Goal: Task Accomplishment & Management: Manage account settings

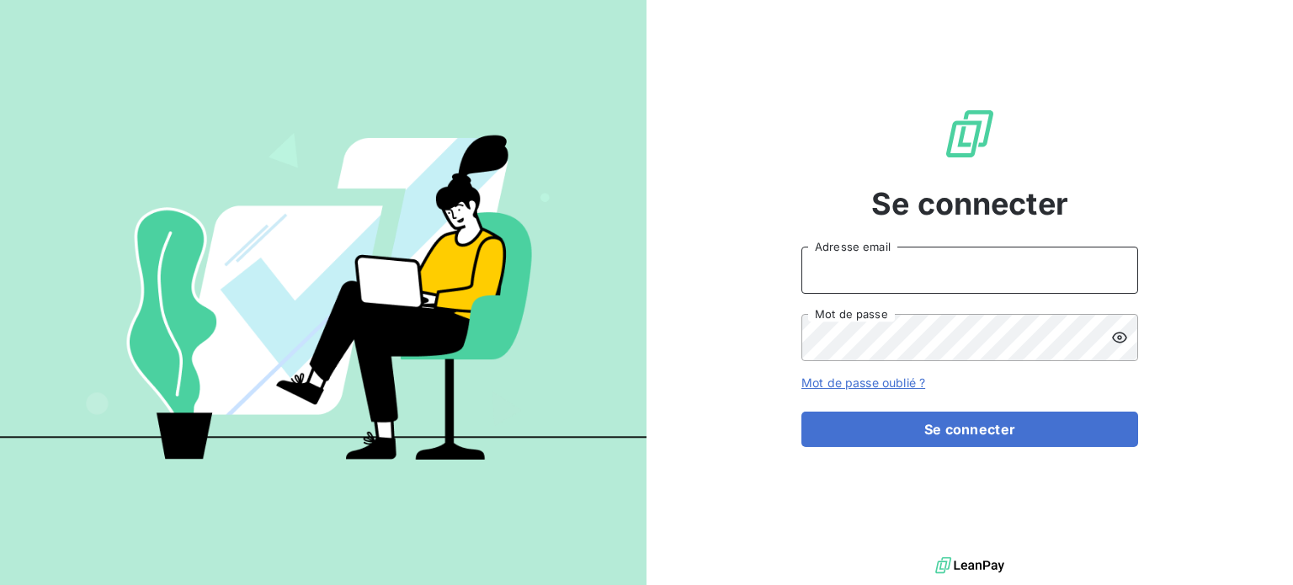
click at [842, 262] on input "Adresse email" at bounding box center [969, 270] width 337 height 47
type input "[EMAIL_ADDRESS][DOMAIN_NAME]"
click at [801, 412] on button "Se connecter" at bounding box center [969, 429] width 337 height 35
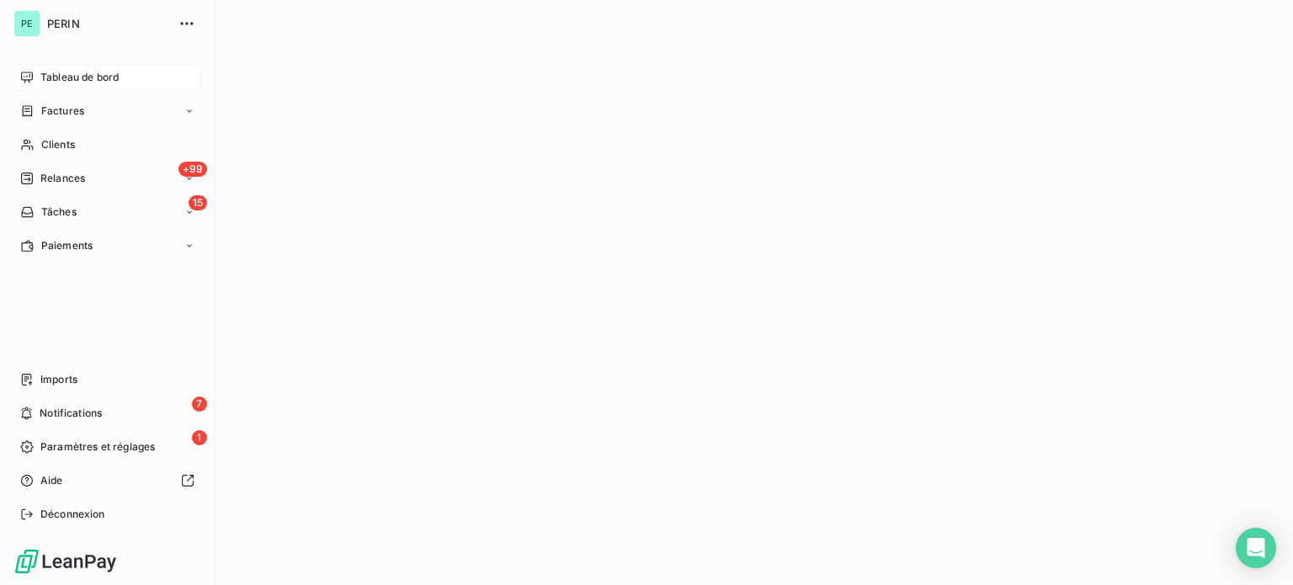
click at [58, 78] on span "Tableau de bord" at bounding box center [79, 77] width 78 height 15
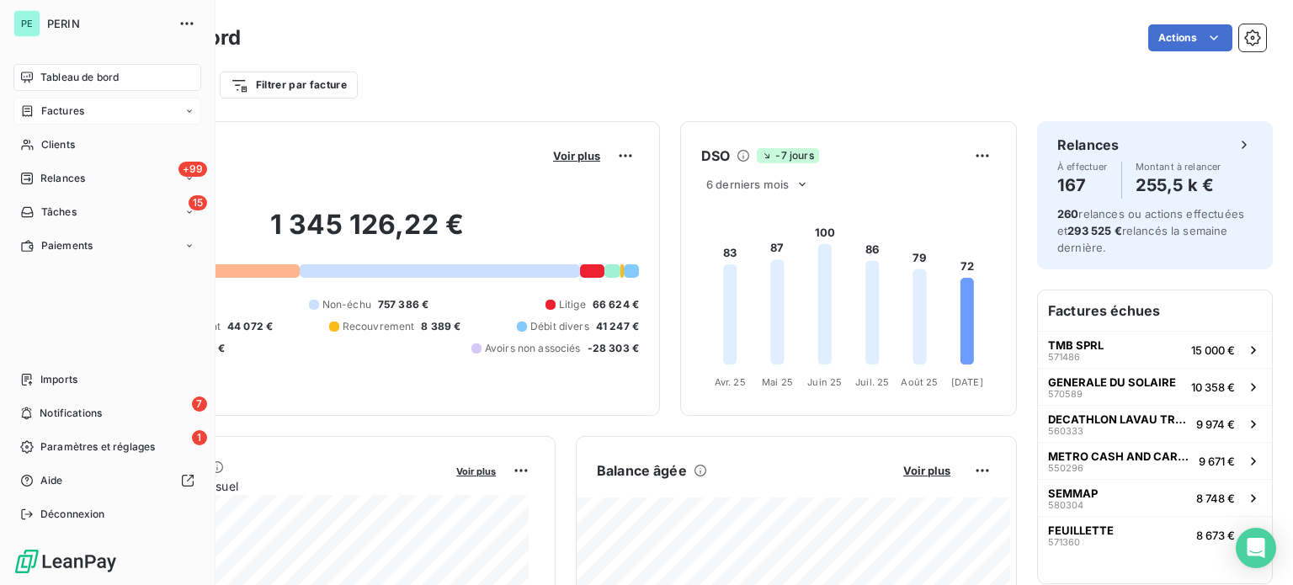
click at [70, 117] on span "Factures" at bounding box center [62, 111] width 43 height 15
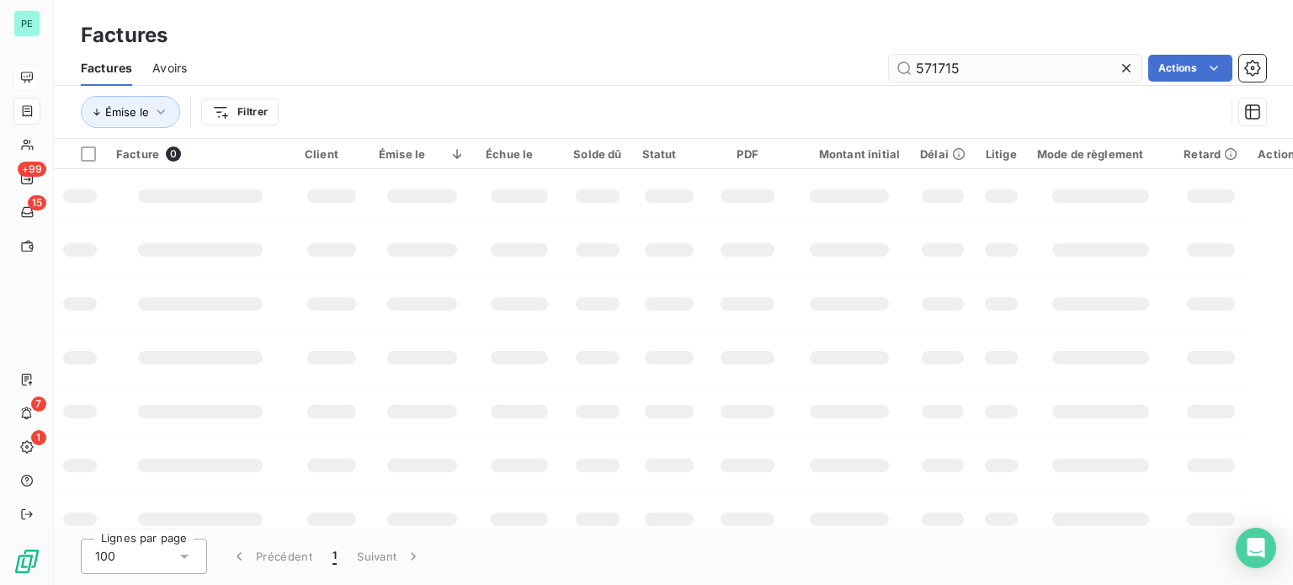
click at [963, 63] on input "571715" at bounding box center [1015, 68] width 253 height 27
type input "571763"
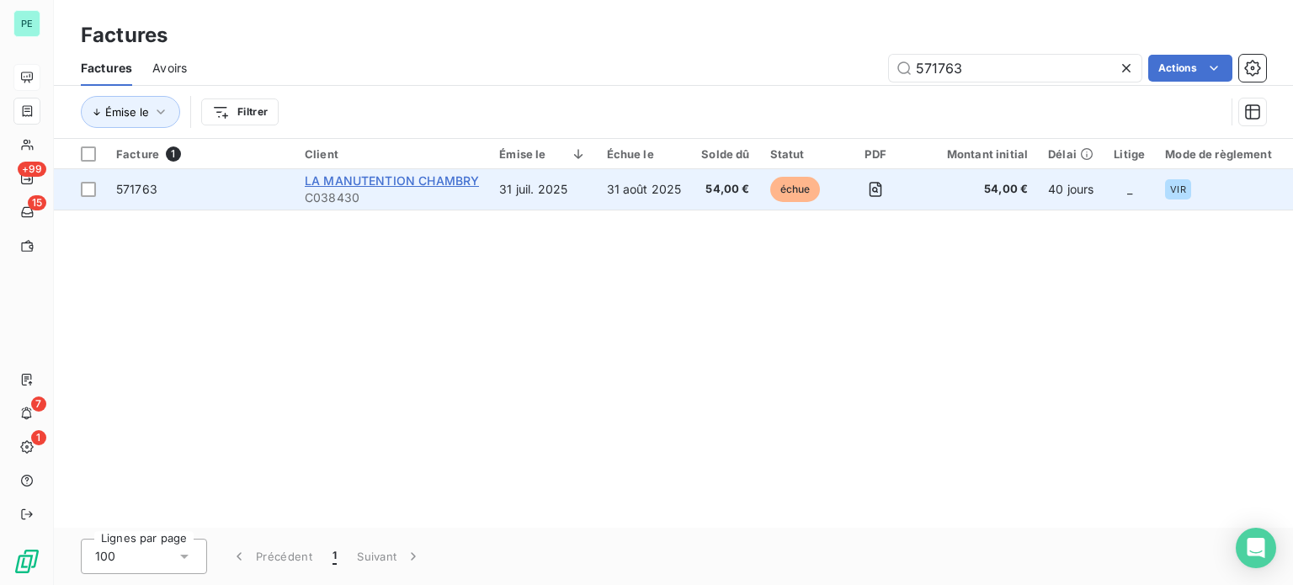
click at [450, 181] on span "LA MANUTENTION CHAMBRY" at bounding box center [392, 180] width 174 height 14
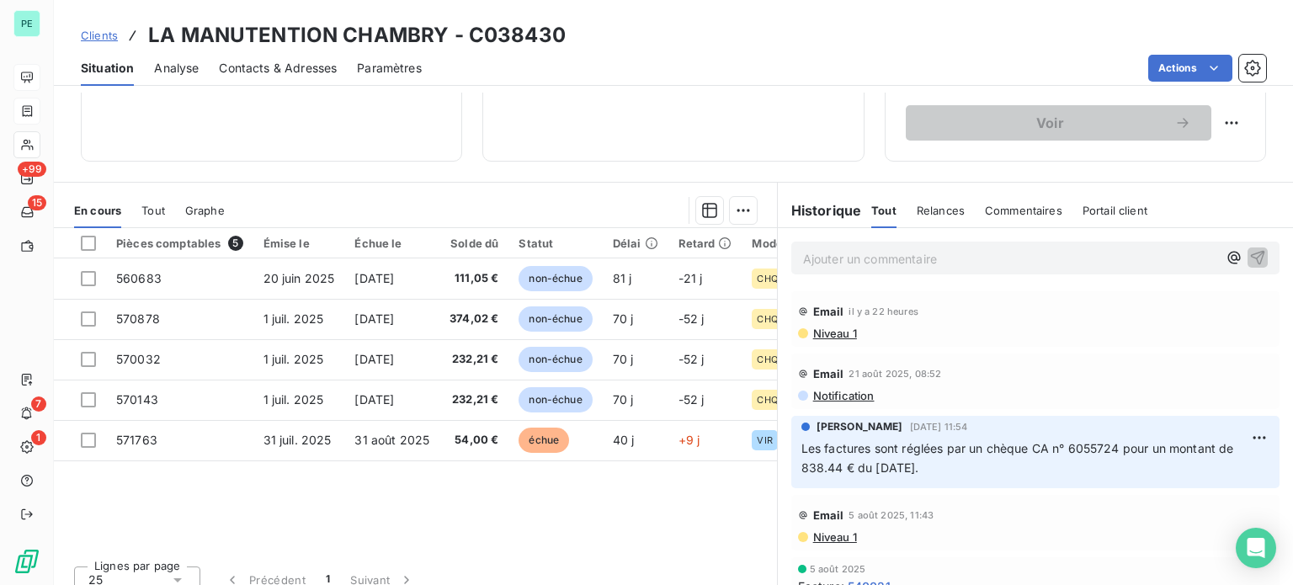
scroll to position [303, 0]
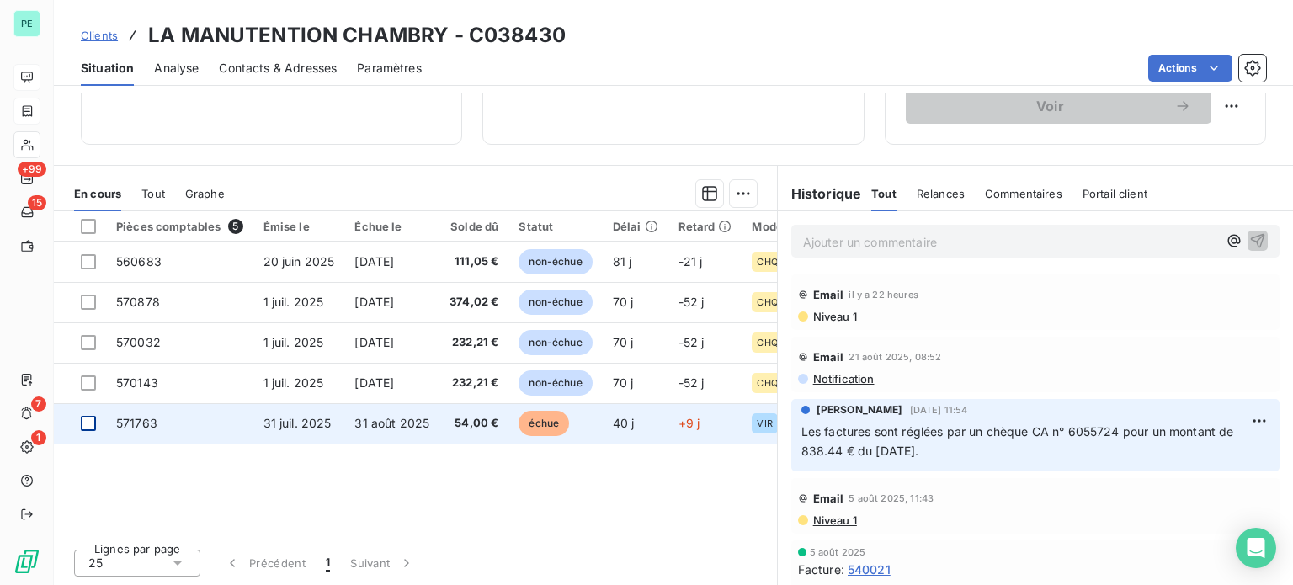
click at [88, 423] on div at bounding box center [88, 423] width 15 height 15
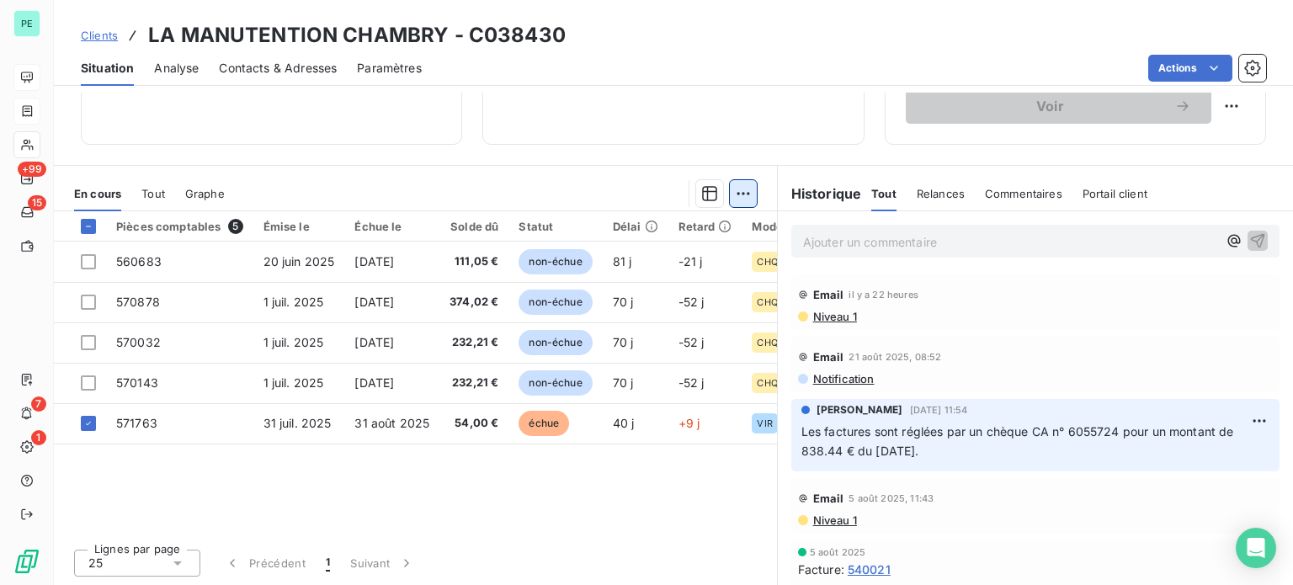
click at [743, 194] on html "PE +99 15 7 1 Clients LA MANUTENTION CHAMBRY - C038430 Situation Analyse Contac…" at bounding box center [646, 292] width 1293 height 585
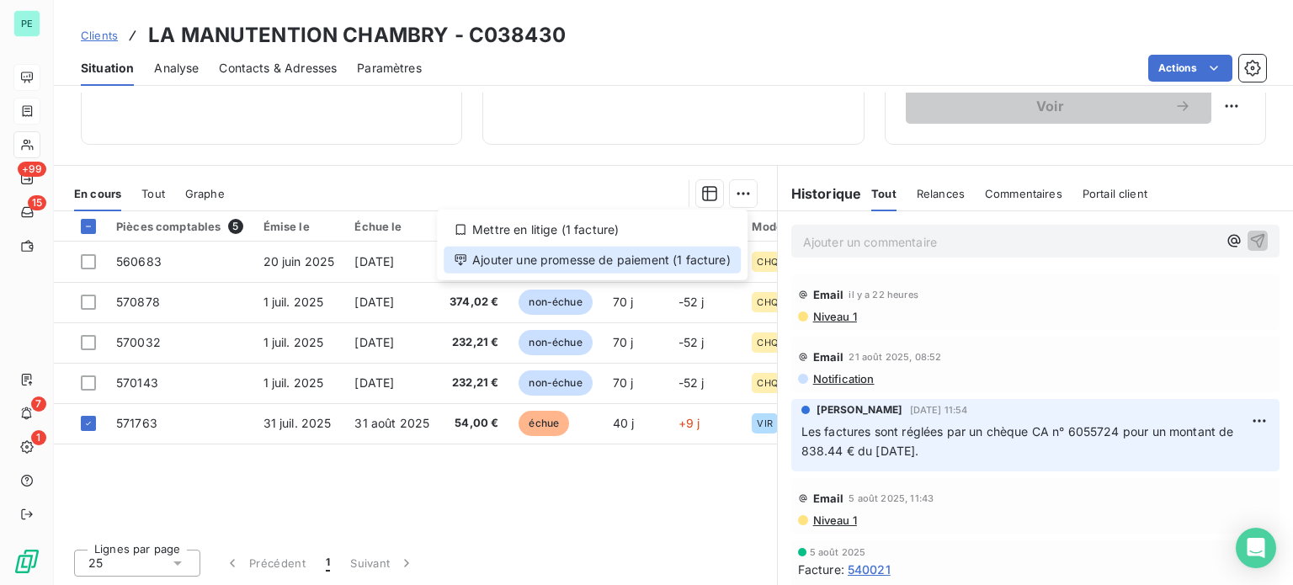
click at [692, 259] on div "Ajouter une promesse de paiement (1 facture)" at bounding box center [592, 260] width 297 height 27
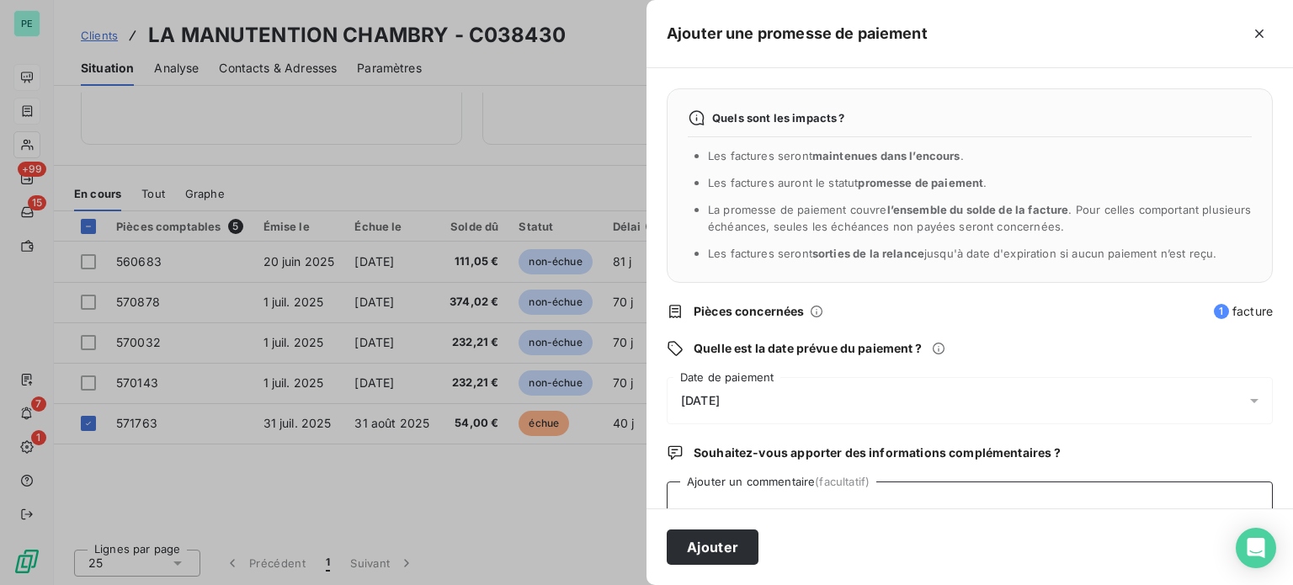
click at [698, 501] on textarea "Ajouter un commentaire (facultatif)" at bounding box center [970, 513] width 606 height 64
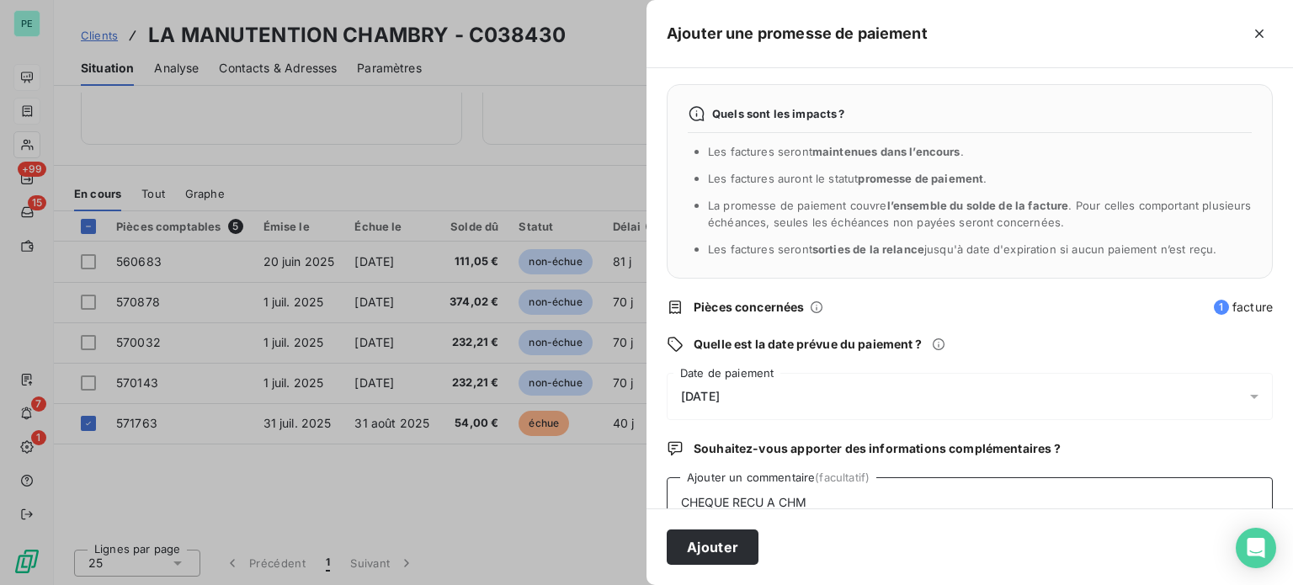
type textarea "CHEQUE RECU A CHM"
click at [715, 384] on div "[DATE]" at bounding box center [970, 396] width 606 height 47
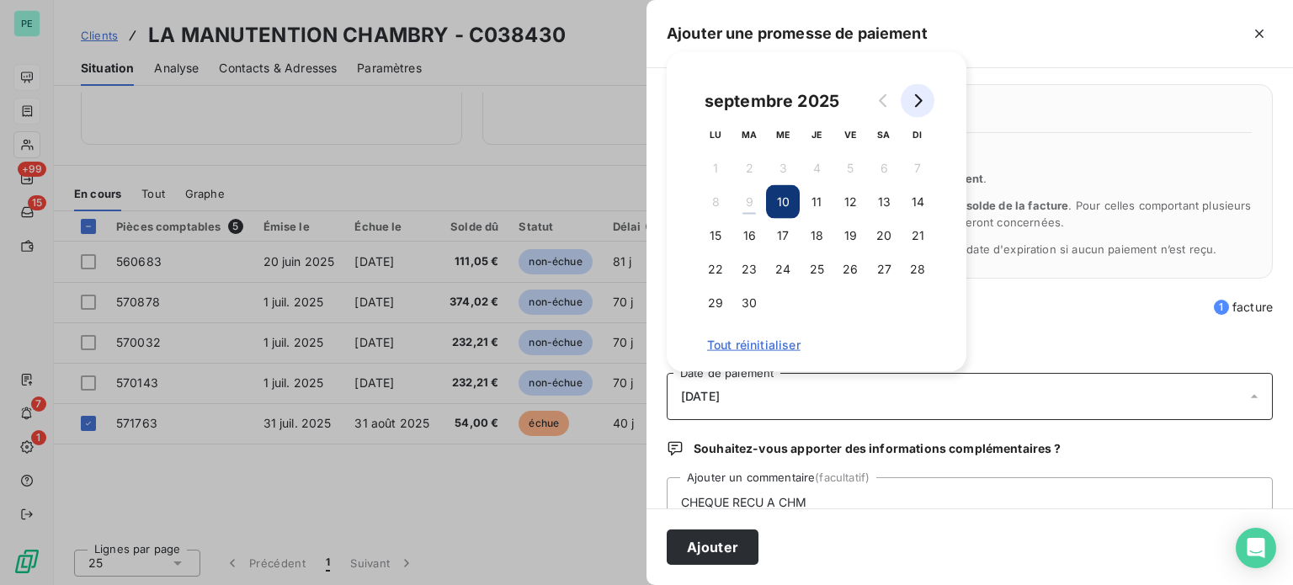
click at [912, 104] on icon "Go to next month" at bounding box center [917, 100] width 13 height 13
click at [855, 301] on button "31" at bounding box center [850, 303] width 34 height 34
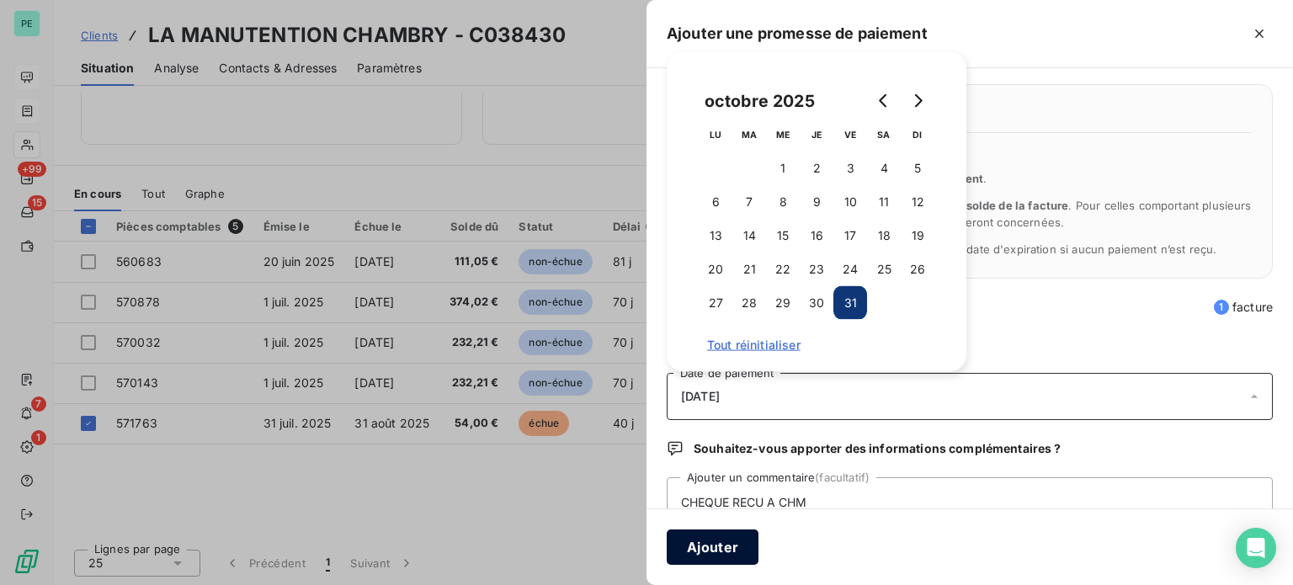
click at [756, 547] on button "Ajouter" at bounding box center [713, 546] width 92 height 35
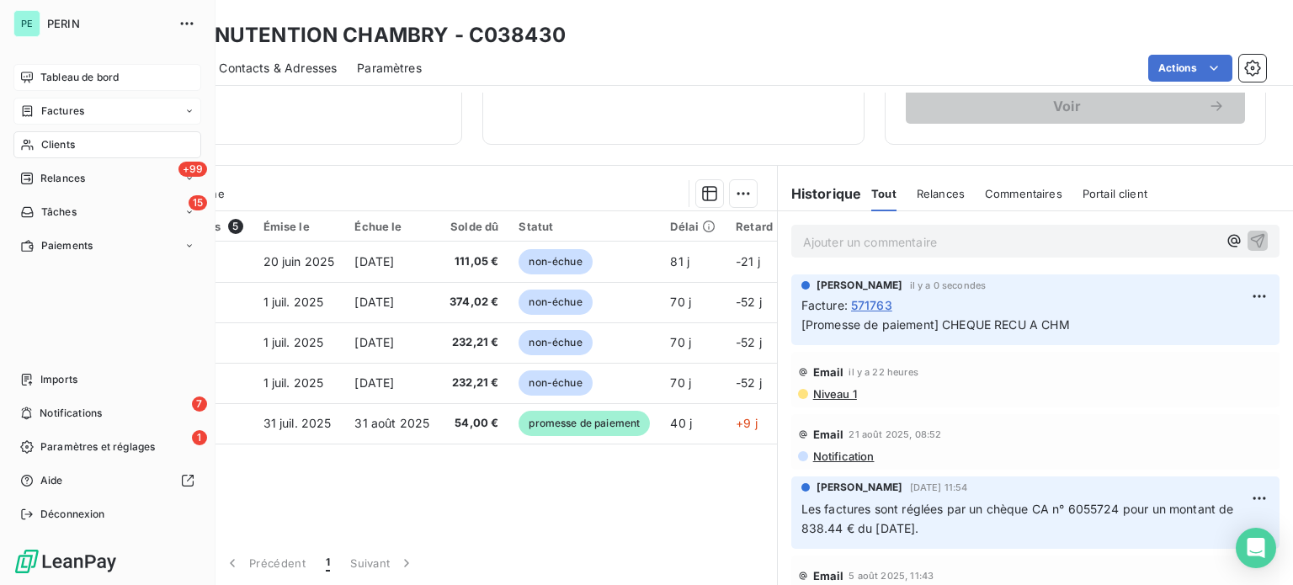
click at [58, 110] on span "Factures" at bounding box center [62, 111] width 43 height 15
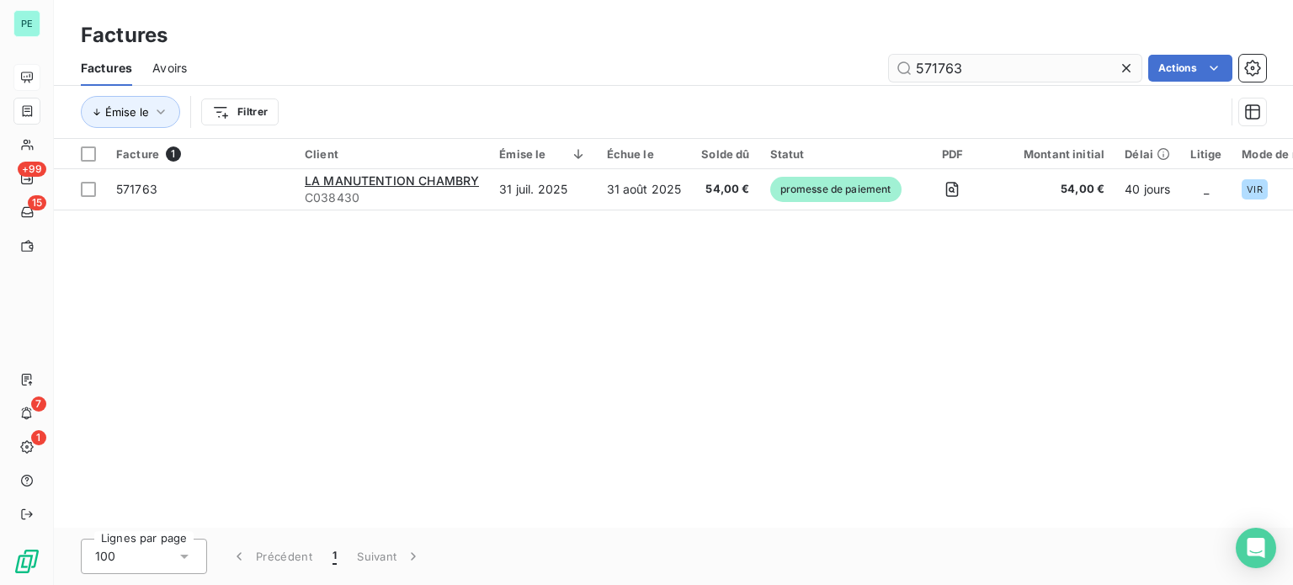
click at [955, 66] on input "571763" at bounding box center [1015, 68] width 253 height 27
type input "570361"
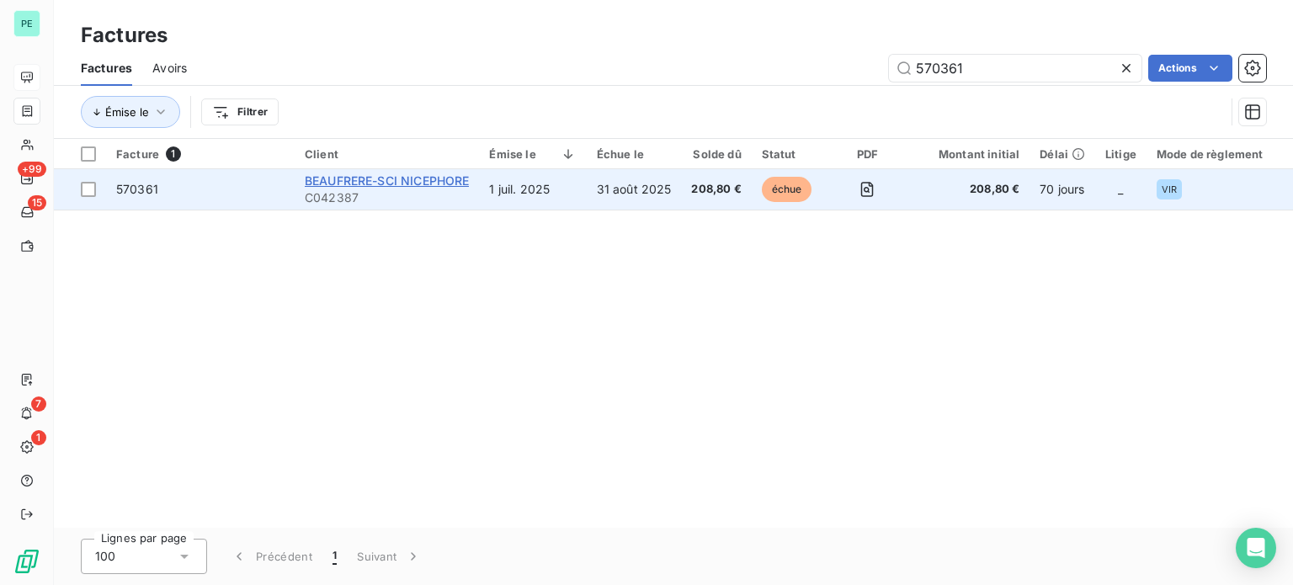
click at [458, 178] on span "BEAUFRERE-SCI NICEPHORE" at bounding box center [387, 180] width 164 height 14
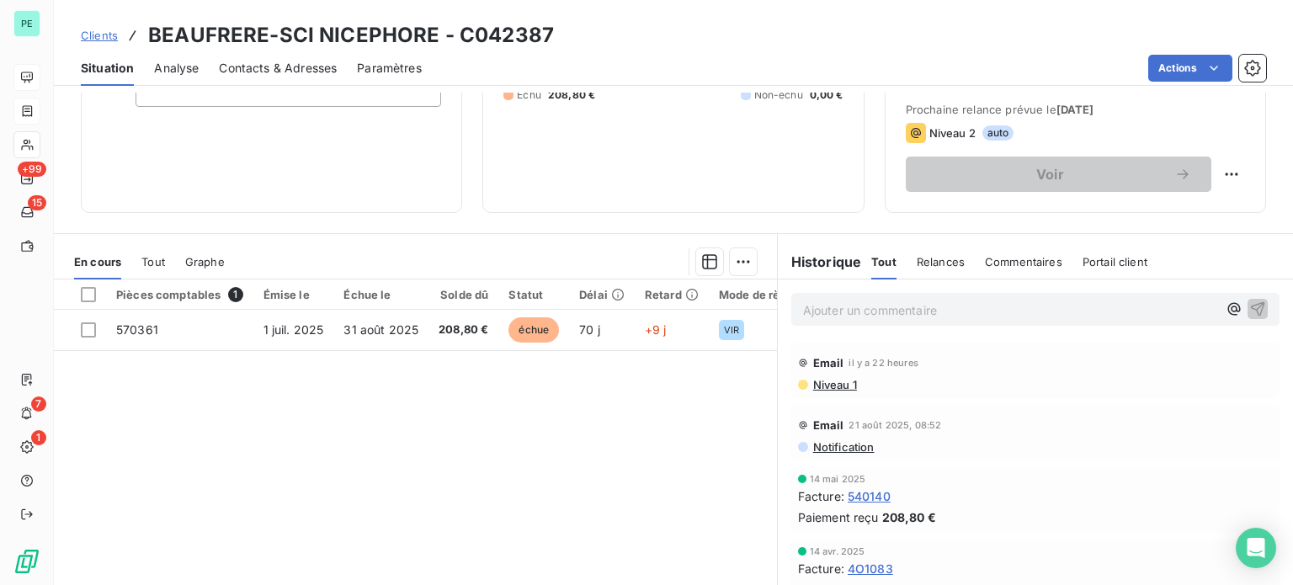
scroll to position [253, 0]
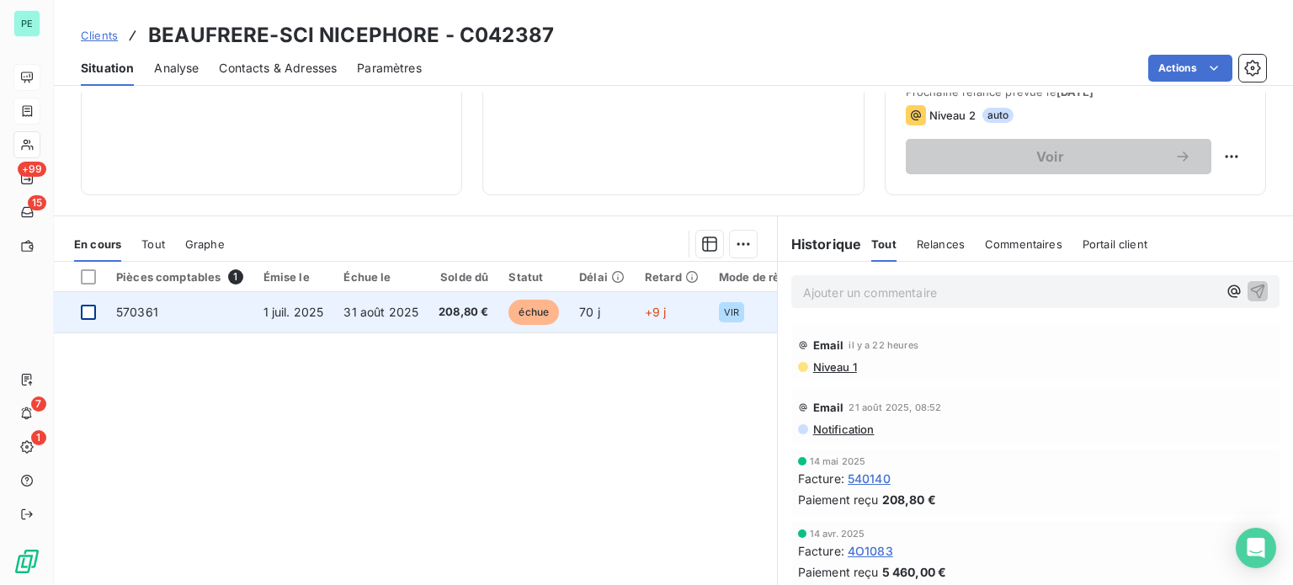
click at [88, 309] on div at bounding box center [88, 312] width 15 height 15
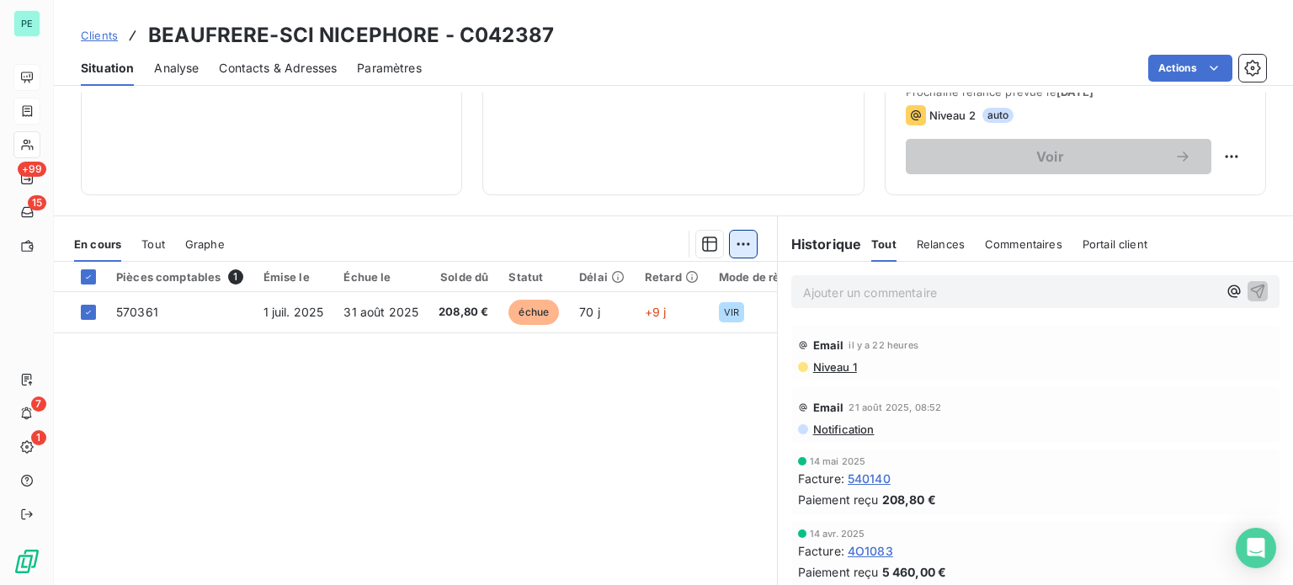
click at [738, 242] on html "PE +99 15 7 1 Clients BEAUFRERE-SCI NICEPHORE - C042387 Situation Analyse Conta…" at bounding box center [646, 292] width 1293 height 585
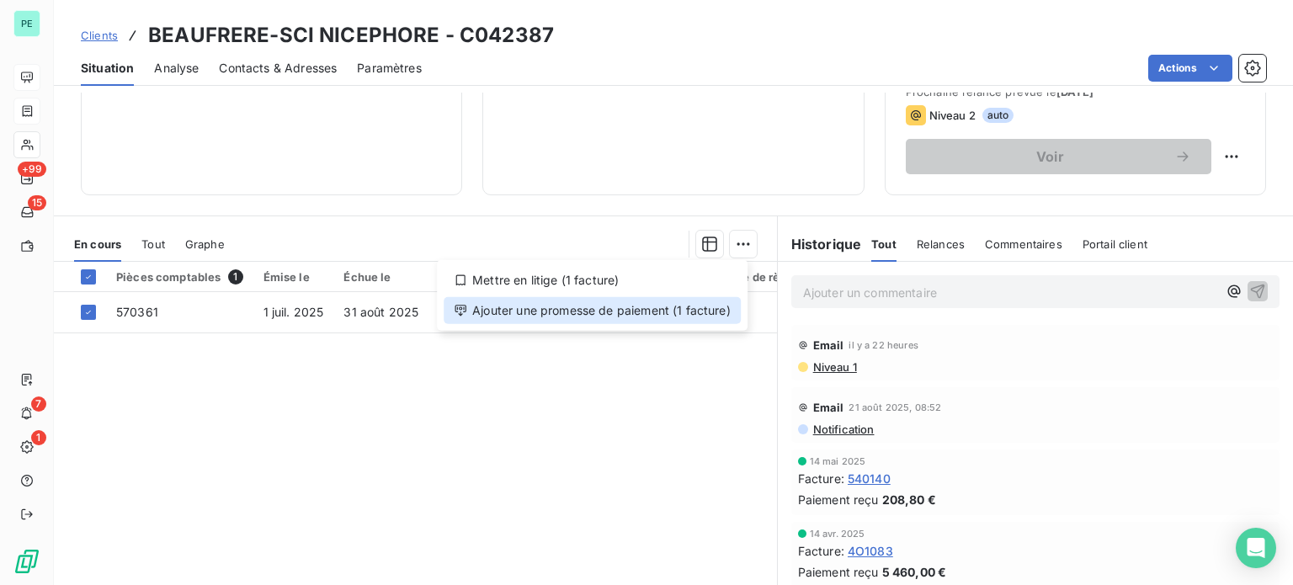
click at [607, 314] on div "Ajouter une promesse de paiement (1 facture)" at bounding box center [592, 310] width 297 height 27
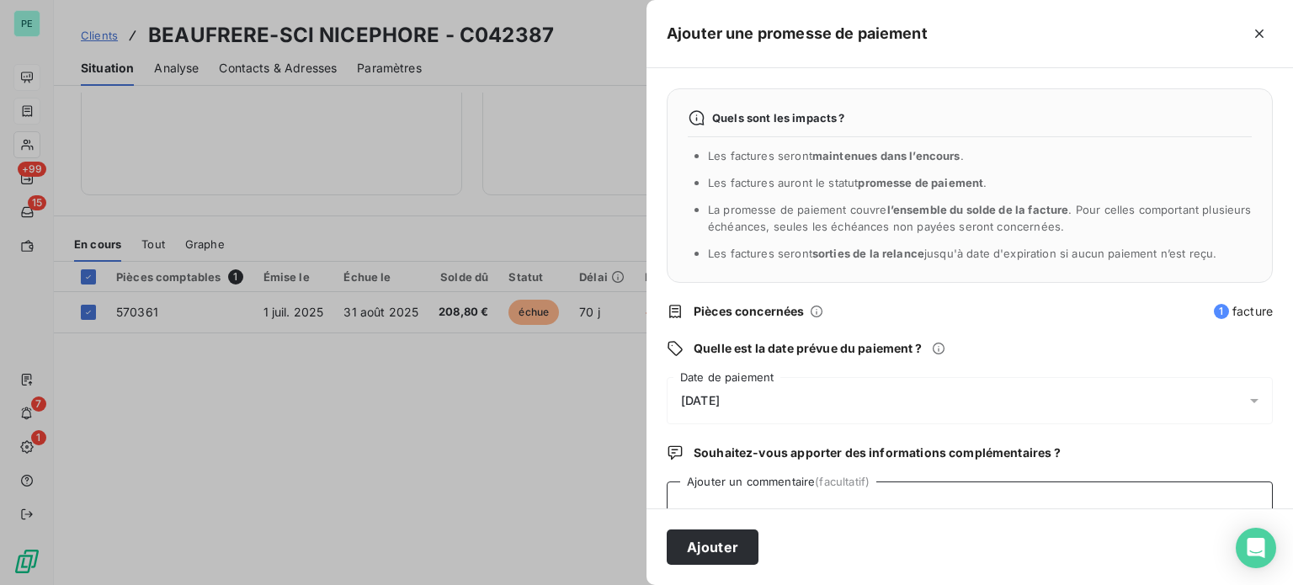
click at [751, 492] on textarea "Ajouter un commentaire (facultatif)" at bounding box center [970, 513] width 606 height 64
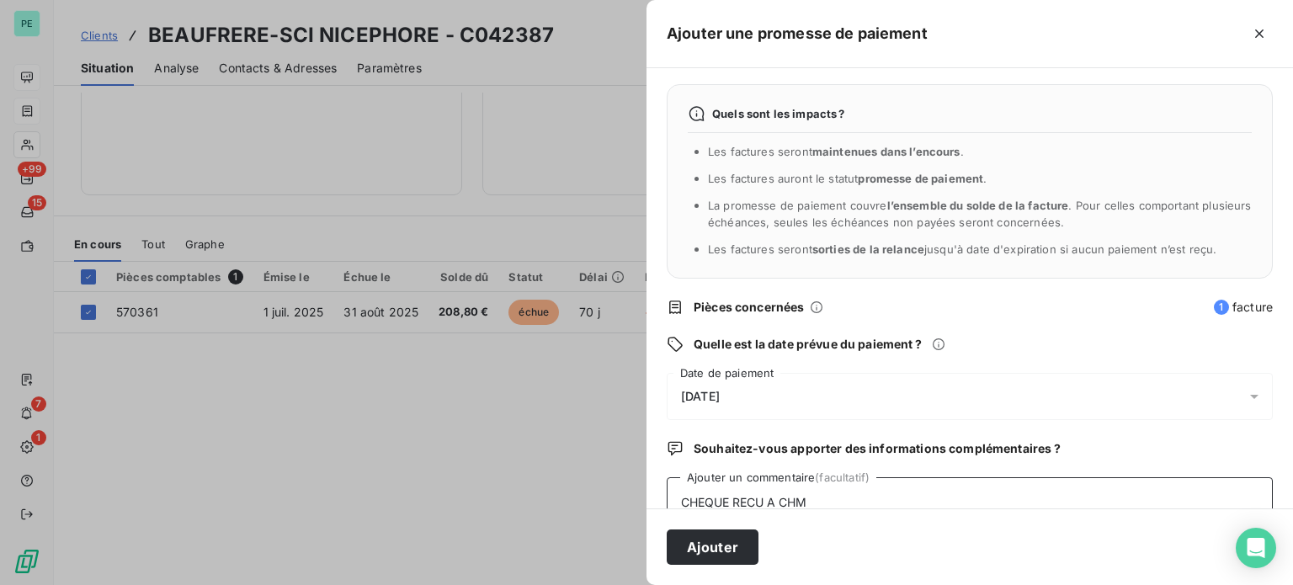
type textarea "CHEQUE RECU A CHM"
click at [720, 394] on span "[DATE]" at bounding box center [700, 396] width 39 height 13
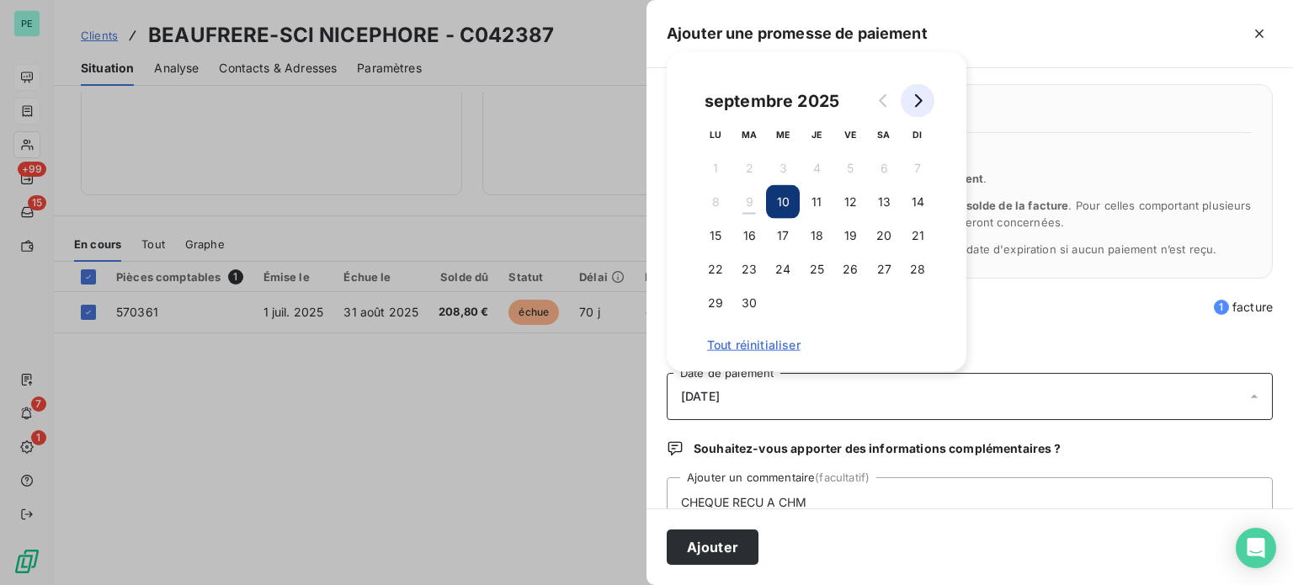
click at [922, 102] on icon "Go to next month" at bounding box center [917, 100] width 13 height 13
click at [855, 308] on button "31" at bounding box center [850, 303] width 34 height 34
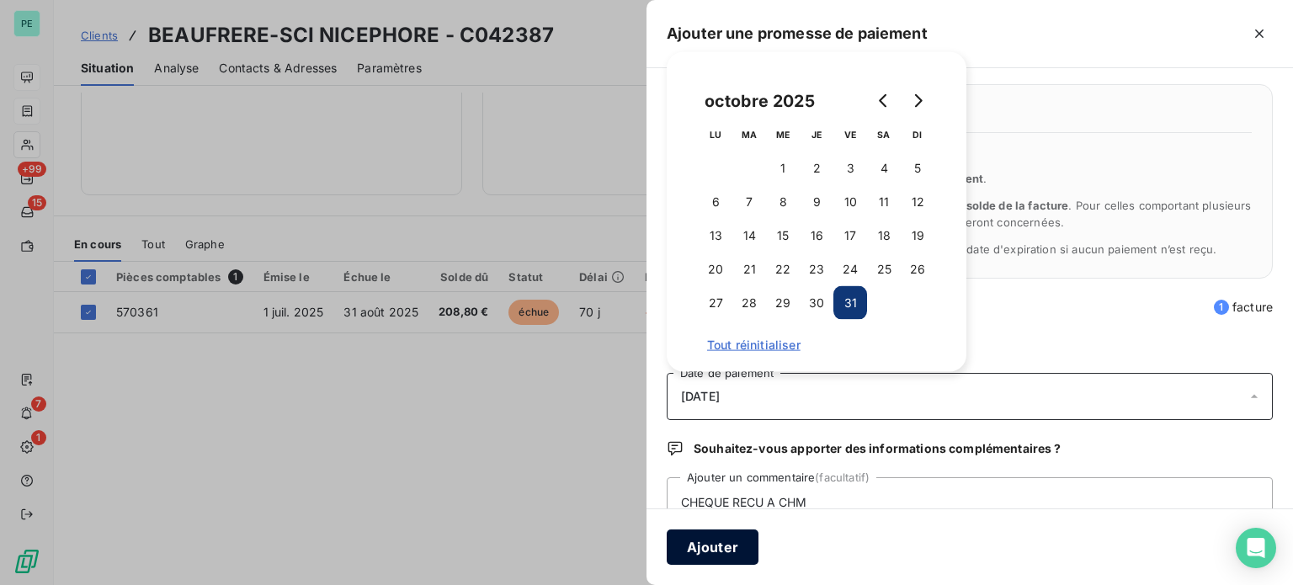
click at [715, 549] on button "Ajouter" at bounding box center [713, 546] width 92 height 35
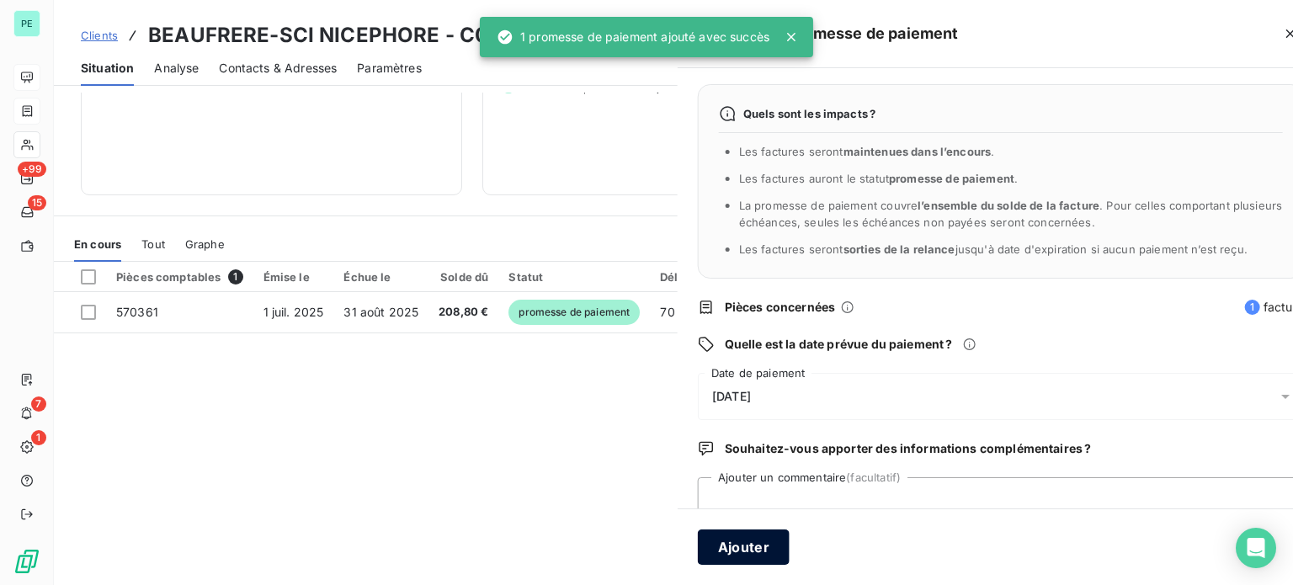
scroll to position [243, 0]
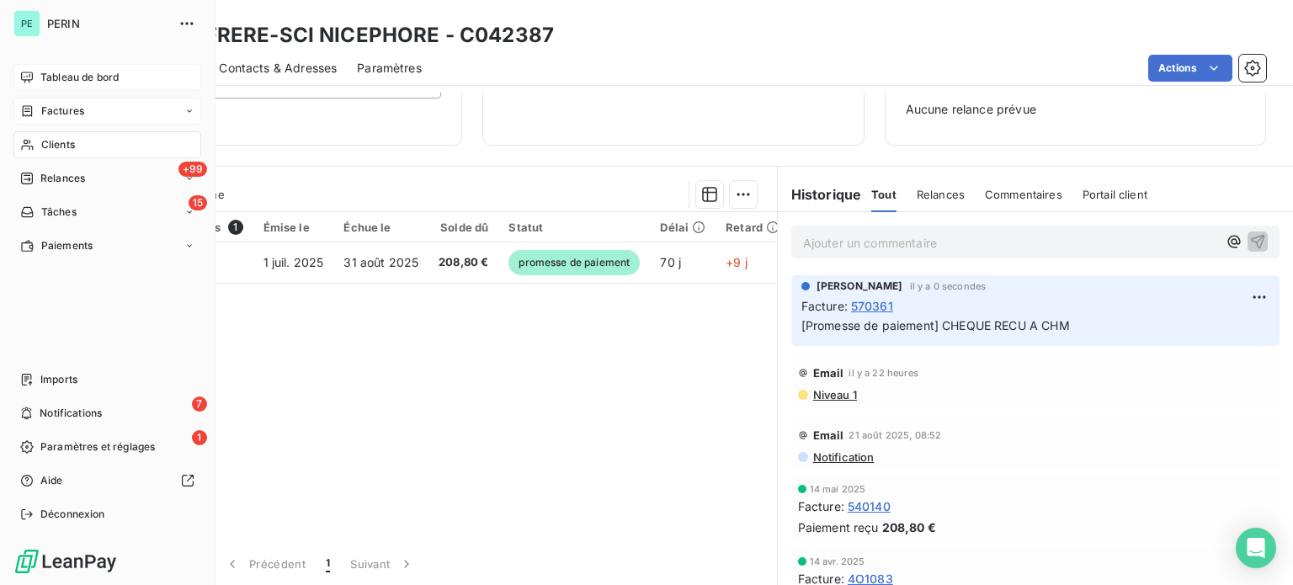
click at [61, 107] on span "Factures" at bounding box center [62, 111] width 43 height 15
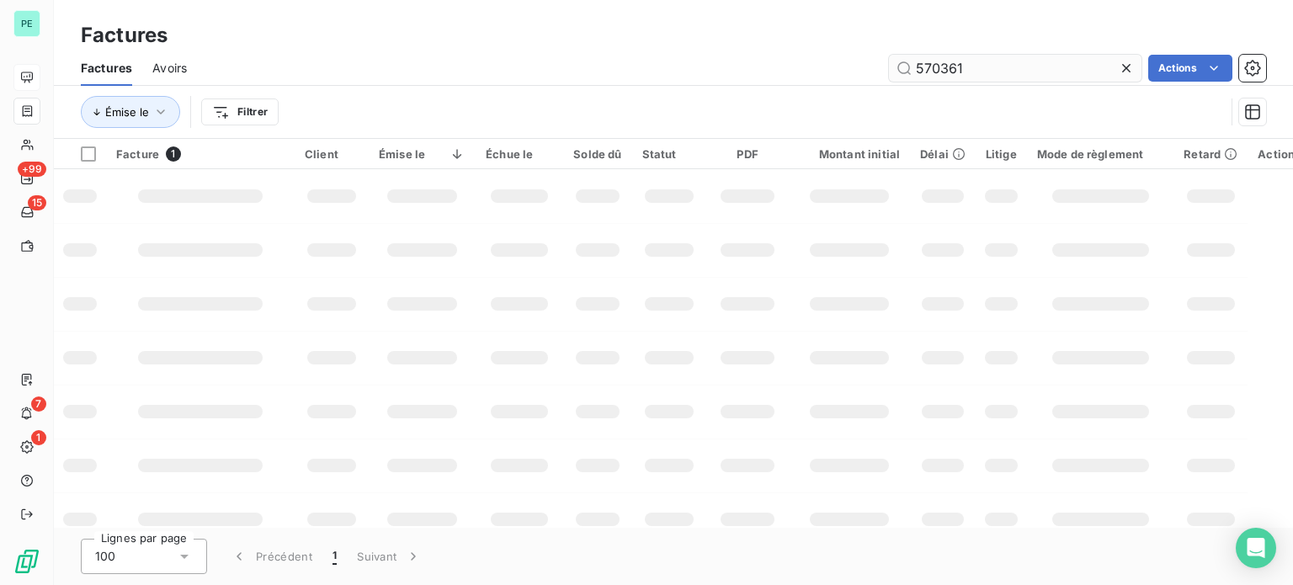
click at [971, 72] on input "570361" at bounding box center [1015, 68] width 253 height 27
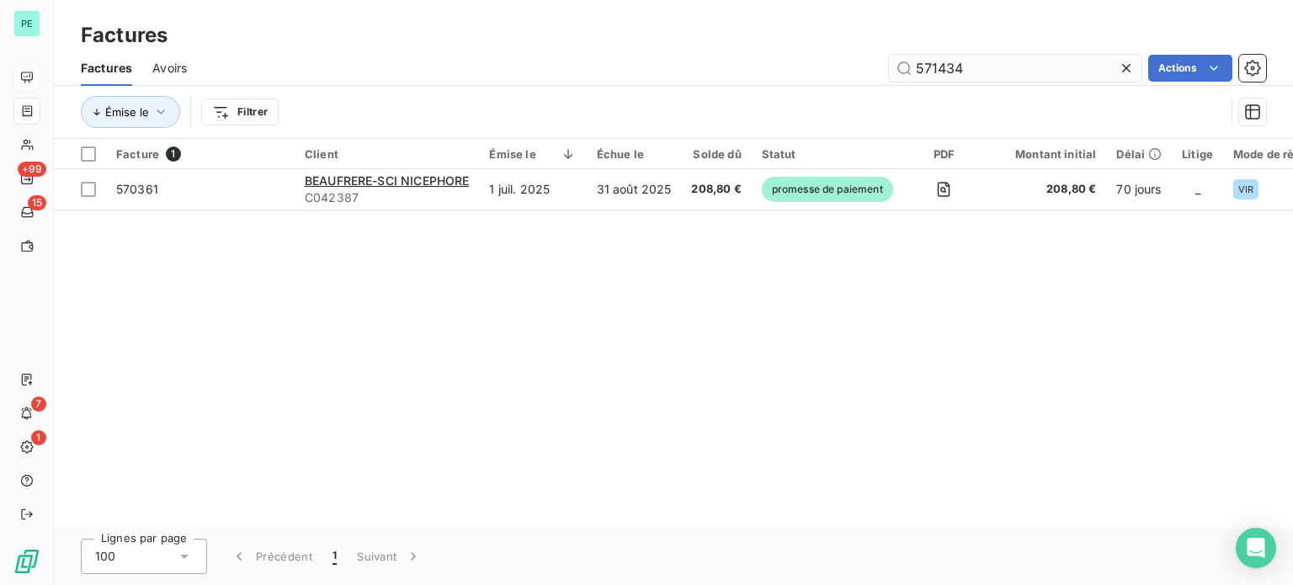
type input "571434"
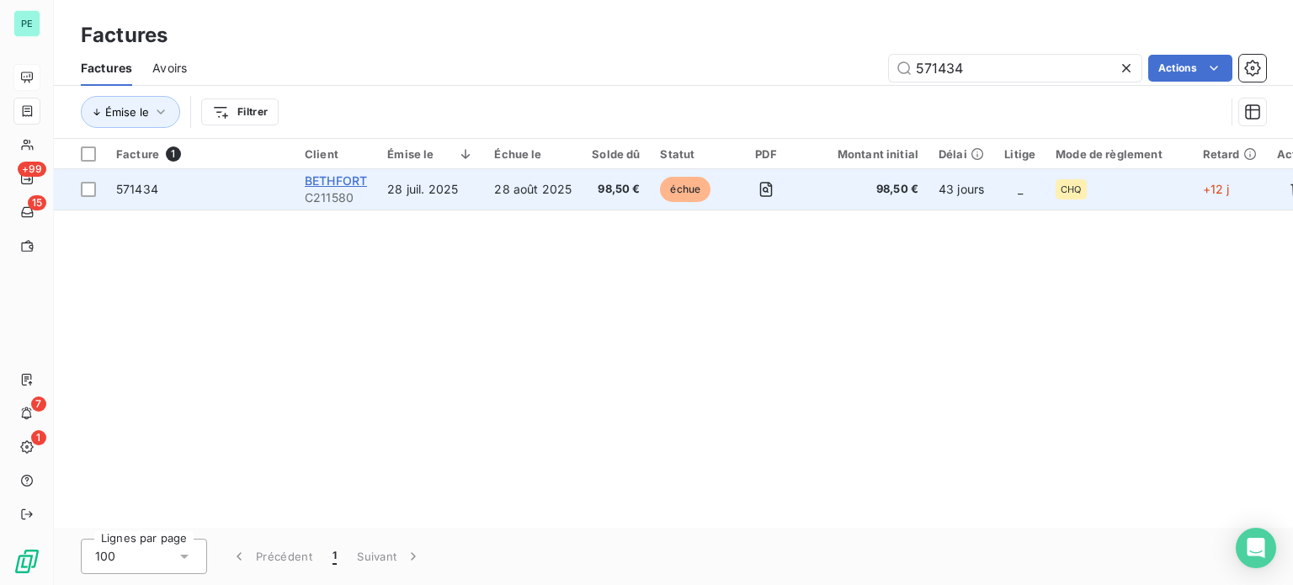
click at [349, 182] on span "BETHFORT" at bounding box center [336, 180] width 62 height 14
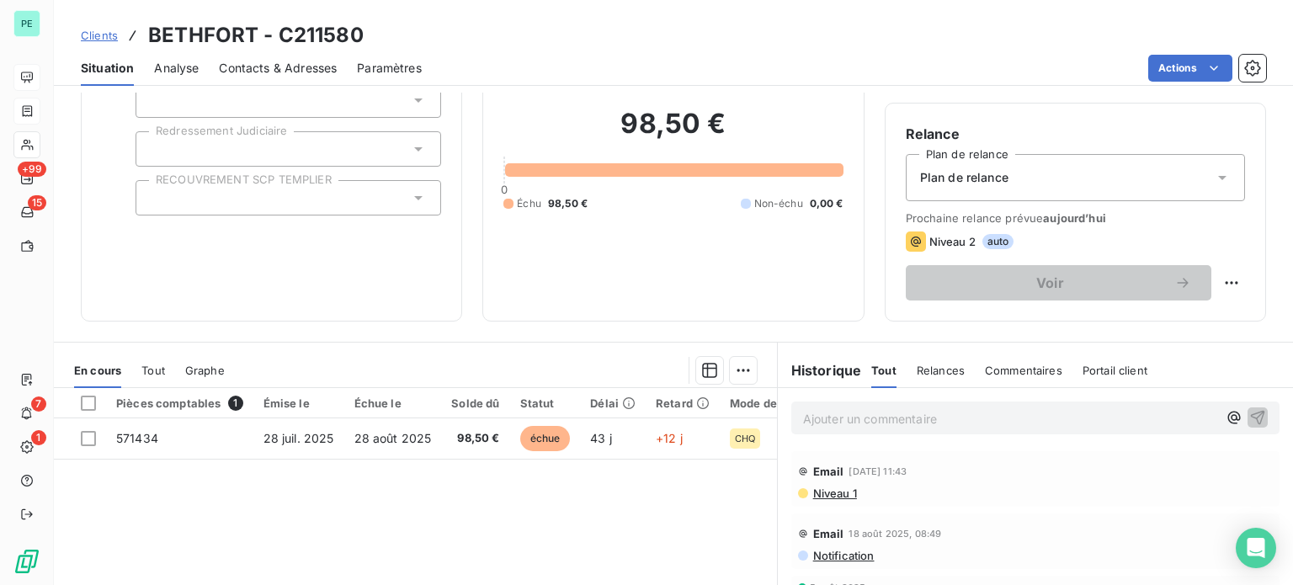
scroll to position [168, 0]
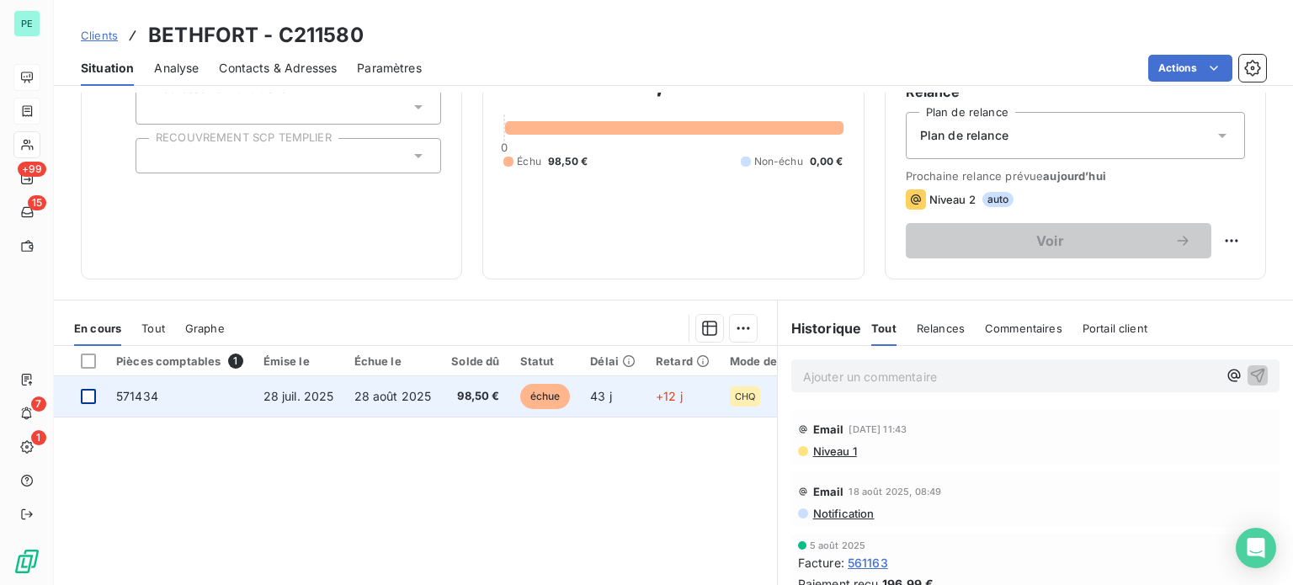
click at [93, 390] on div at bounding box center [88, 396] width 15 height 15
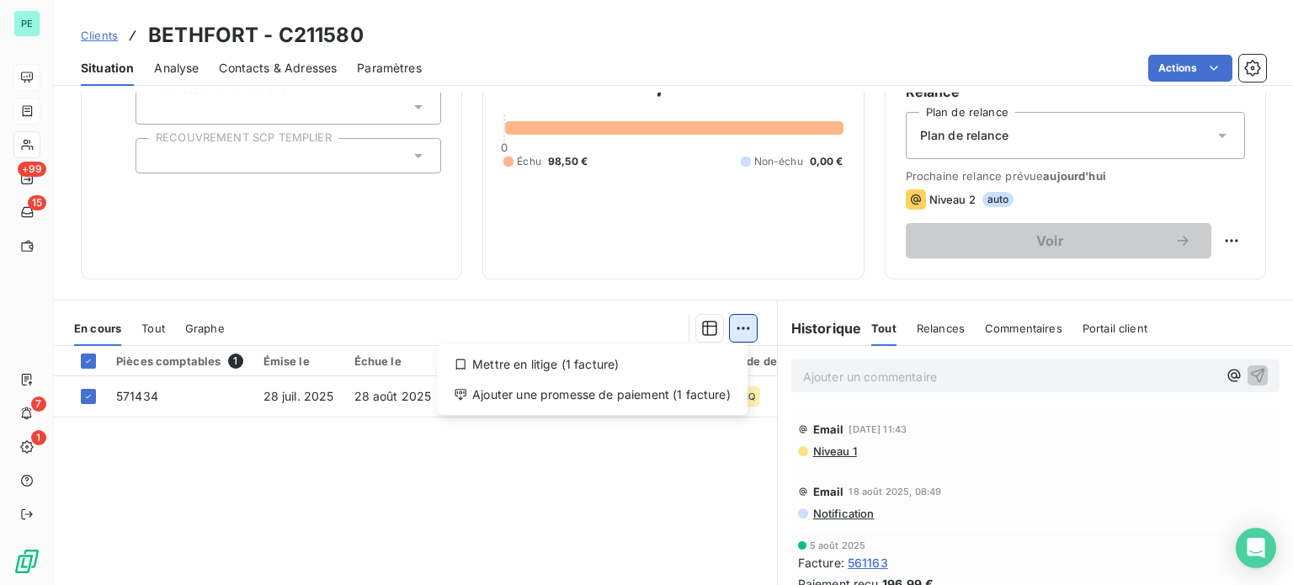
click at [740, 332] on html "PE +99 15 7 1 Clients BETHFORT - C211580 Situation Analyse Contacts & Adresses …" at bounding box center [646, 292] width 1293 height 585
click at [673, 397] on div "Ajouter une promesse de paiement (1 facture)" at bounding box center [592, 394] width 297 height 27
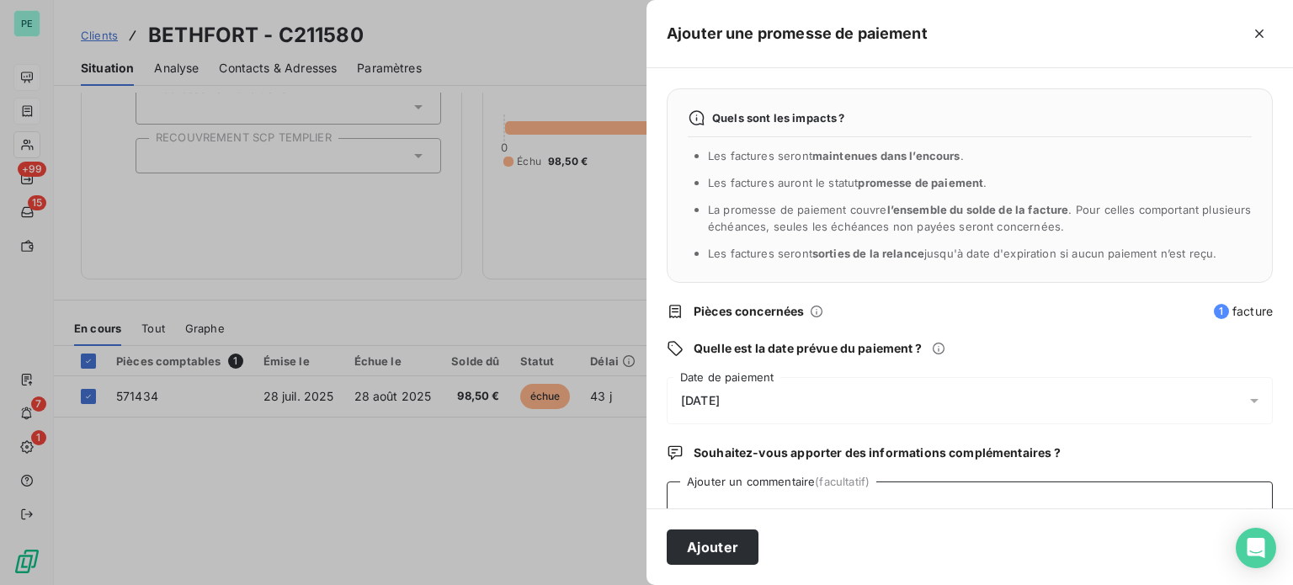
click at [710, 496] on textarea "Ajouter un commentaire (facultatif)" at bounding box center [970, 513] width 606 height 64
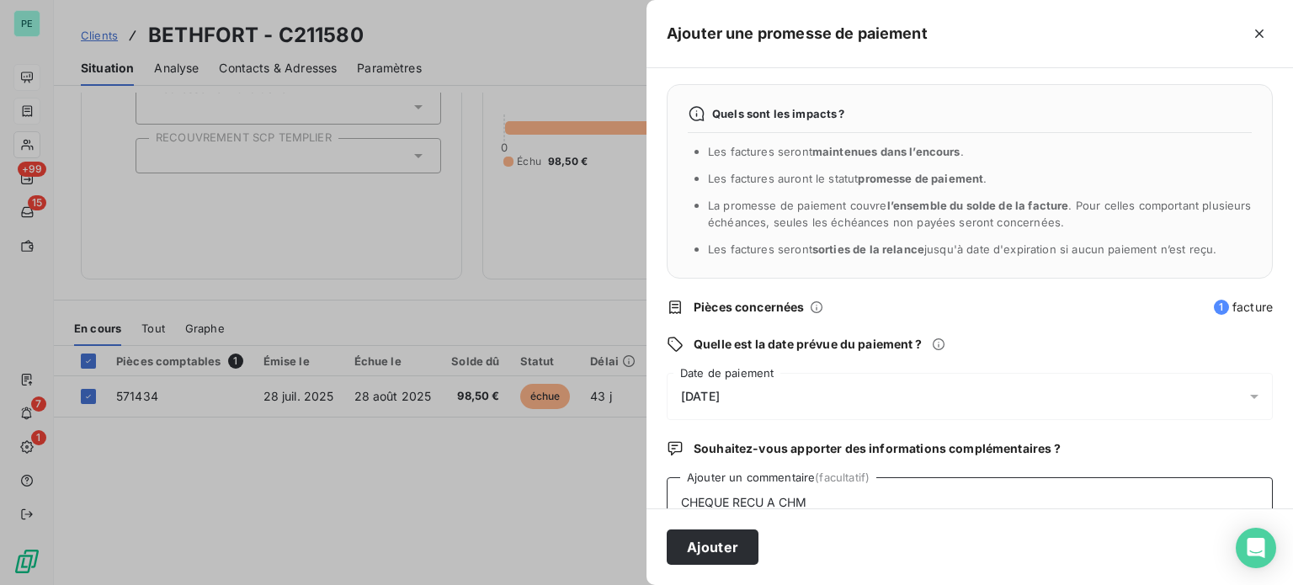
type textarea "CHEQUE RECU A CHM"
click at [704, 380] on div "[DATE]" at bounding box center [970, 396] width 606 height 47
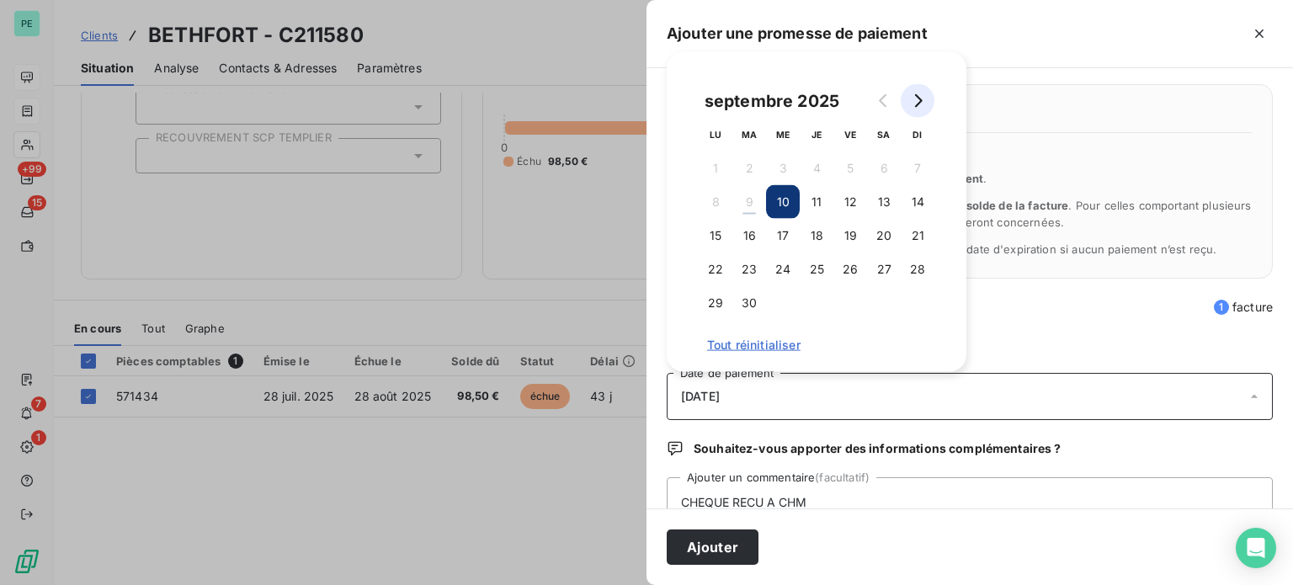
click at [918, 104] on icon "Go to next month" at bounding box center [917, 100] width 13 height 13
click at [855, 305] on button "31" at bounding box center [850, 303] width 34 height 34
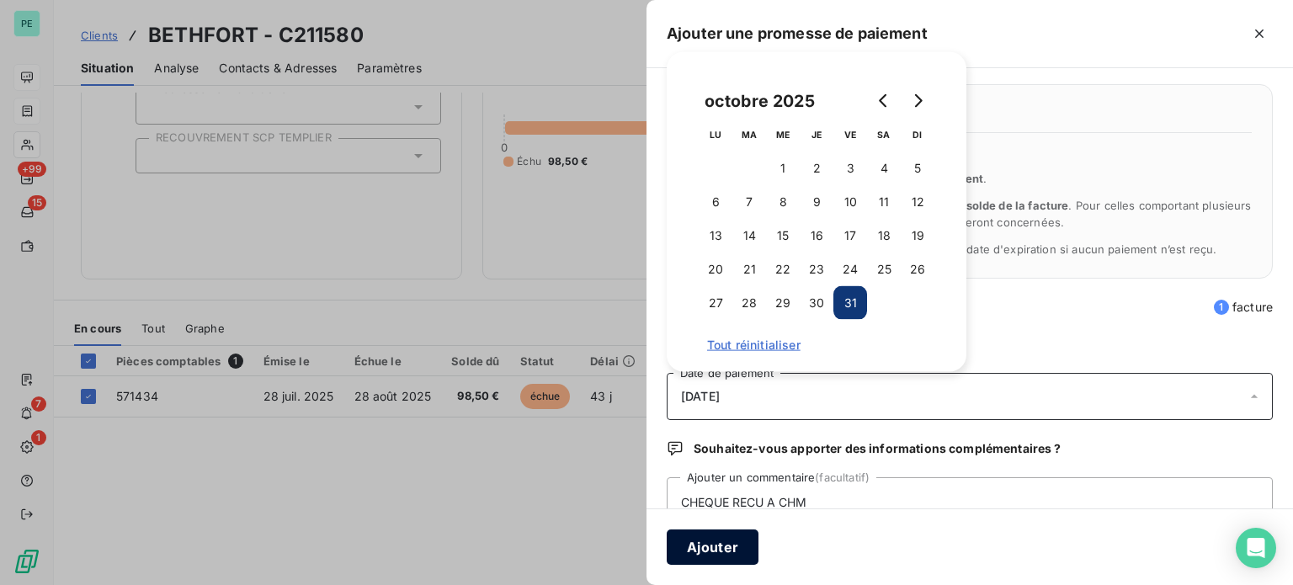
click at [733, 540] on button "Ajouter" at bounding box center [713, 546] width 92 height 35
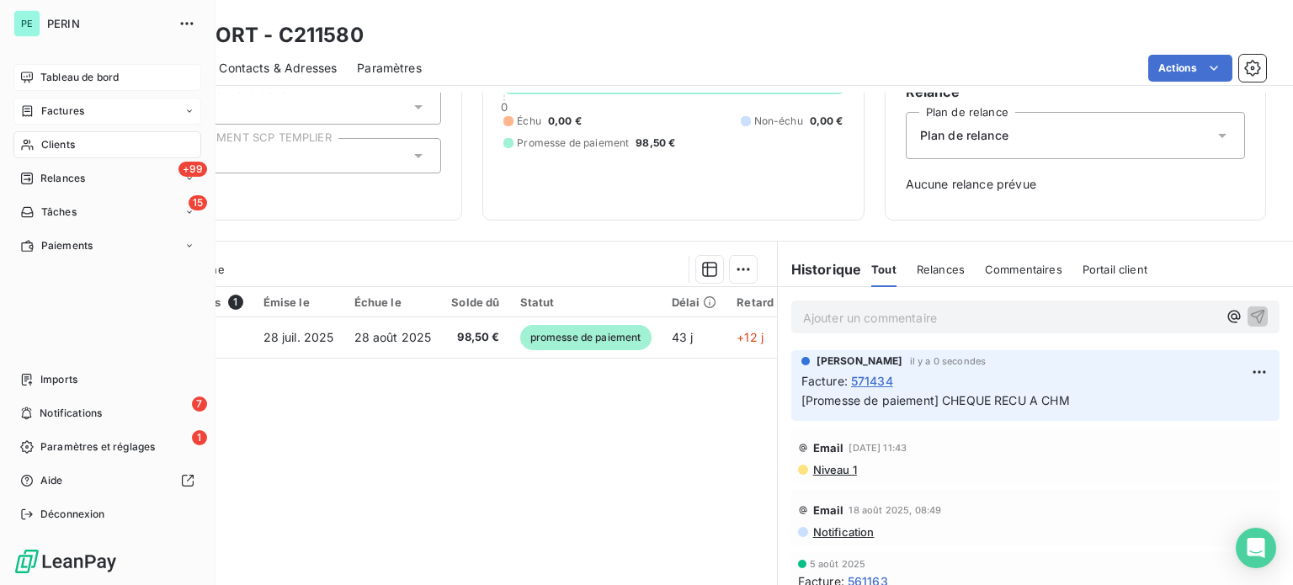
click at [51, 104] on span "Factures" at bounding box center [62, 111] width 43 height 15
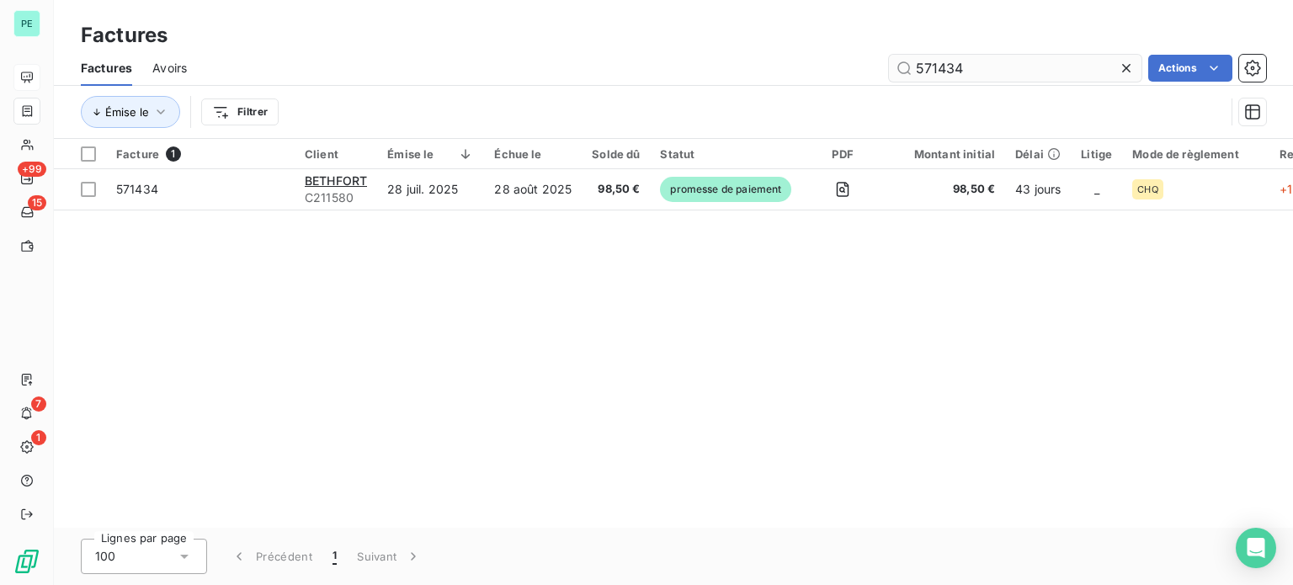
click at [1025, 60] on input "571434" at bounding box center [1015, 68] width 253 height 27
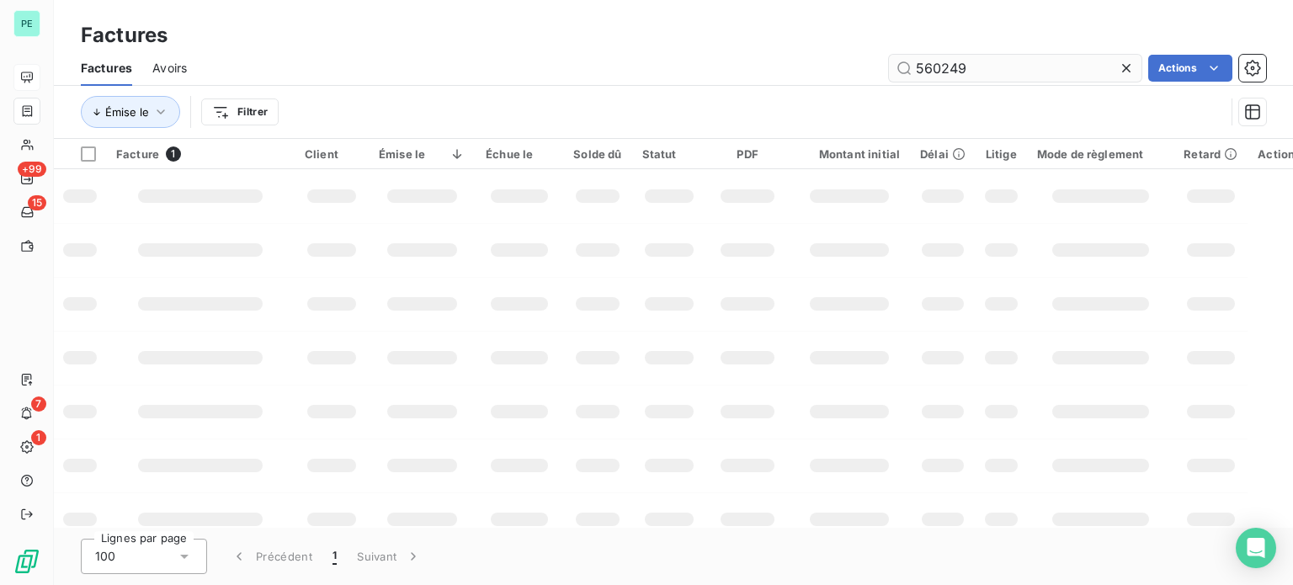
type input "560249"
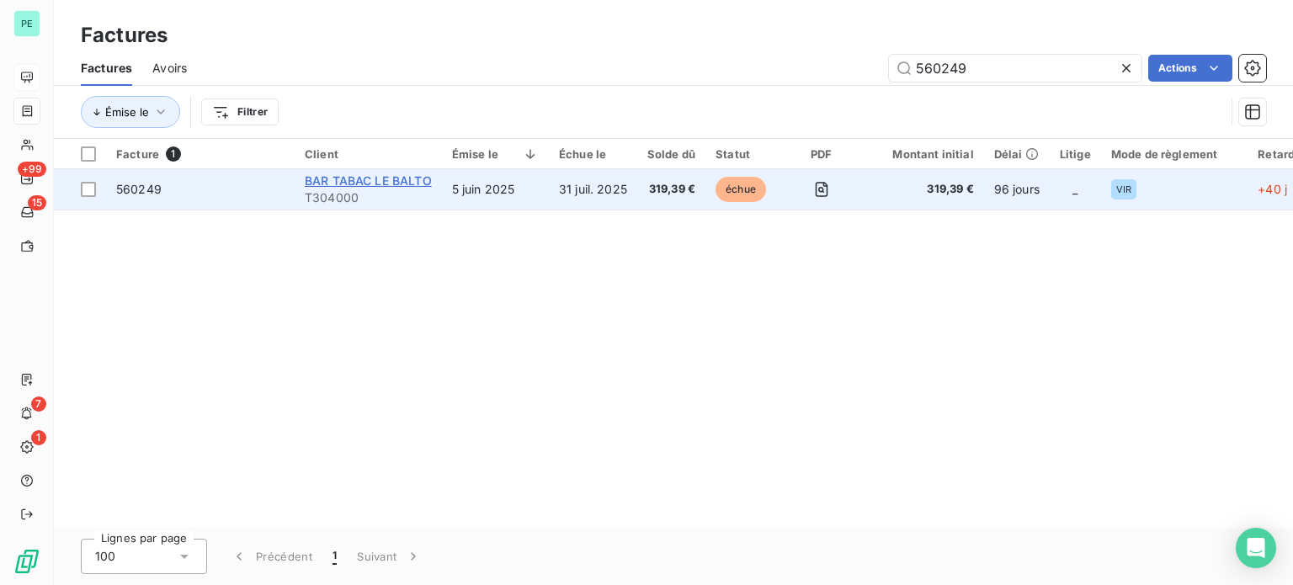
click at [343, 181] on span "BAR TABAC LE BALTO" at bounding box center [368, 180] width 127 height 14
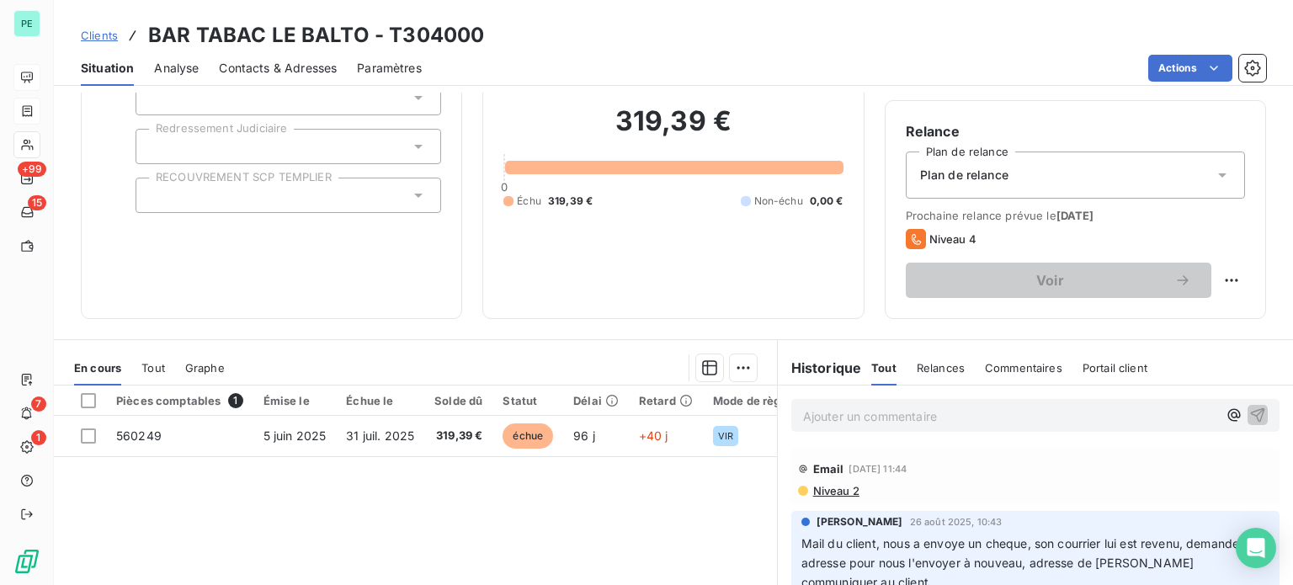
scroll to position [168, 0]
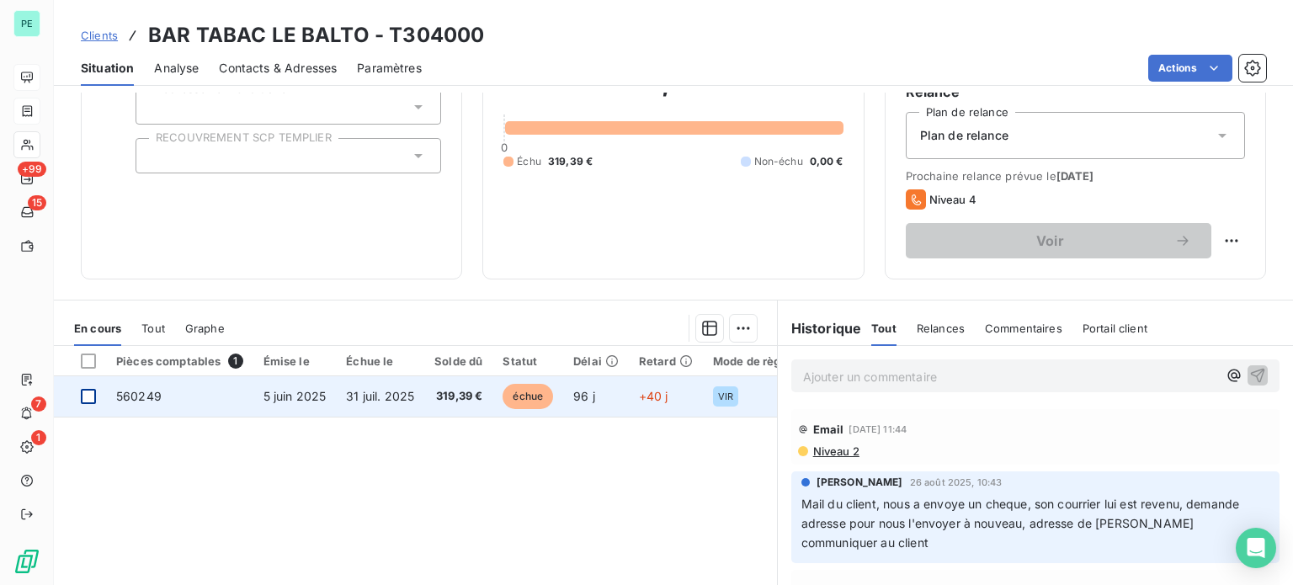
click at [89, 397] on div at bounding box center [88, 396] width 15 height 15
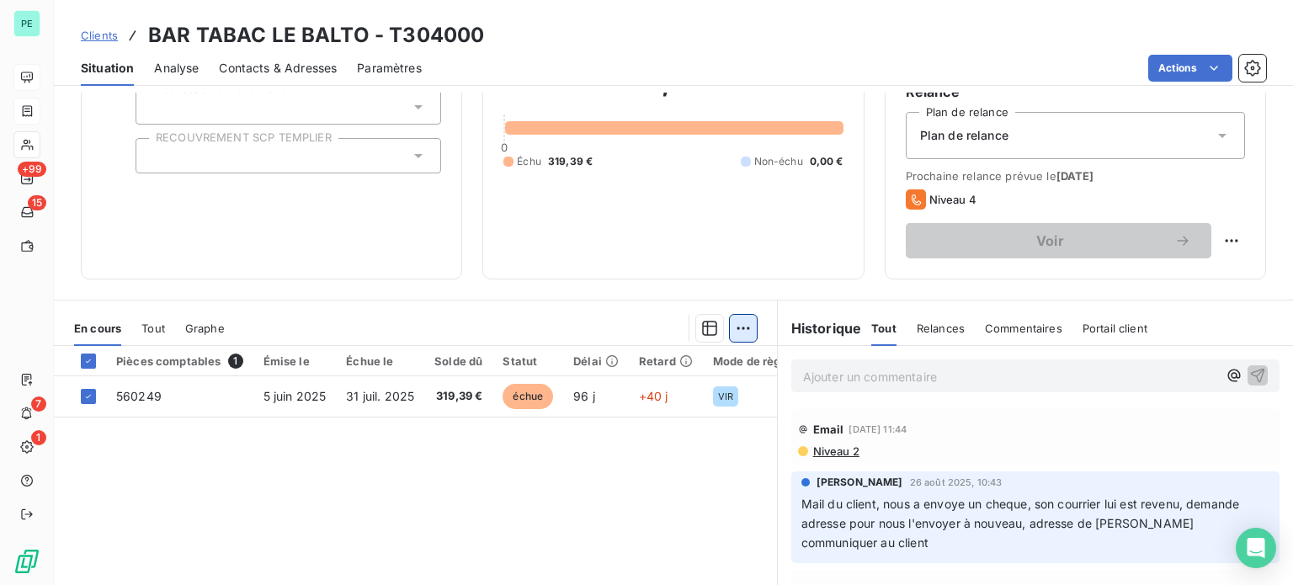
click at [729, 327] on html "PE +99 15 7 1 Clients BAR TABAC LE BALTO - T304000 Situation Analyse Contacts &…" at bounding box center [646, 292] width 1293 height 585
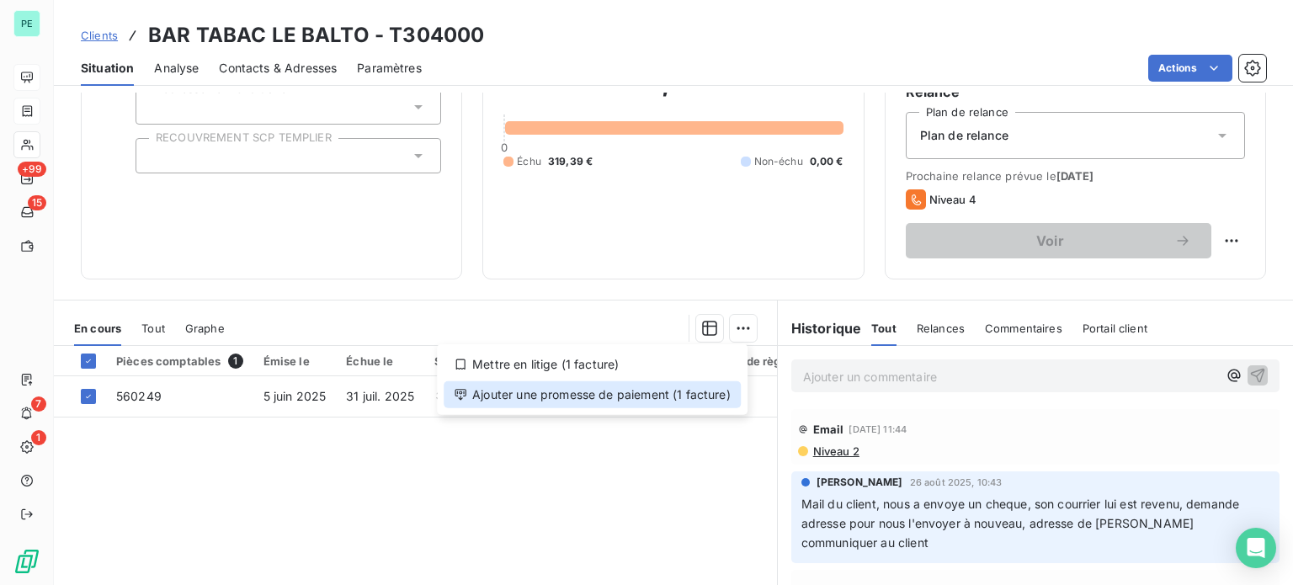
click at [694, 393] on div "Ajouter une promesse de paiement (1 facture)" at bounding box center [592, 394] width 297 height 27
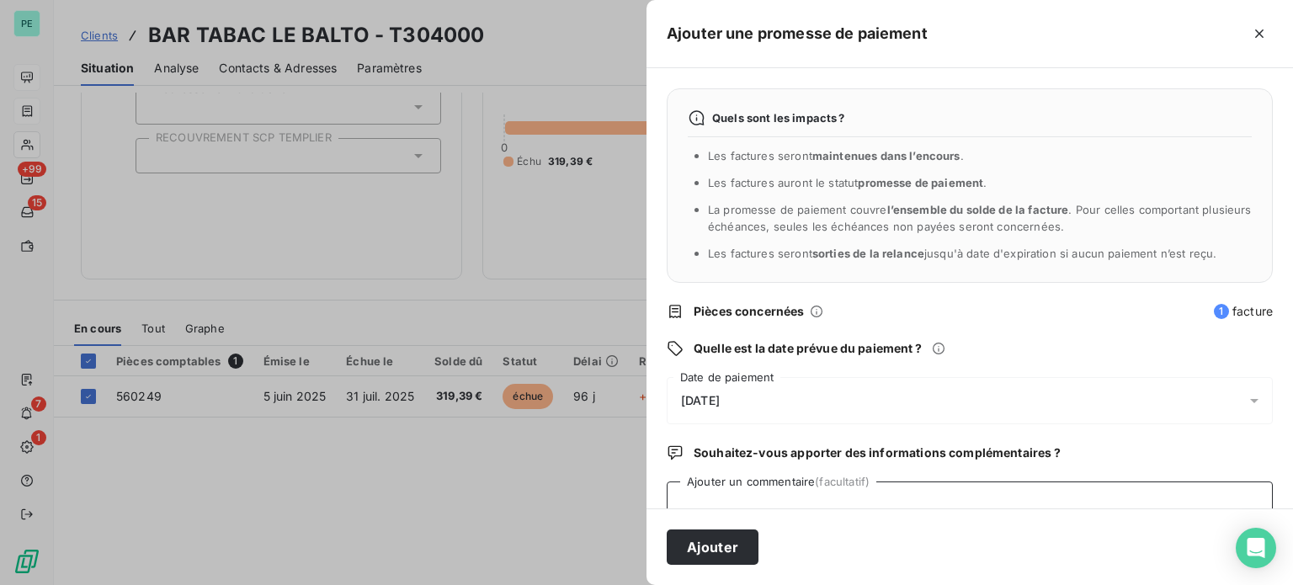
click at [751, 494] on textarea "Ajouter un commentaire (facultatif)" at bounding box center [970, 513] width 606 height 64
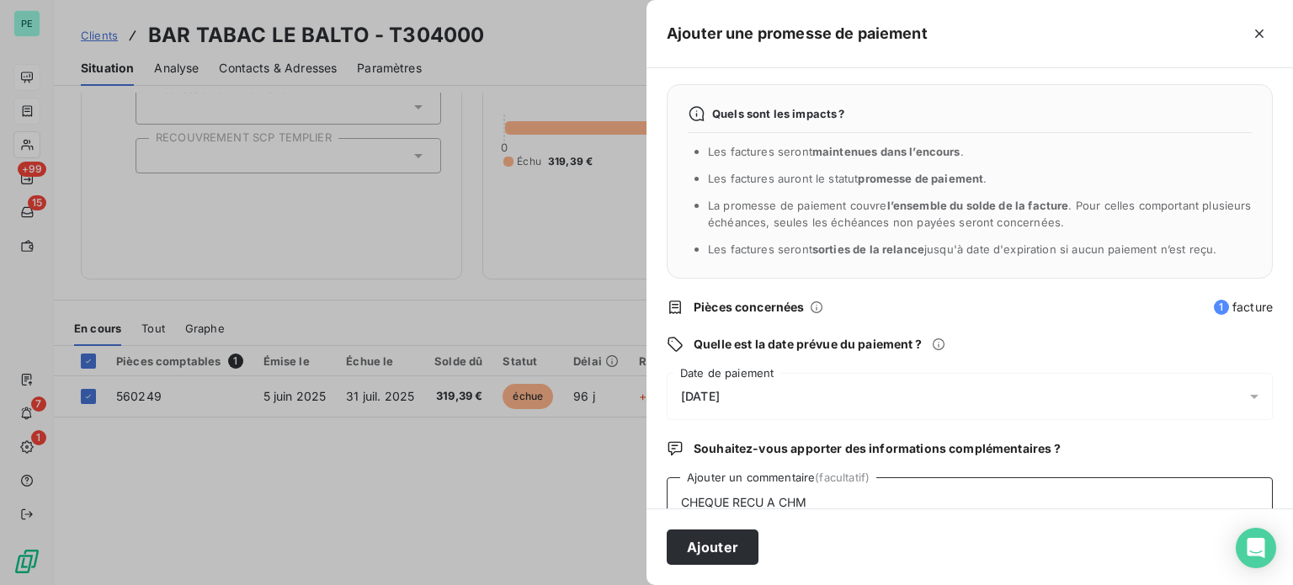
type textarea "CHEQUE RECU A CHM"
click at [752, 389] on div "[DATE]" at bounding box center [970, 396] width 606 height 47
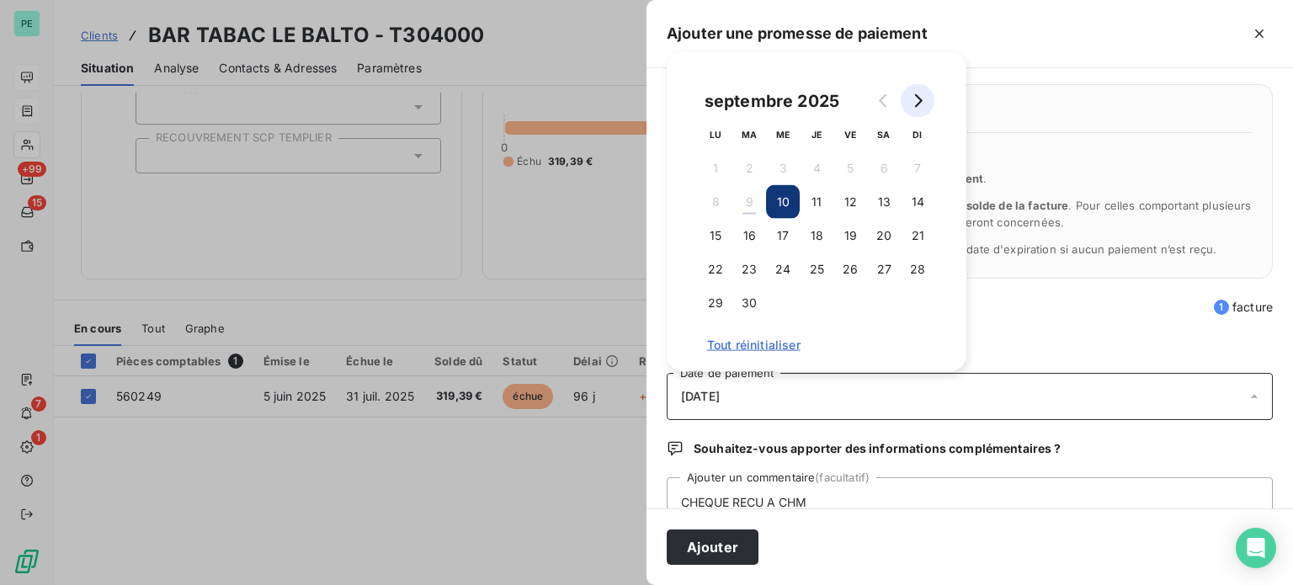
click at [912, 96] on icon "Go to next month" at bounding box center [917, 100] width 13 height 13
click at [855, 304] on button "31" at bounding box center [850, 303] width 34 height 34
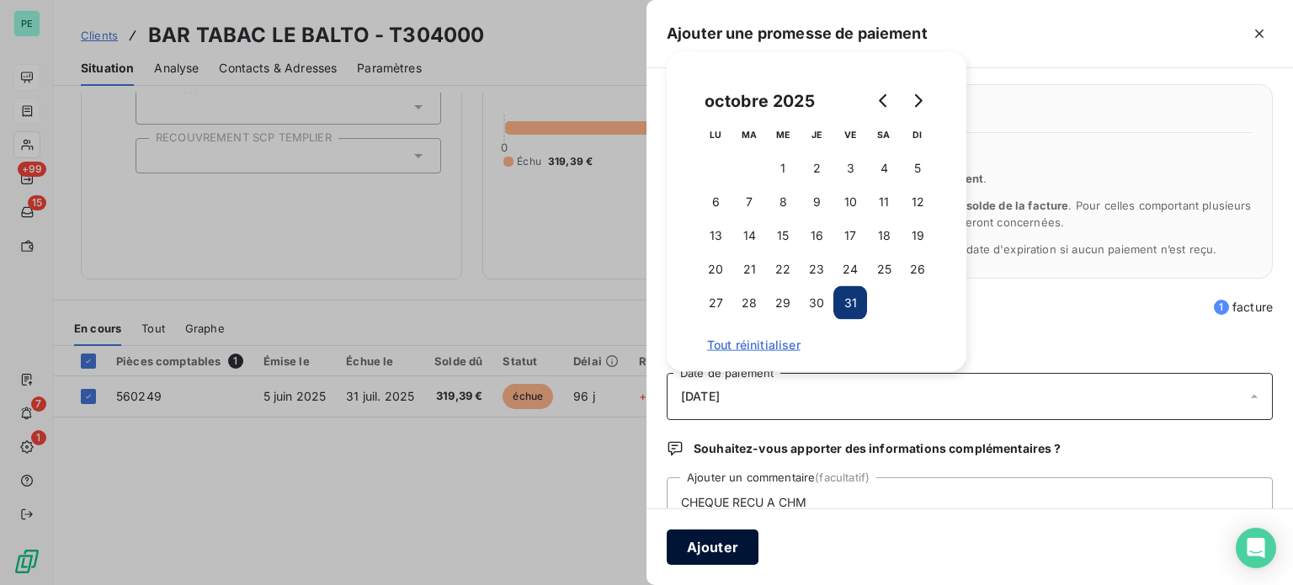
click at [737, 540] on button "Ajouter" at bounding box center [713, 546] width 92 height 35
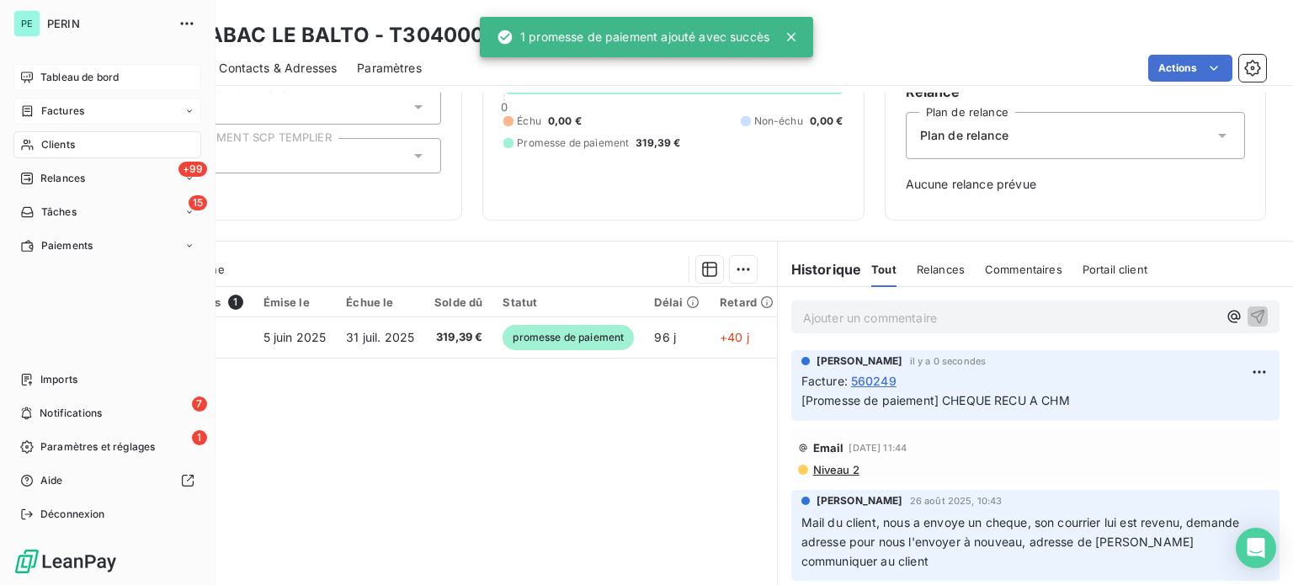
click at [48, 108] on span "Factures" at bounding box center [62, 111] width 43 height 15
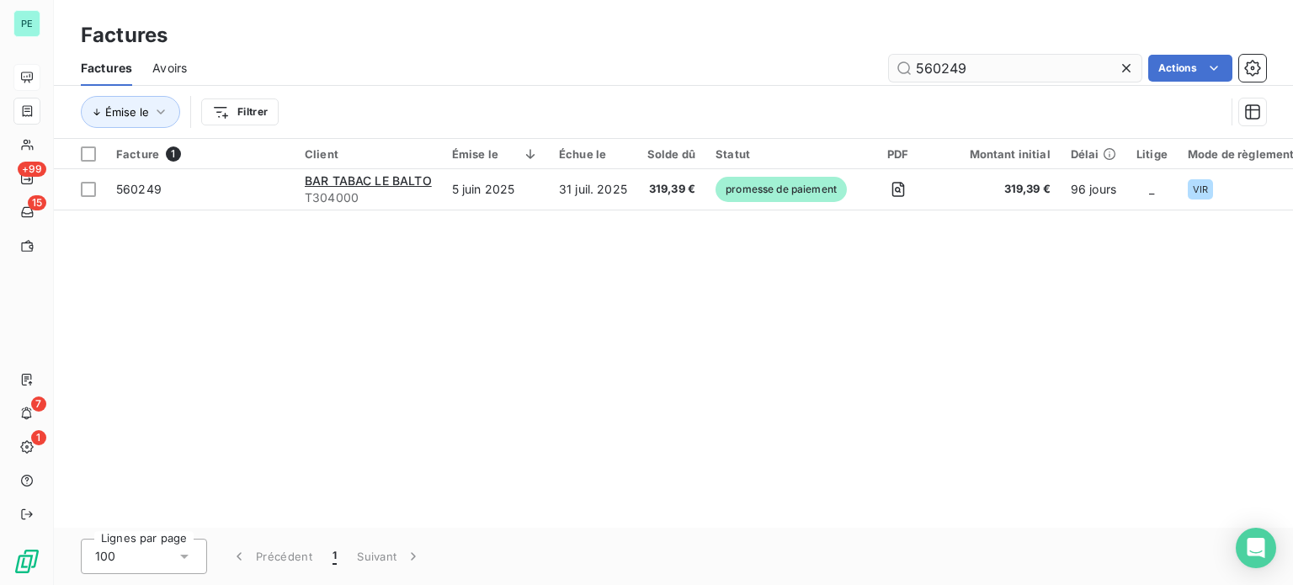
click at [939, 69] on input "560249" at bounding box center [1015, 68] width 253 height 27
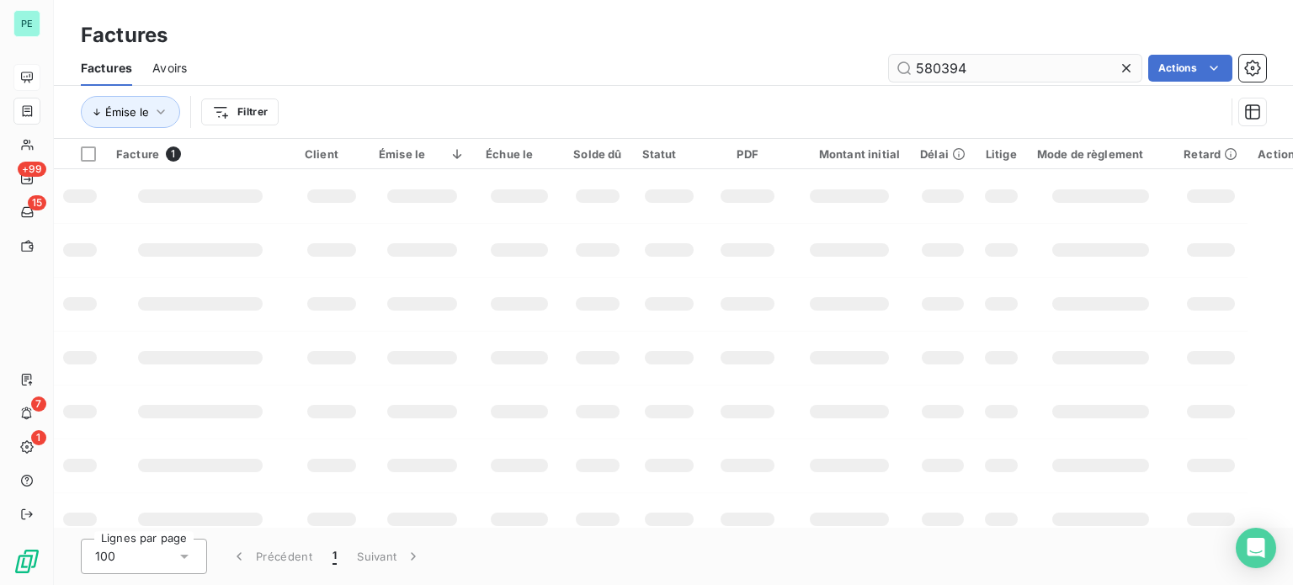
type input "580394"
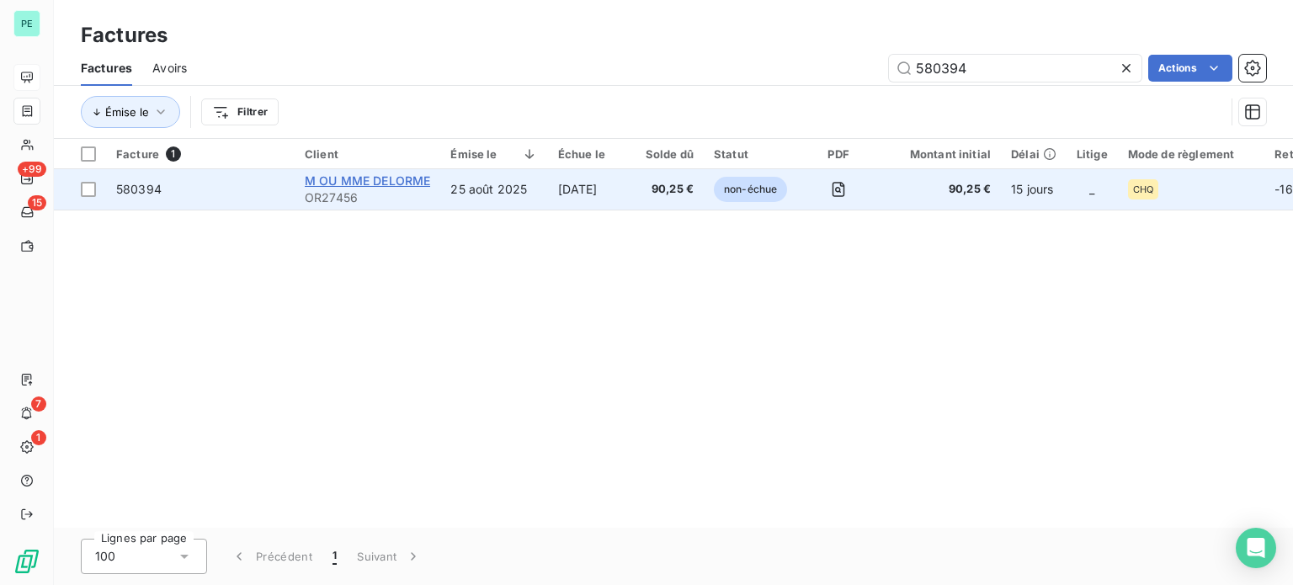
click at [377, 173] on span "M OU MME DELORME" at bounding box center [367, 180] width 125 height 14
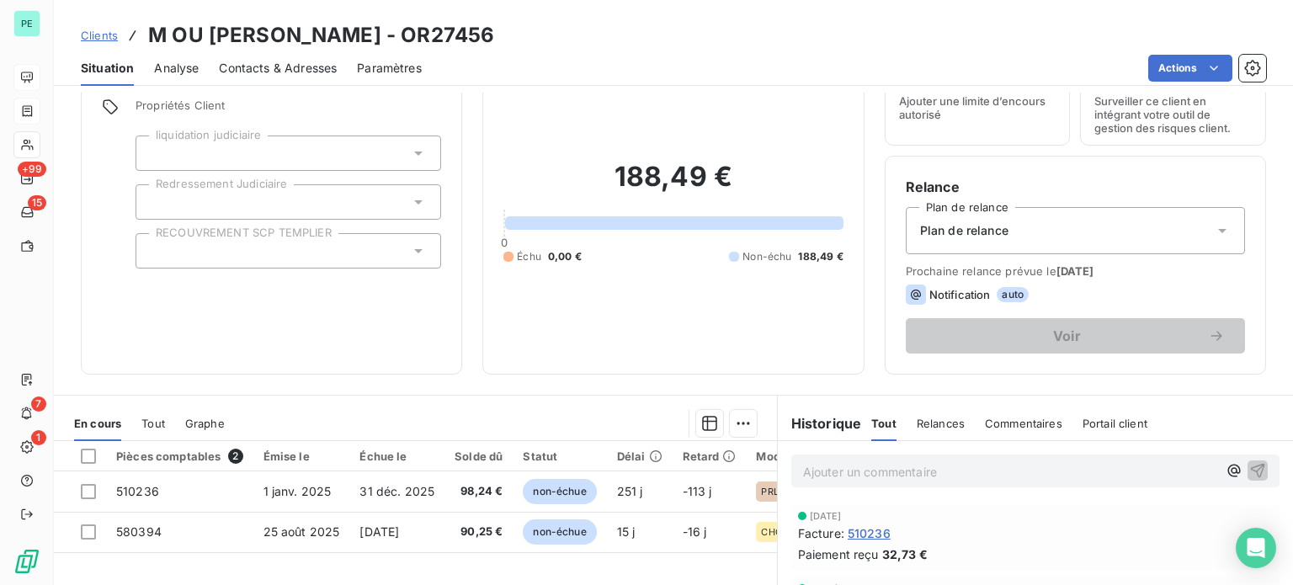
scroll to position [168, 0]
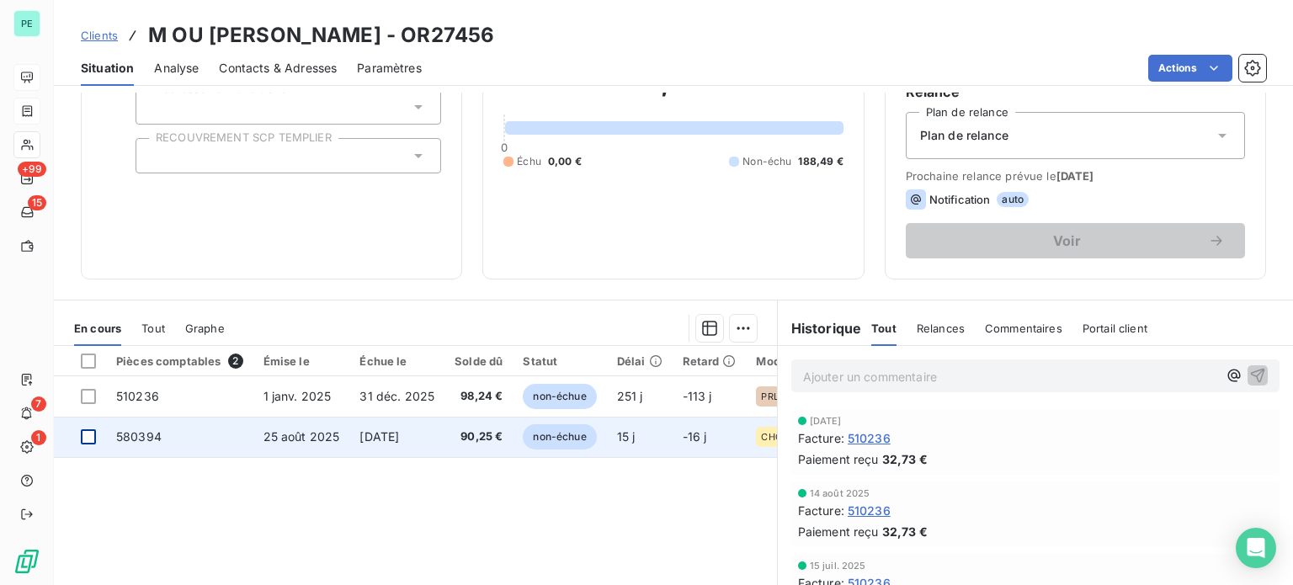
click at [89, 435] on div at bounding box center [88, 436] width 15 height 15
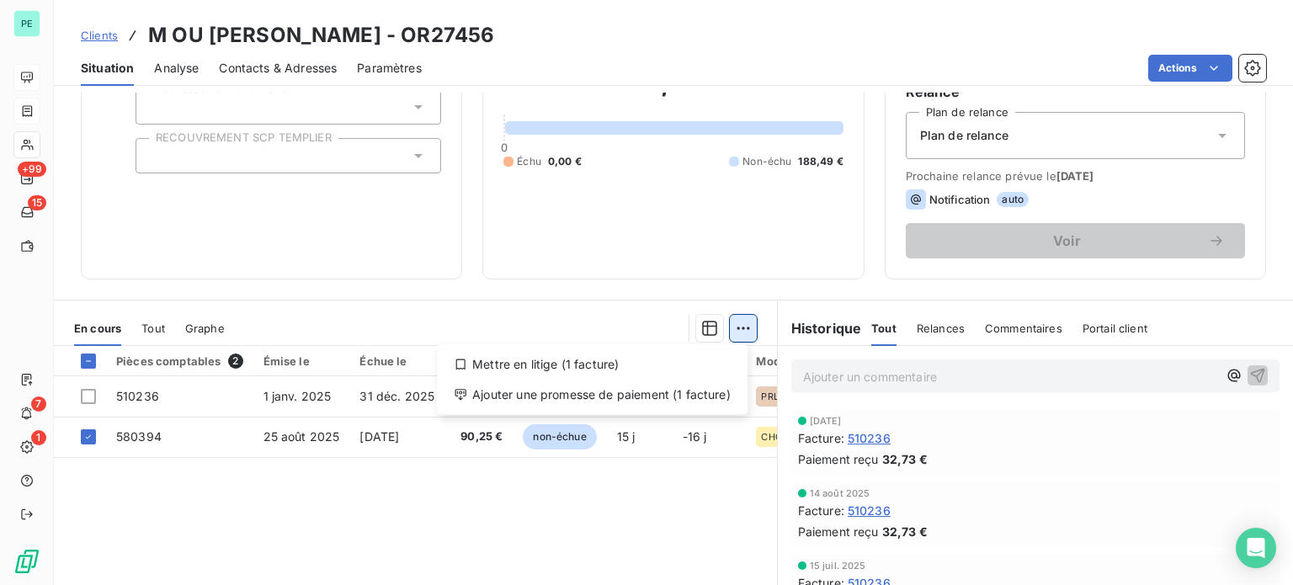
click at [742, 323] on html "PE +99 15 7 1 Clients M OU [PERSON_NAME] - OR27456 Situation Analyse Contacts &…" at bounding box center [646, 292] width 1293 height 585
click at [620, 398] on div "Ajouter une promesse de paiement (1 facture)" at bounding box center [592, 394] width 297 height 27
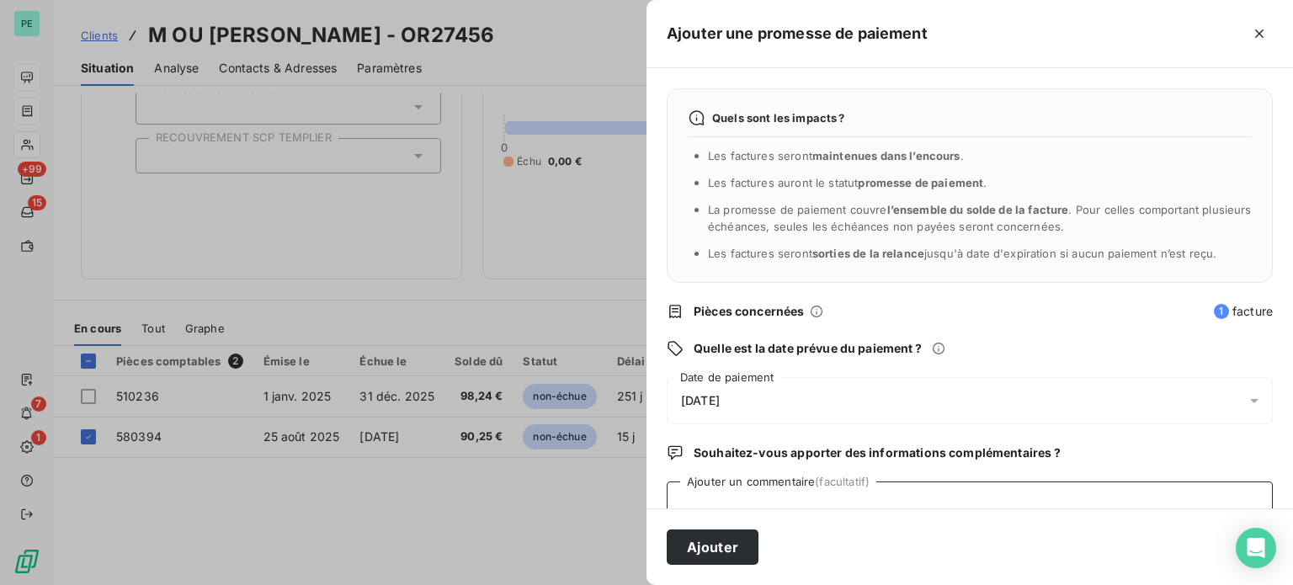
click at [742, 493] on textarea "Ajouter un commentaire (facultatif)" at bounding box center [970, 513] width 606 height 64
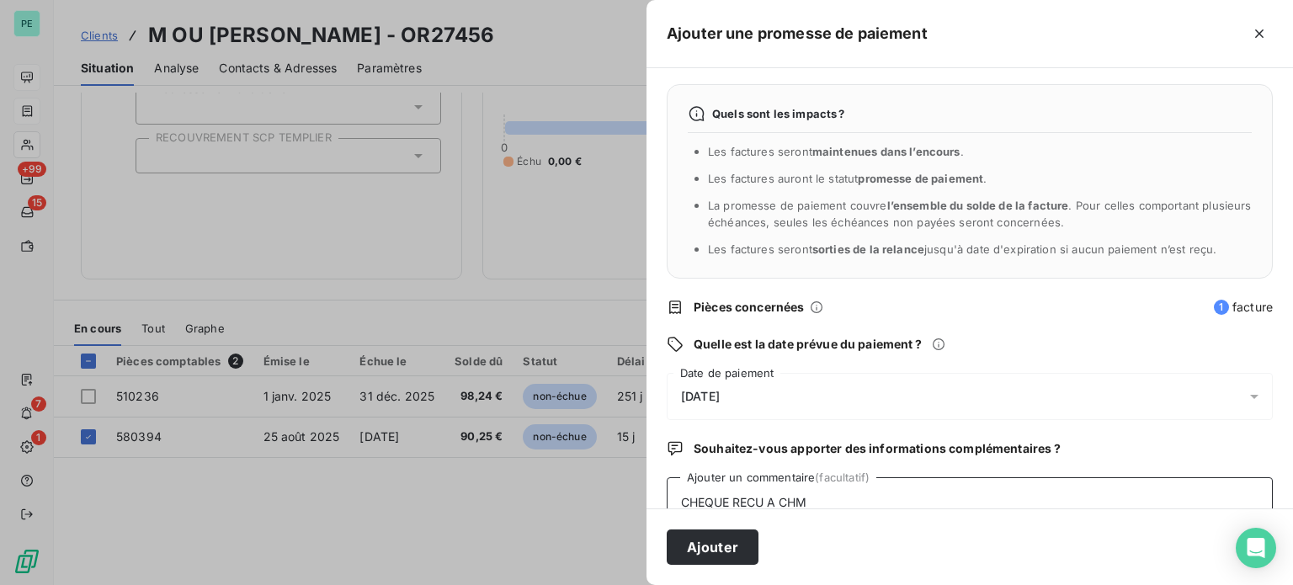
type textarea "CHEQUE RECU A CHM"
click at [720, 396] on span "[DATE]" at bounding box center [700, 396] width 39 height 13
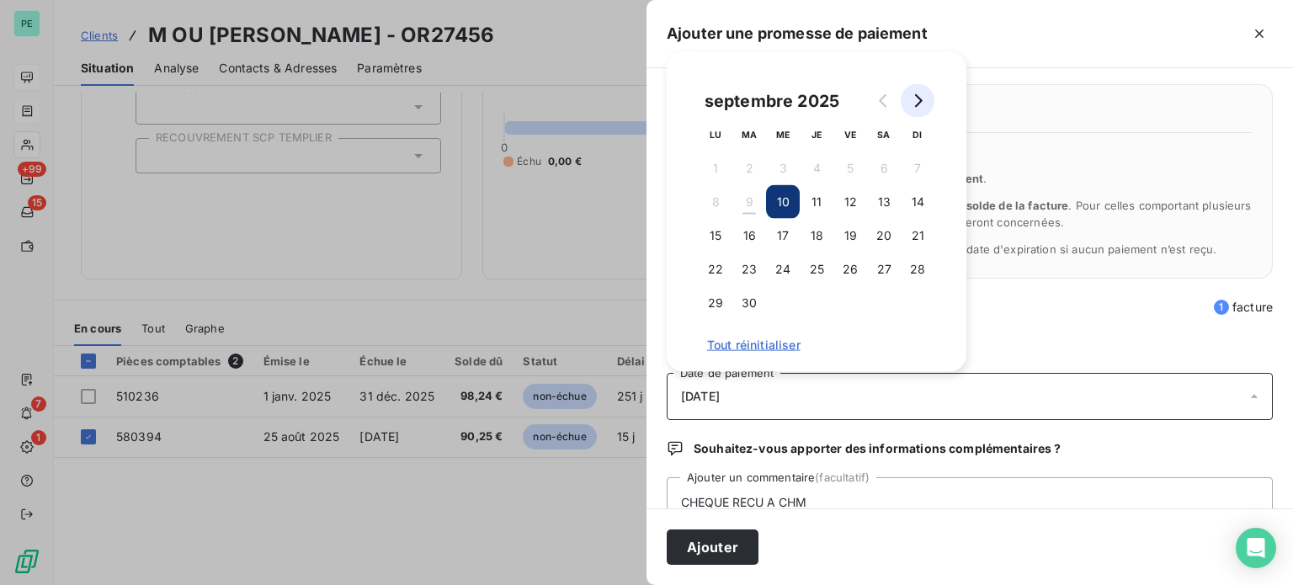
click at [915, 109] on button "Go to next month" at bounding box center [918, 101] width 34 height 34
click at [855, 306] on button "31" at bounding box center [850, 303] width 34 height 34
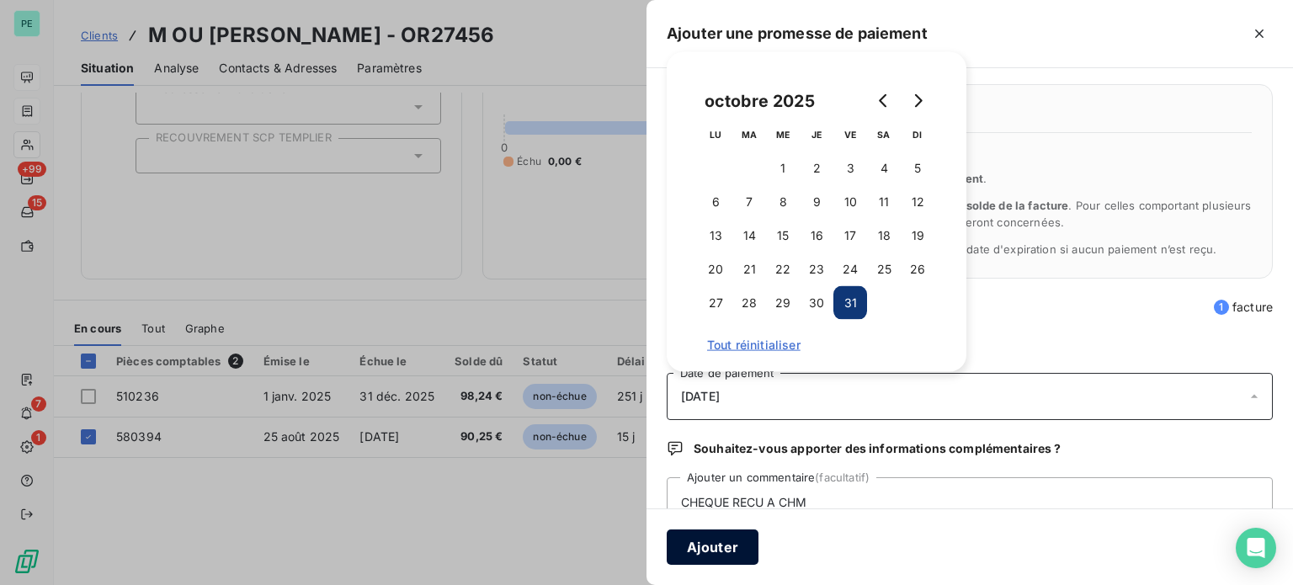
click at [728, 540] on button "Ajouter" at bounding box center [713, 546] width 92 height 35
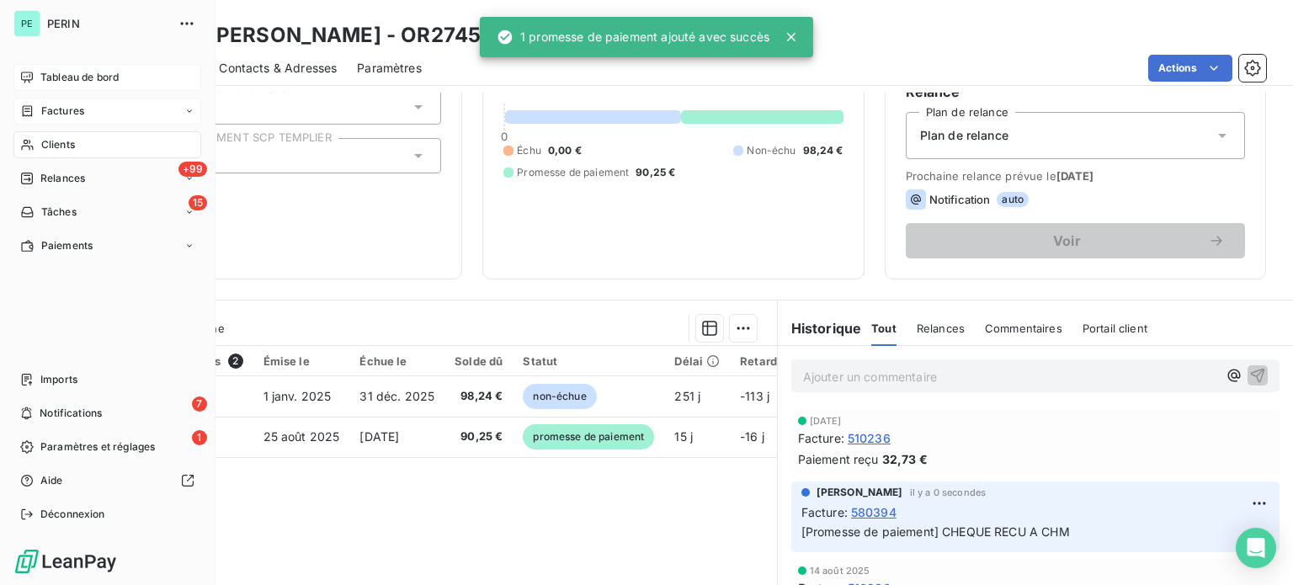
click at [54, 108] on span "Factures" at bounding box center [62, 111] width 43 height 15
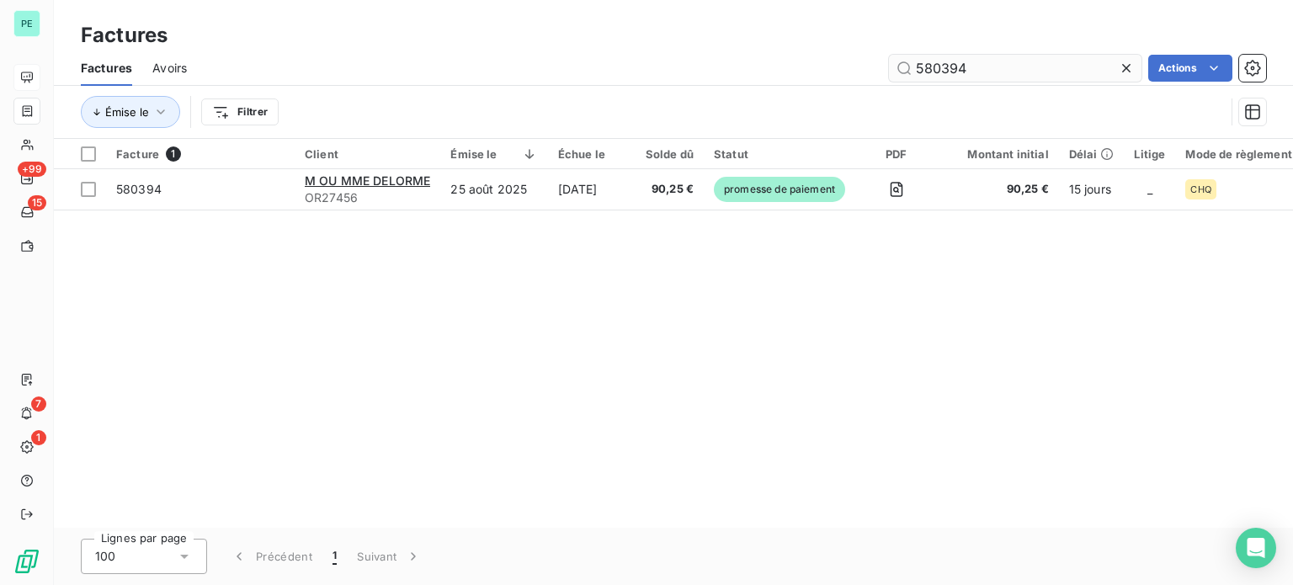
click at [919, 72] on input "580394" at bounding box center [1015, 68] width 253 height 27
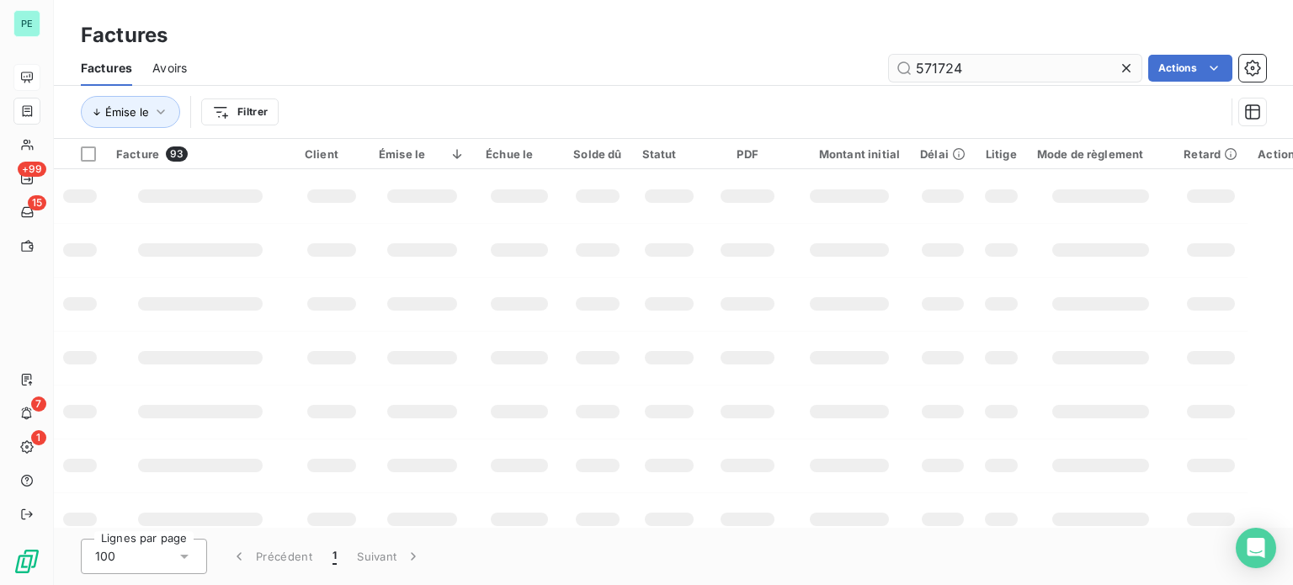
type input "571724"
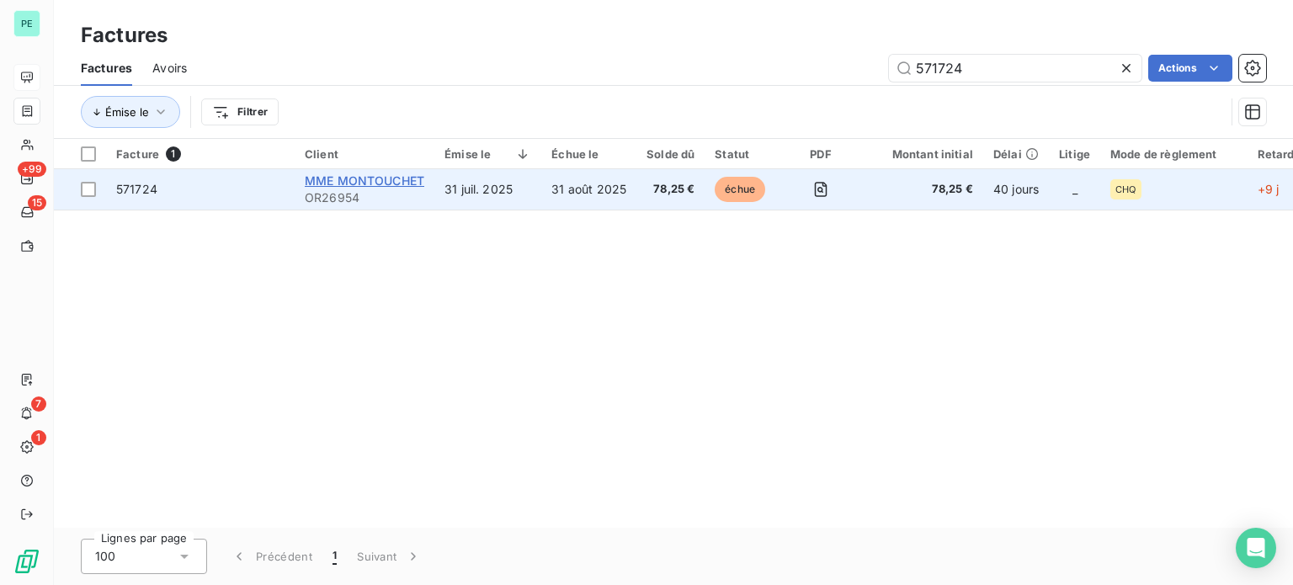
click at [387, 180] on span "MME MONTOUCHET" at bounding box center [365, 180] width 120 height 14
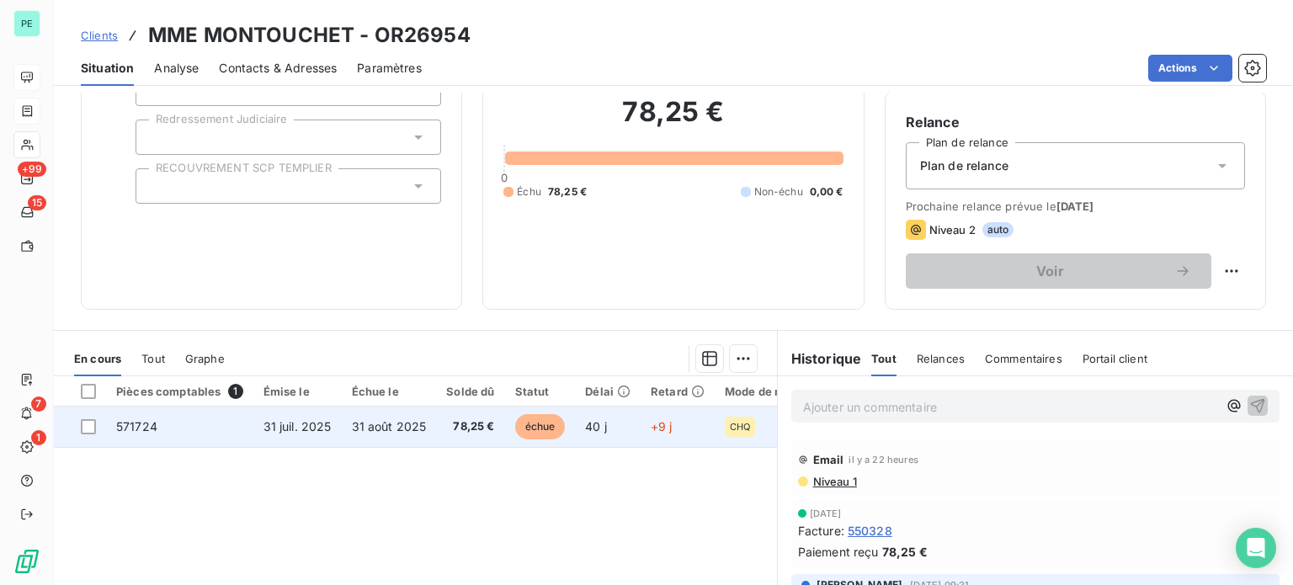
scroll to position [168, 0]
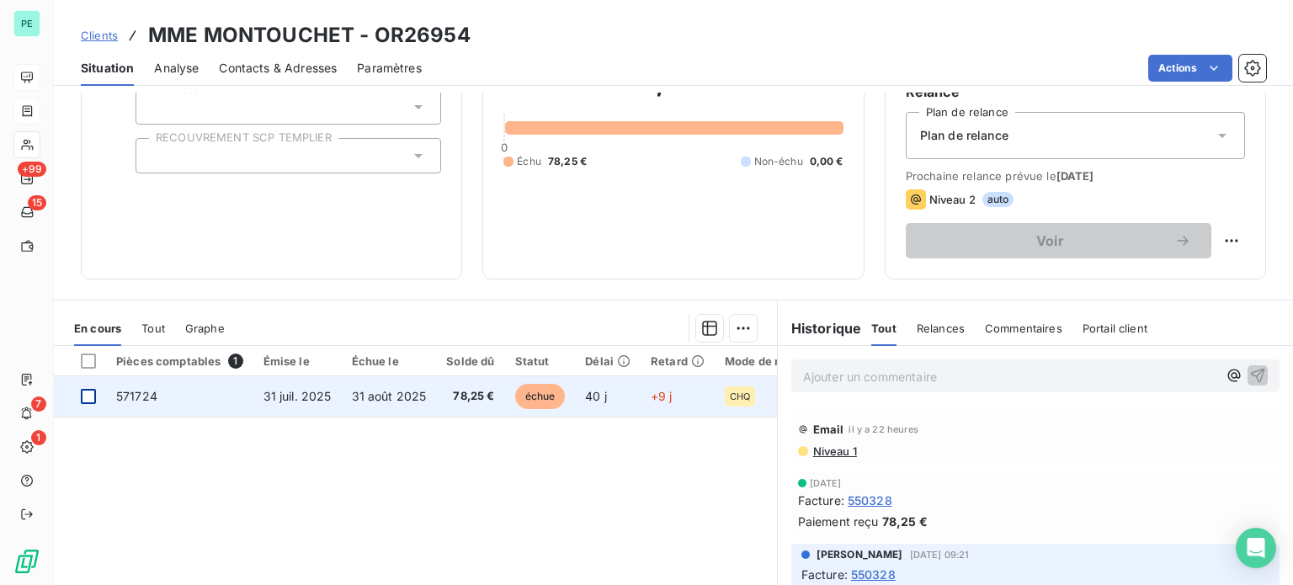
click at [88, 400] on div at bounding box center [88, 396] width 15 height 15
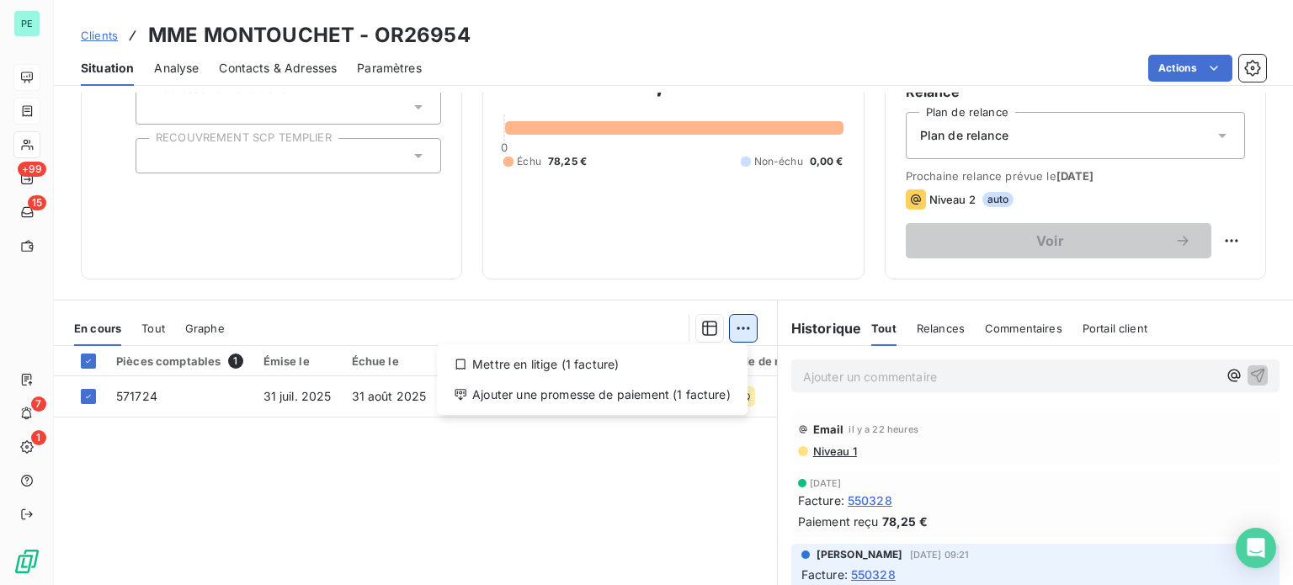
click at [744, 326] on html "PE +99 15 7 1 Clients MME MONTOUCHET - OR26954 Situation Analyse Contacts & Adr…" at bounding box center [646, 292] width 1293 height 585
click at [661, 387] on div "Ajouter une promesse de paiement (1 facture)" at bounding box center [592, 394] width 297 height 27
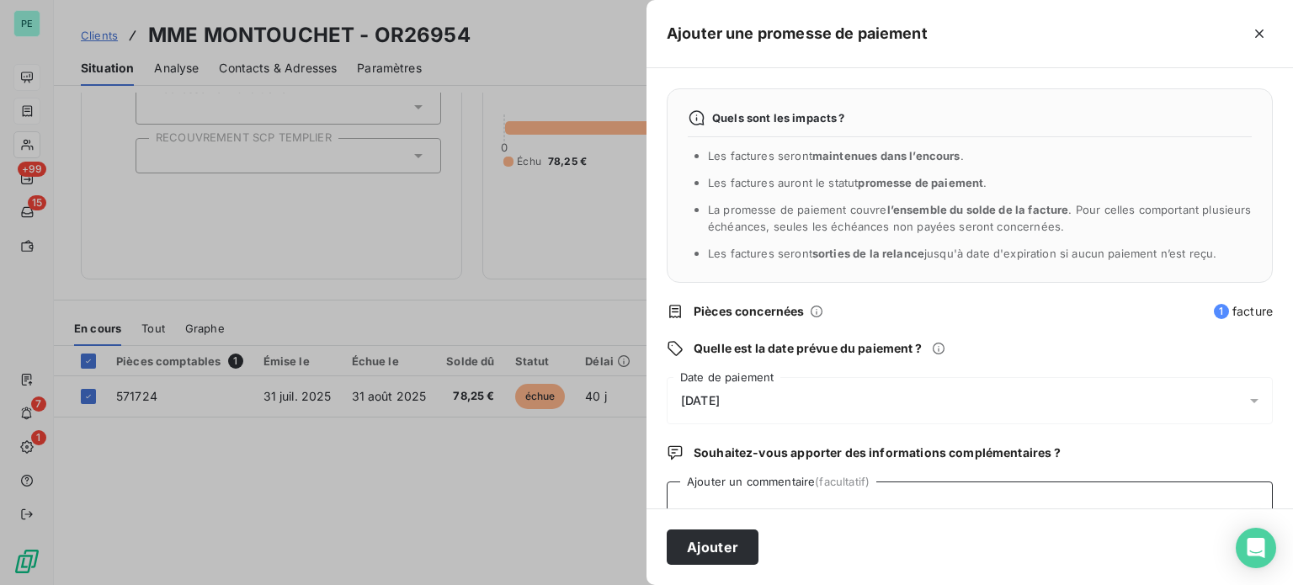
click at [723, 495] on textarea "Ajouter un commentaire (facultatif)" at bounding box center [970, 513] width 606 height 64
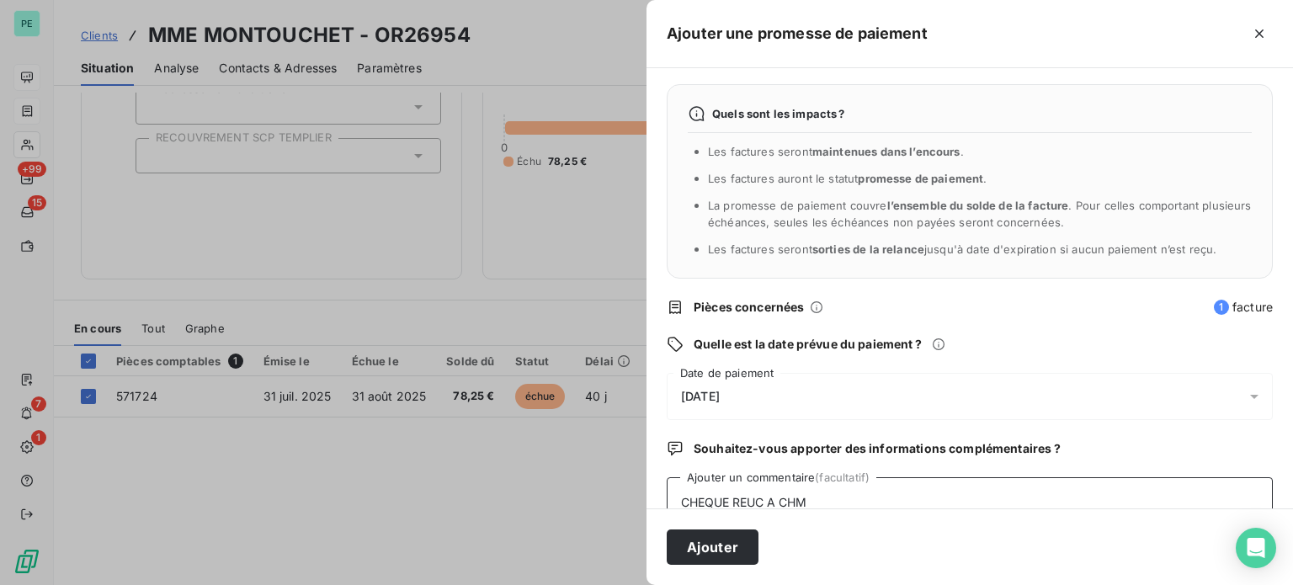
type textarea "CHEQUE REUC A CHM"
click at [690, 392] on span "[DATE]" at bounding box center [700, 396] width 39 height 13
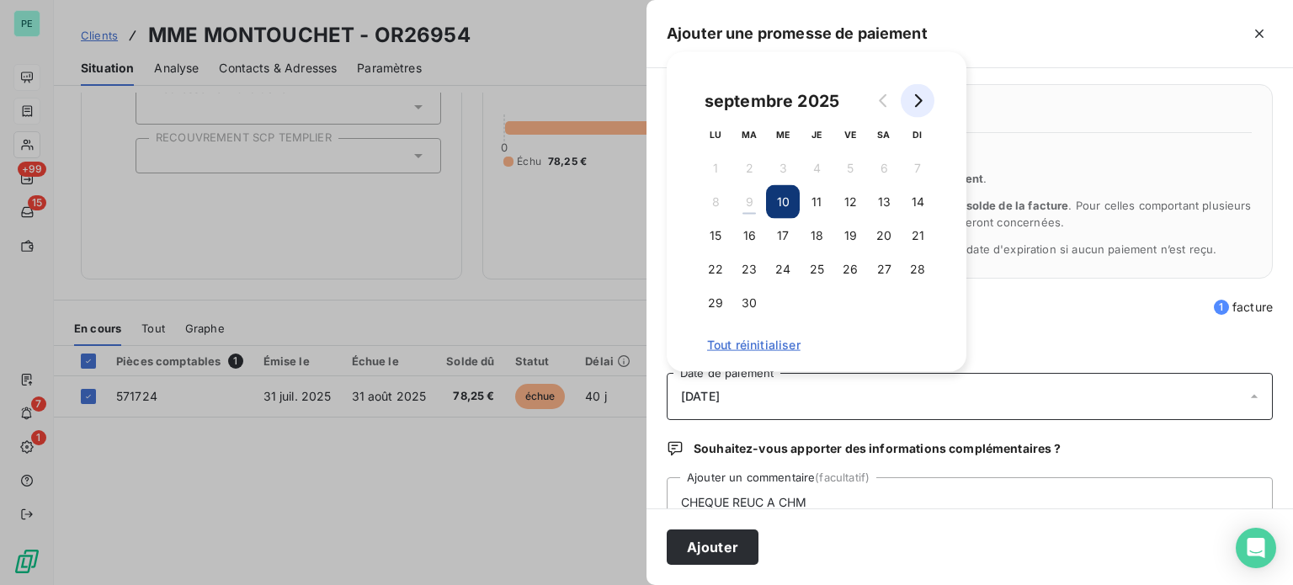
click at [930, 100] on button "Go to next month" at bounding box center [918, 101] width 34 height 34
click at [851, 300] on button "31" at bounding box center [850, 303] width 34 height 34
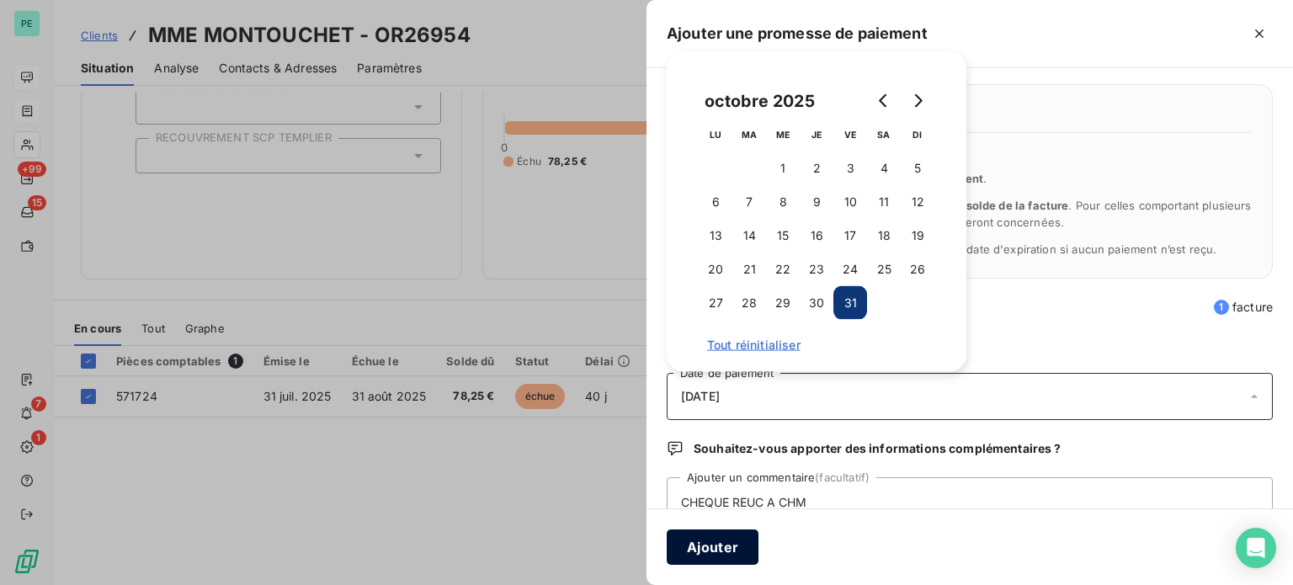
click at [738, 542] on button "Ajouter" at bounding box center [713, 546] width 92 height 35
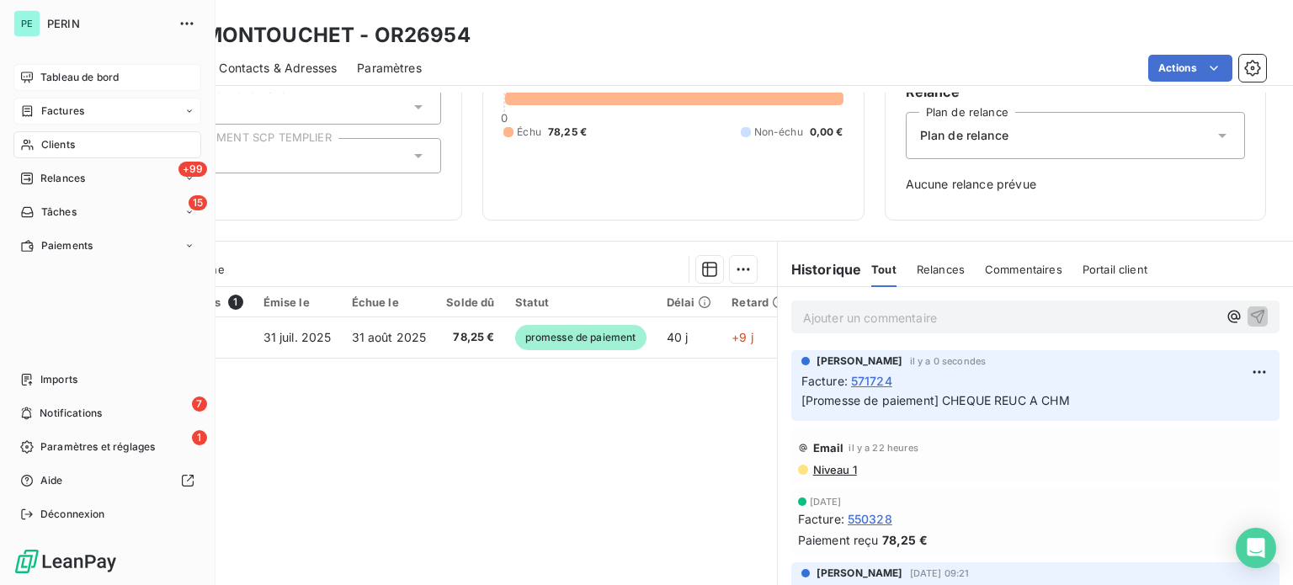
click at [61, 109] on span "Factures" at bounding box center [62, 111] width 43 height 15
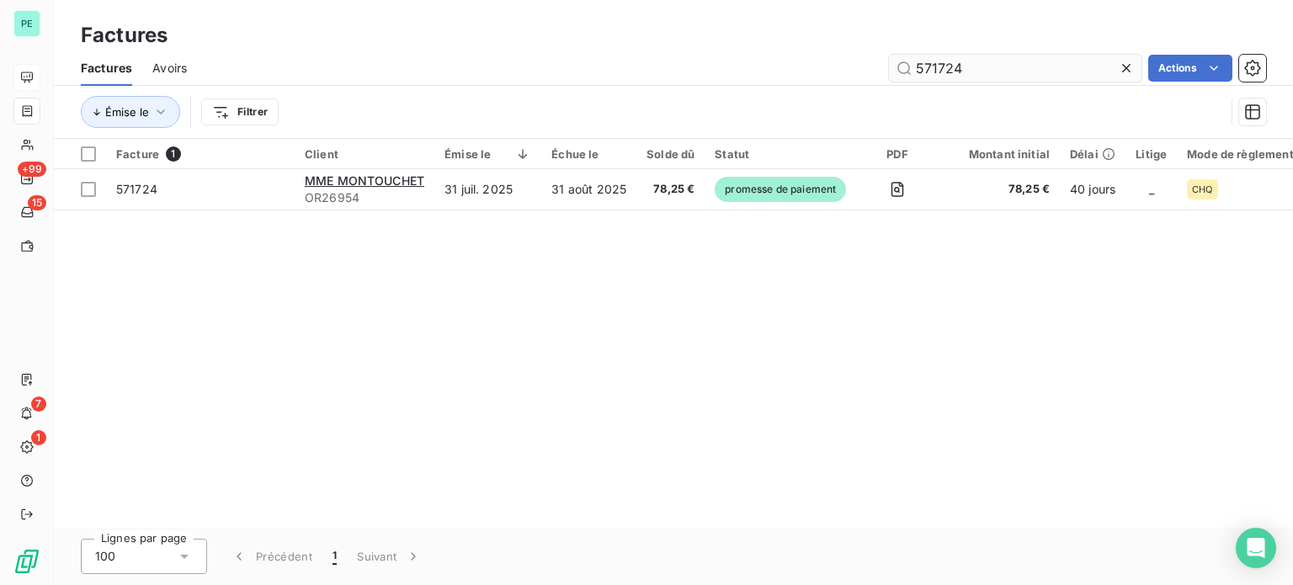
click at [971, 69] on input "571724" at bounding box center [1015, 68] width 253 height 27
type input "570154"
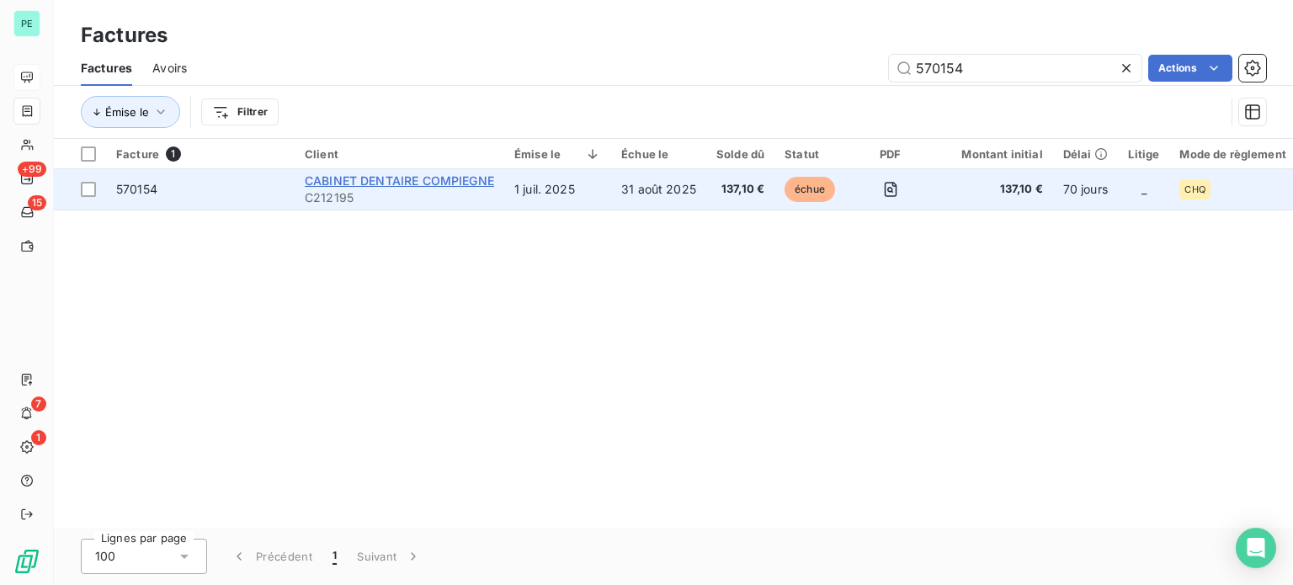
click at [407, 186] on span "CABINET DENTAIRE COMPIEGNE" at bounding box center [399, 180] width 189 height 14
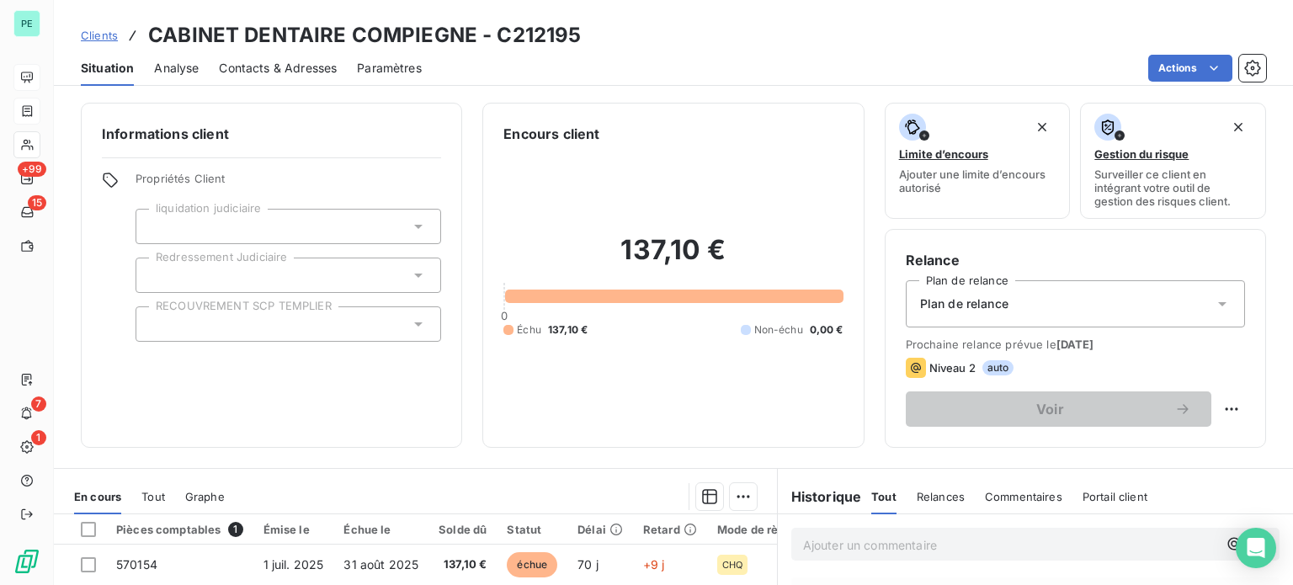
scroll to position [168, 0]
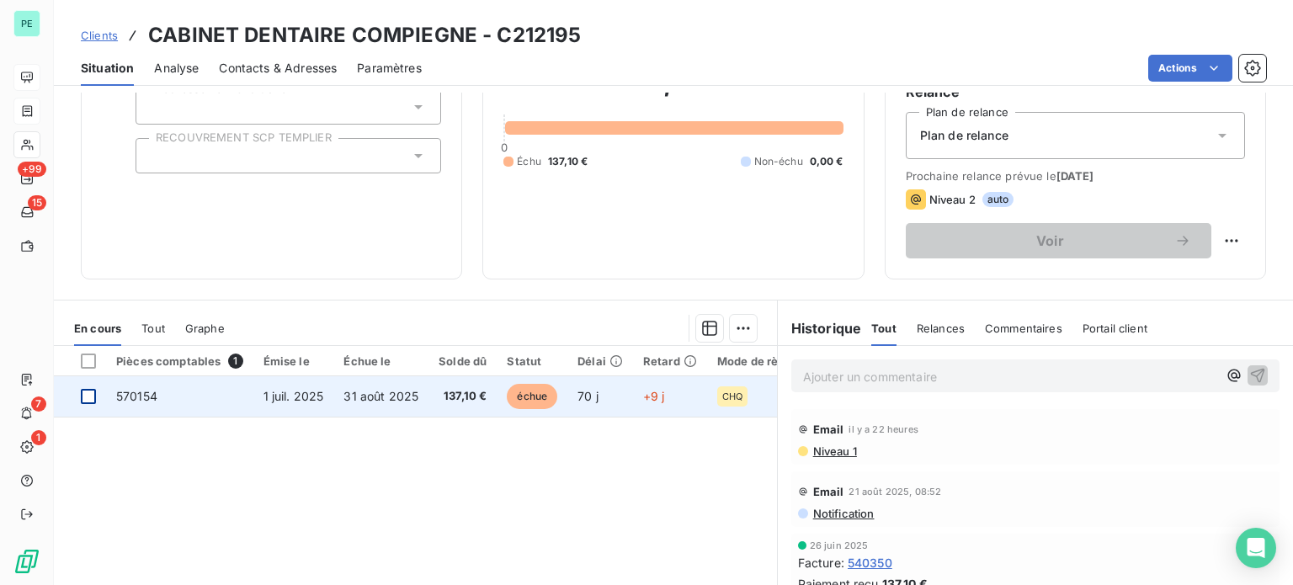
click at [87, 394] on div at bounding box center [88, 396] width 15 height 15
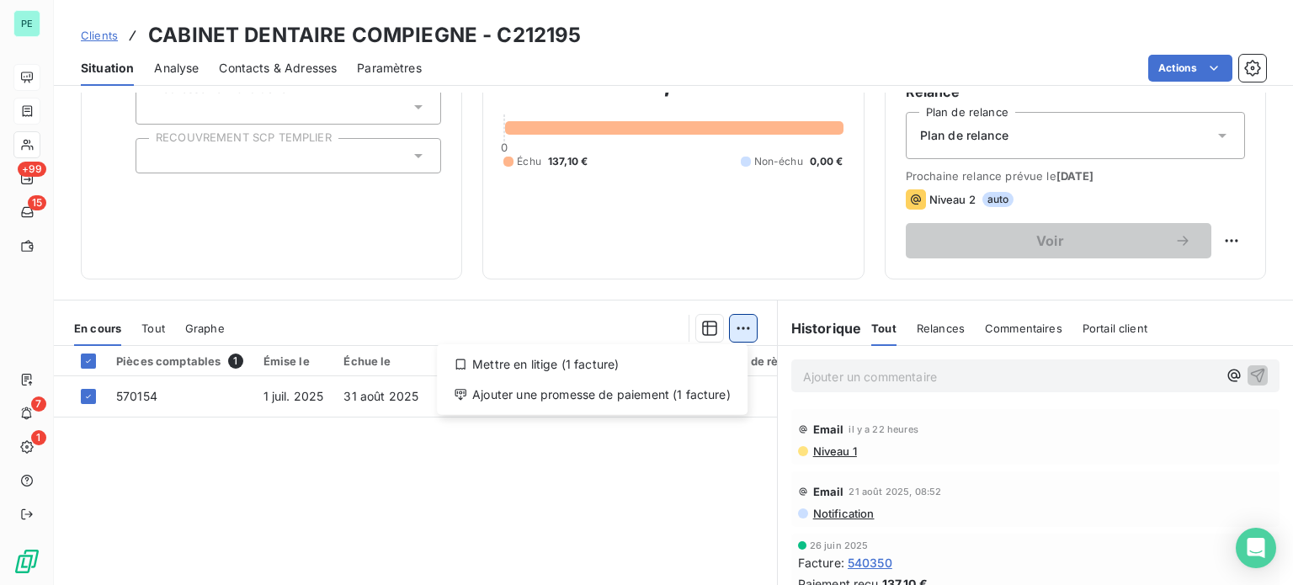
click at [734, 324] on html "PE +99 15 7 1 Clients CABINET DENTAIRE COMPIEGNE - C212195 Situation Analyse Co…" at bounding box center [646, 292] width 1293 height 585
click at [671, 397] on div "Ajouter une promesse de paiement (1 facture)" at bounding box center [592, 394] width 297 height 27
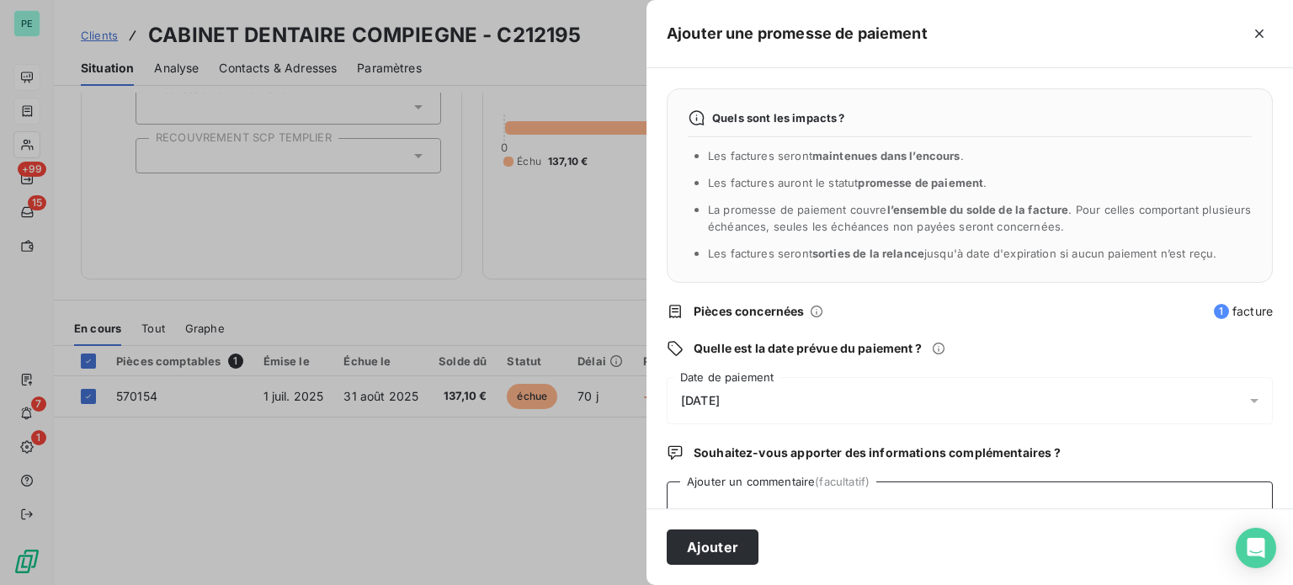
click at [730, 492] on textarea "Ajouter un commentaire (facultatif)" at bounding box center [970, 513] width 606 height 64
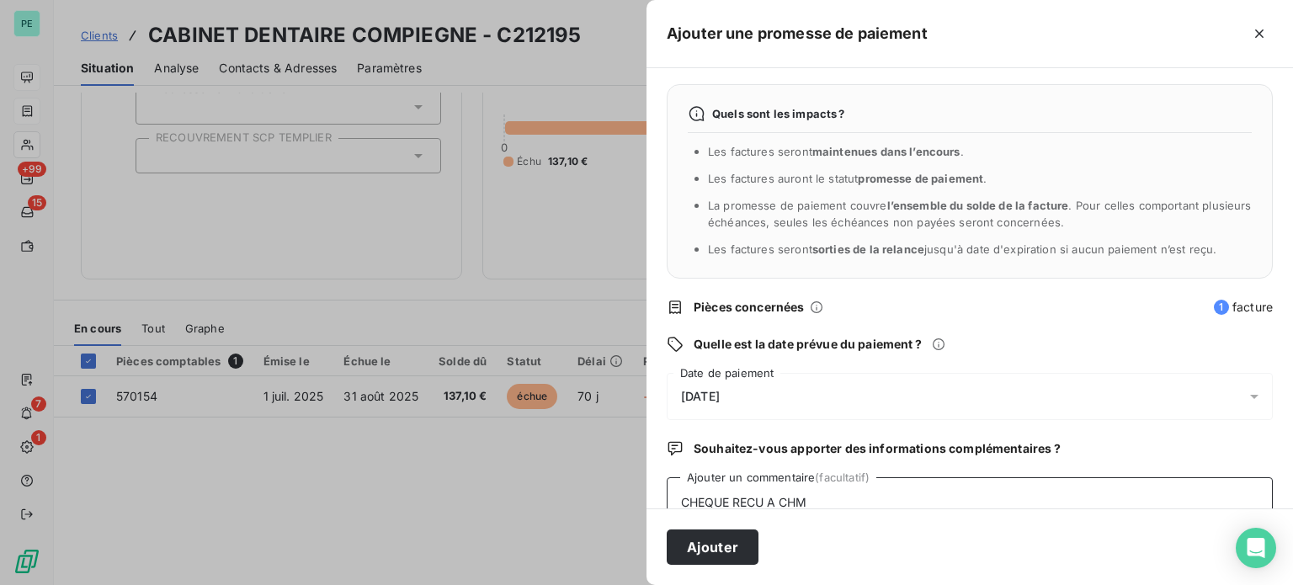
type textarea "CHEQUE RECU A CHM"
click at [720, 391] on span "[DATE]" at bounding box center [700, 396] width 39 height 13
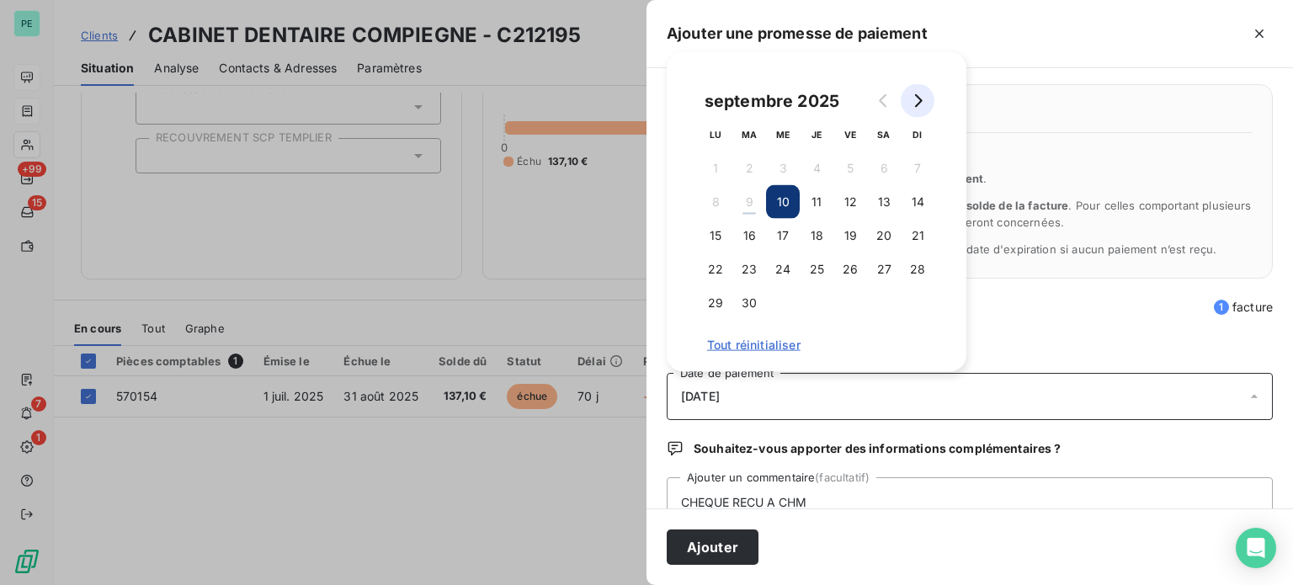
click at [916, 102] on icon "Go to next month" at bounding box center [917, 100] width 13 height 13
click at [854, 301] on button "31" at bounding box center [850, 303] width 34 height 34
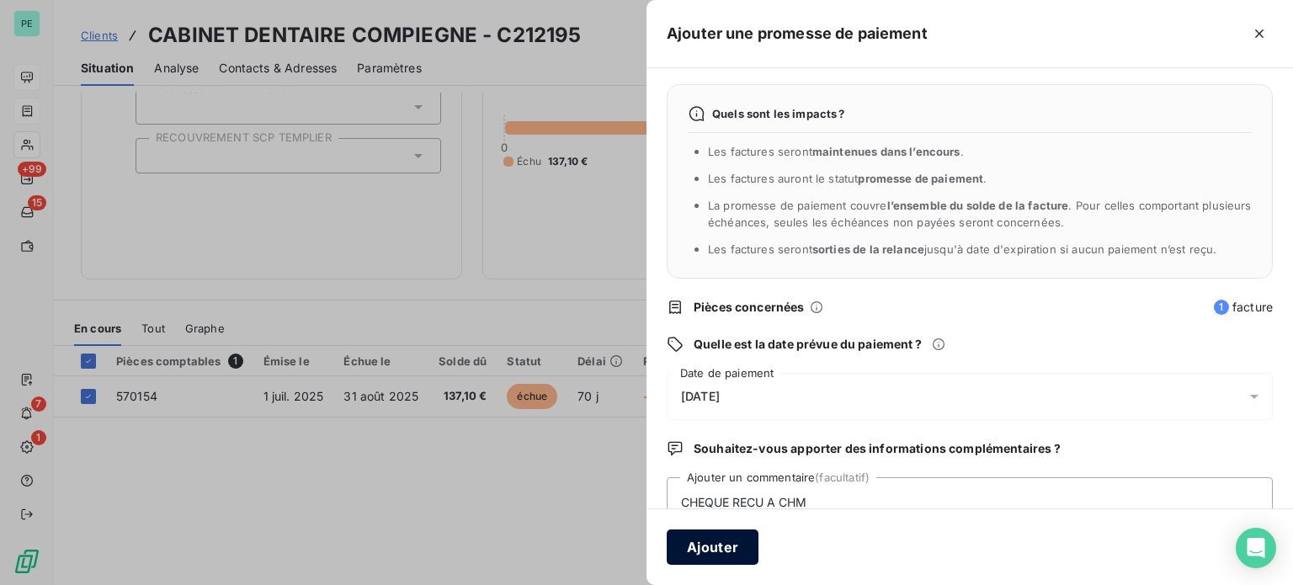
click at [731, 545] on button "Ajouter" at bounding box center [713, 546] width 92 height 35
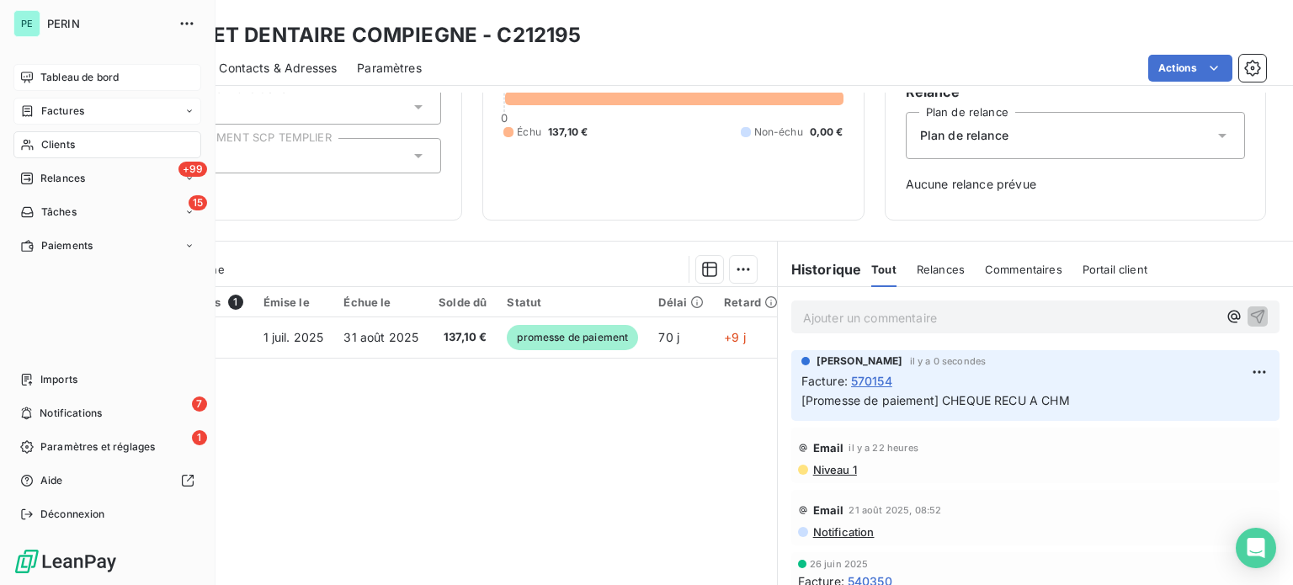
click at [65, 104] on span "Factures" at bounding box center [62, 111] width 43 height 15
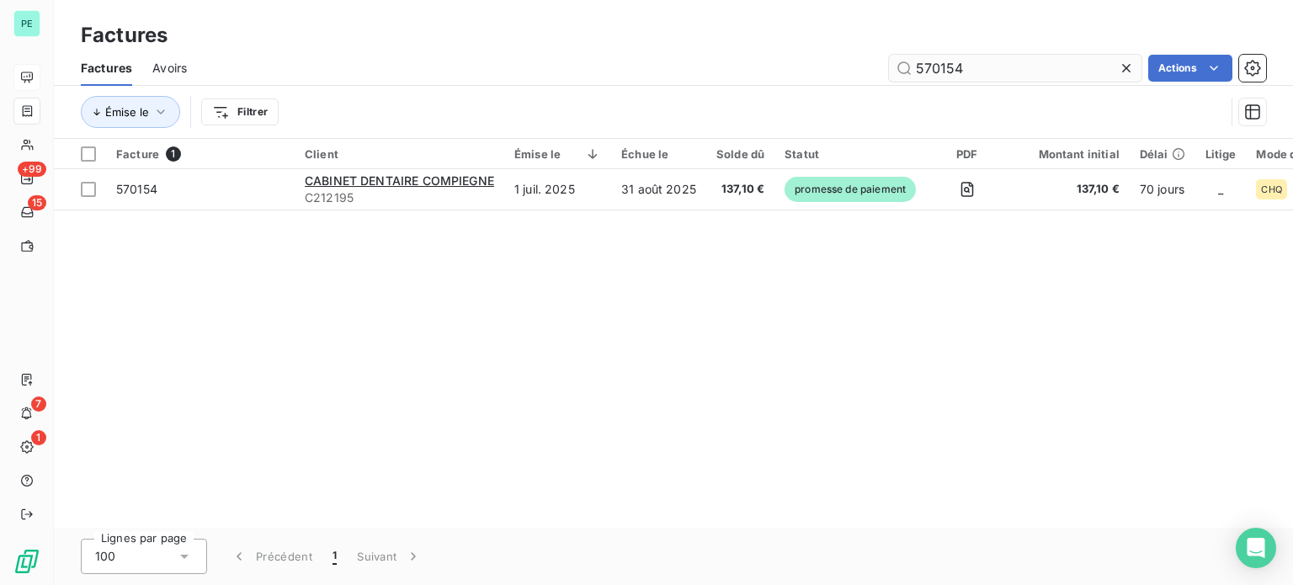
click at [928, 72] on input "570154" at bounding box center [1015, 68] width 253 height 27
type input "571262"
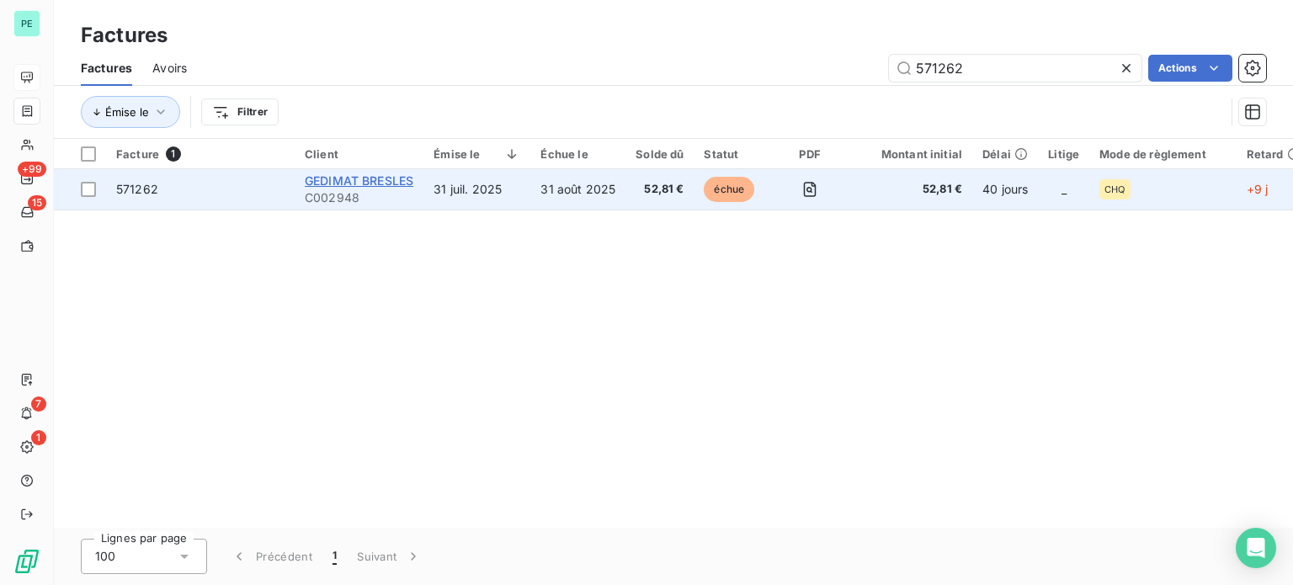
click at [370, 178] on span "GEDIMAT BRESLES" at bounding box center [359, 180] width 109 height 14
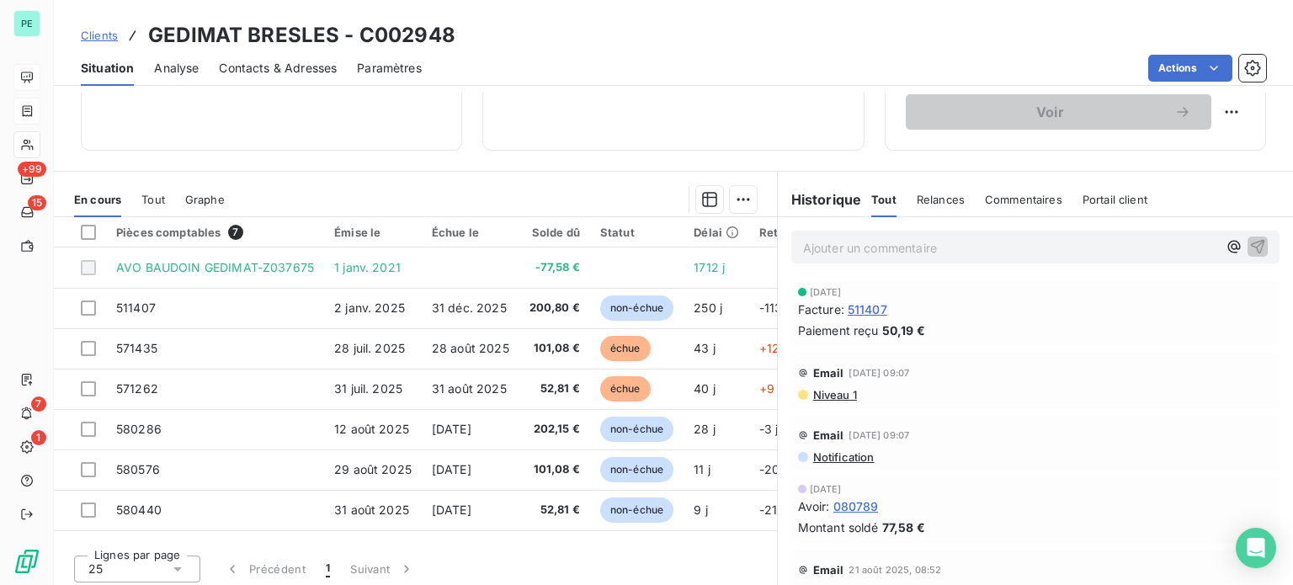
scroll to position [303, 0]
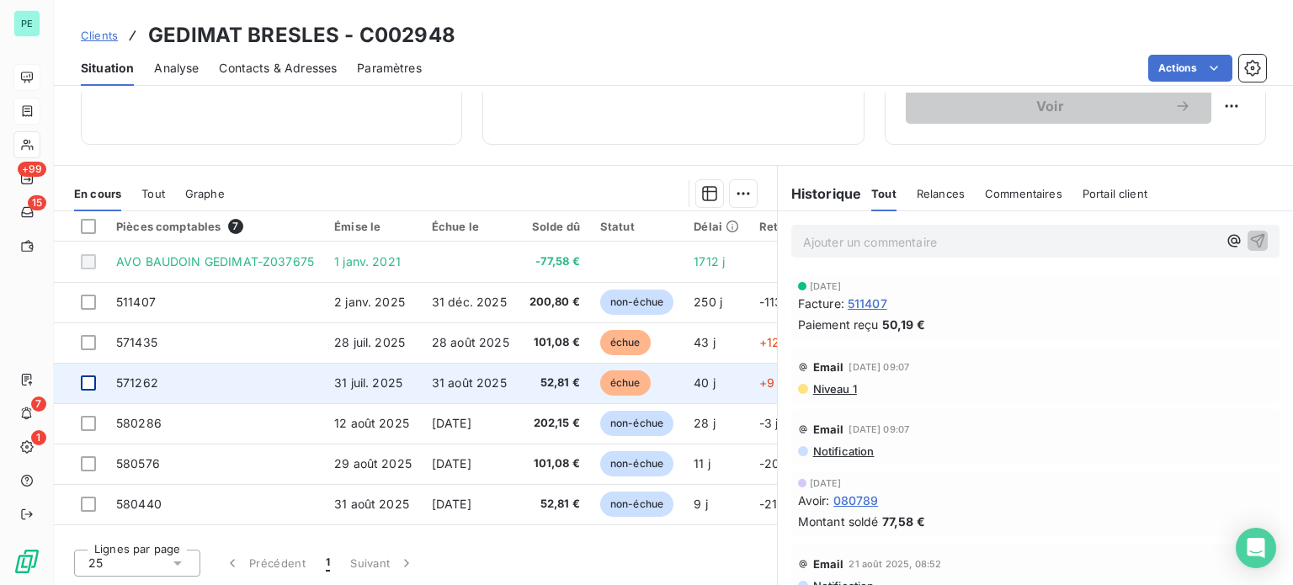
click at [88, 380] on div at bounding box center [88, 382] width 15 height 15
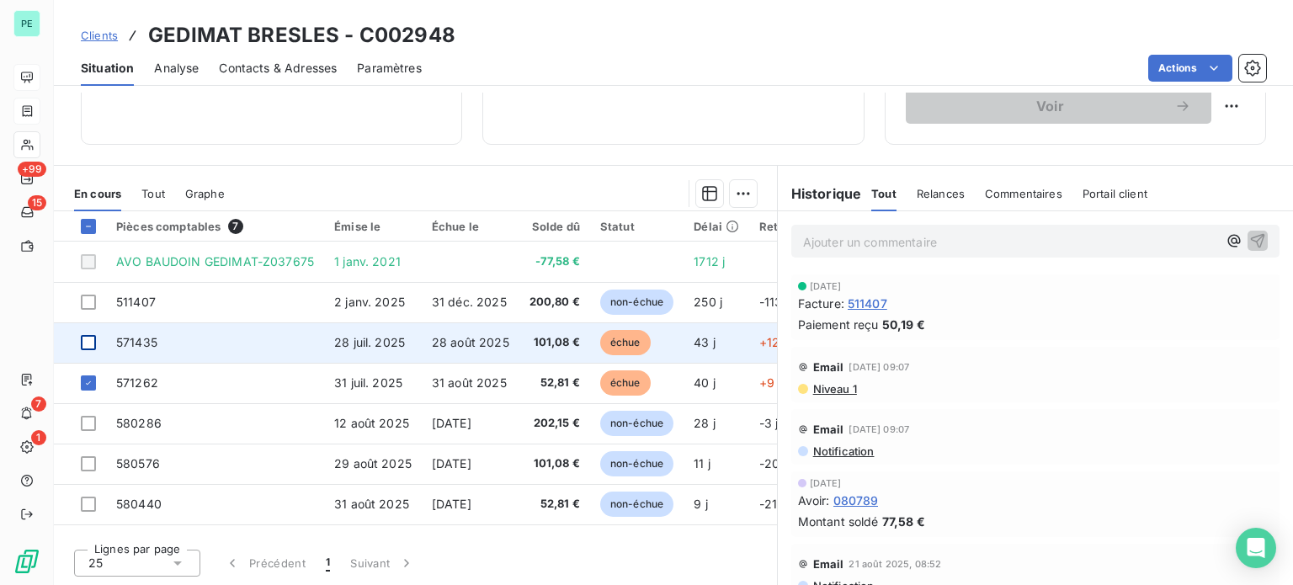
click at [91, 341] on div at bounding box center [88, 342] width 15 height 15
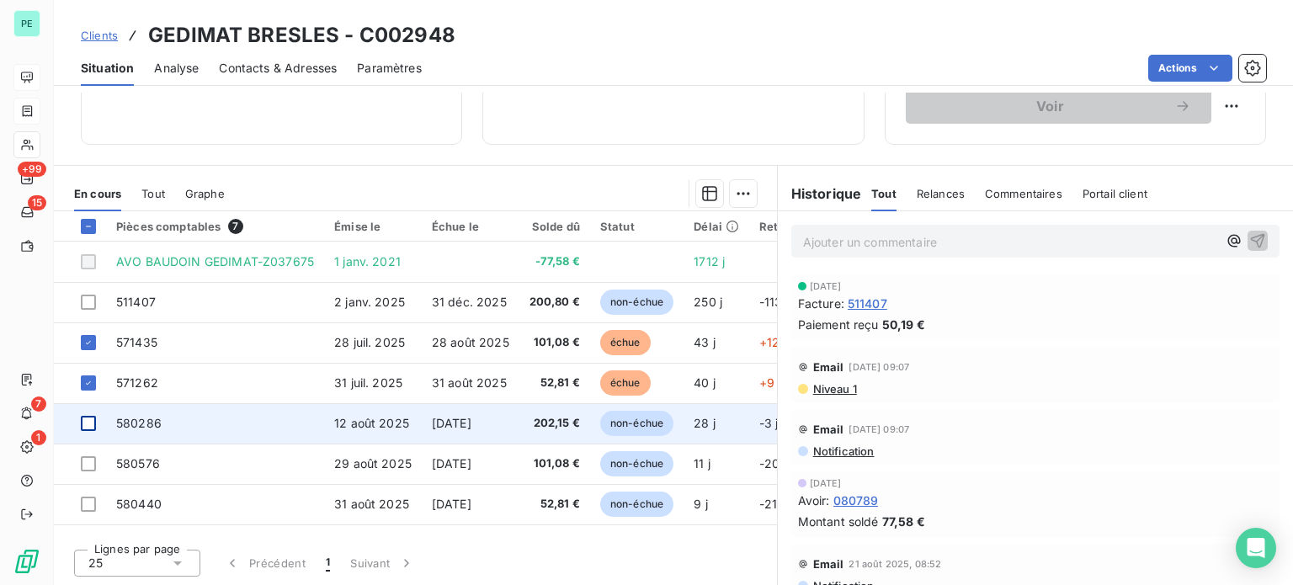
click at [93, 423] on div at bounding box center [88, 423] width 15 height 15
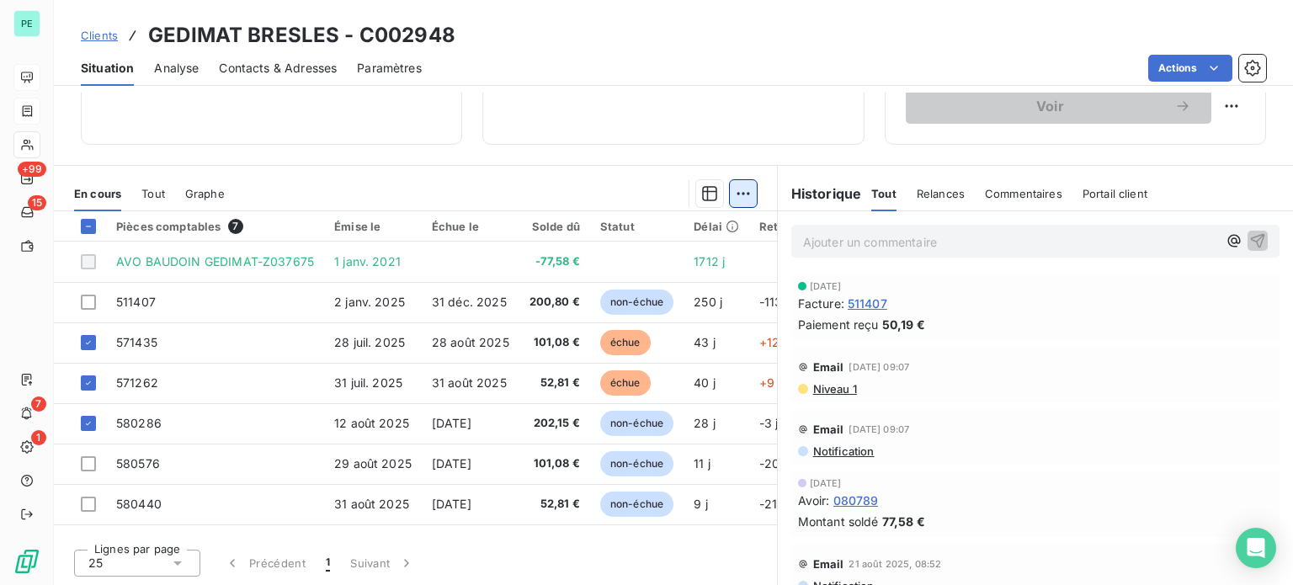
click at [740, 189] on html "PE +99 15 7 1 Clients GEDIMAT BRESLES - C002948 Situation Analyse Contacts & Ad…" at bounding box center [646, 292] width 1293 height 585
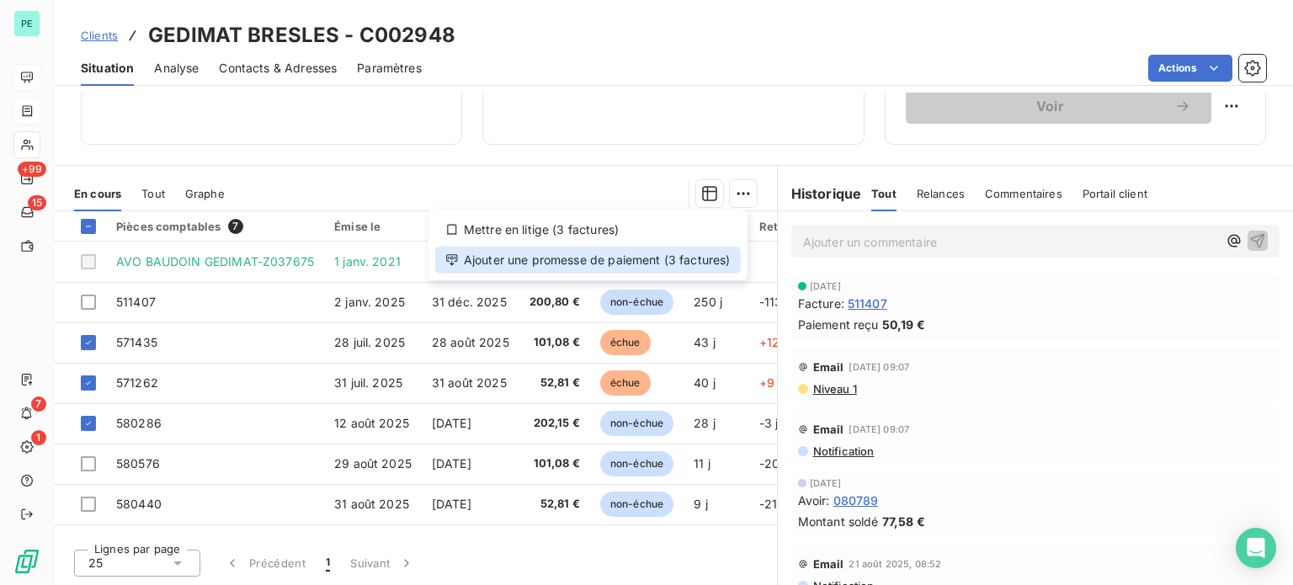
click at [719, 255] on div "Ajouter une promesse de paiement (3 factures)" at bounding box center [588, 260] width 306 height 27
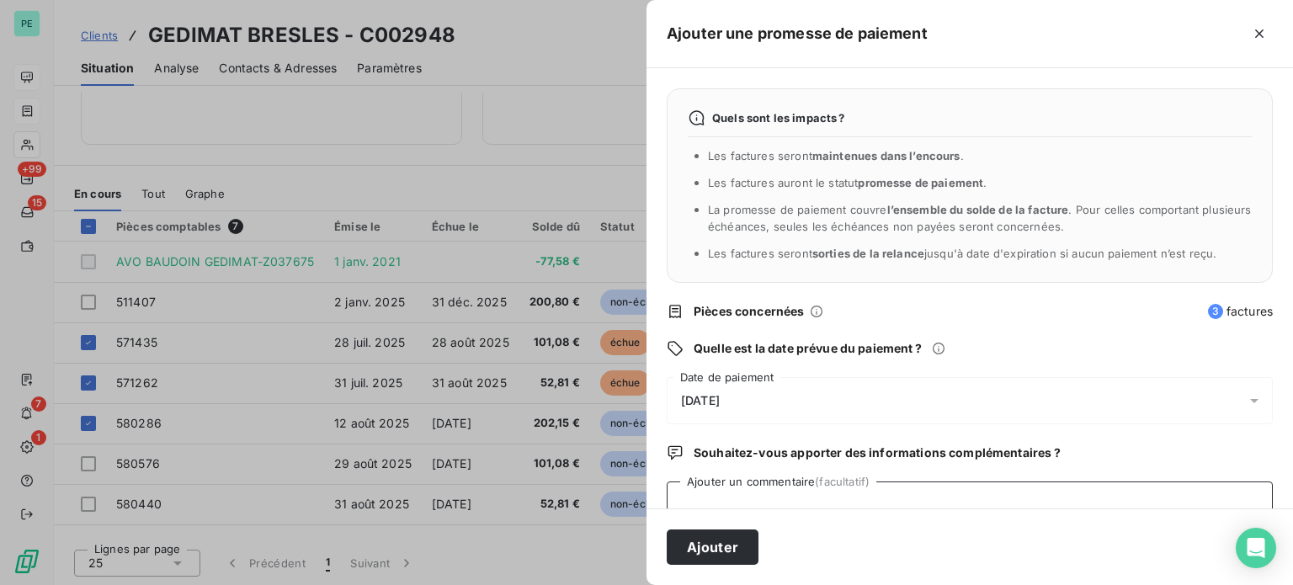
click at [735, 494] on textarea "Ajouter un commentaire (facultatif)" at bounding box center [970, 513] width 606 height 64
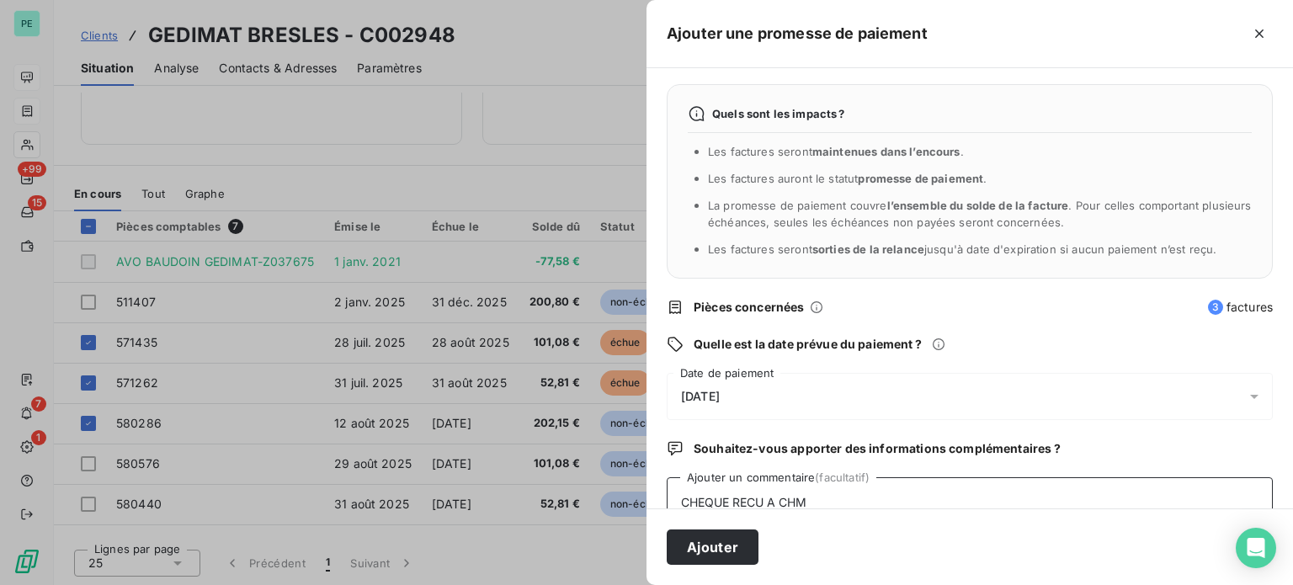
type textarea "CHEQUE RECU A CHM"
click at [720, 390] on span "[DATE]" at bounding box center [700, 396] width 39 height 13
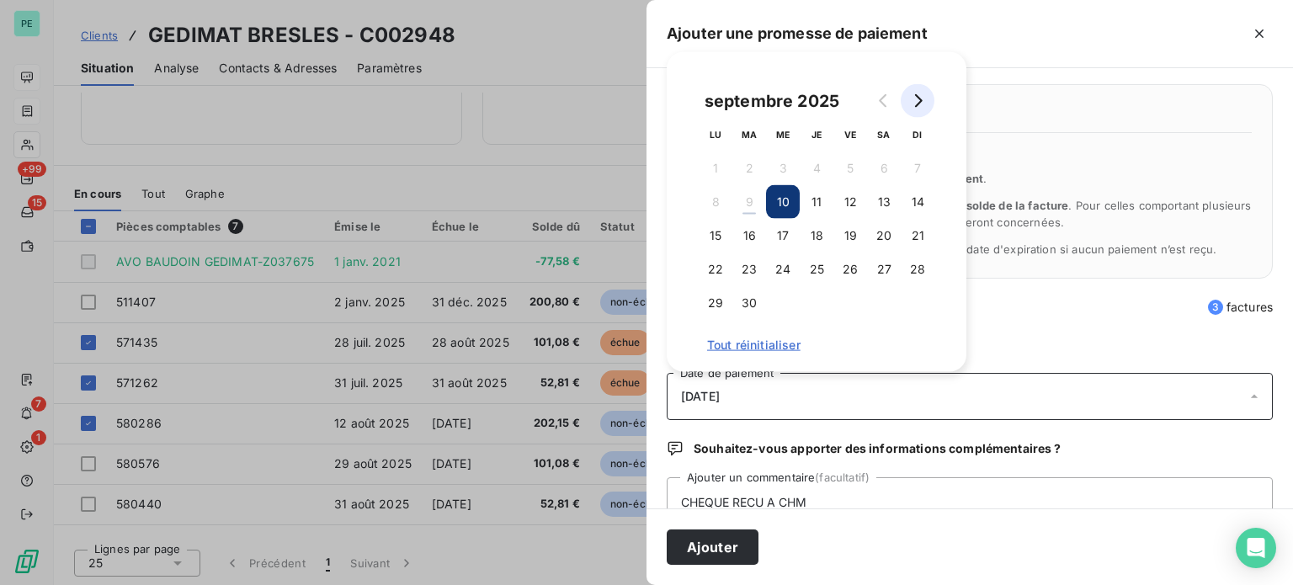
click at [923, 98] on icon "Go to next month" at bounding box center [917, 100] width 13 height 13
click at [854, 297] on button "31" at bounding box center [850, 303] width 34 height 34
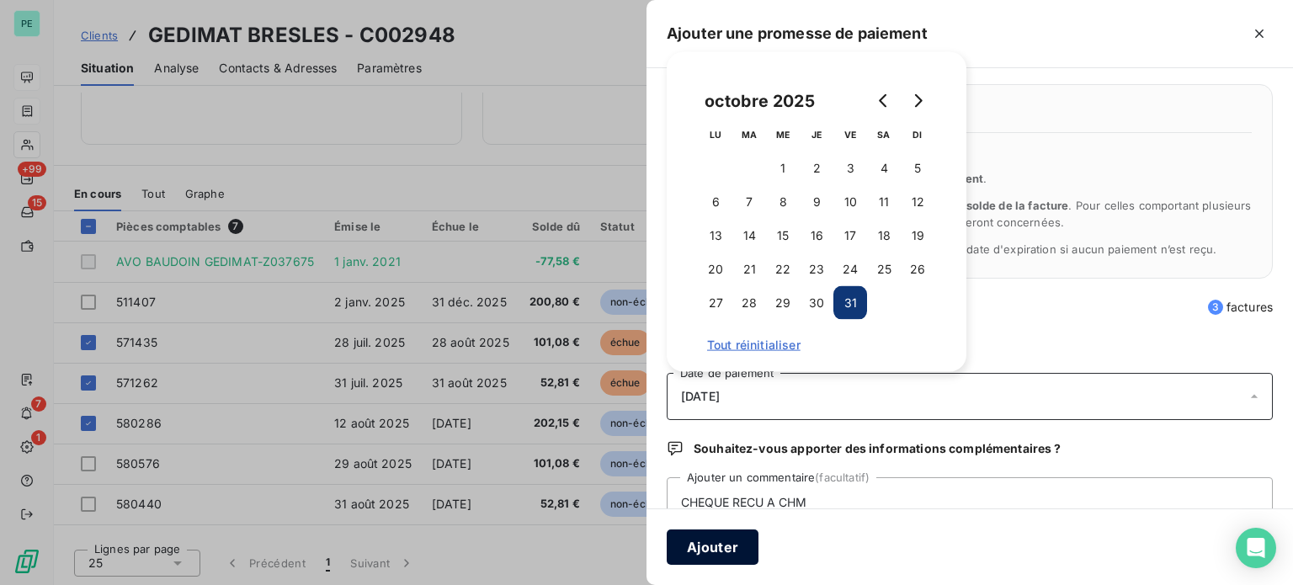
click at [721, 550] on button "Ajouter" at bounding box center [713, 546] width 92 height 35
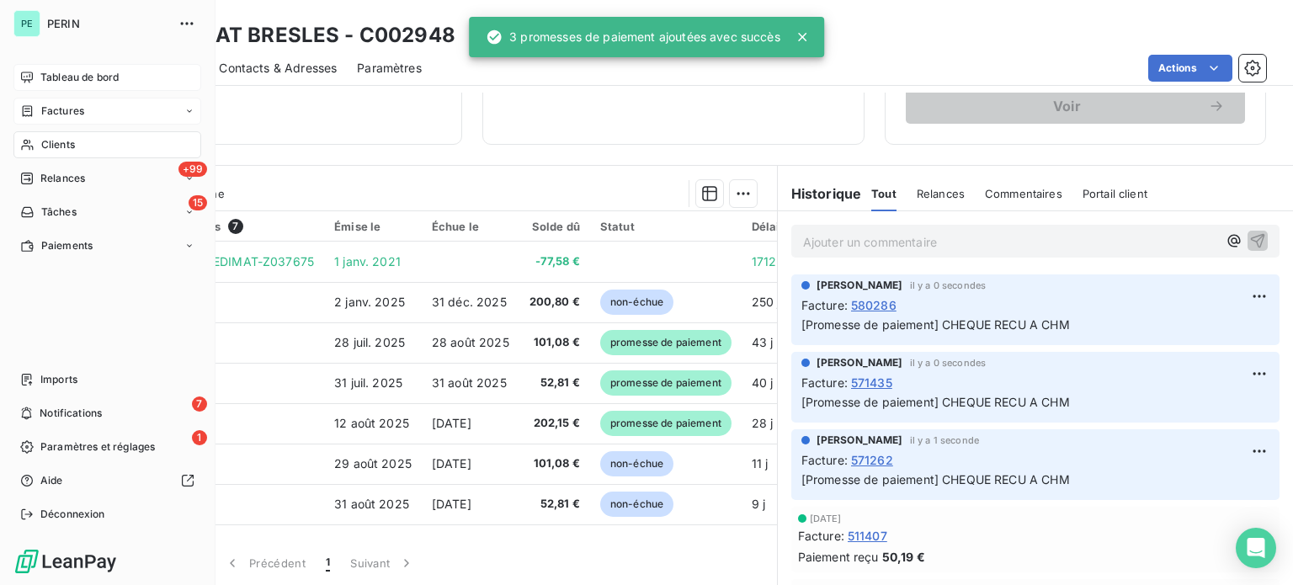
click at [41, 104] on span "Factures" at bounding box center [62, 111] width 43 height 15
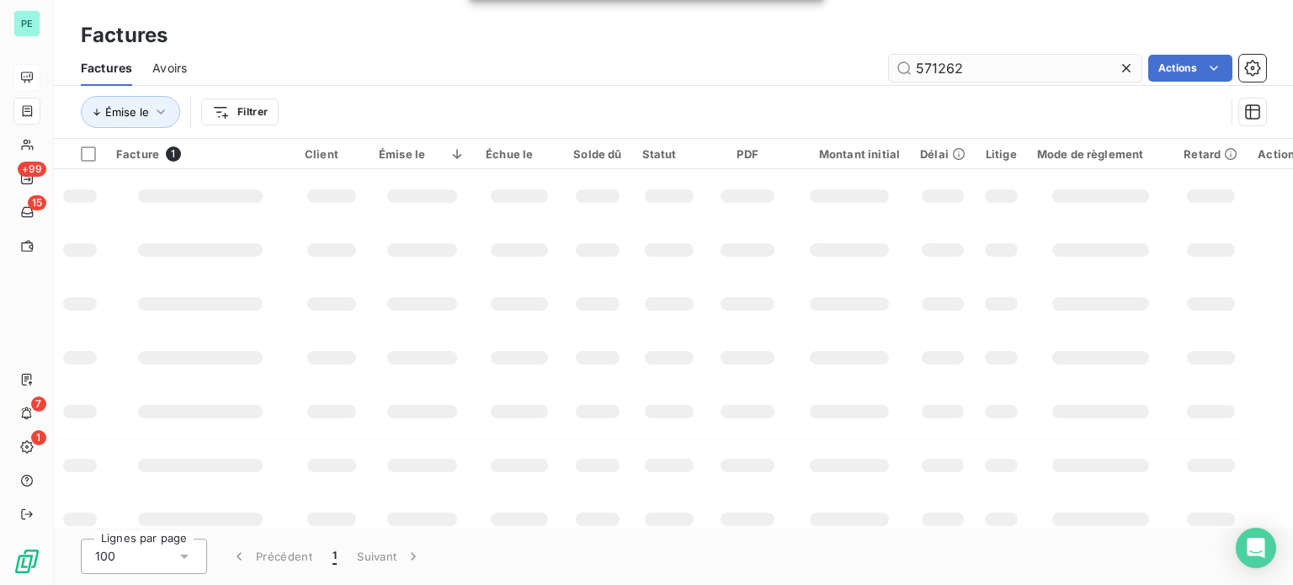
click at [966, 72] on input "571262" at bounding box center [1015, 68] width 253 height 27
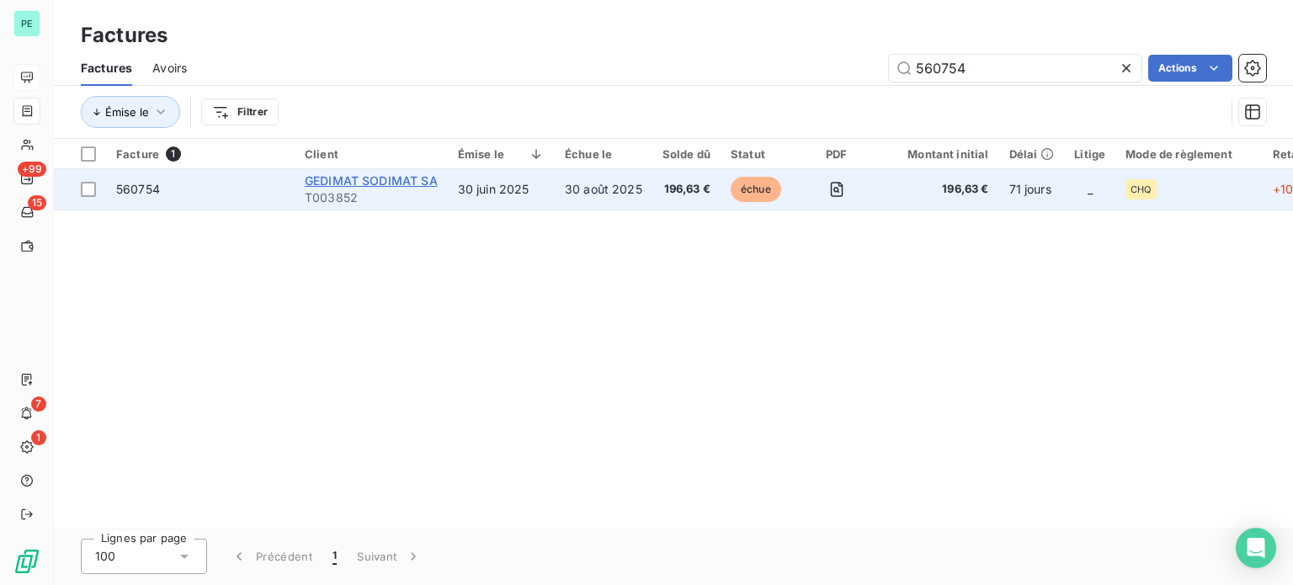
type input "560754"
click at [398, 177] on span "GEDIMAT SODIMAT SA" at bounding box center [371, 180] width 133 height 14
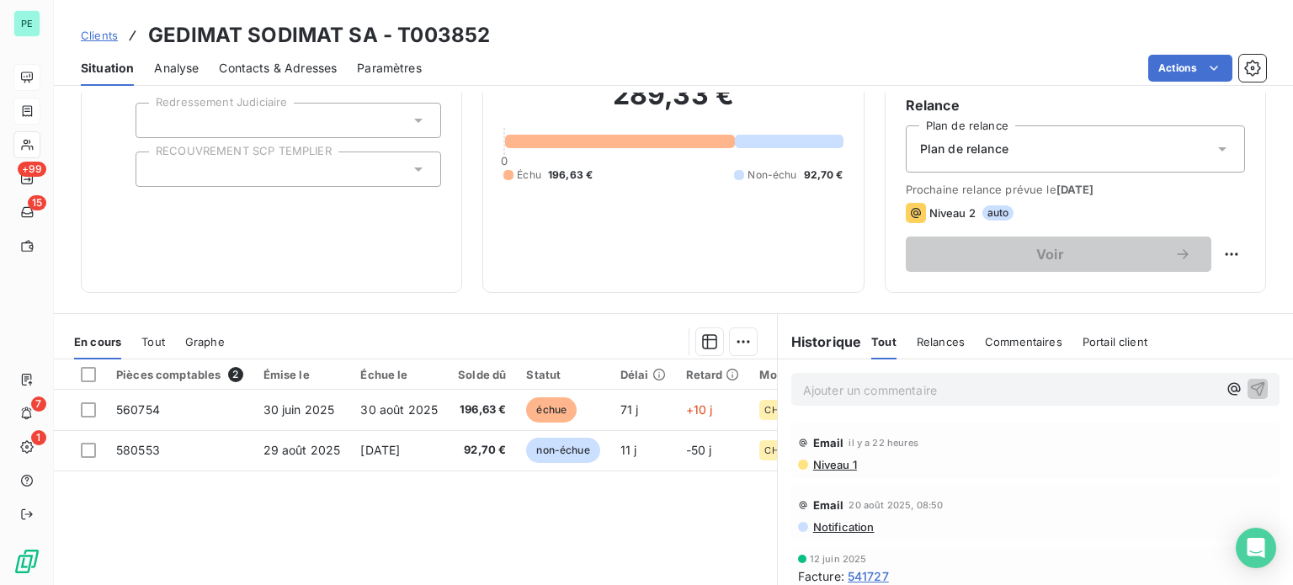
scroll to position [168, 0]
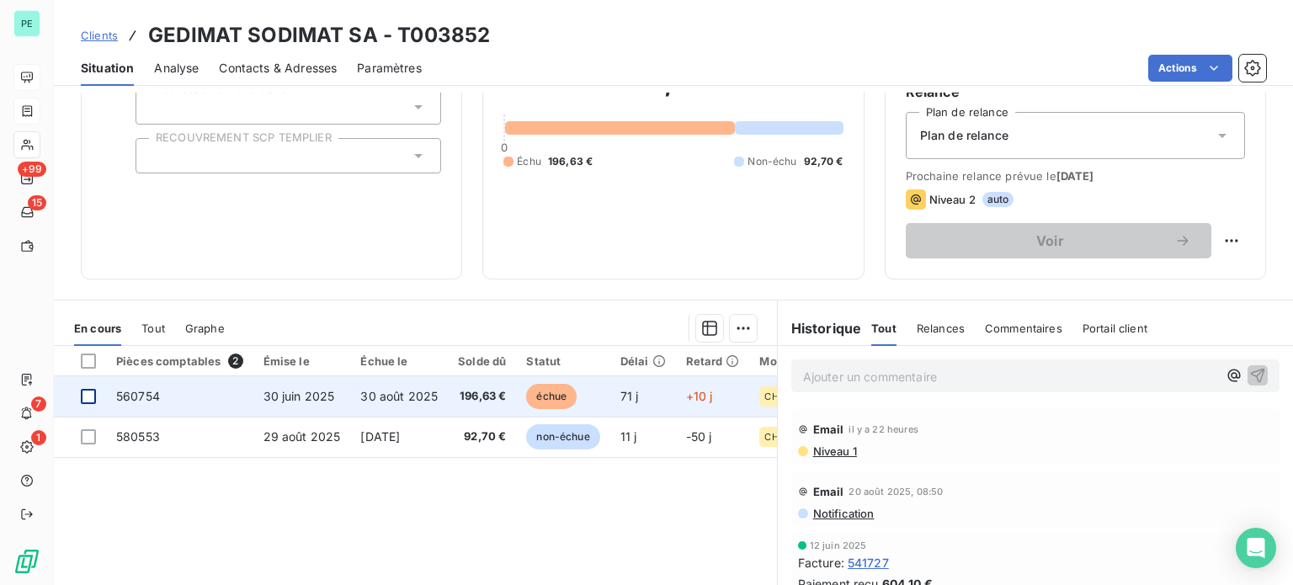
click at [91, 390] on div at bounding box center [88, 396] width 15 height 15
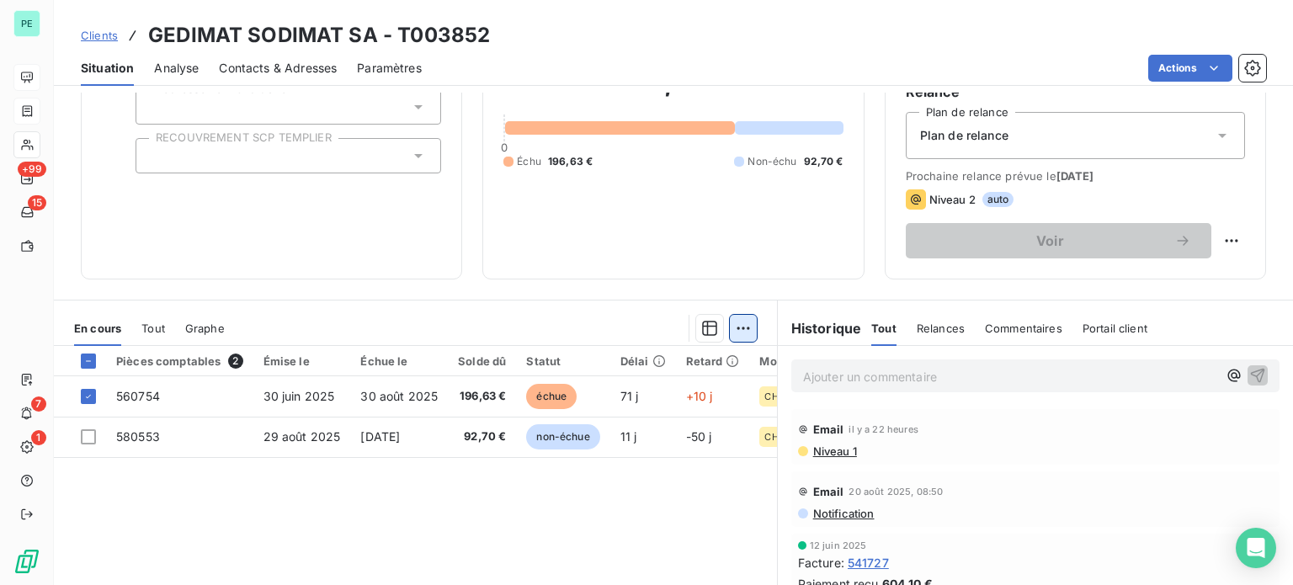
click at [743, 331] on html "PE +99 15 7 1 Clients GEDIMAT SODIMAT SA - T003852 Situation Analyse Contacts &…" at bounding box center [646, 292] width 1293 height 585
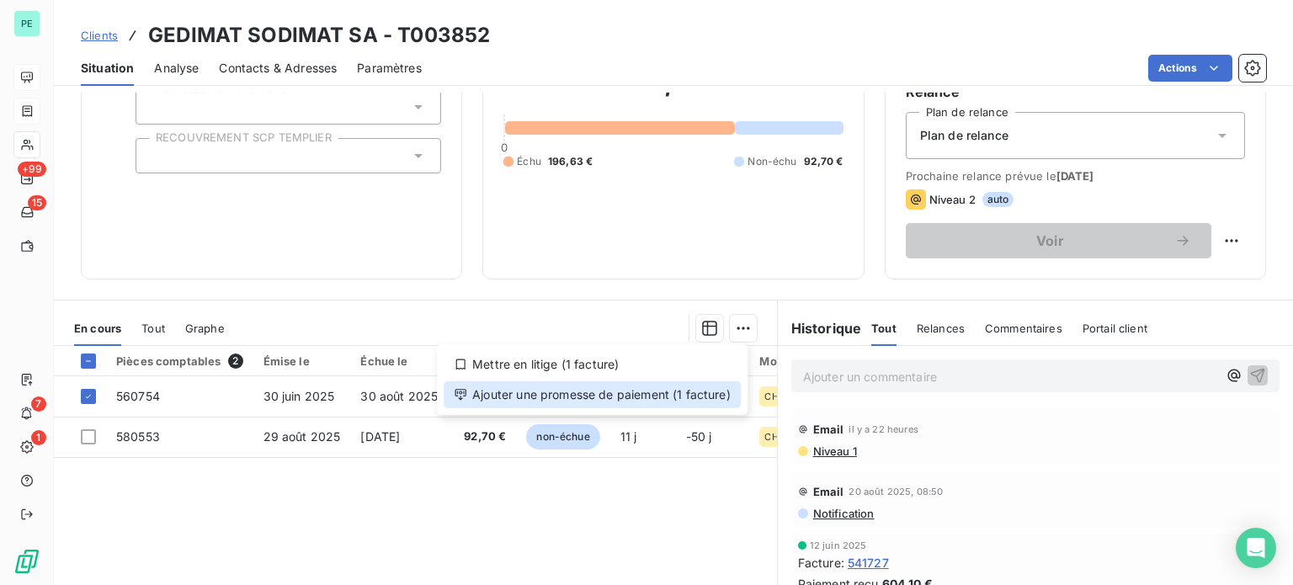
click at [666, 391] on div "Ajouter une promesse de paiement (1 facture)" at bounding box center [592, 394] width 297 height 27
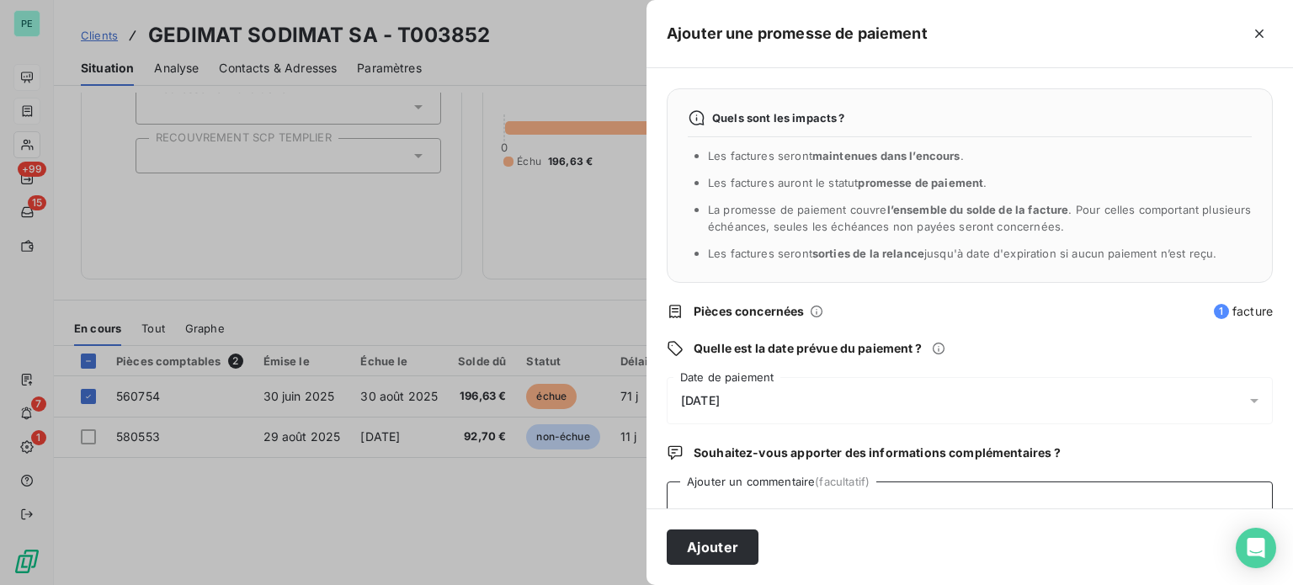
click at [737, 488] on textarea "Ajouter un commentaire (facultatif)" at bounding box center [970, 513] width 606 height 64
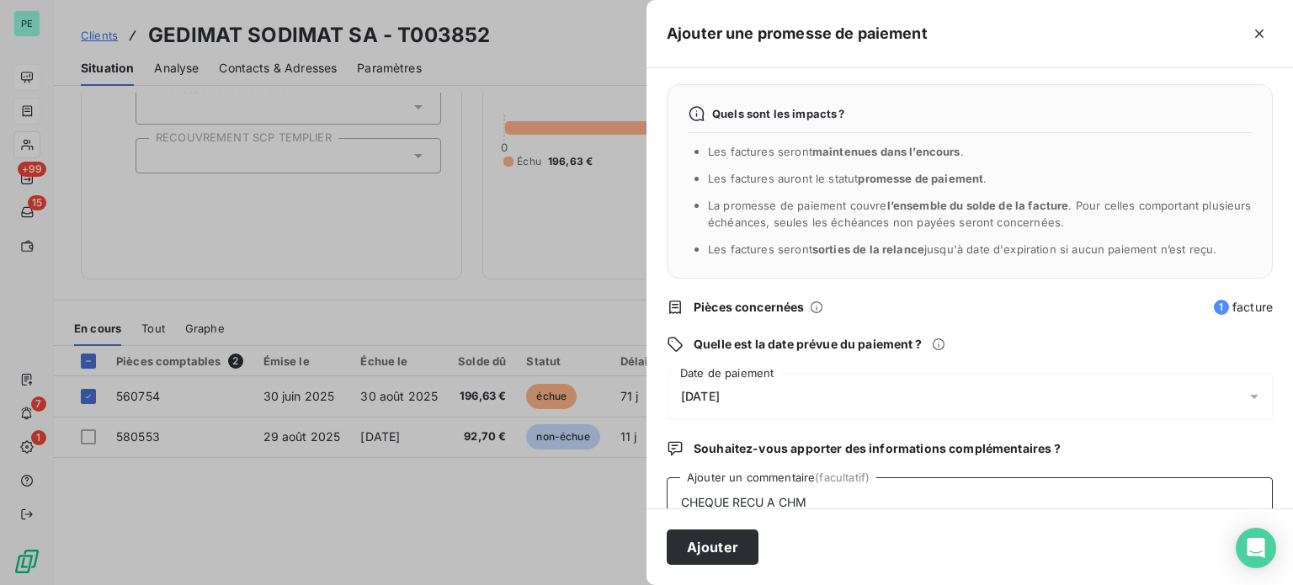
type textarea "CHEQUE RECU A CHM"
click at [718, 380] on div "[DATE]" at bounding box center [970, 396] width 606 height 47
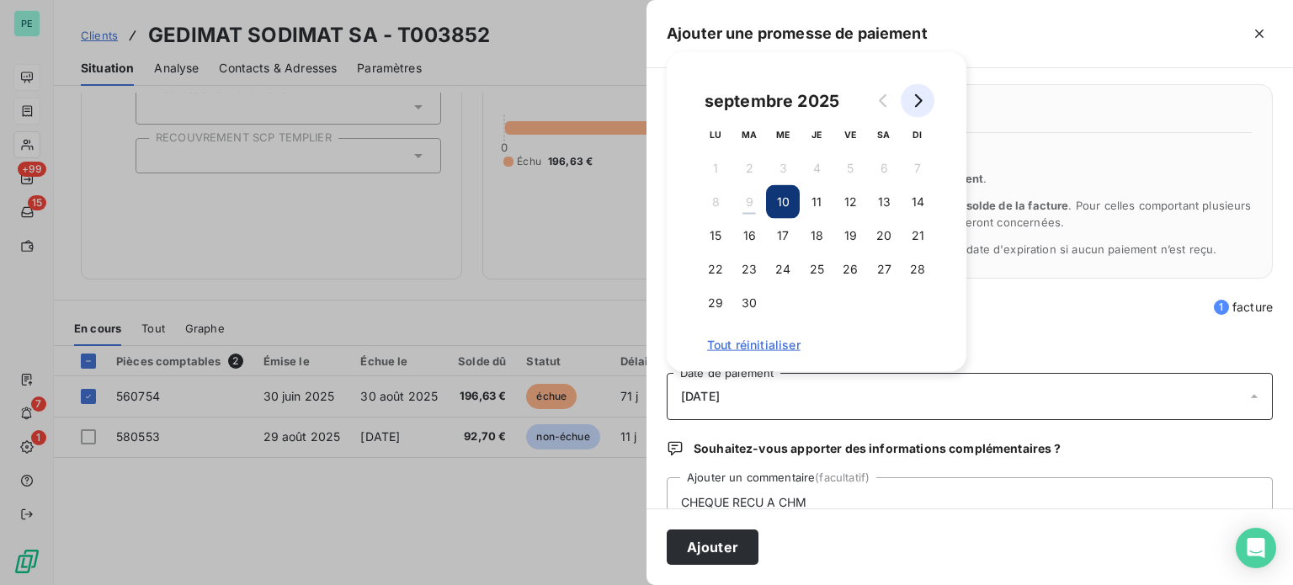
click at [920, 110] on button "Go to next month" at bounding box center [918, 101] width 34 height 34
click at [858, 296] on button "31" at bounding box center [850, 303] width 34 height 34
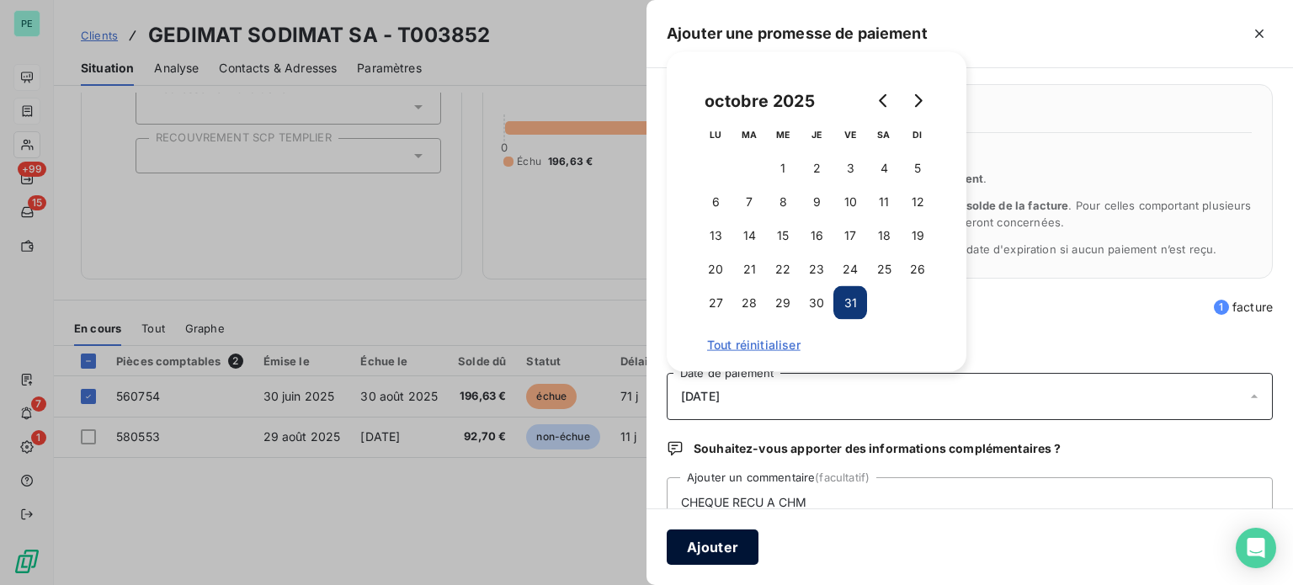
click at [738, 547] on button "Ajouter" at bounding box center [713, 546] width 92 height 35
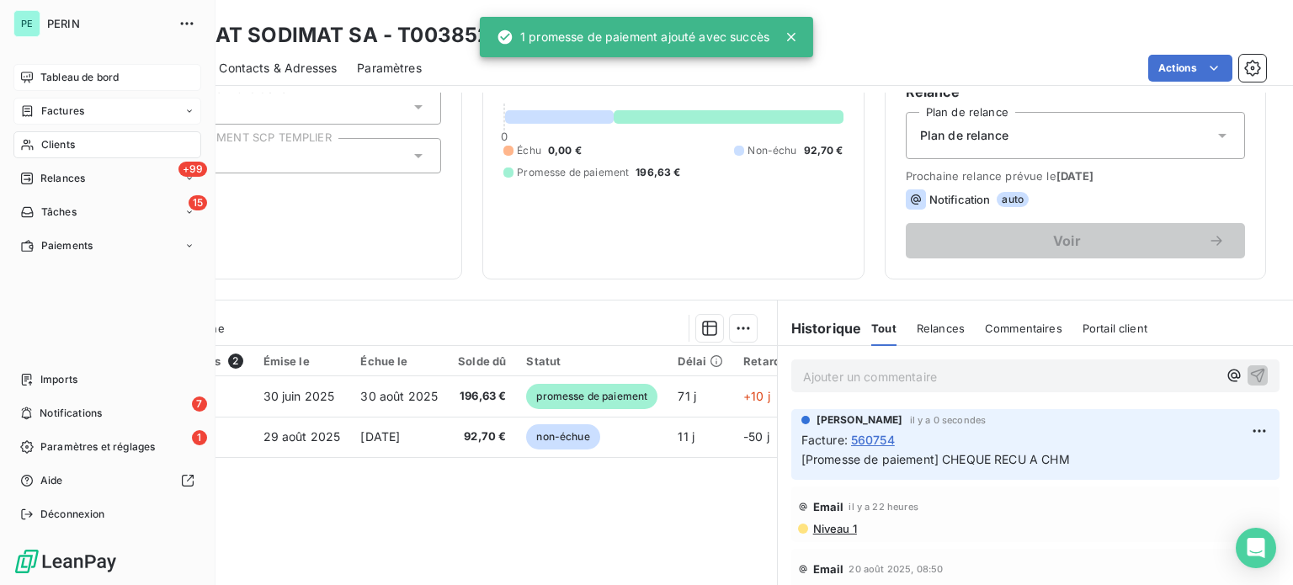
click at [64, 113] on span "Factures" at bounding box center [62, 111] width 43 height 15
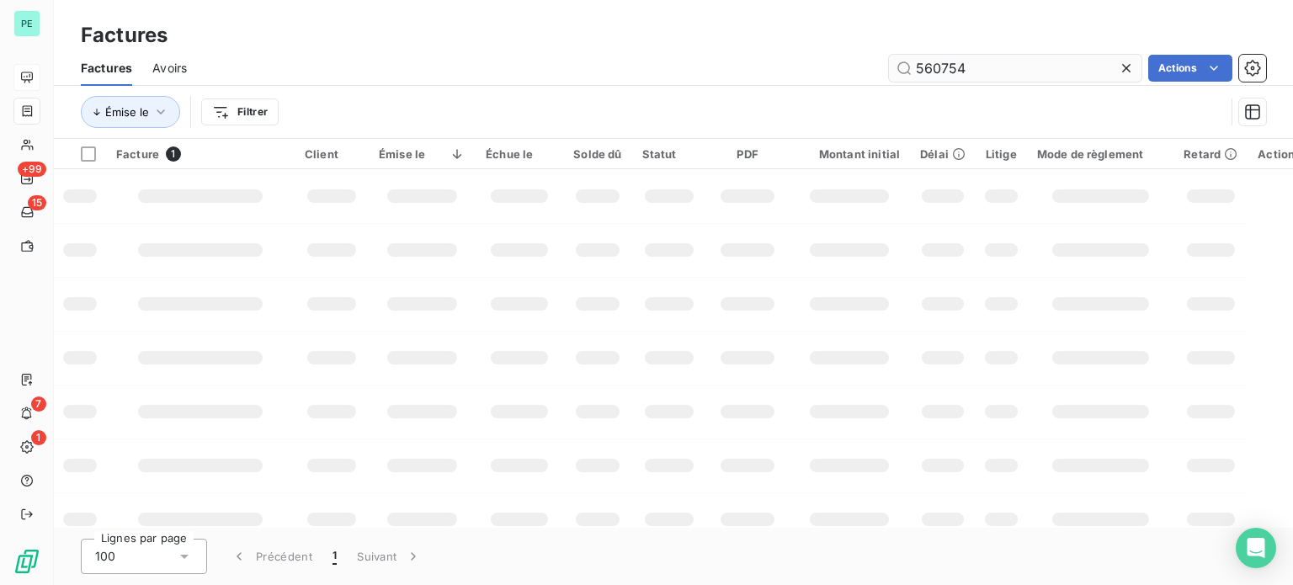
click at [957, 71] on input "560754" at bounding box center [1015, 68] width 253 height 27
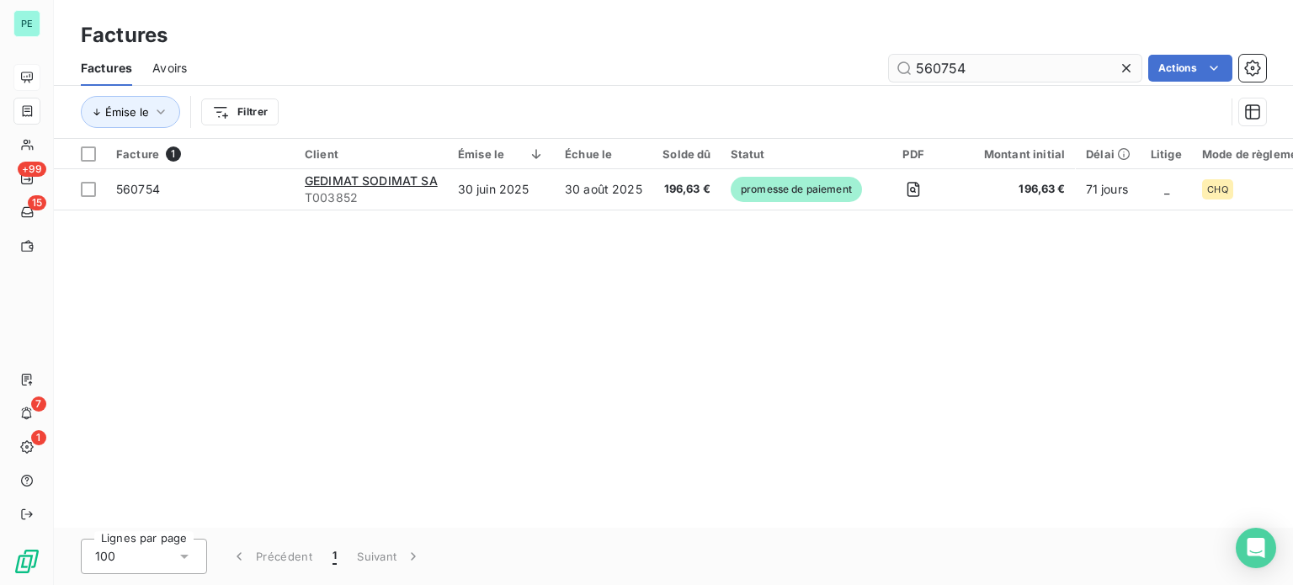
click at [957, 71] on input "560754" at bounding box center [1015, 68] width 253 height 27
type input "570451"
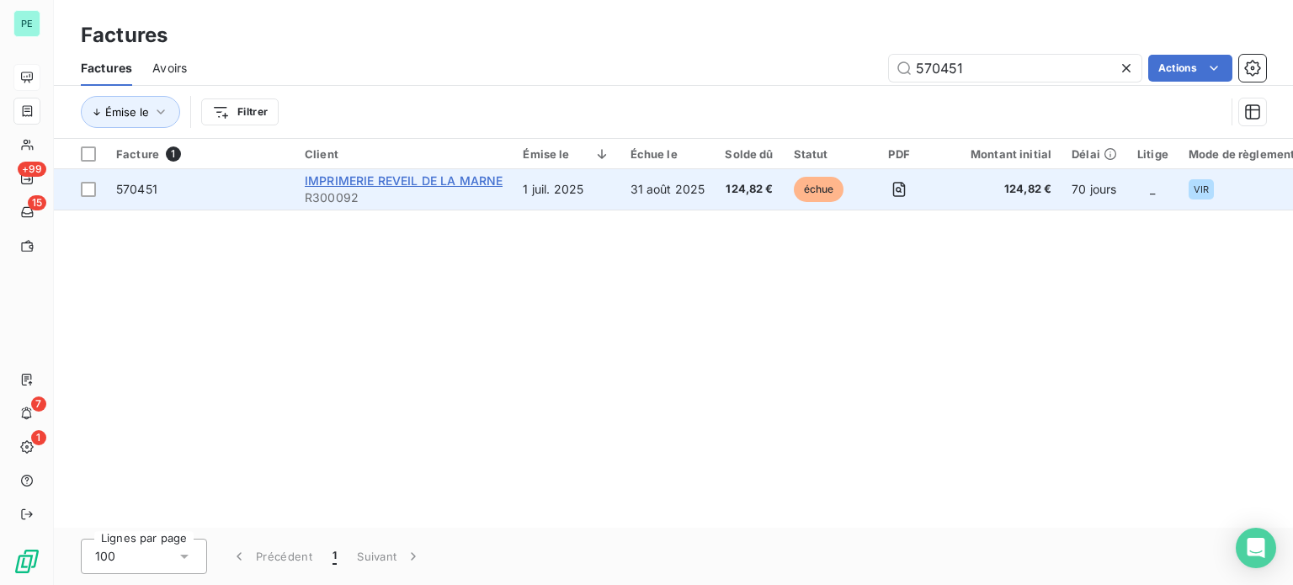
click at [346, 181] on span "IMPRIMERIE REVEIL DE LA MARNE" at bounding box center [404, 180] width 198 height 14
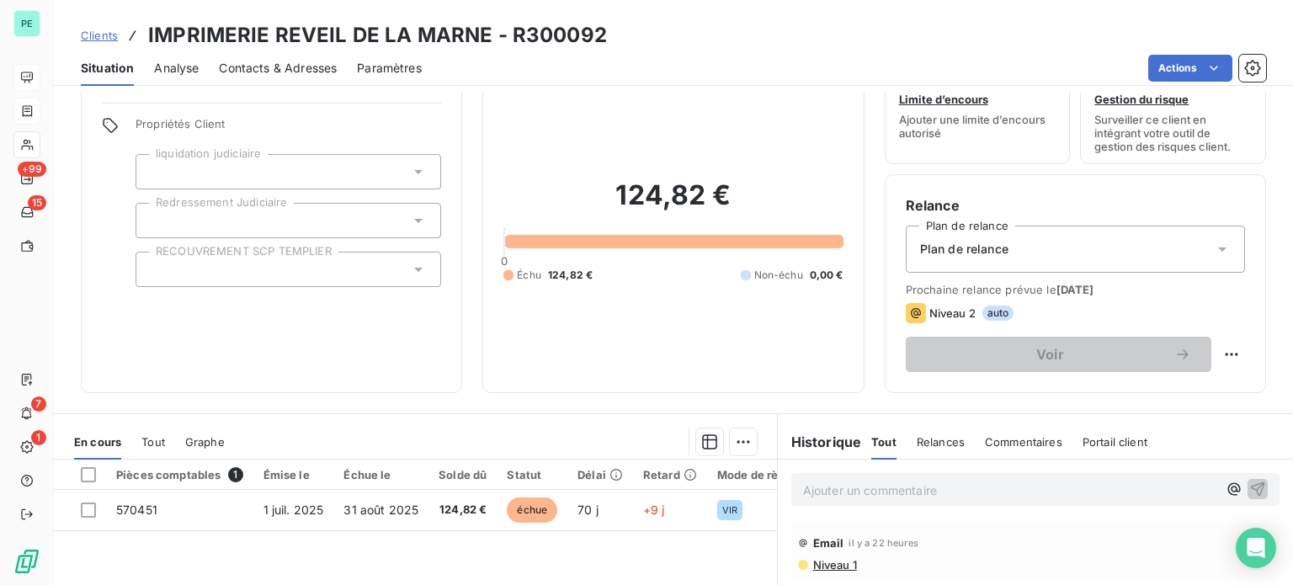
scroll to position [84, 0]
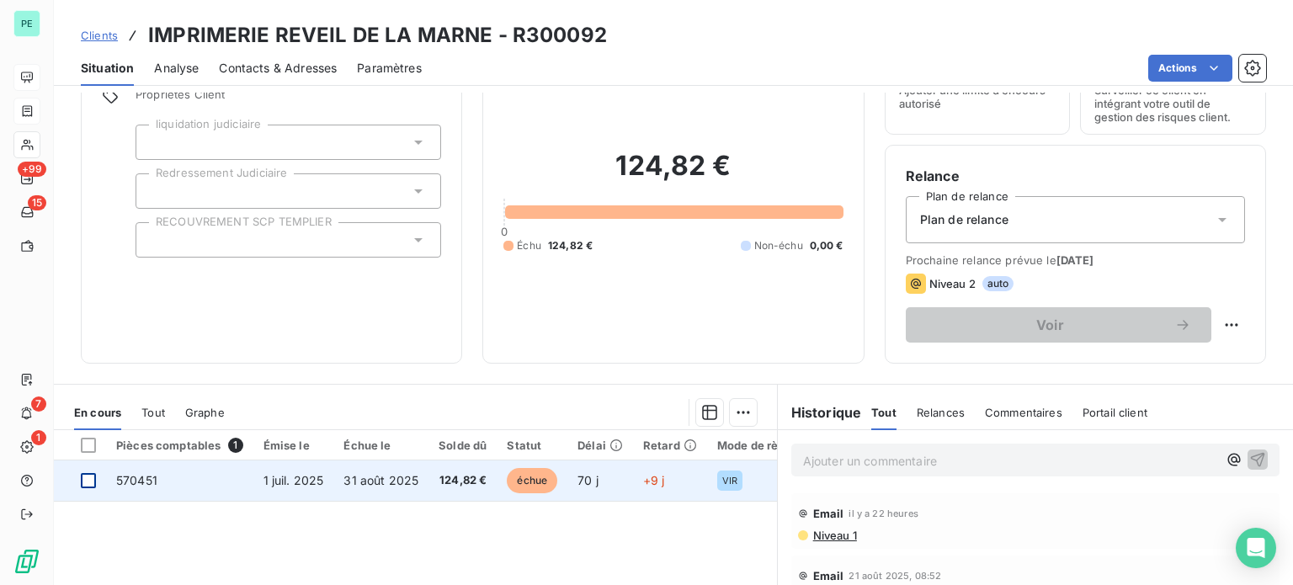
click at [91, 478] on div at bounding box center [88, 480] width 15 height 15
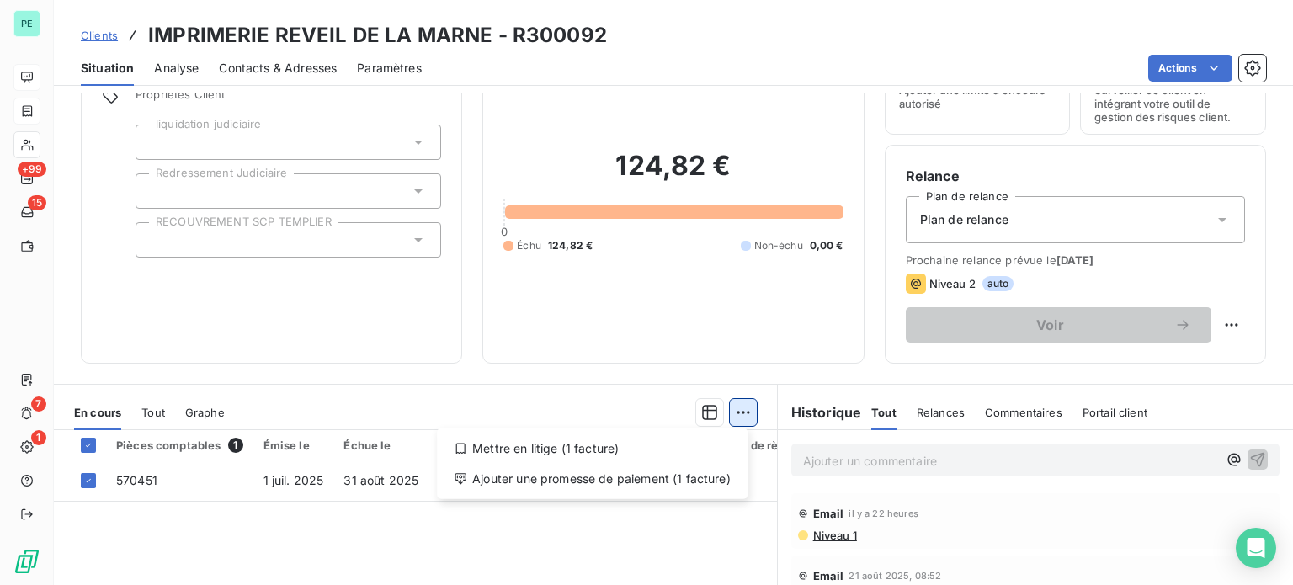
click at [742, 407] on html "PE +99 15 7 1 Clients IMPRIMERIE REVEIL DE LA MARNE - R300092 Situation Analyse…" at bounding box center [646, 292] width 1293 height 585
click at [684, 486] on div "Ajouter une promesse de paiement (1 facture)" at bounding box center [592, 478] width 297 height 27
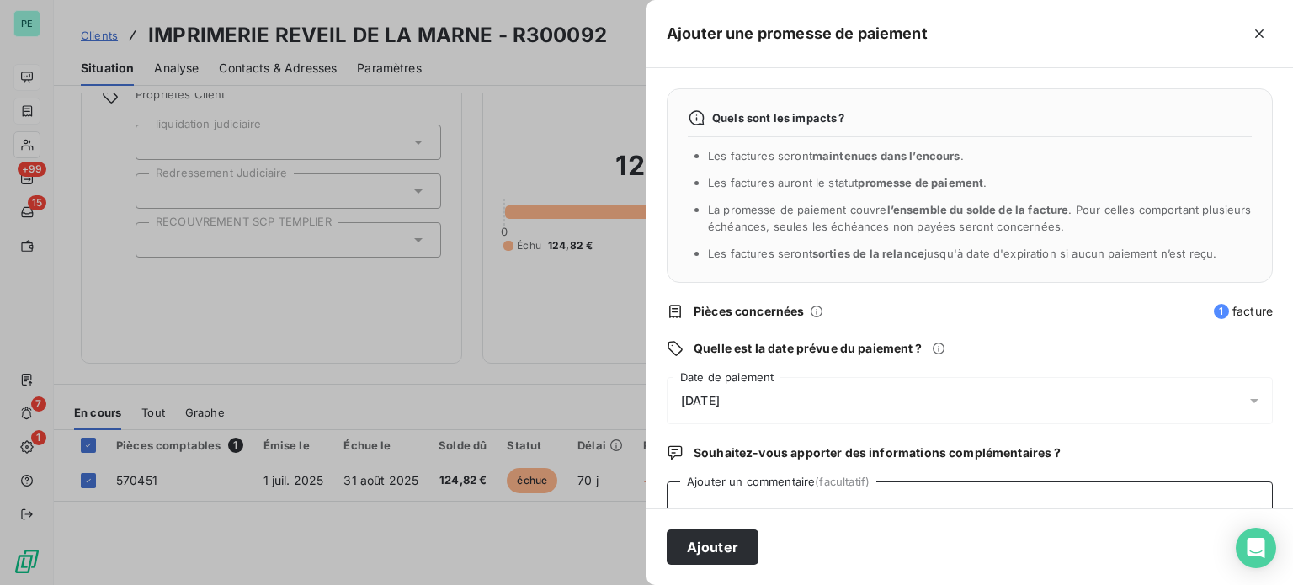
click at [736, 487] on textarea "Ajouter un commentaire (facultatif)" at bounding box center [970, 513] width 606 height 64
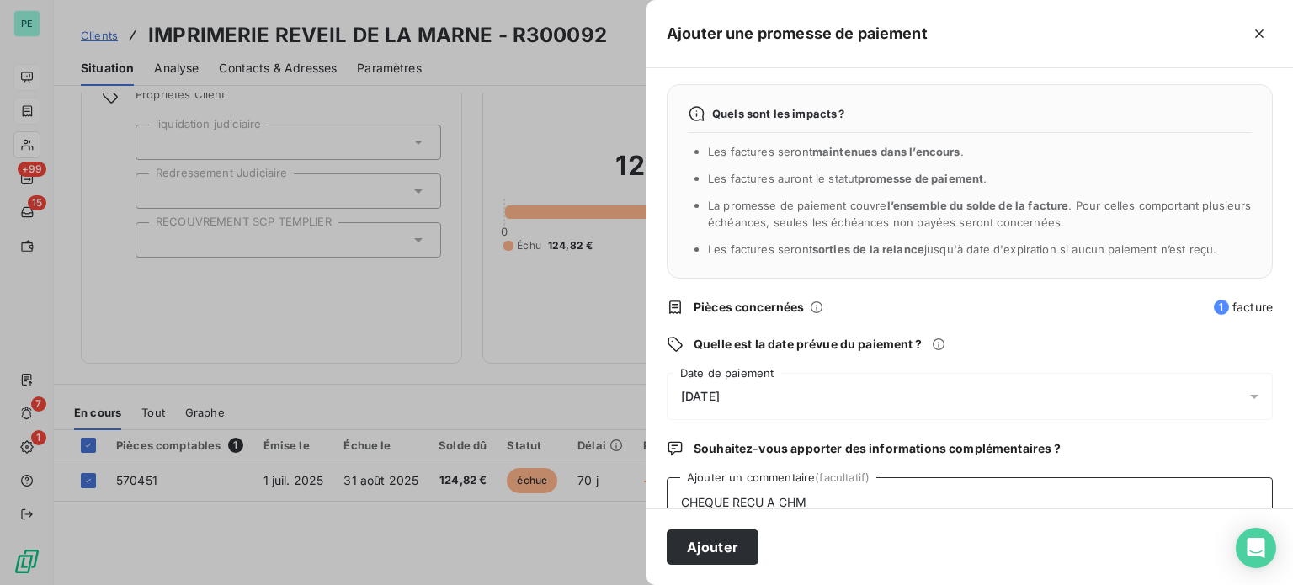
type textarea "CHEQUE RECU A CHM"
click at [720, 390] on span "[DATE]" at bounding box center [700, 396] width 39 height 13
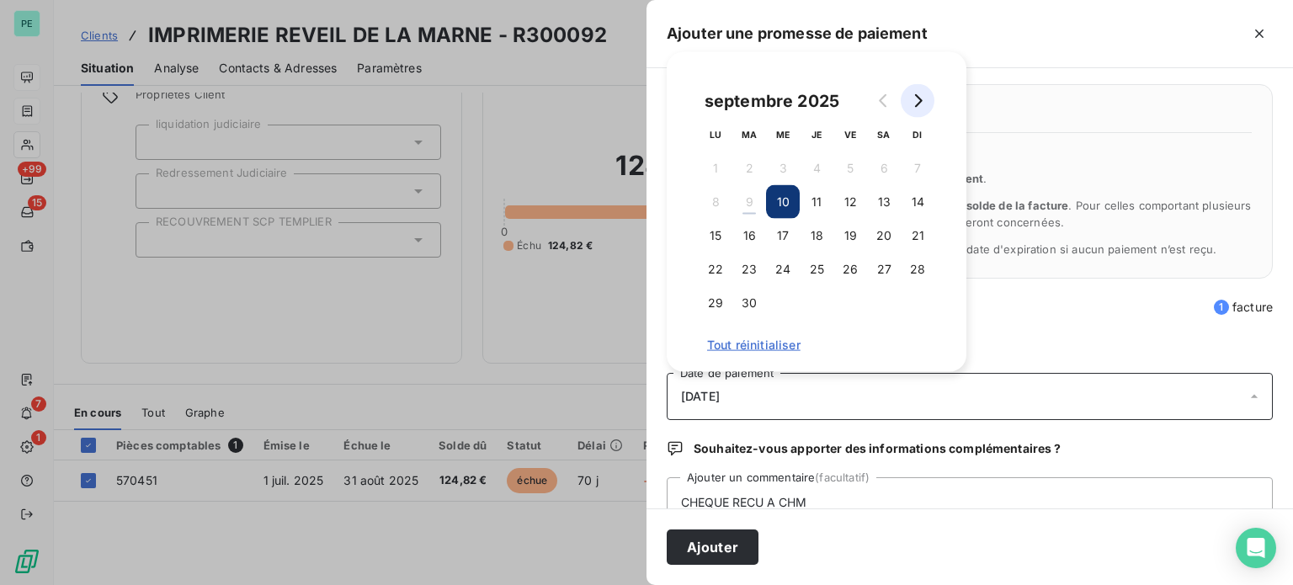
click at [915, 107] on button "Go to next month" at bounding box center [918, 101] width 34 height 34
click at [854, 302] on button "31" at bounding box center [850, 303] width 34 height 34
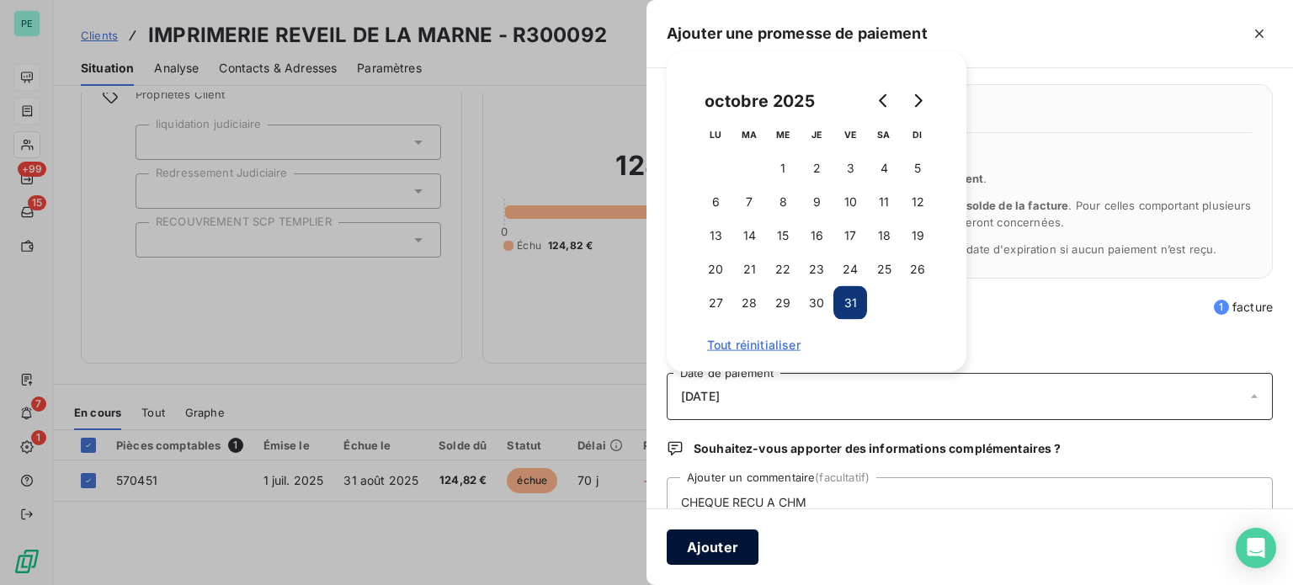
click at [716, 548] on button "Ajouter" at bounding box center [713, 546] width 92 height 35
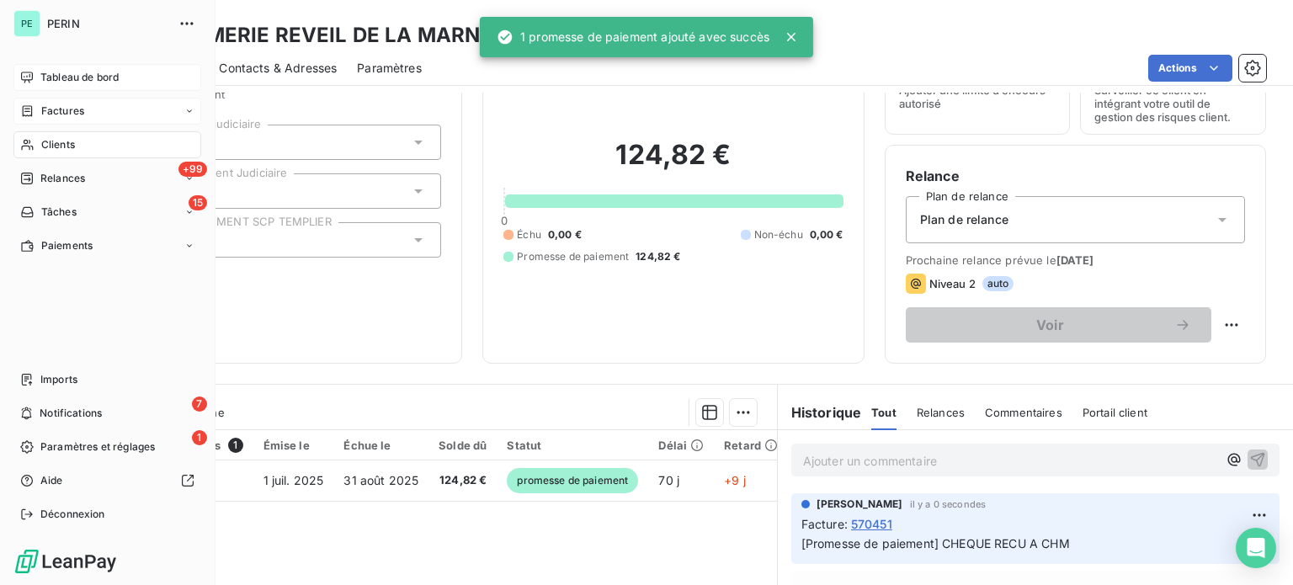
click at [67, 109] on span "Factures" at bounding box center [62, 111] width 43 height 15
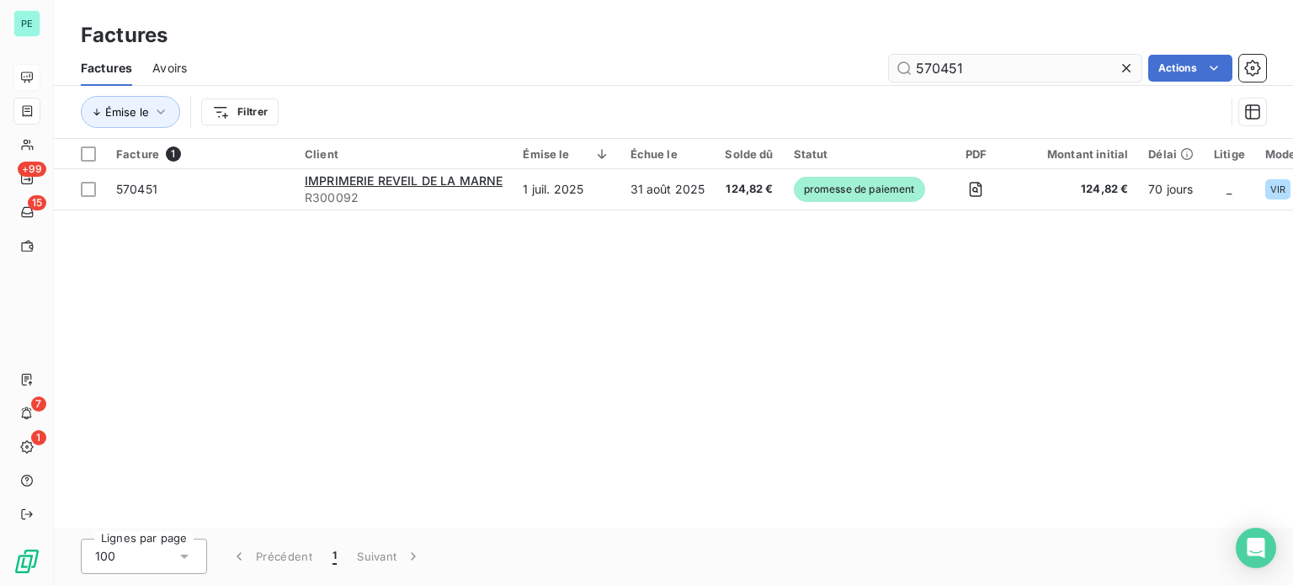
drag, startPoint x: 927, startPoint y: 70, endPoint x: 1061, endPoint y: 70, distance: 133.8
click at [1061, 70] on input "570451" at bounding box center [1015, 68] width 253 height 27
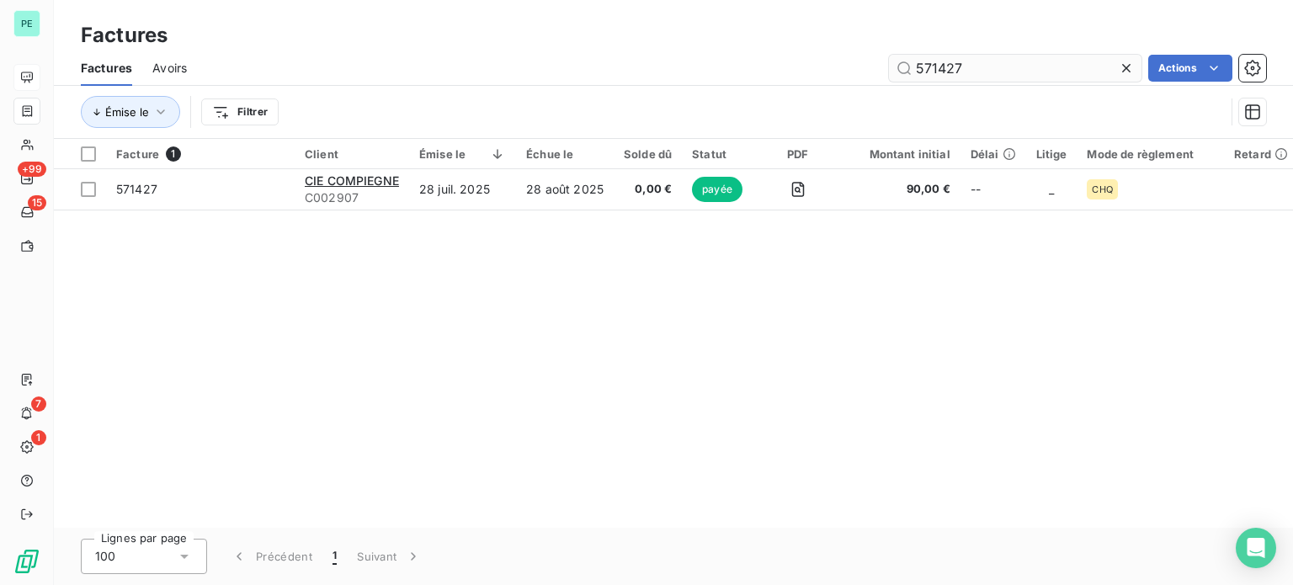
click at [929, 66] on input "571427" at bounding box center [1015, 68] width 253 height 27
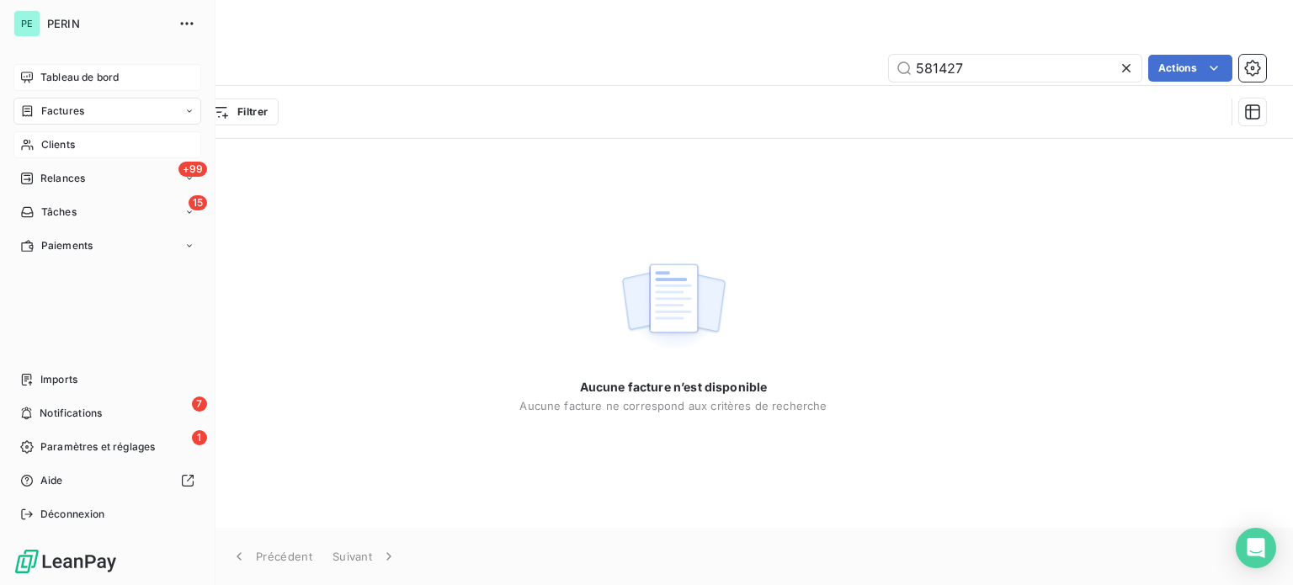
type input "581427"
click at [47, 144] on span "Clients" at bounding box center [58, 144] width 34 height 15
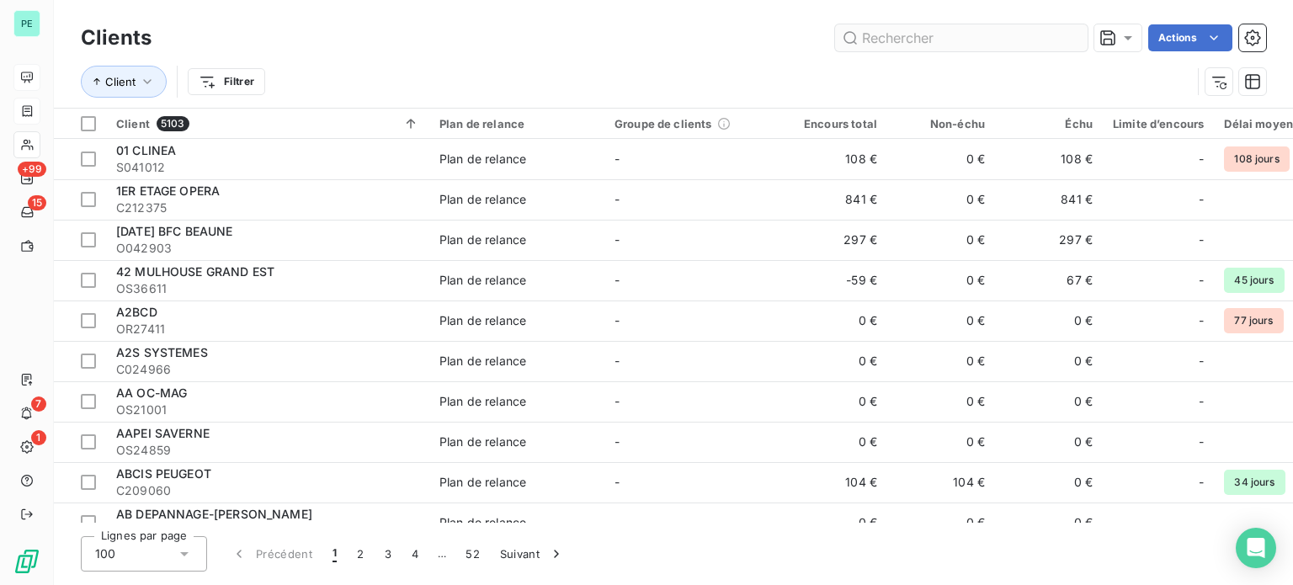
click at [886, 40] on input "text" at bounding box center [961, 37] width 253 height 27
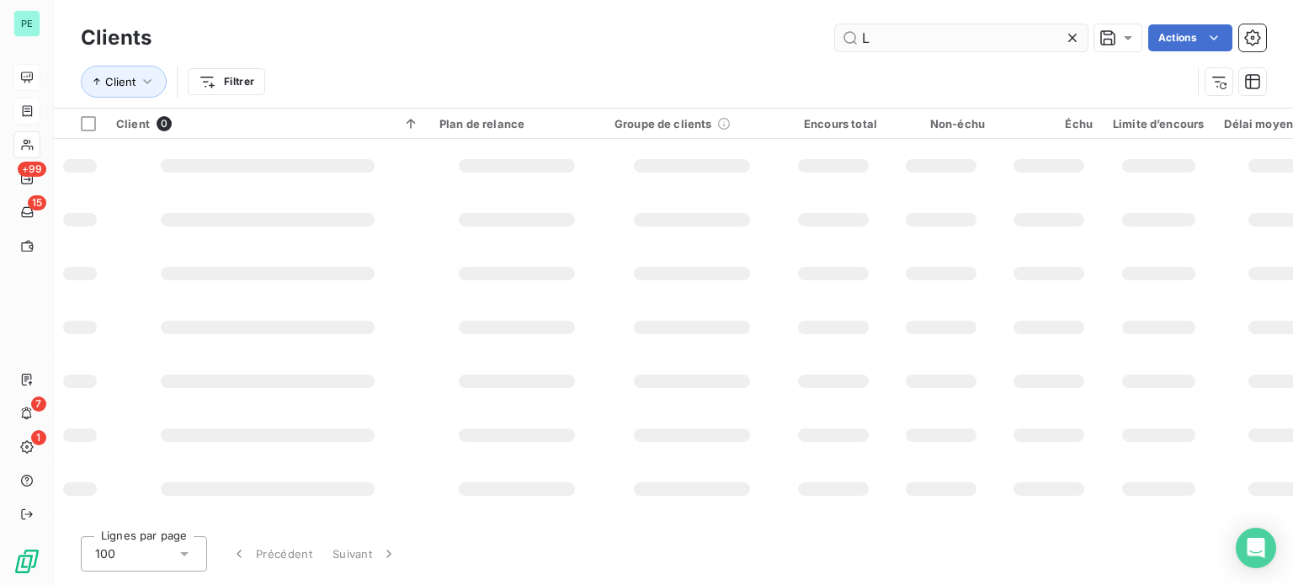
type input "L"
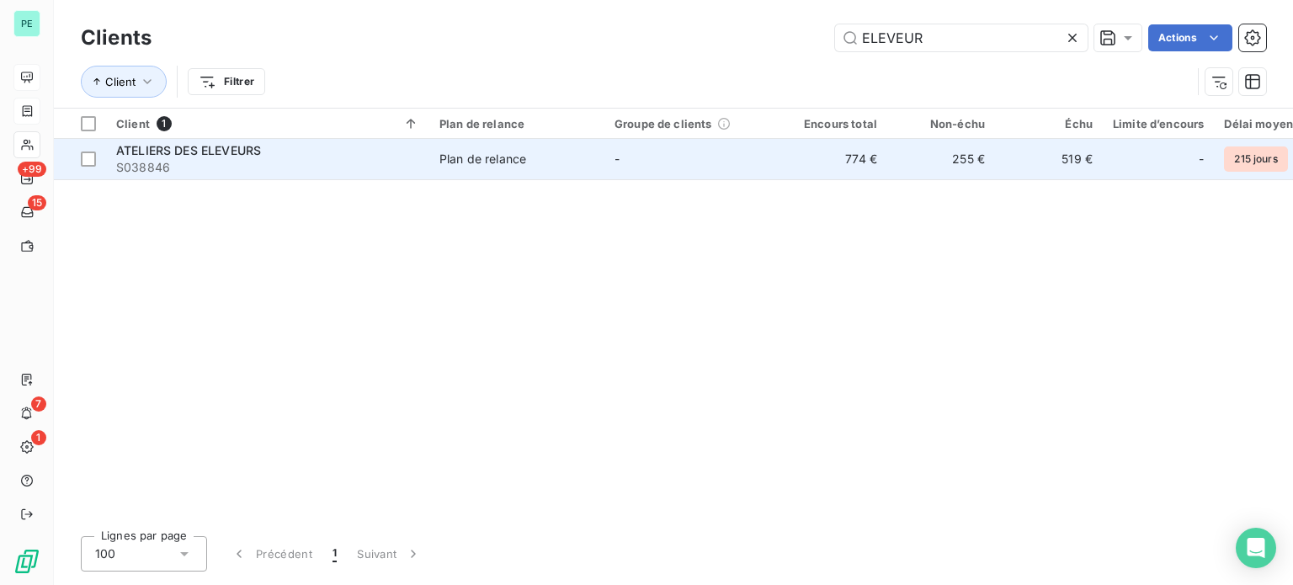
type input "ELEVEUR"
click at [890, 156] on td "255 €" at bounding box center [941, 159] width 108 height 40
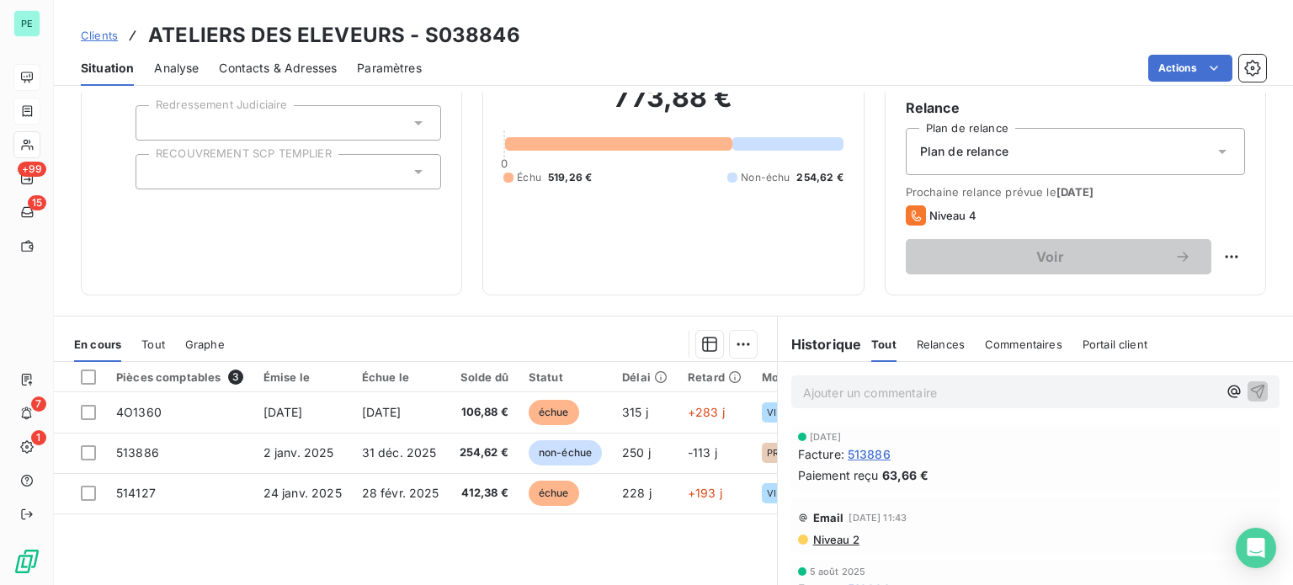
scroll to position [253, 0]
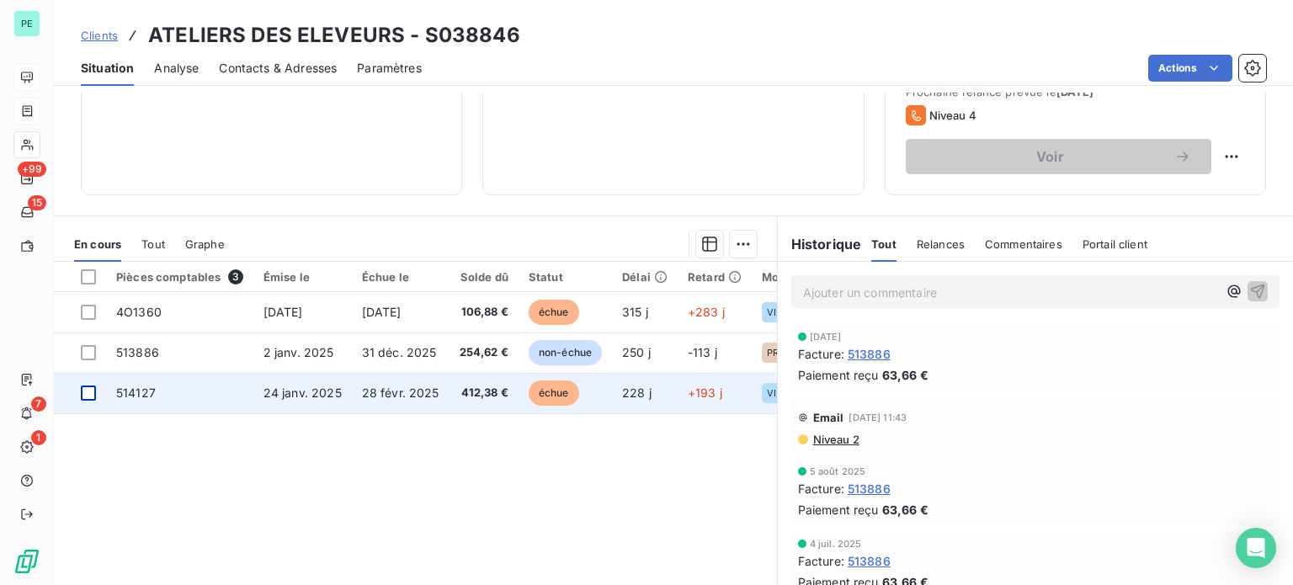
click at [93, 391] on div at bounding box center [88, 393] width 15 height 15
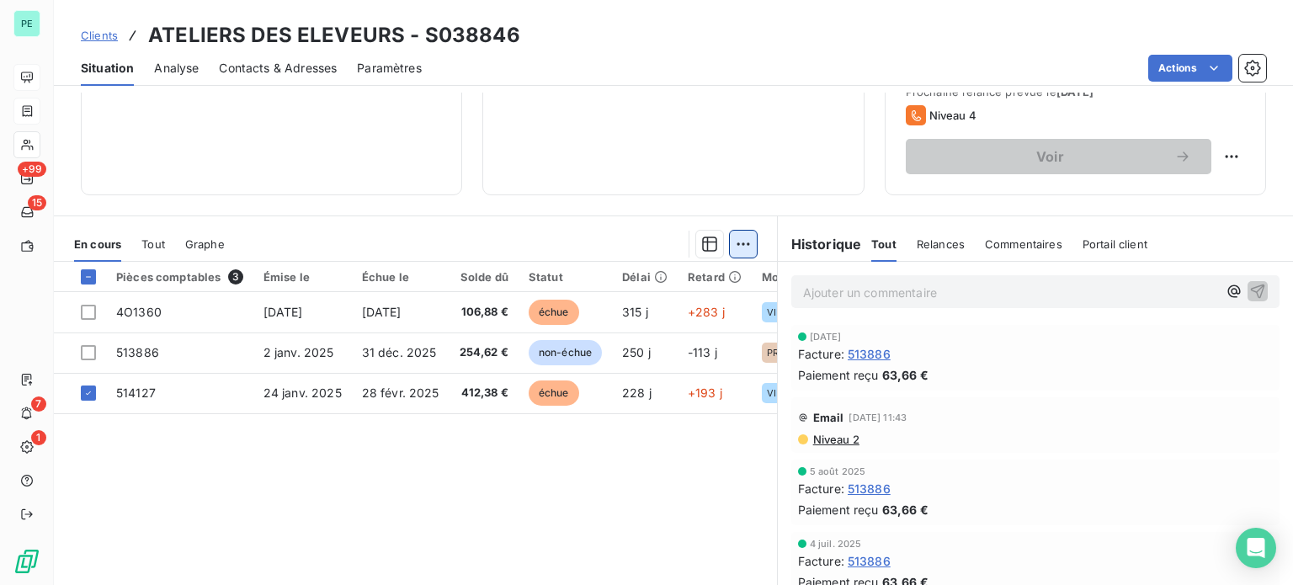
click at [742, 242] on html "PE +99 15 7 1 Clients ATELIERS DES ELEVEURS - S038846 Situation Analyse Contact…" at bounding box center [646, 292] width 1293 height 585
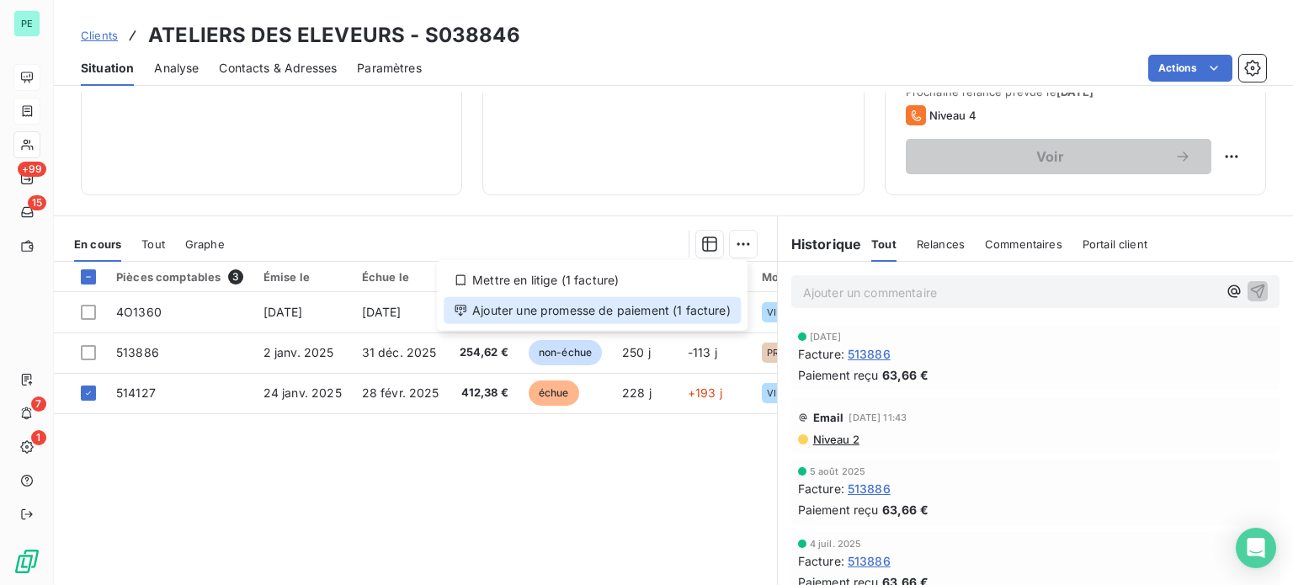
click at [676, 314] on div "Ajouter une promesse de paiement (1 facture)" at bounding box center [592, 310] width 297 height 27
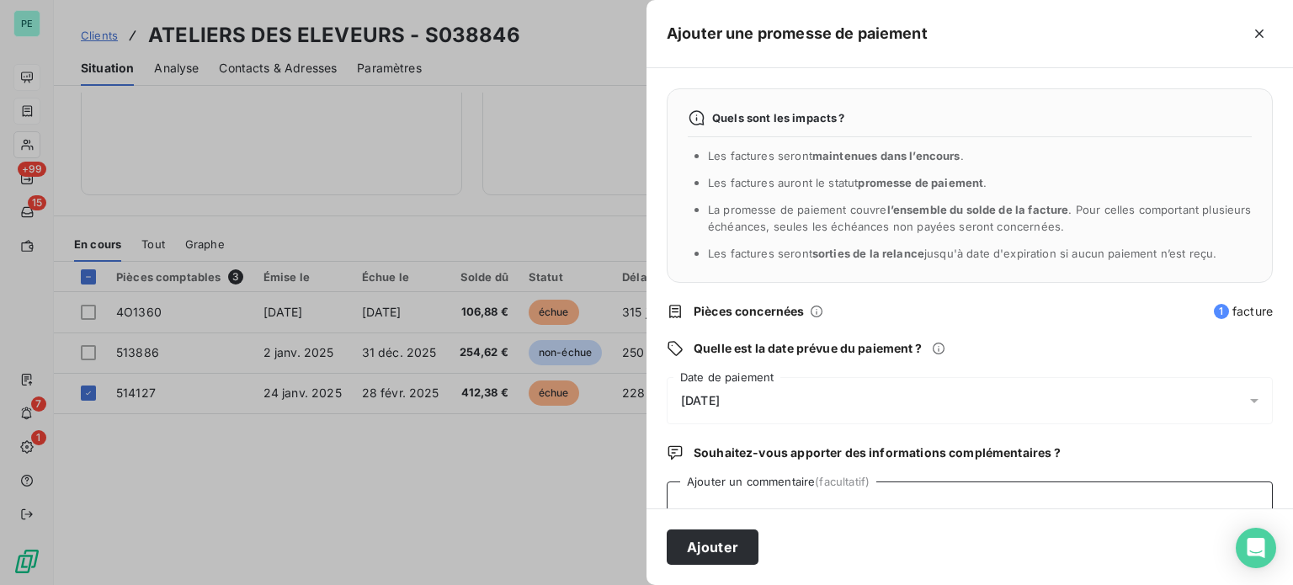
click at [687, 499] on textarea "Ajouter un commentaire (facultatif)" at bounding box center [970, 513] width 606 height 64
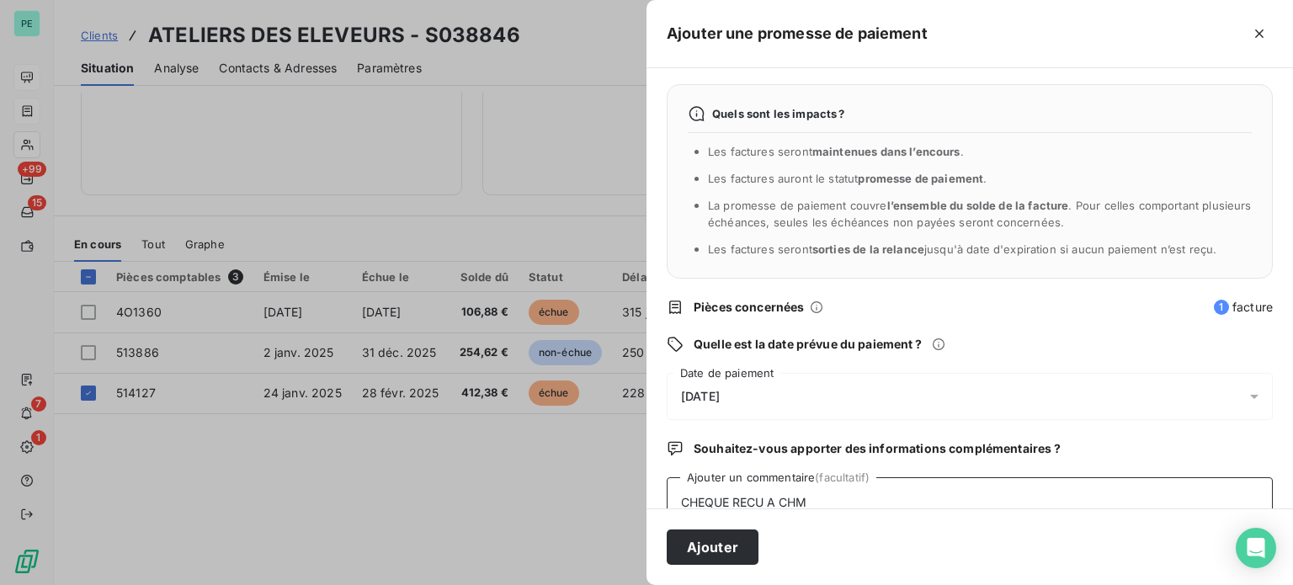
type textarea "CHEQUE RECU A CHM"
click at [720, 393] on span "[DATE]" at bounding box center [700, 396] width 39 height 13
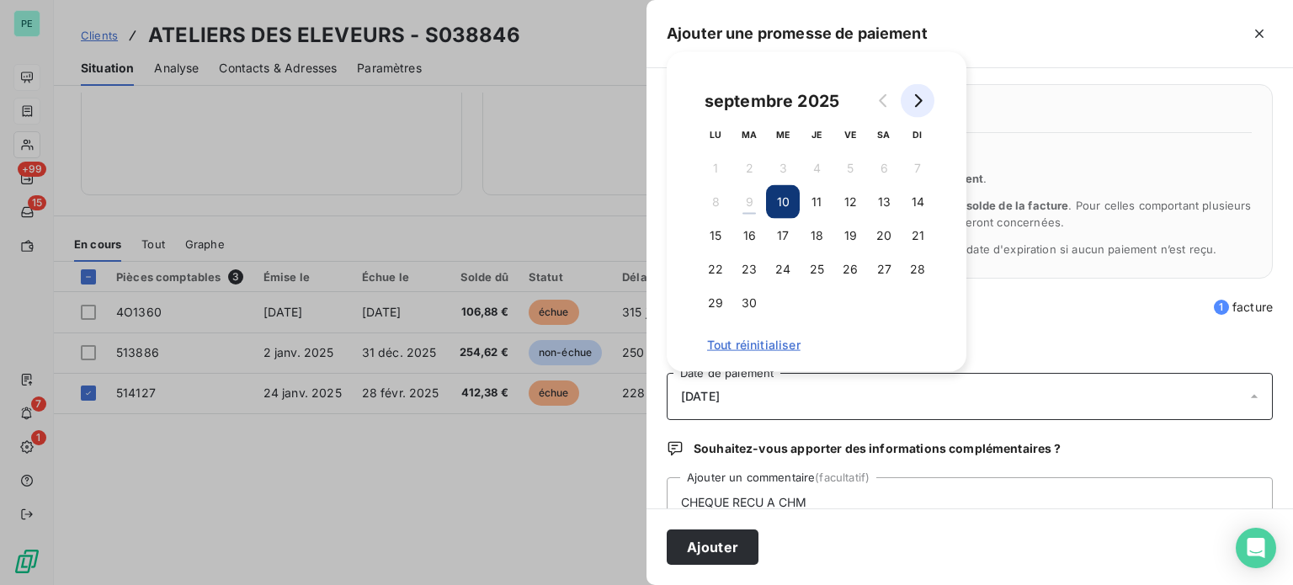
click at [918, 103] on icon "Go to next month" at bounding box center [919, 100] width 8 height 13
click at [854, 295] on button "31" at bounding box center [850, 303] width 34 height 34
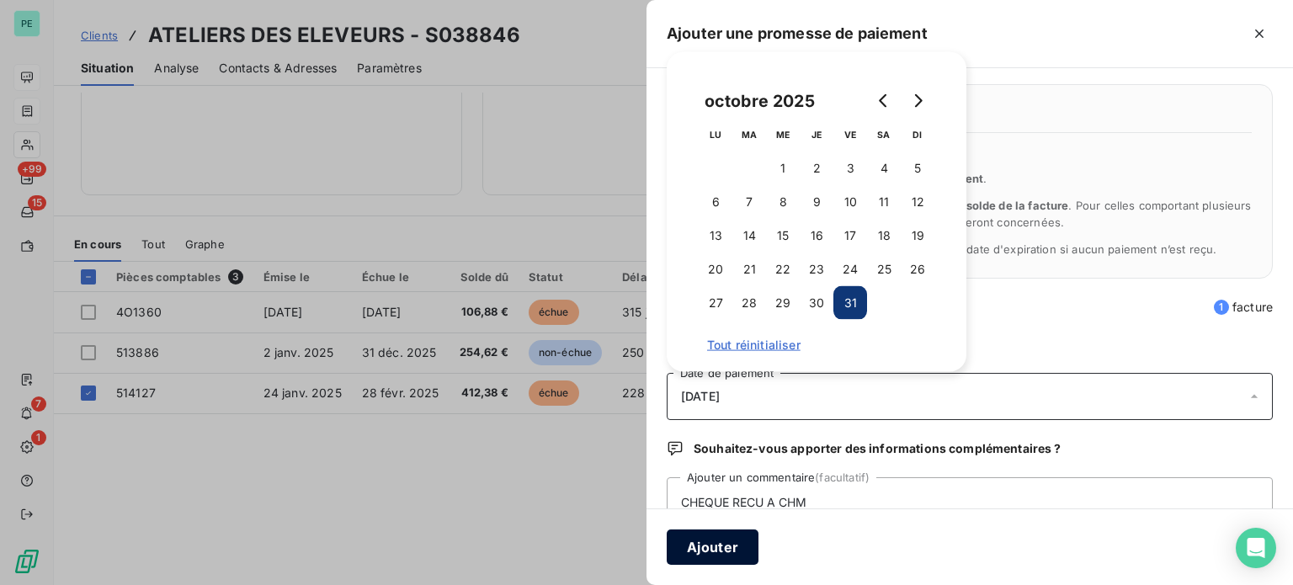
click at [718, 543] on button "Ajouter" at bounding box center [713, 546] width 92 height 35
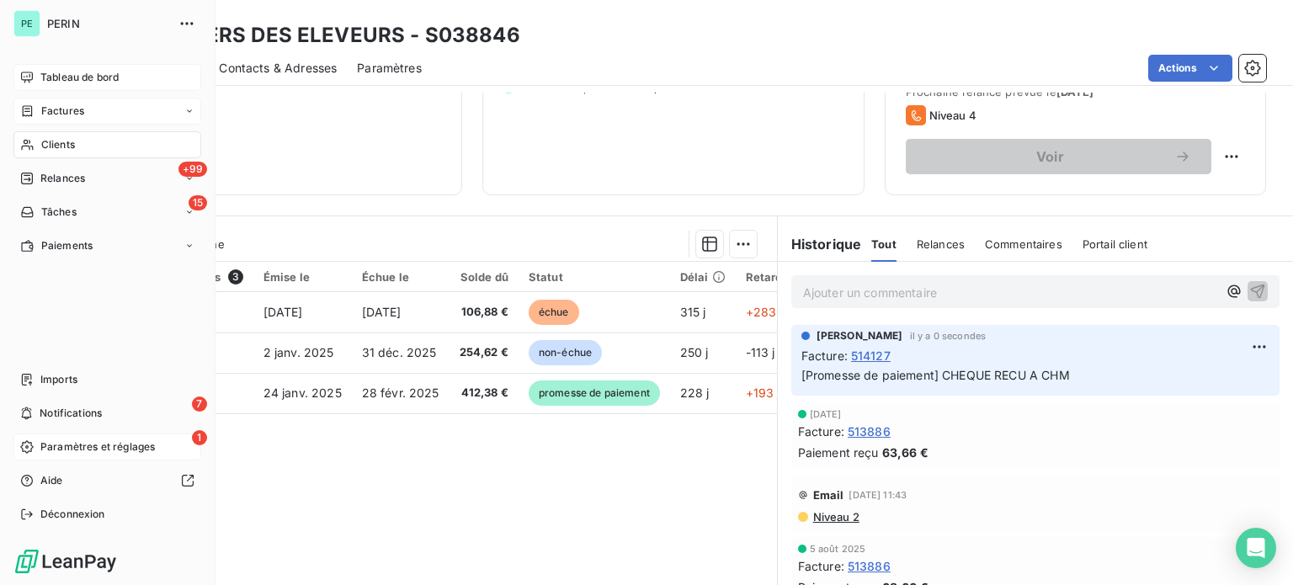
click at [124, 440] on span "Paramètres et réglages" at bounding box center [97, 446] width 114 height 15
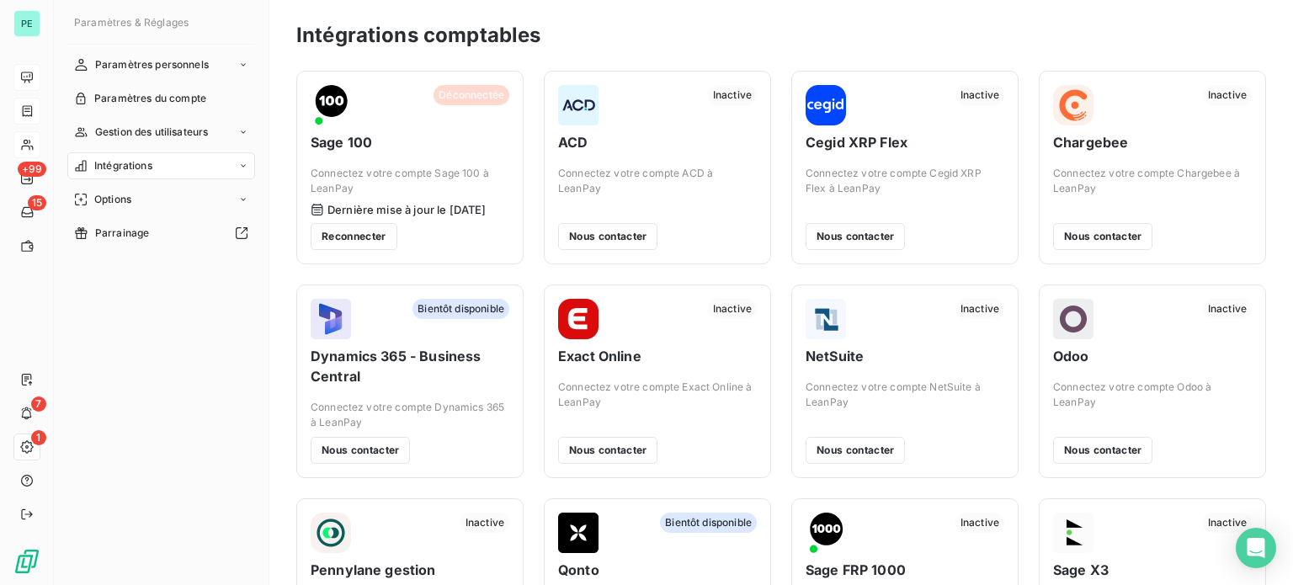
click at [138, 166] on span "Intégrations" at bounding box center [123, 165] width 58 height 15
click at [145, 198] on span "Intégrations comptables" at bounding box center [152, 199] width 117 height 15
click at [644, 25] on div "Intégrations comptables" at bounding box center [781, 35] width 970 height 30
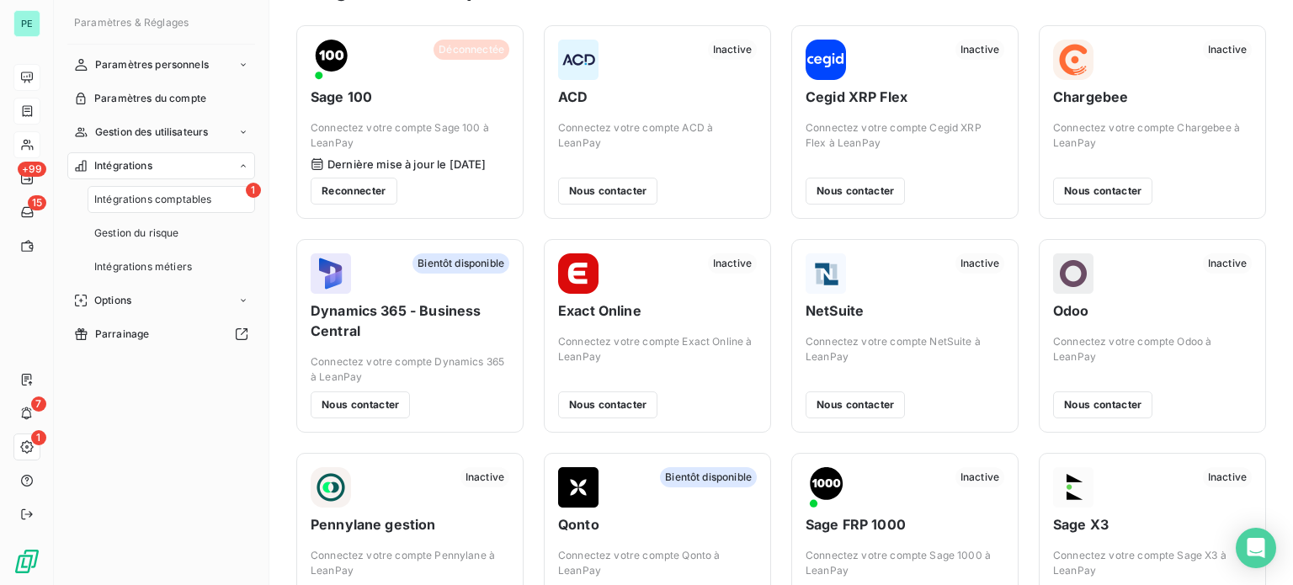
scroll to position [84, 0]
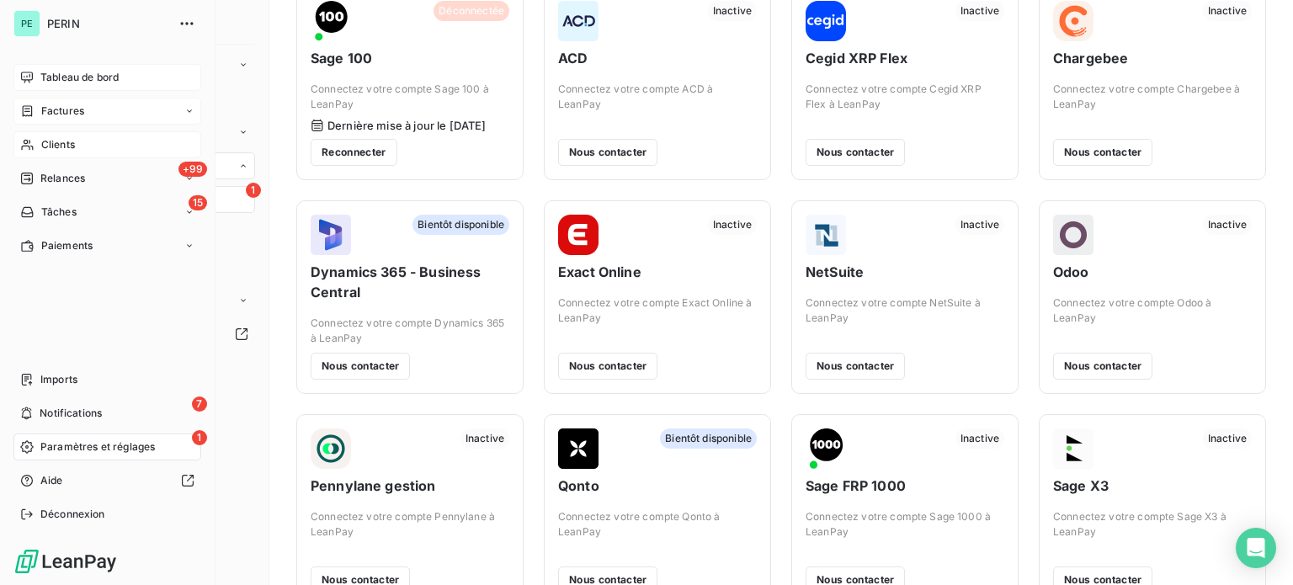
click at [40, 72] on span "Tableau de bord" at bounding box center [79, 77] width 78 height 15
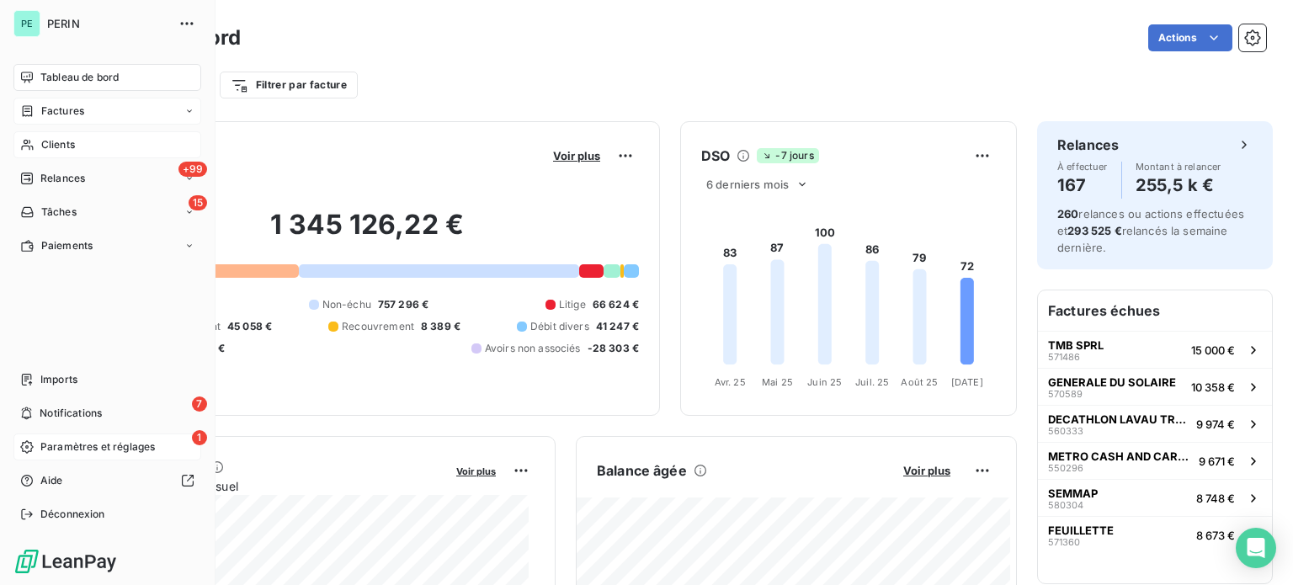
click at [46, 104] on span "Factures" at bounding box center [62, 111] width 43 height 15
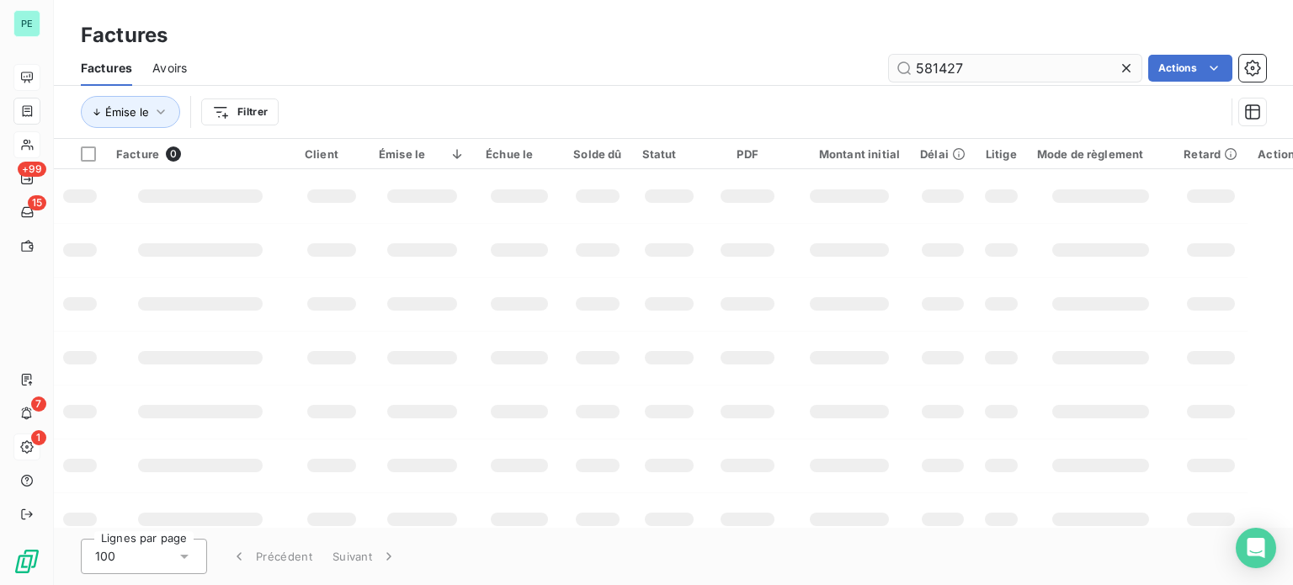
click at [972, 65] on input "581427" at bounding box center [1015, 68] width 253 height 27
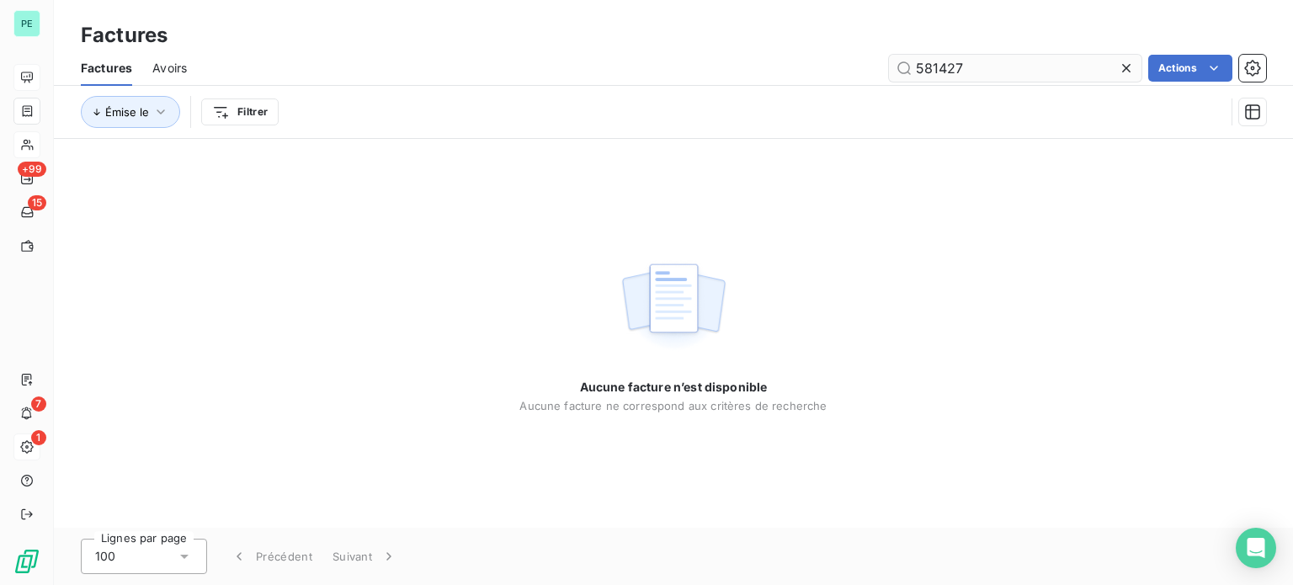
click at [972, 65] on input "581427" at bounding box center [1015, 68] width 253 height 27
type input "570598"
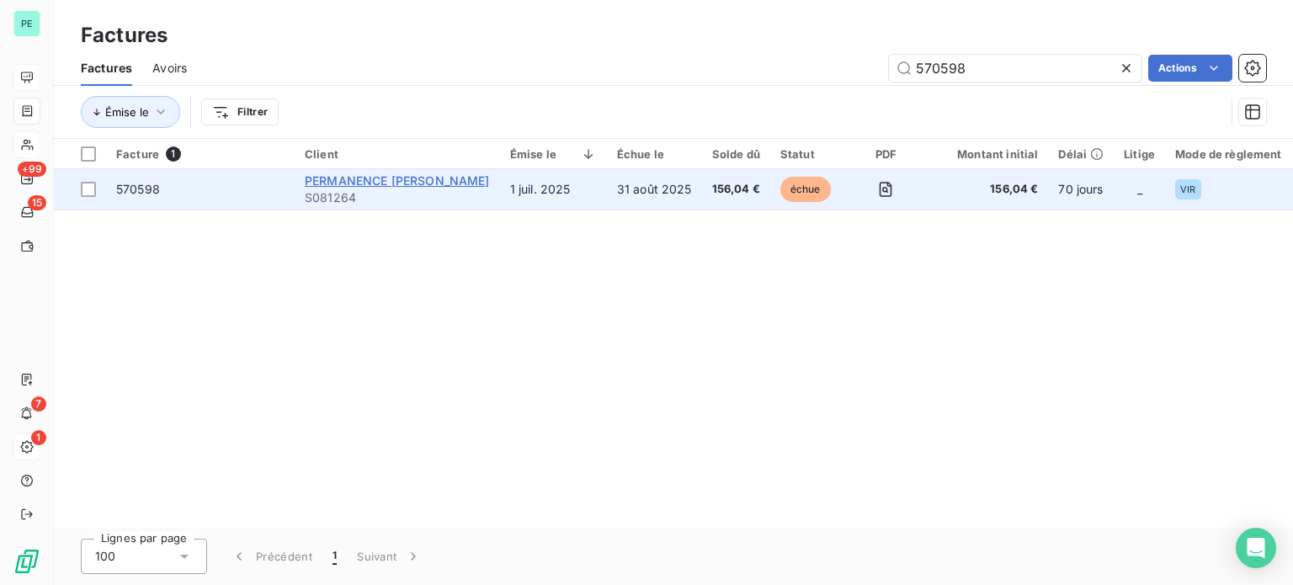
click at [390, 178] on span "PERMANENCE [PERSON_NAME]" at bounding box center [397, 180] width 185 height 14
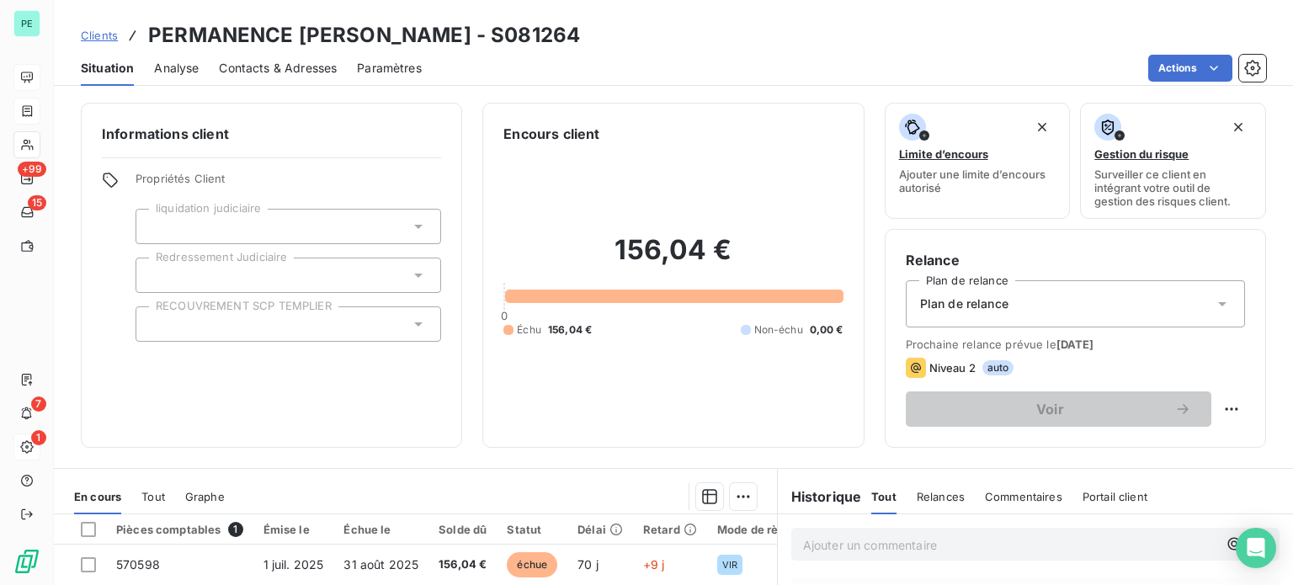
scroll to position [168, 0]
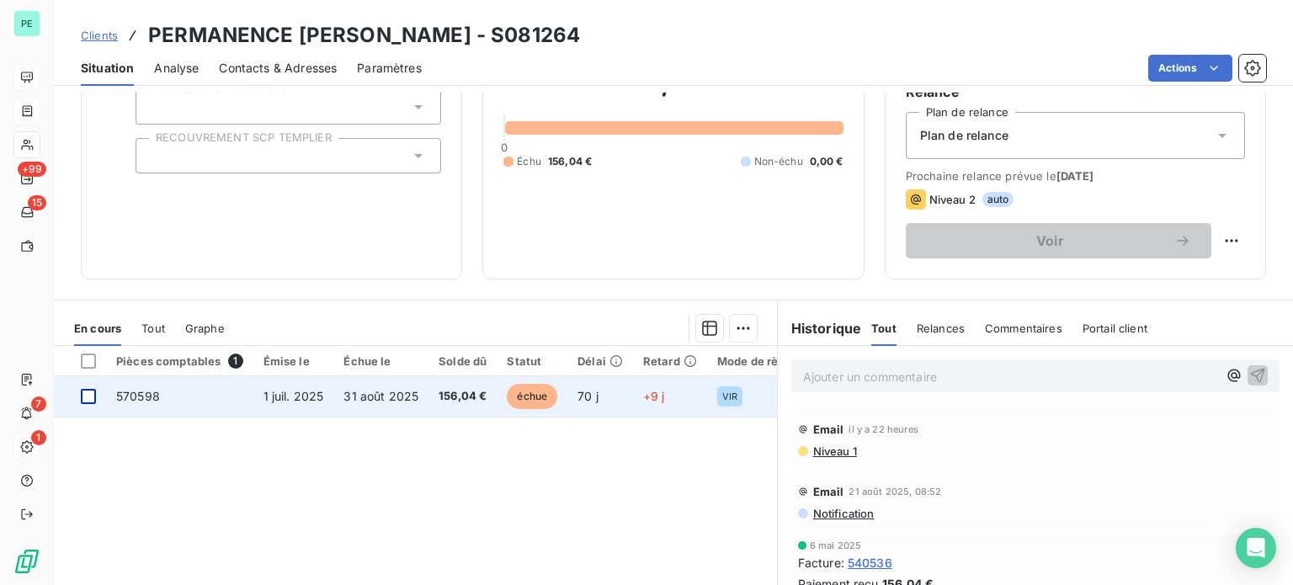
click at [89, 395] on div at bounding box center [88, 396] width 15 height 15
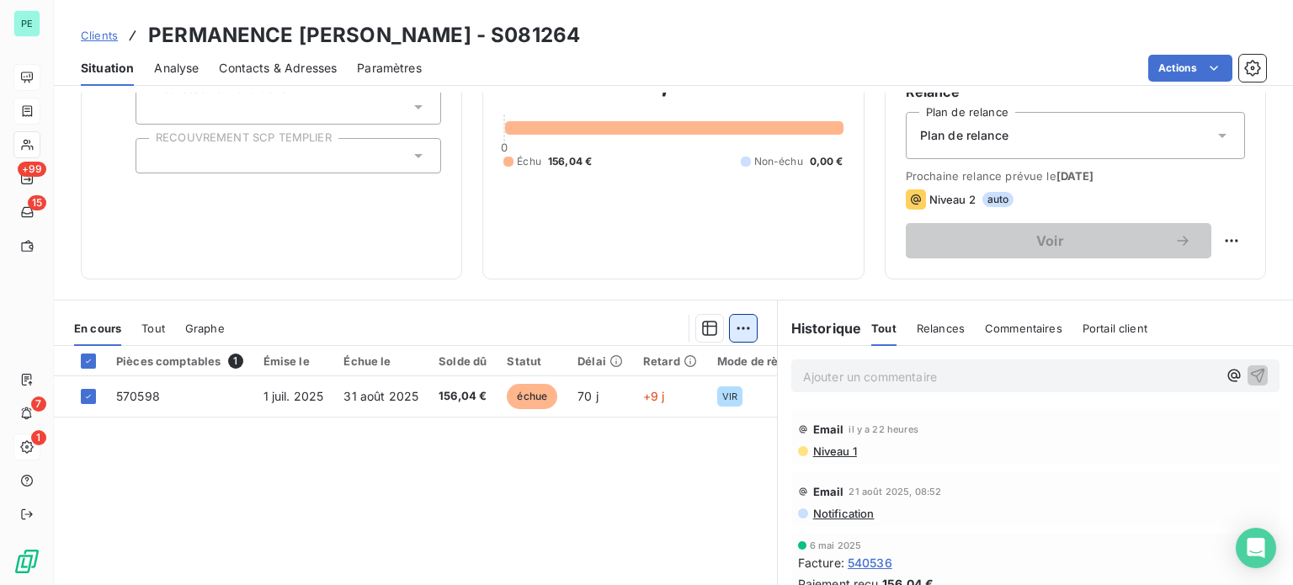
click at [732, 324] on html "PE +99 15 7 1 Clients PERMANENCE JL WARSMANN - S081264 Situation Analyse Contac…" at bounding box center [646, 292] width 1293 height 585
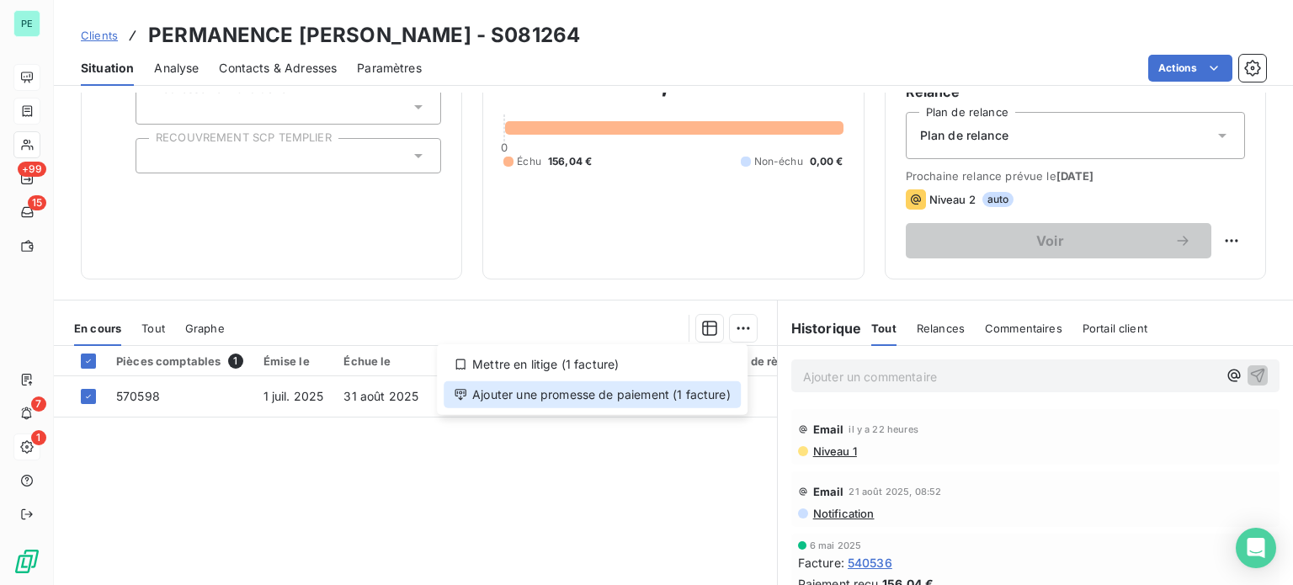
click at [694, 386] on div "Ajouter une promesse de paiement (1 facture)" at bounding box center [592, 394] width 297 height 27
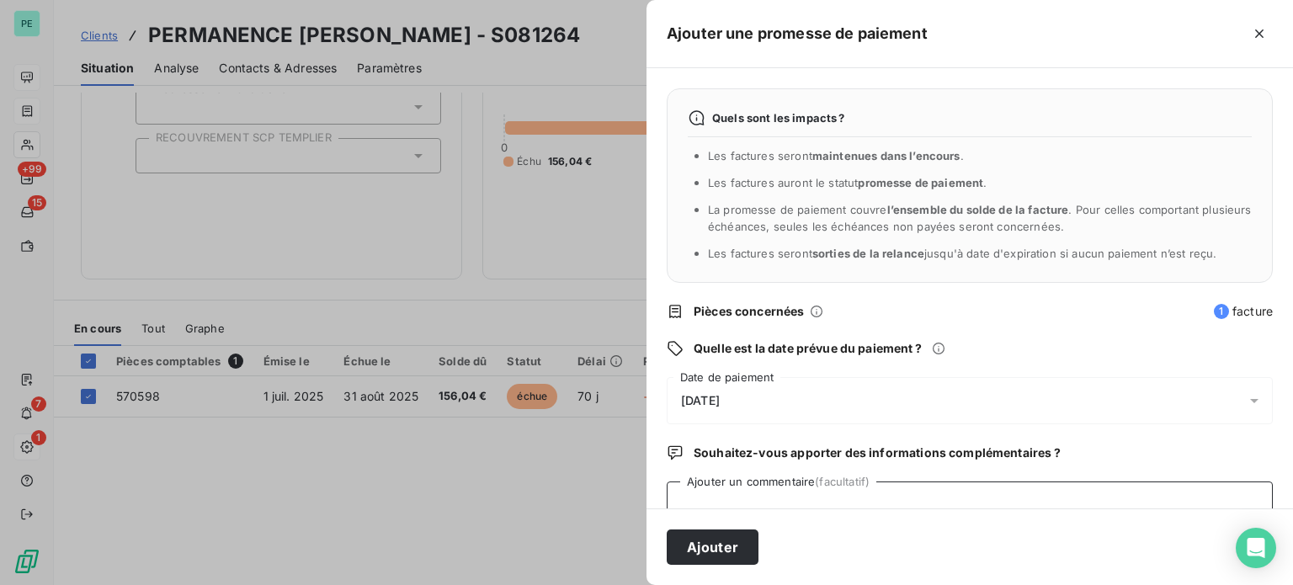
click at [739, 491] on textarea "Ajouter un commentaire (facultatif)" at bounding box center [970, 513] width 606 height 64
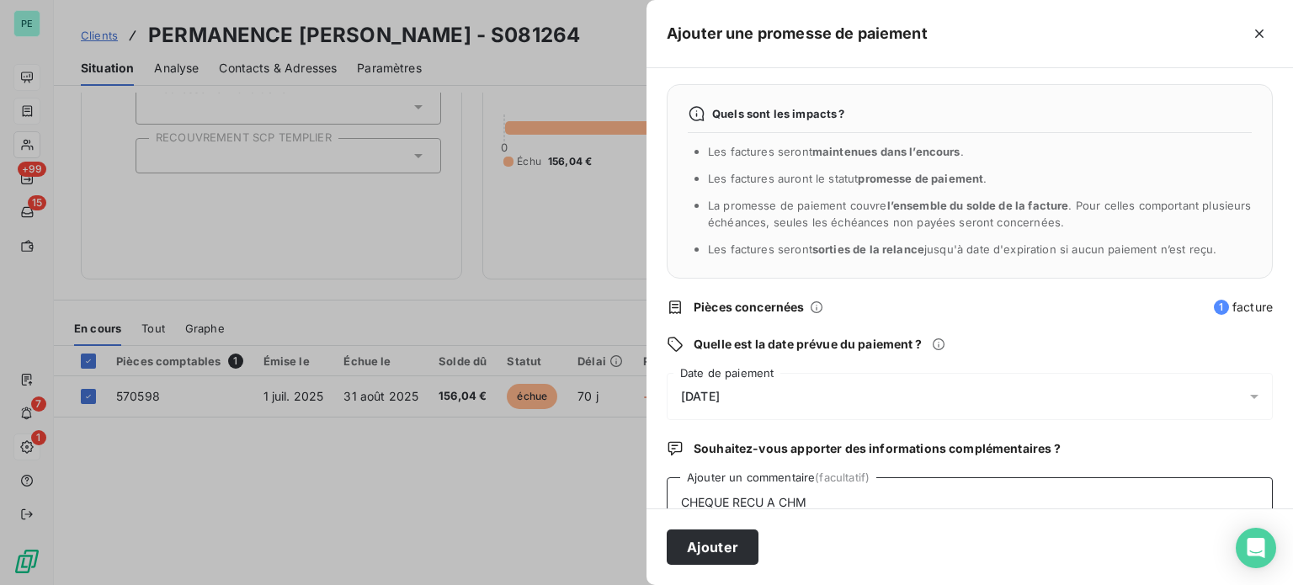
type textarea "CHEQUE RECU A CHM"
click at [753, 386] on div "[DATE]" at bounding box center [970, 396] width 606 height 47
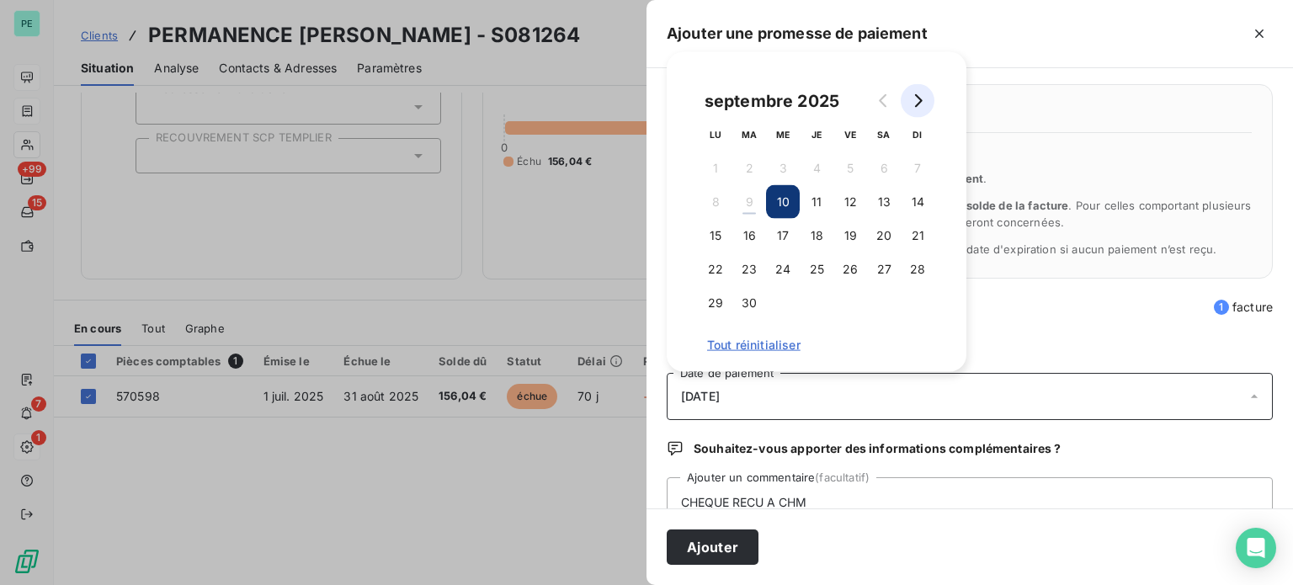
click at [916, 106] on icon "Go to next month" at bounding box center [919, 100] width 8 height 13
click at [856, 295] on button "31" at bounding box center [850, 303] width 34 height 34
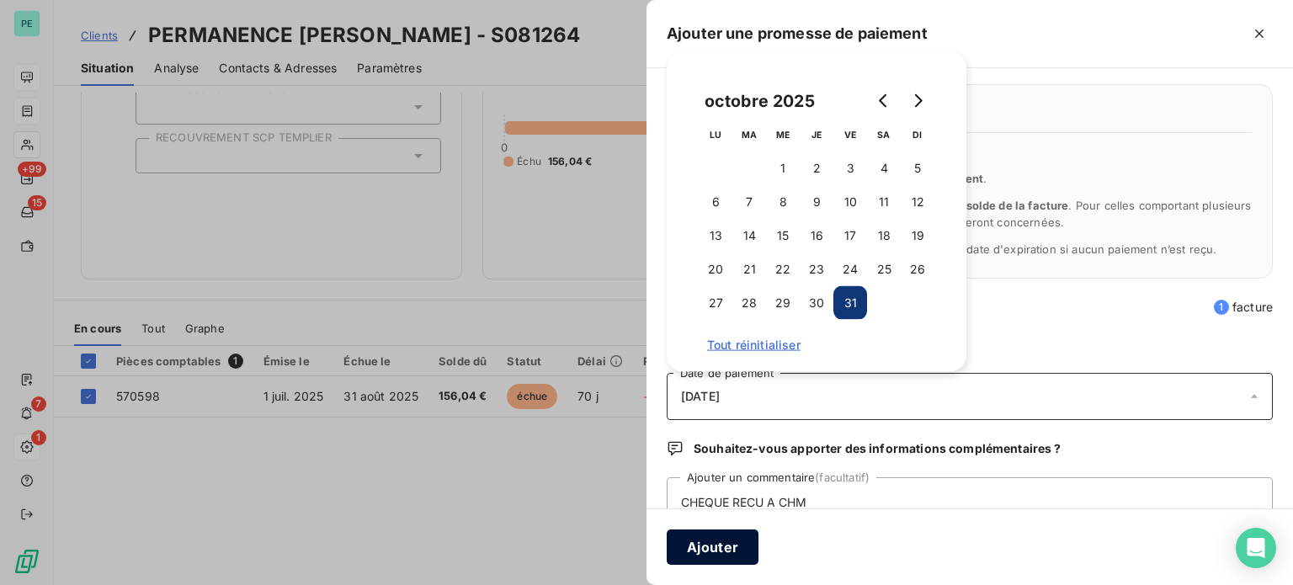
click at [710, 554] on button "Ajouter" at bounding box center [713, 546] width 92 height 35
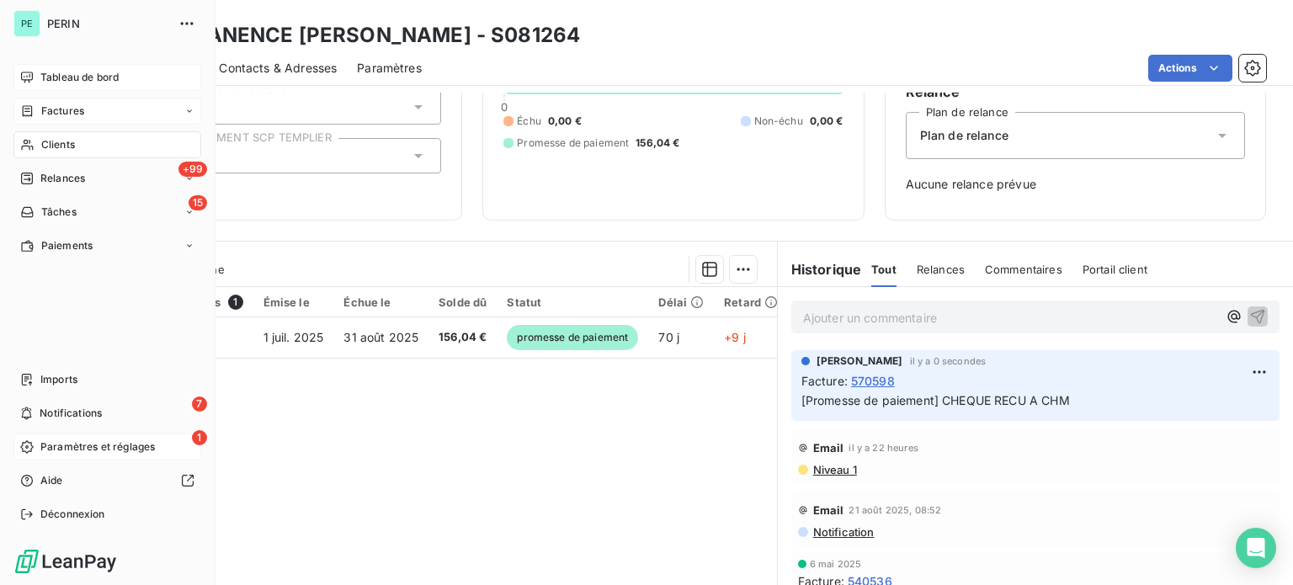
click at [54, 77] on span "Tableau de bord" at bounding box center [79, 77] width 78 height 15
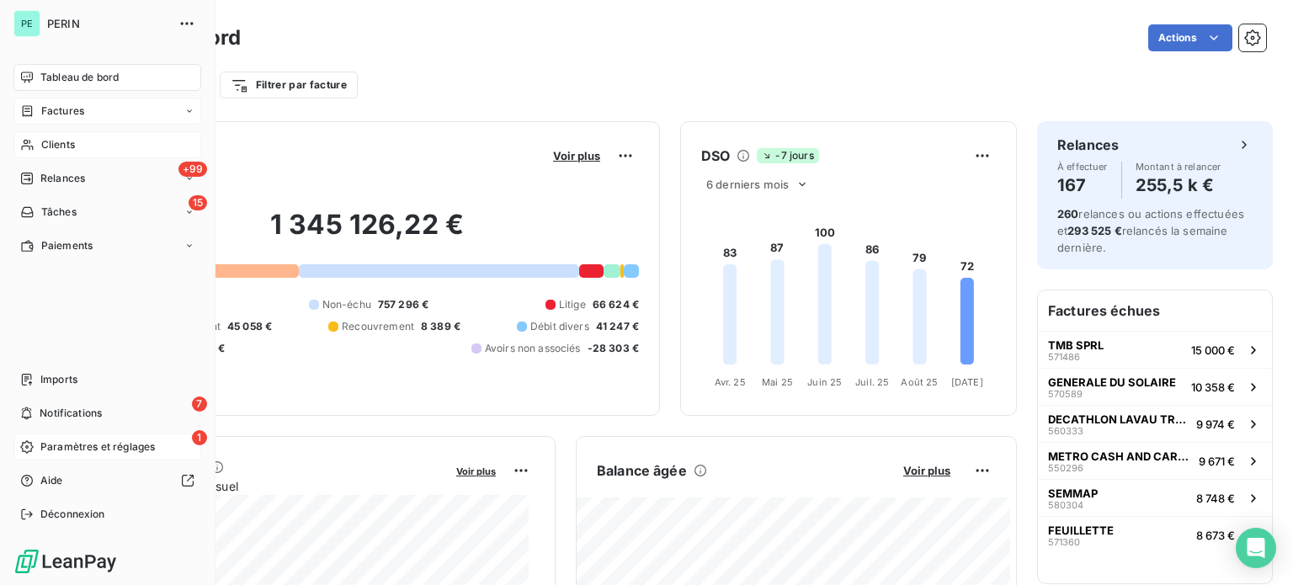
click at [43, 104] on span "Factures" at bounding box center [62, 111] width 43 height 15
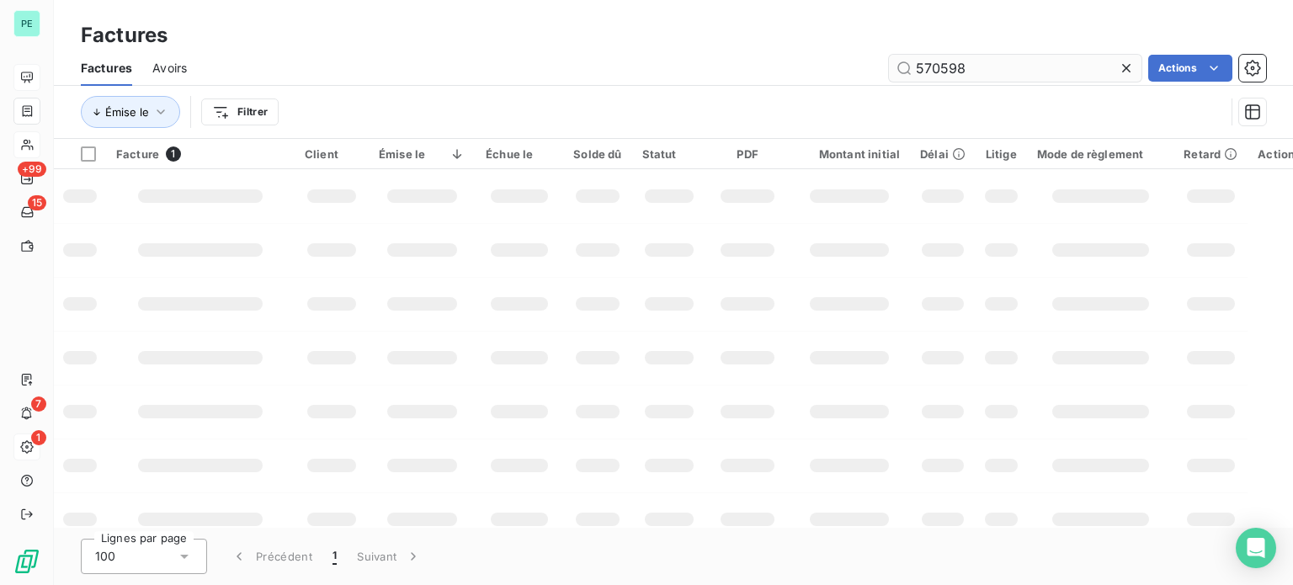
click at [1008, 65] on input "570598" at bounding box center [1015, 68] width 253 height 27
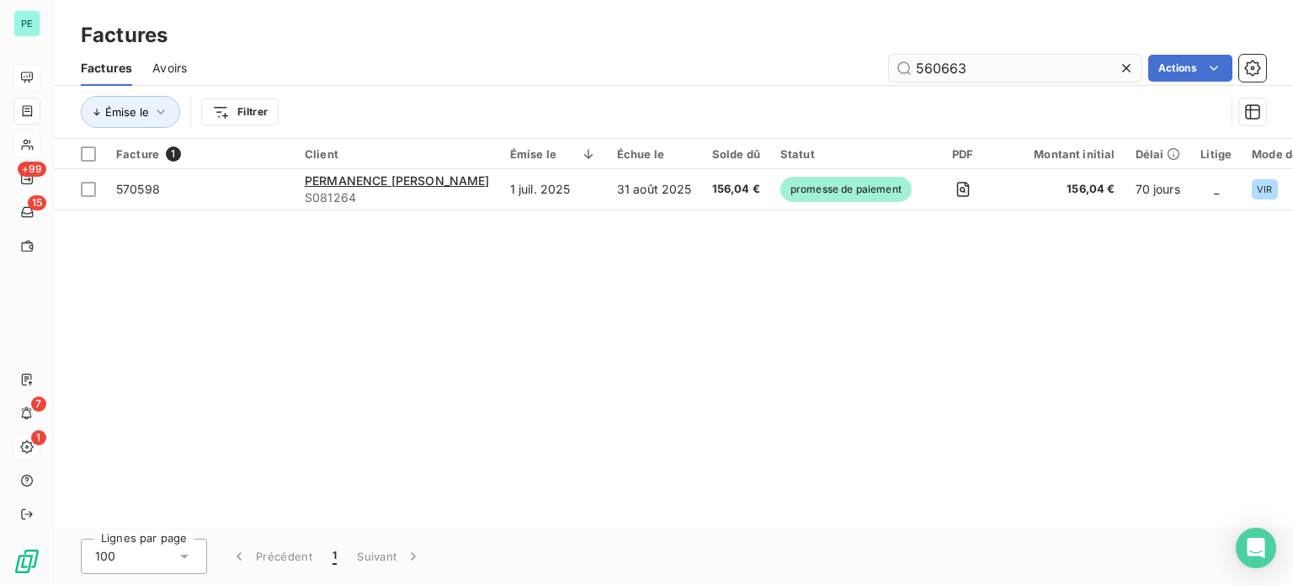
type input "560663"
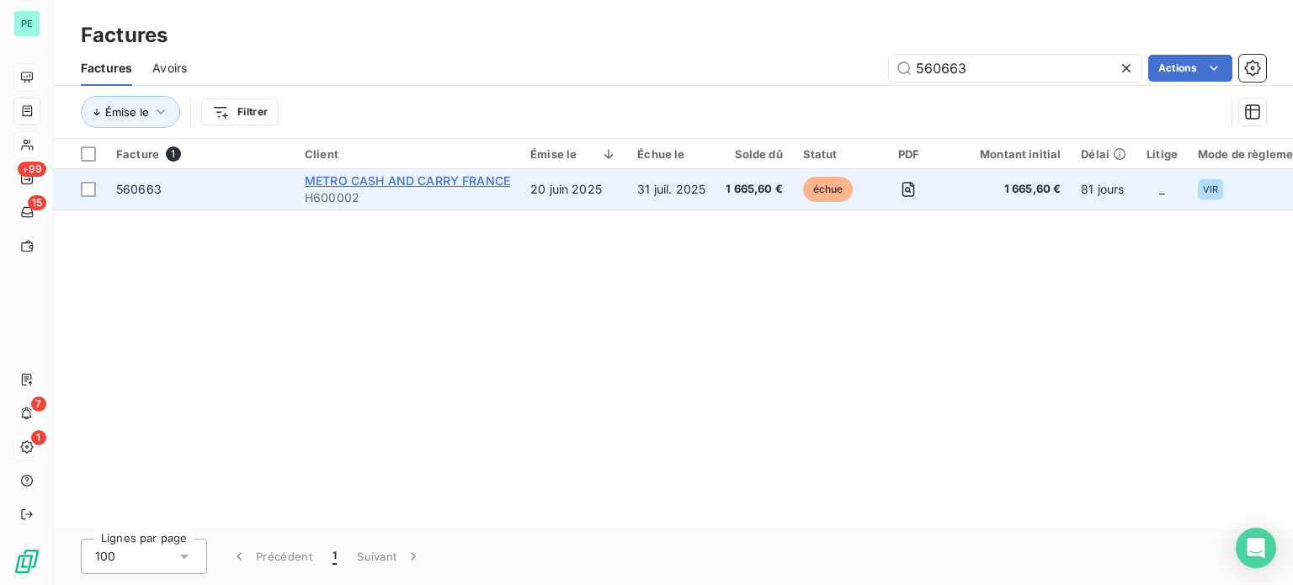
click at [489, 183] on span "METRO CASH AND CARRY FRANCE" at bounding box center [407, 180] width 205 height 14
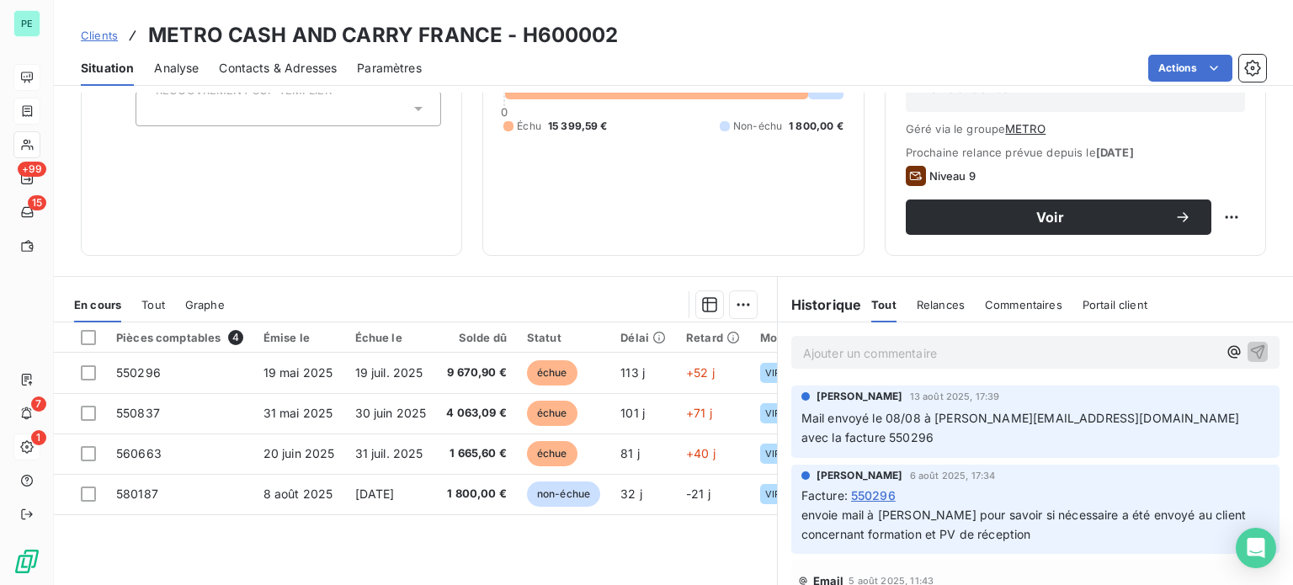
scroll to position [253, 0]
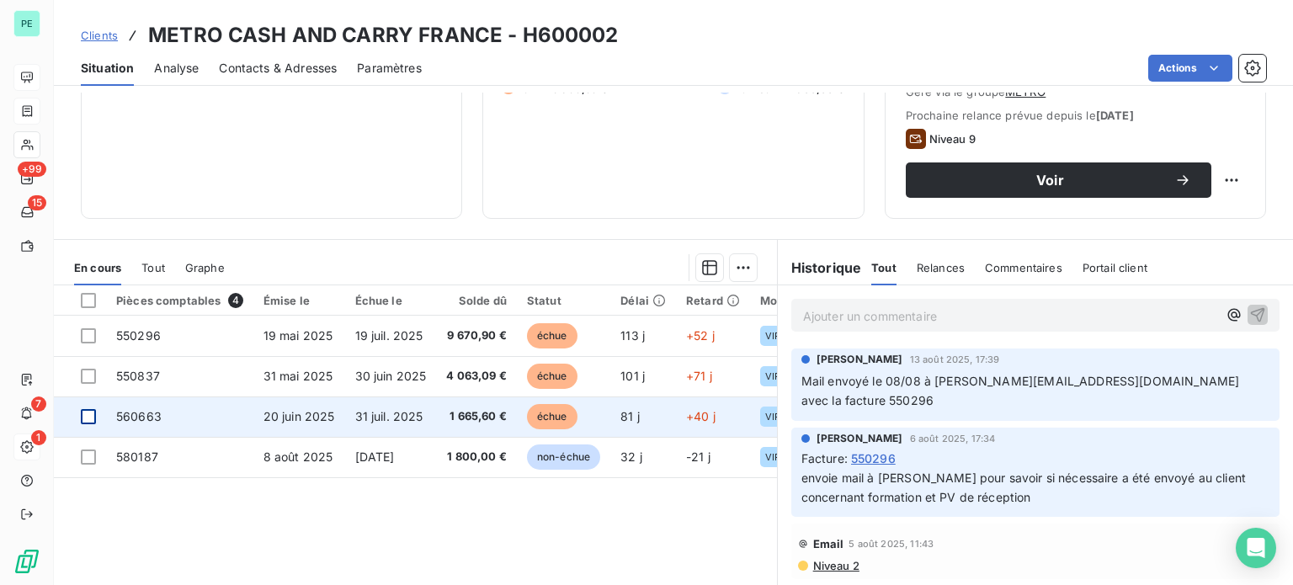
click at [86, 412] on div at bounding box center [88, 416] width 15 height 15
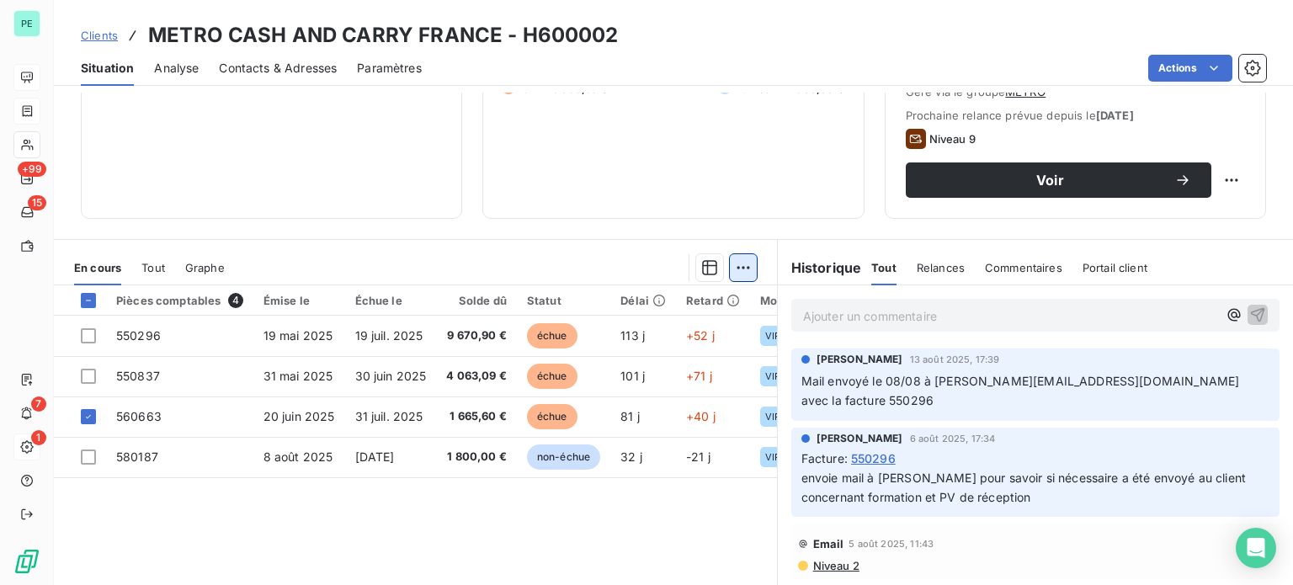
click at [736, 263] on html "PE +99 15 7 1 Clients METRO CASH AND CARRY FRANCE - H600002 Situation Analyse C…" at bounding box center [646, 292] width 1293 height 585
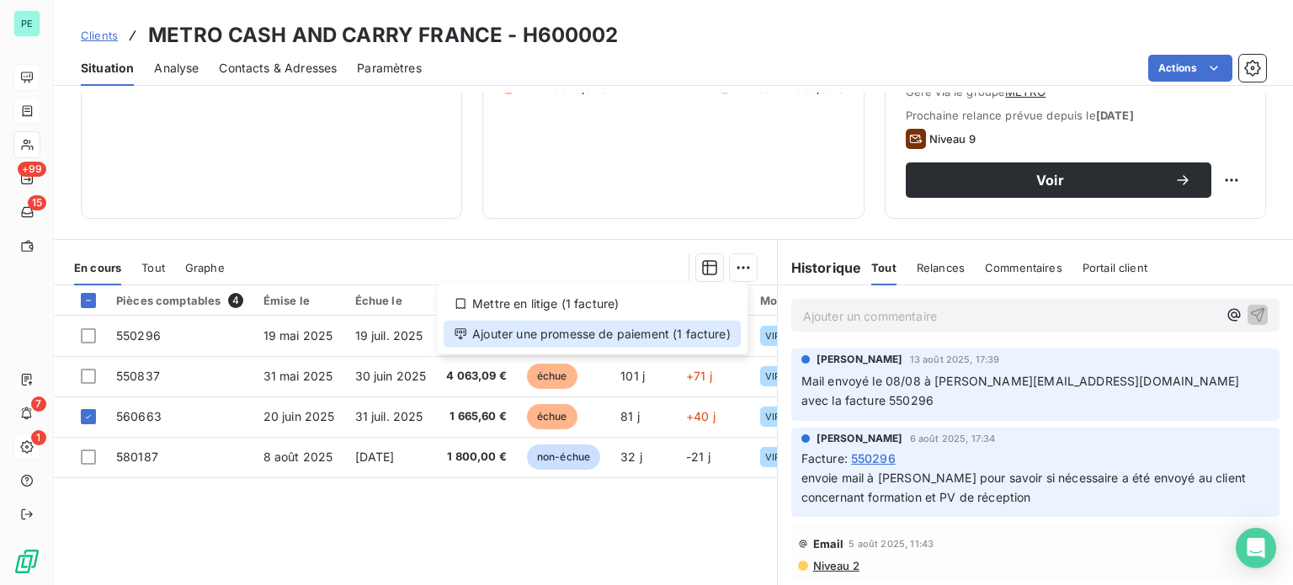
click at [673, 339] on div "Ajouter une promesse de paiement (1 facture)" at bounding box center [592, 334] width 297 height 27
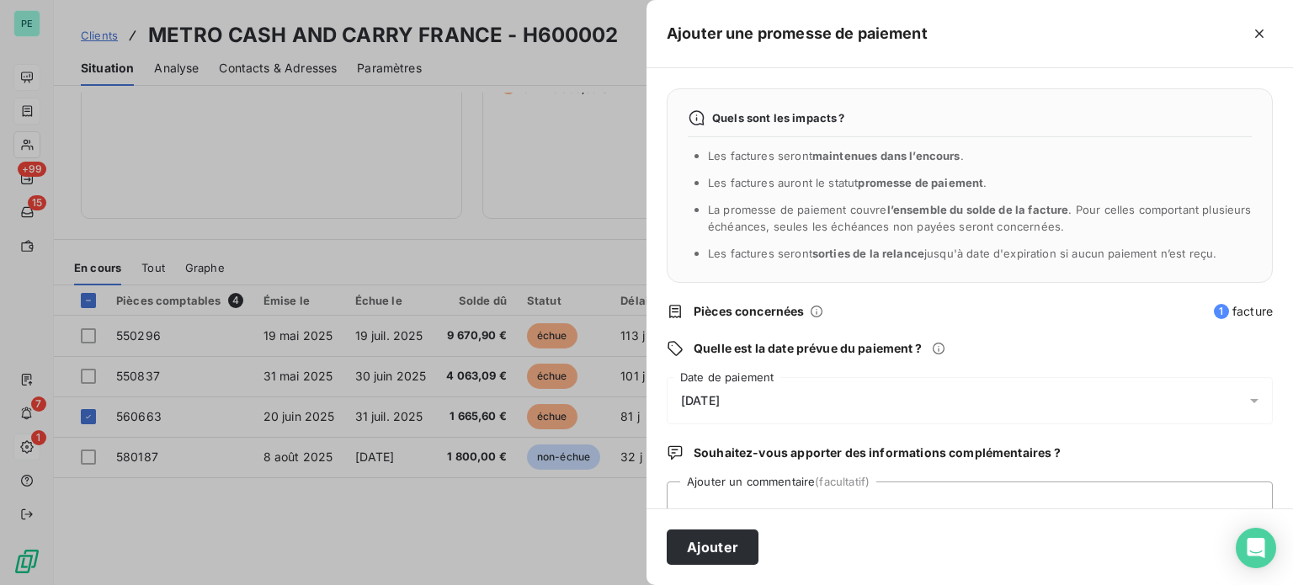
click at [718, 508] on div "Ajouter" at bounding box center [969, 546] width 646 height 77
click at [720, 487] on textarea "Ajouter un commentaire (facultatif)" at bounding box center [970, 513] width 606 height 64
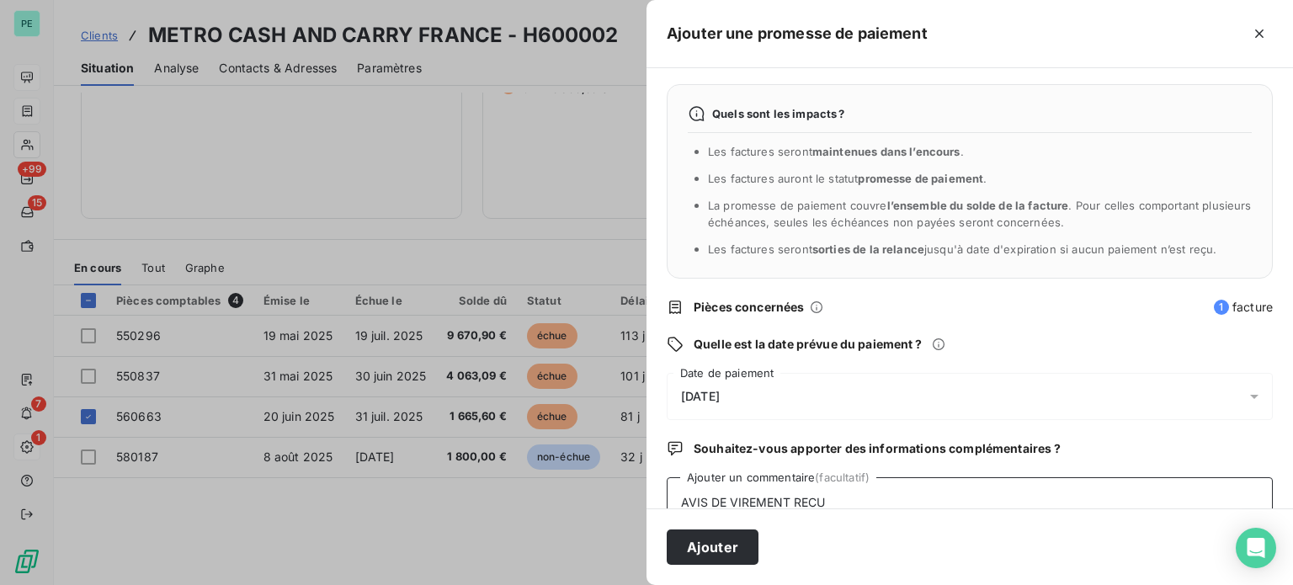
type textarea "AVIS DE VIREMENT RECU"
click at [720, 397] on span "[DATE]" at bounding box center [700, 396] width 39 height 13
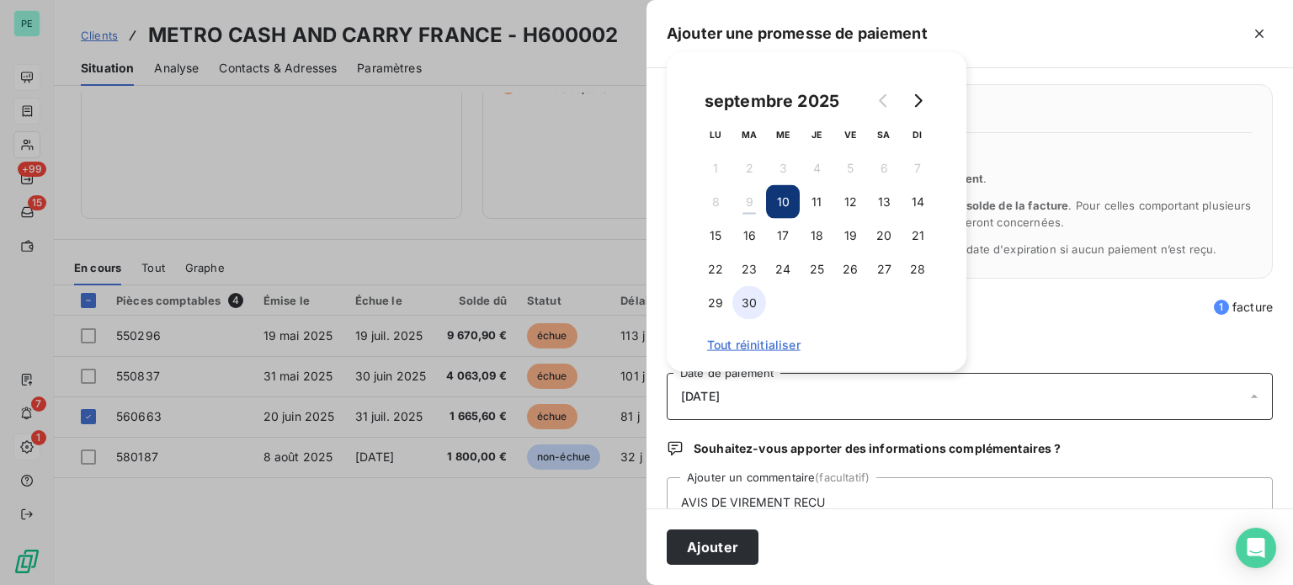
click at [746, 302] on button "30" at bounding box center [749, 303] width 34 height 34
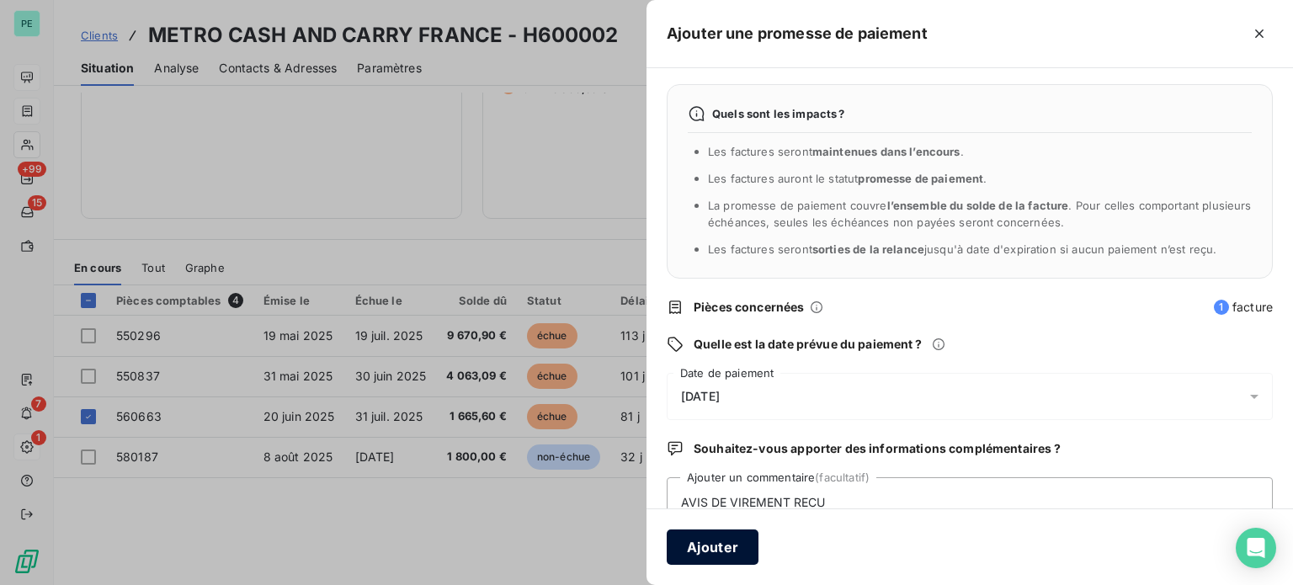
click at [748, 542] on button "Ajouter" at bounding box center [713, 546] width 92 height 35
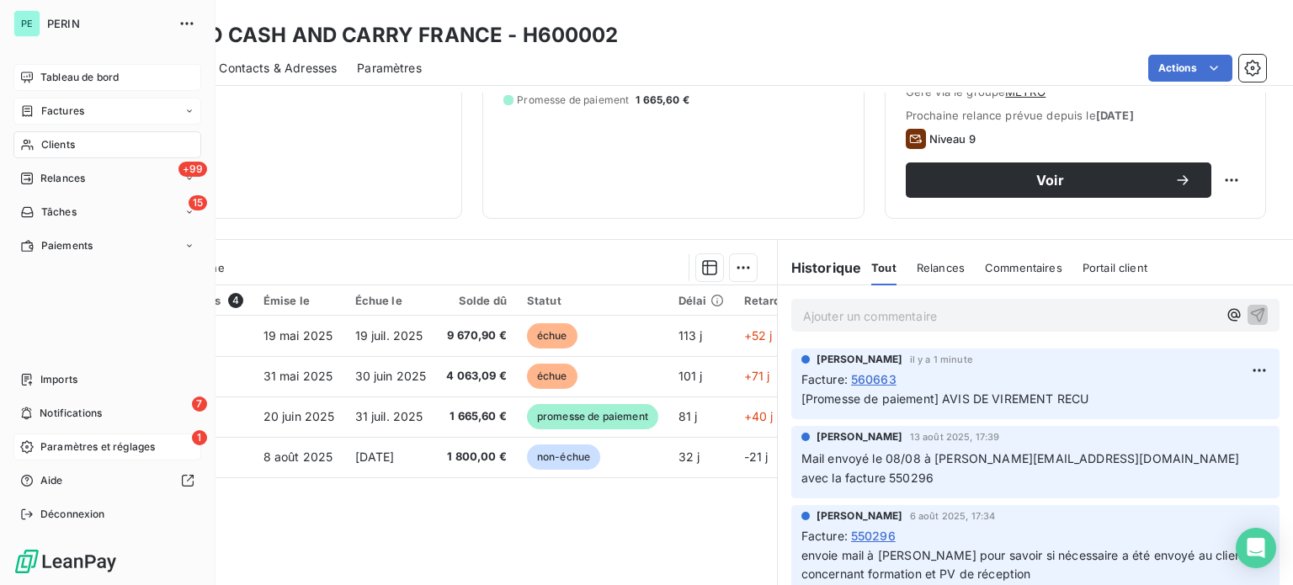
click at [42, 104] on span "Factures" at bounding box center [62, 111] width 43 height 15
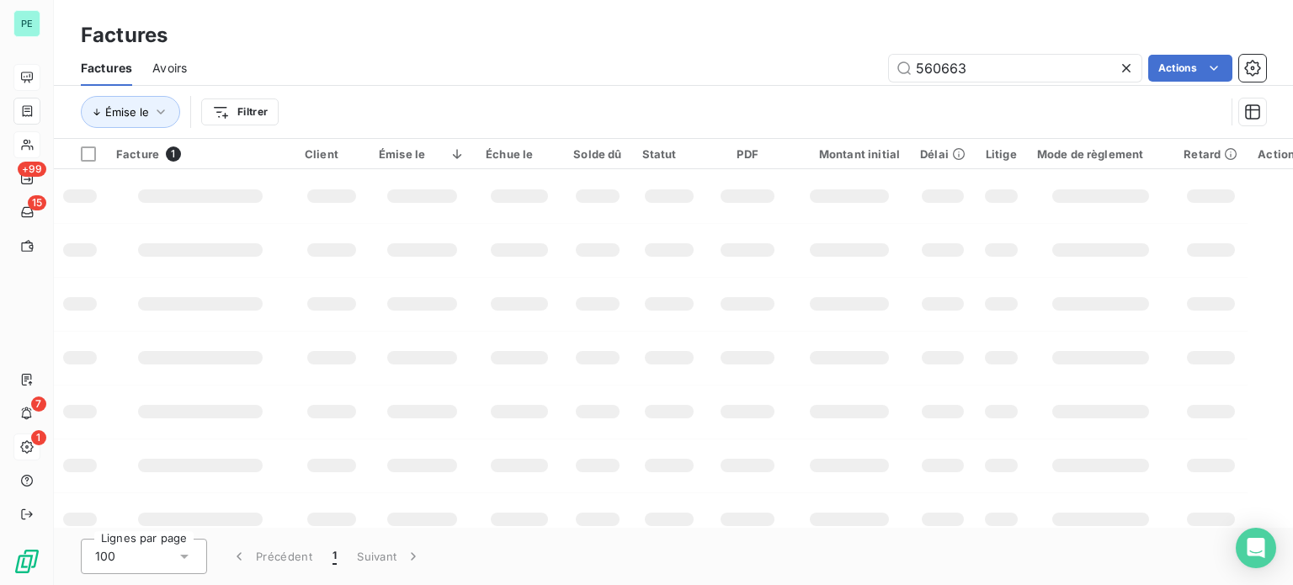
drag, startPoint x: 976, startPoint y: 62, endPoint x: 862, endPoint y: 63, distance: 114.5
click at [867, 63] on div "560663 Actions" at bounding box center [736, 68] width 1059 height 27
type input "570900"
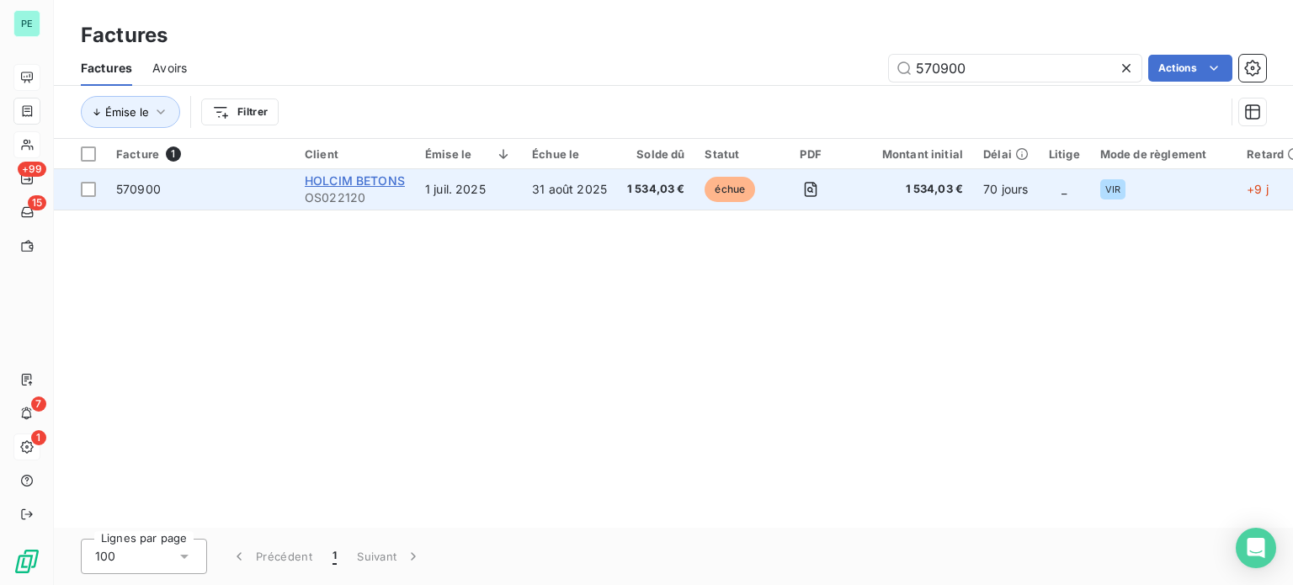
click at [387, 175] on span "HOLCIM BETONS" at bounding box center [355, 180] width 100 height 14
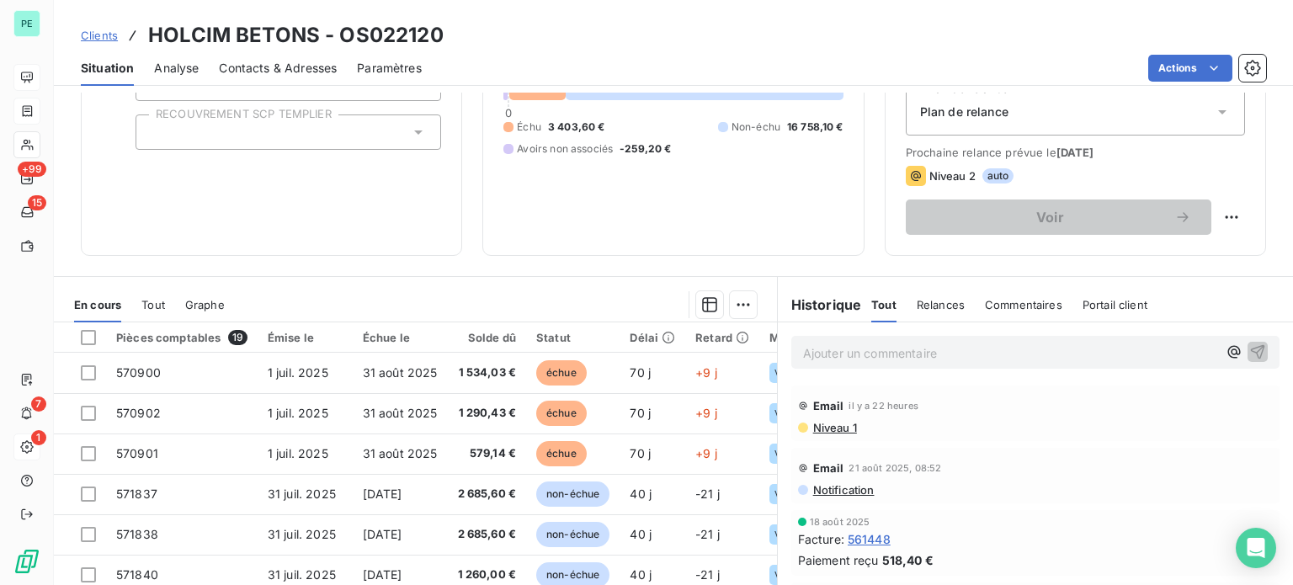
scroll to position [253, 0]
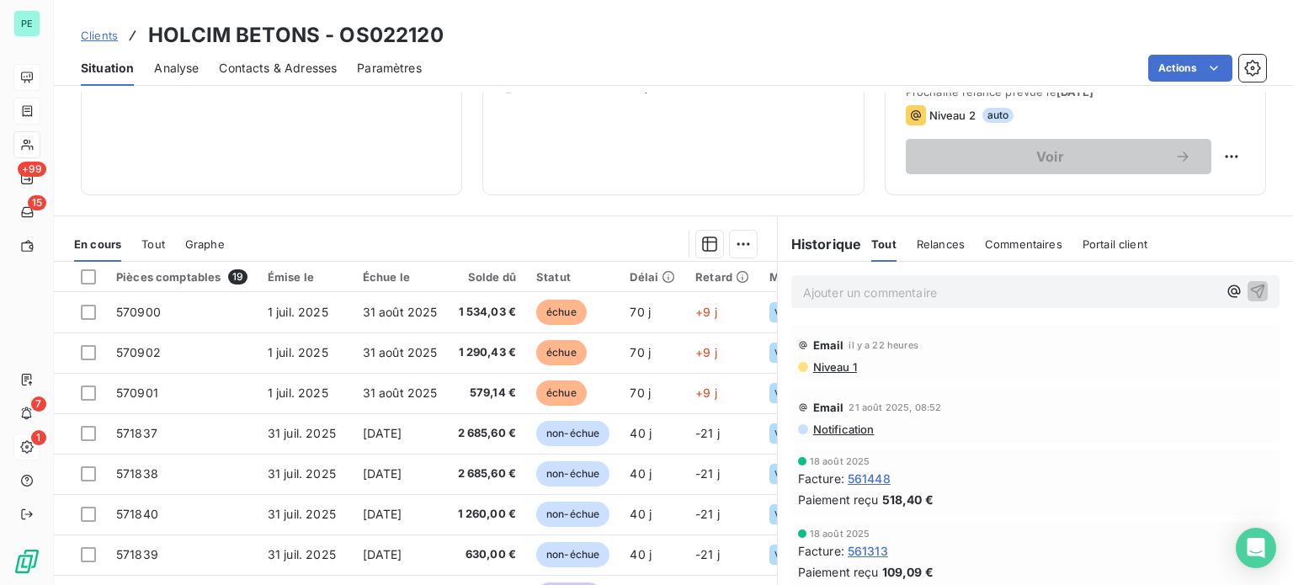
click at [815, 290] on p "Ajouter un commentaire ﻿" at bounding box center [1010, 292] width 414 height 21
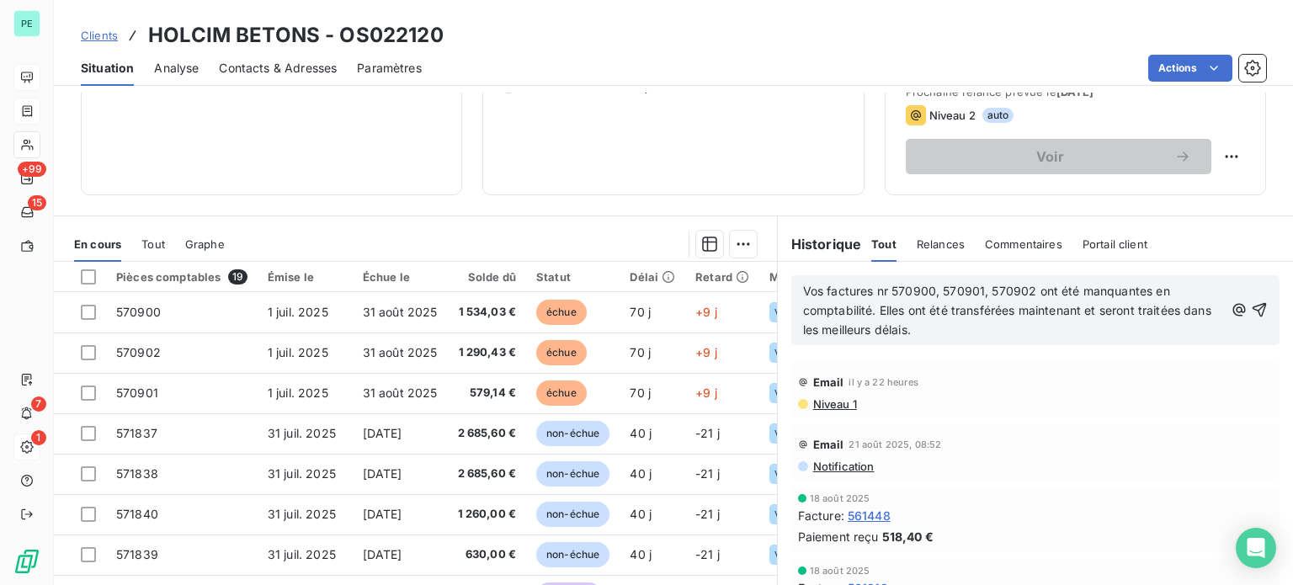
click at [803, 288] on span "Vos factures nr 570900, 570901, 570902 ont été manquantes en comptabilité. Elle…" at bounding box center [1009, 310] width 412 height 53
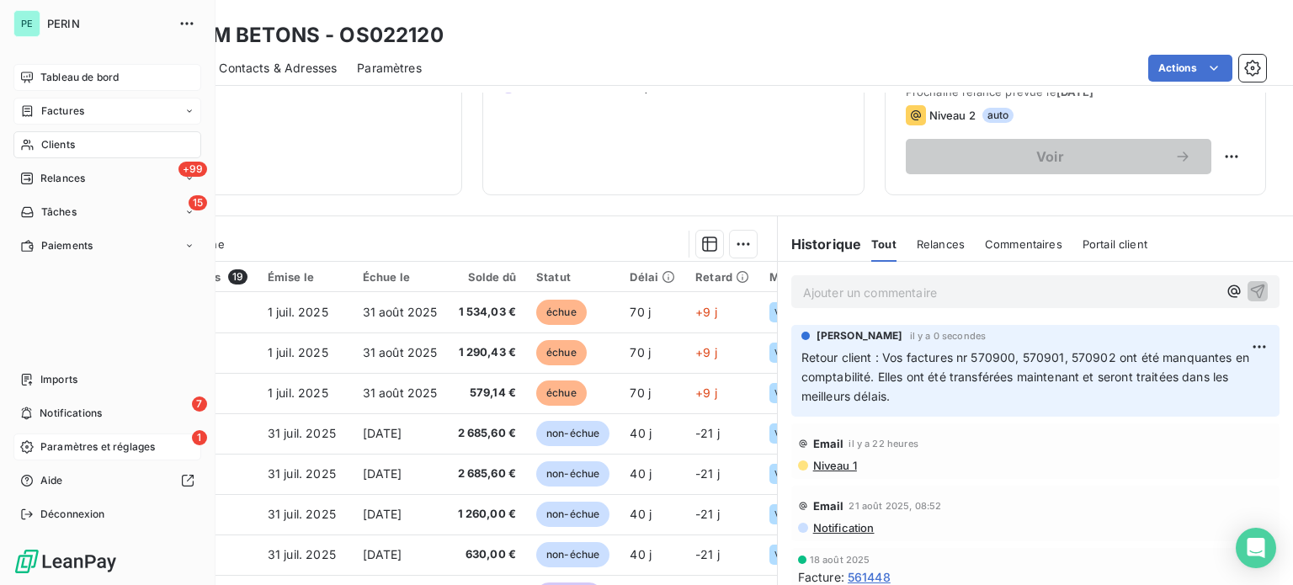
click at [49, 108] on span "Factures" at bounding box center [62, 111] width 43 height 15
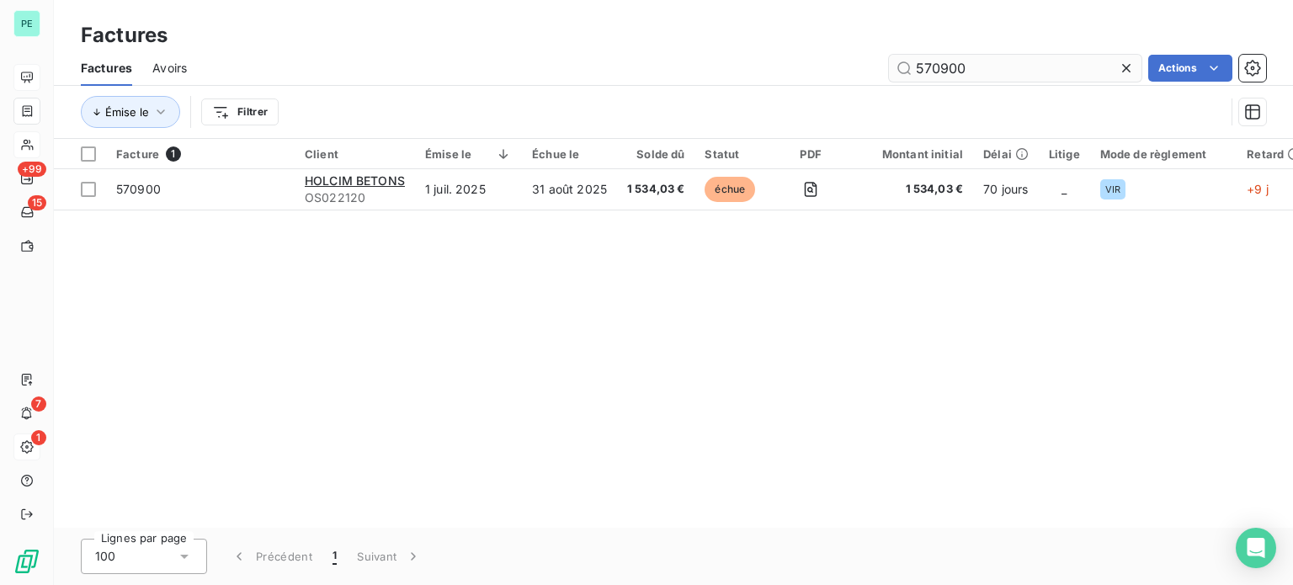
drag, startPoint x: 934, startPoint y: 67, endPoint x: 1089, endPoint y: 70, distance: 154.9
click at [1089, 70] on input "570900" at bounding box center [1015, 68] width 253 height 27
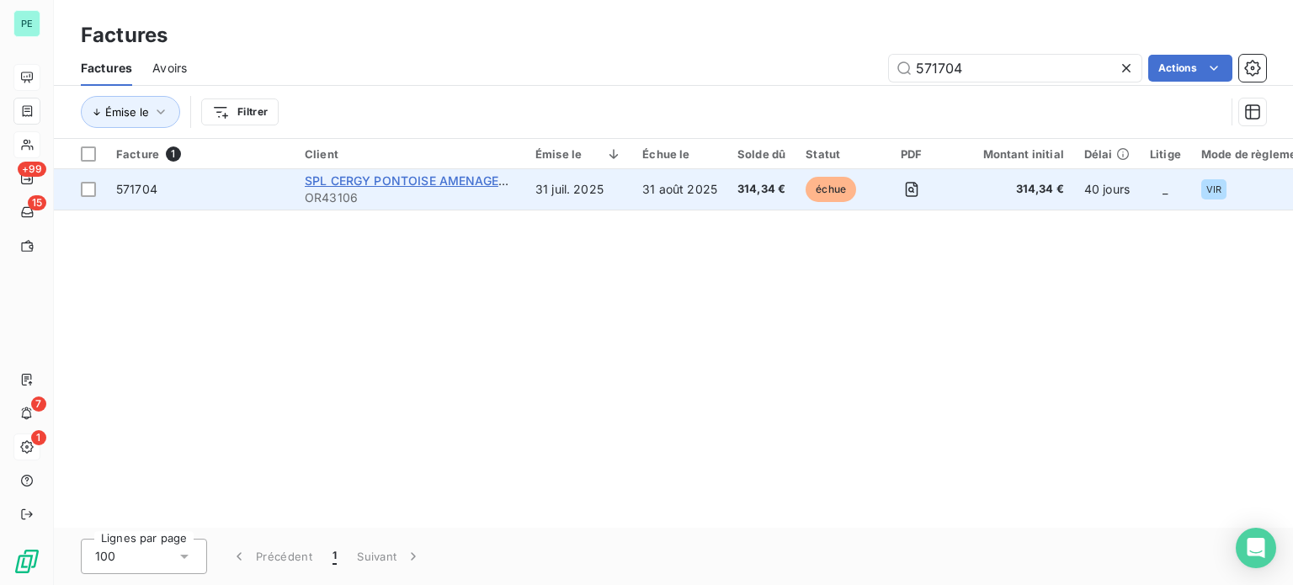
type input "571704"
click at [410, 181] on span "SPL CERGY PONTOISE AMENAGEMENT" at bounding box center [419, 180] width 229 height 14
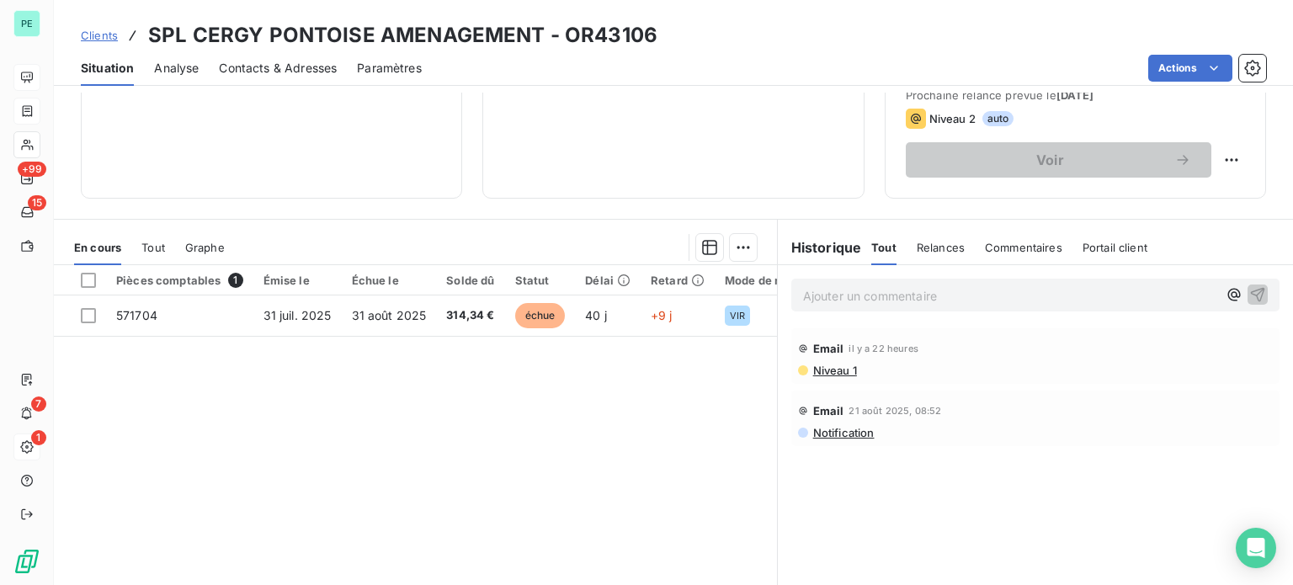
scroll to position [253, 0]
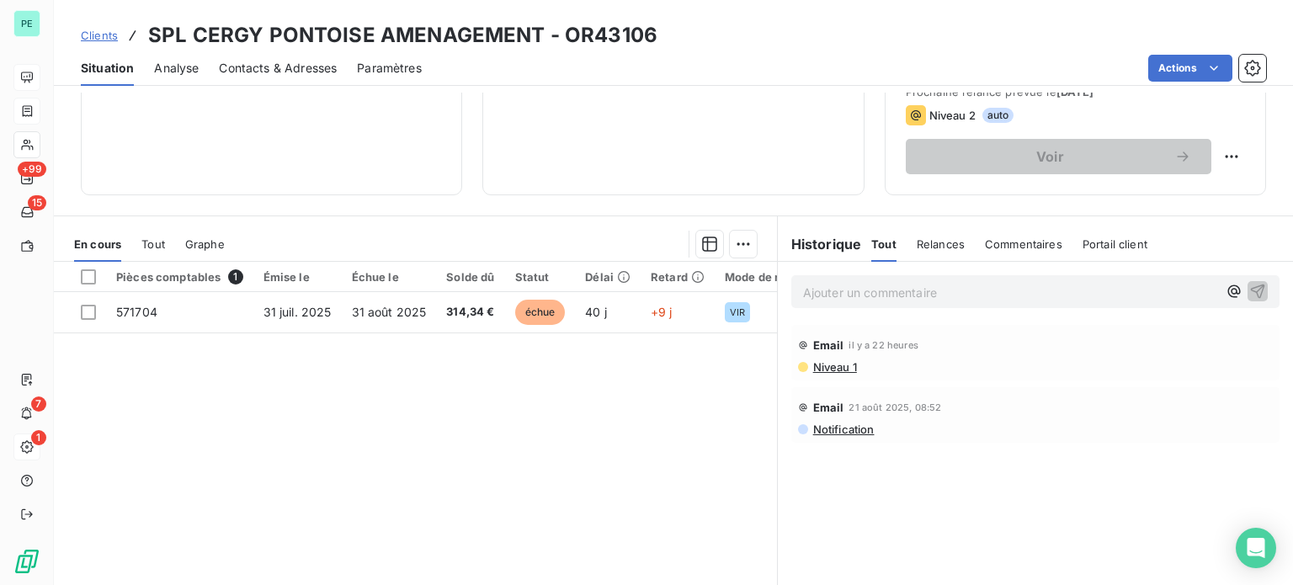
click at [832, 292] on p "Ajouter un commentaire ﻿" at bounding box center [1010, 292] width 414 height 21
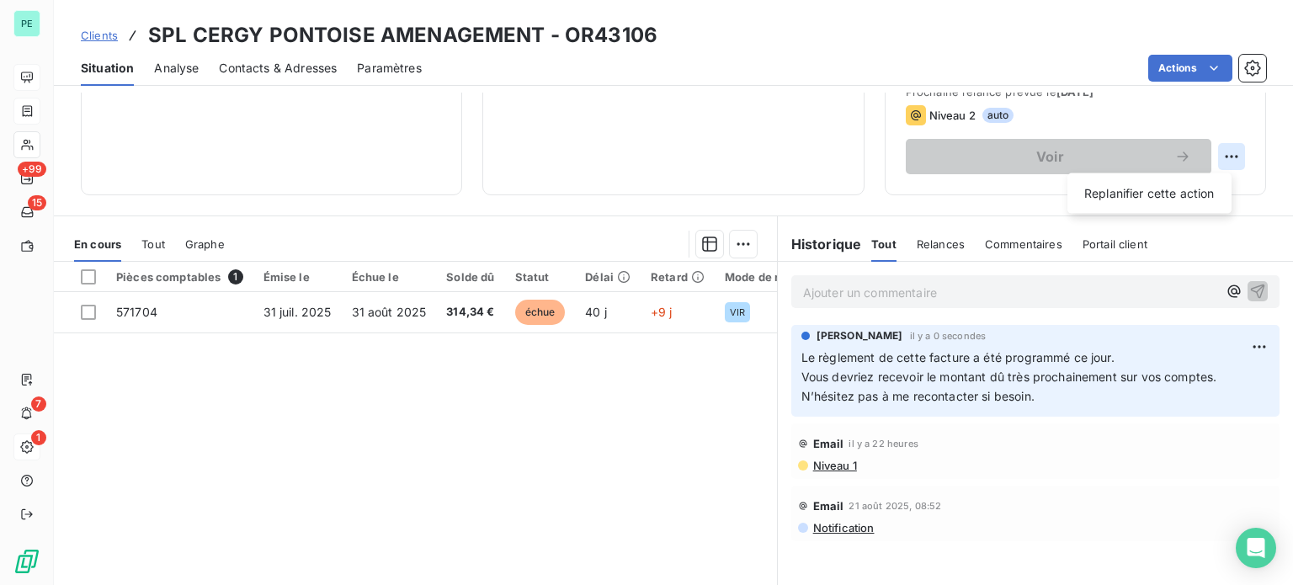
click at [1225, 160] on html "PE +99 15 7 1 Clients SPL CERGY PONTOISE AMENAGEMENT - OR43106 Situation Analys…" at bounding box center [646, 292] width 1293 height 585
click at [1205, 195] on div "Replanifier cette action" at bounding box center [1149, 193] width 151 height 27
select select "8"
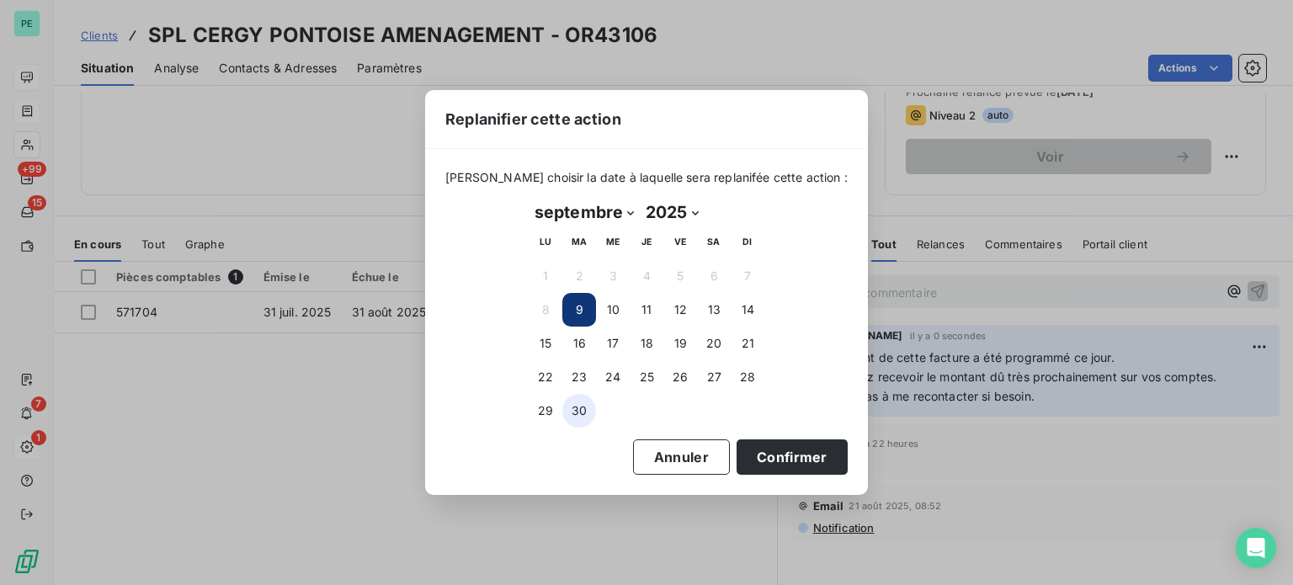
click at [580, 407] on button "30" at bounding box center [579, 411] width 34 height 34
click at [787, 452] on button "Confirmer" at bounding box center [792, 456] width 111 height 35
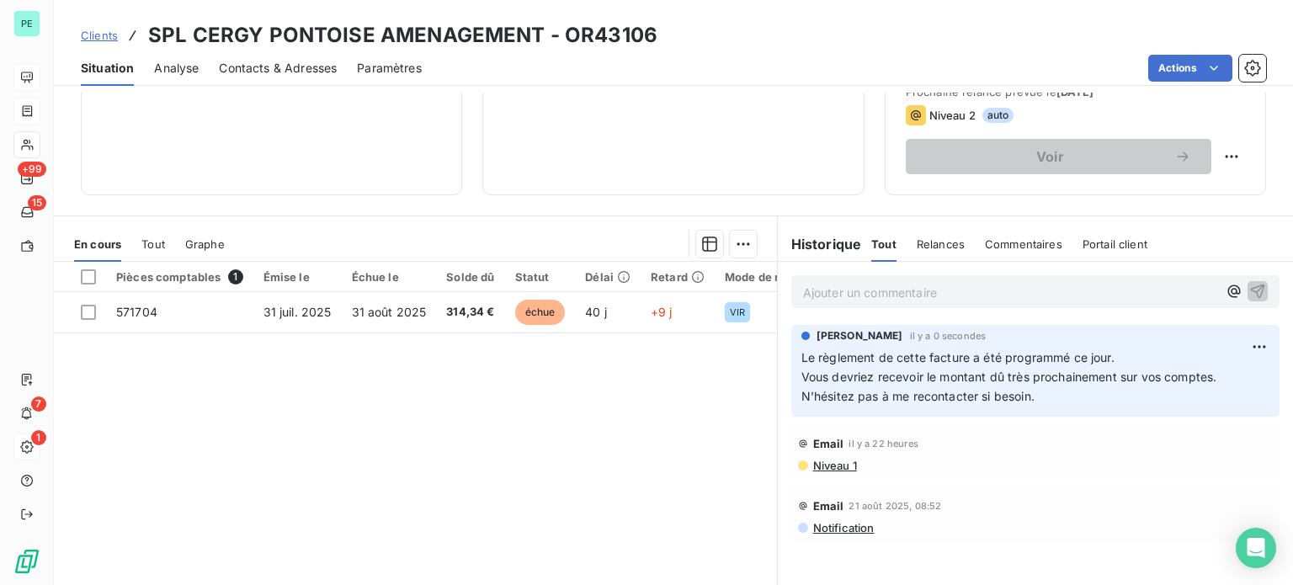
scroll to position [168, 0]
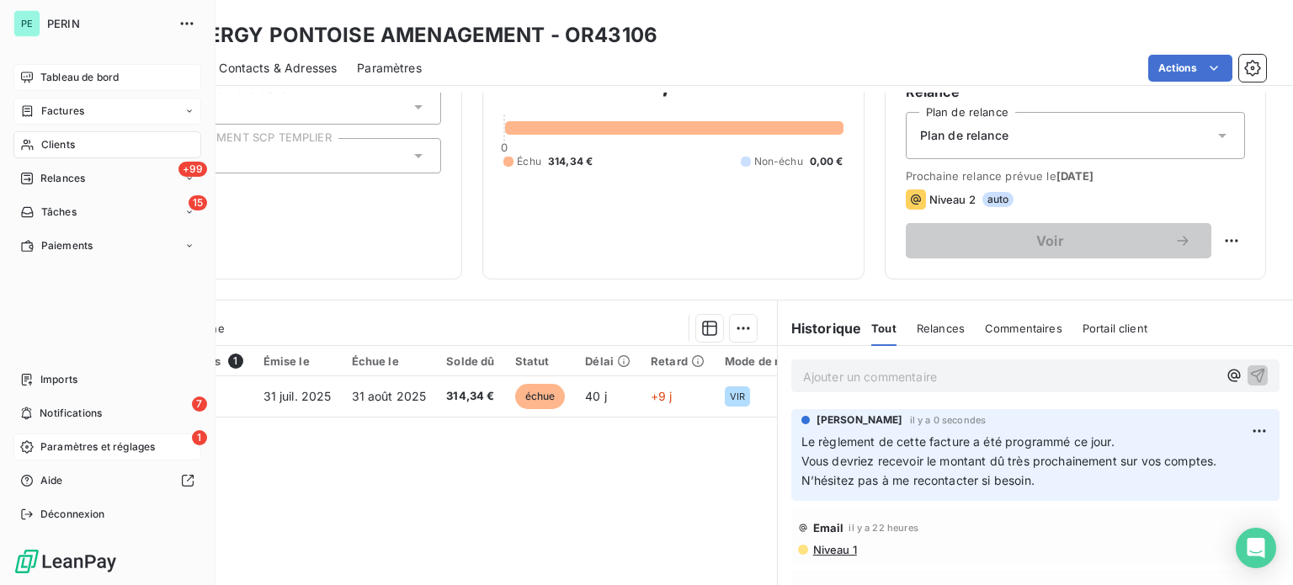
click at [50, 109] on span "Factures" at bounding box center [62, 111] width 43 height 15
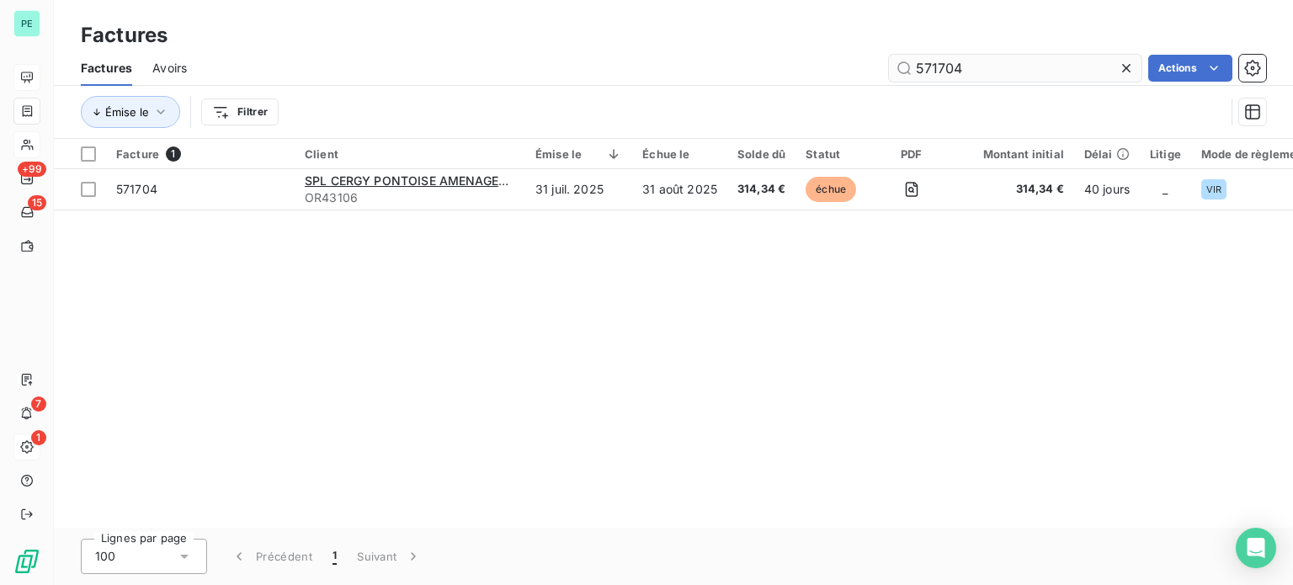
click at [950, 72] on input "571704" at bounding box center [1015, 68] width 253 height 27
type input "580026"
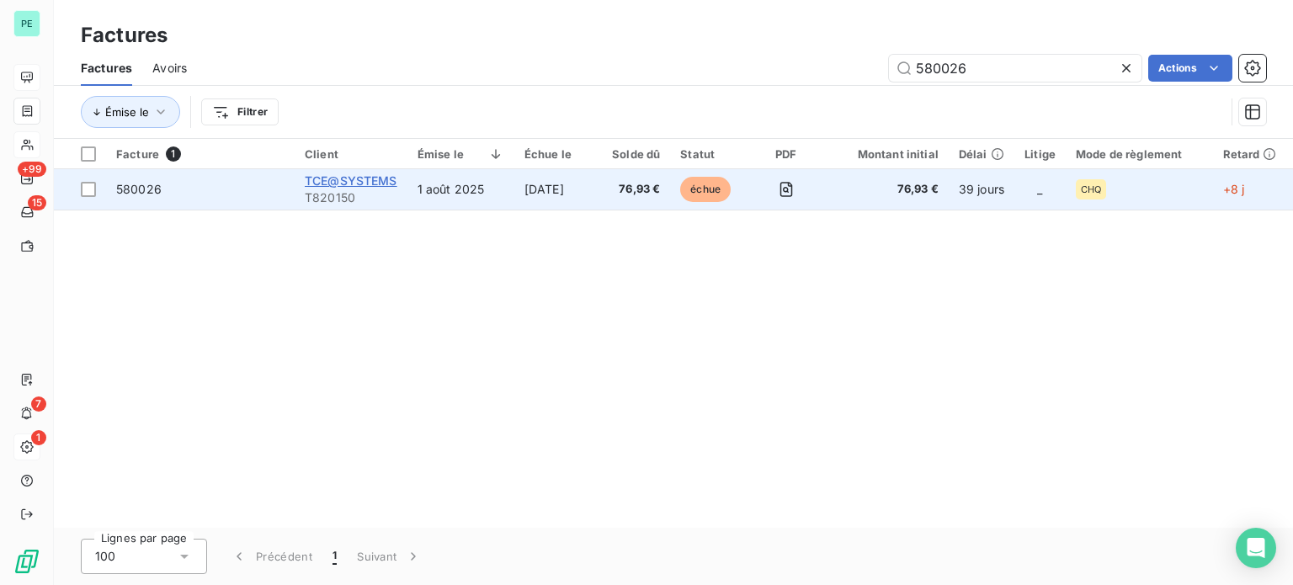
click at [364, 178] on span "TCE@SYSTEMS" at bounding box center [351, 180] width 93 height 14
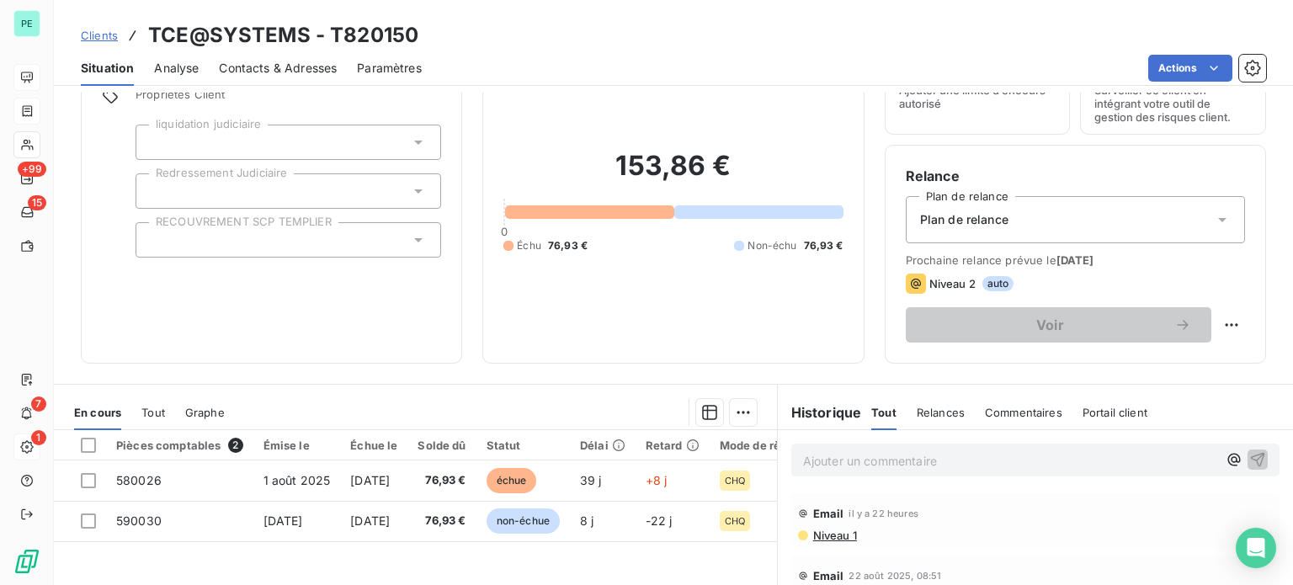
scroll to position [168, 0]
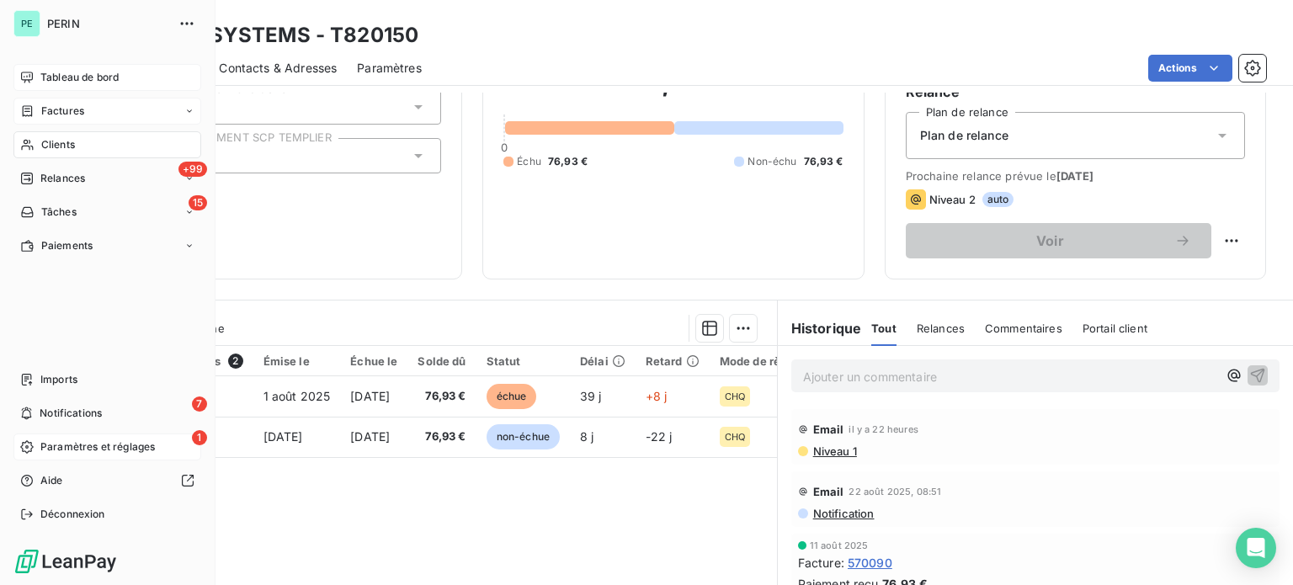
click at [68, 440] on span "Paramètres et réglages" at bounding box center [97, 446] width 114 height 15
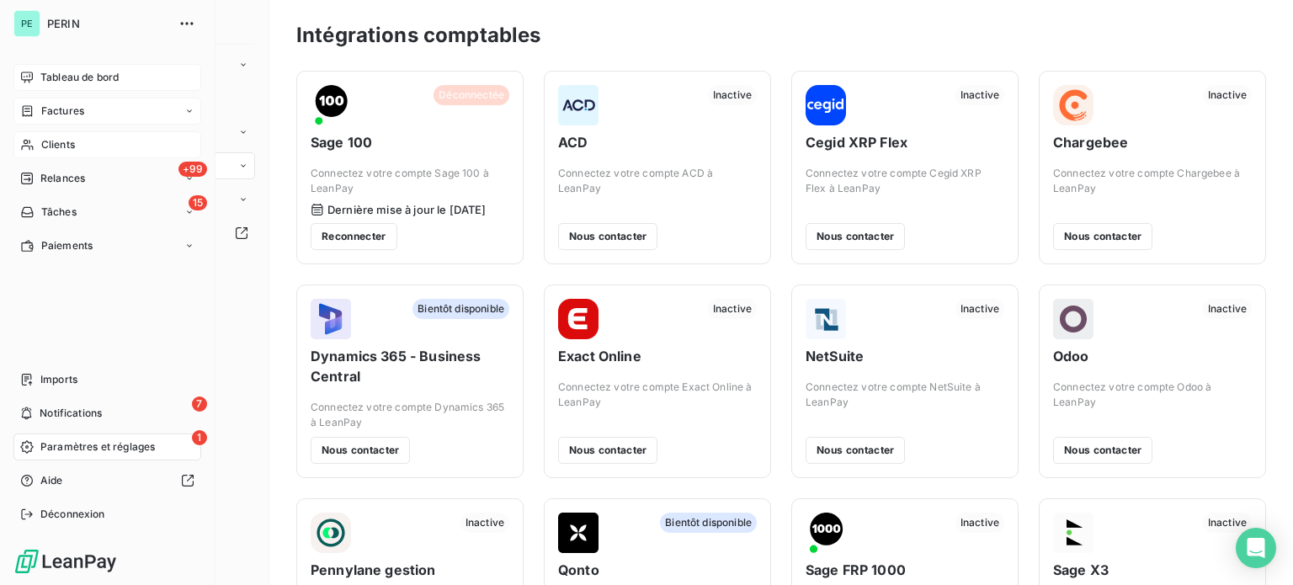
click at [60, 139] on span "Clients" at bounding box center [58, 144] width 34 height 15
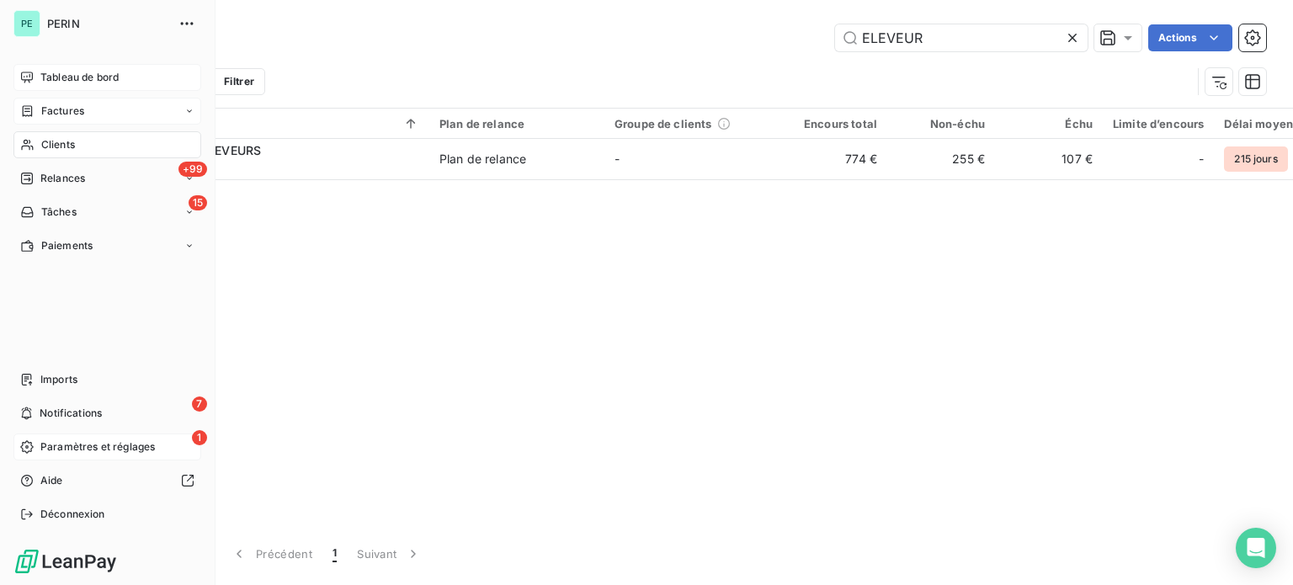
click at [60, 102] on div "Factures" at bounding box center [107, 111] width 188 height 27
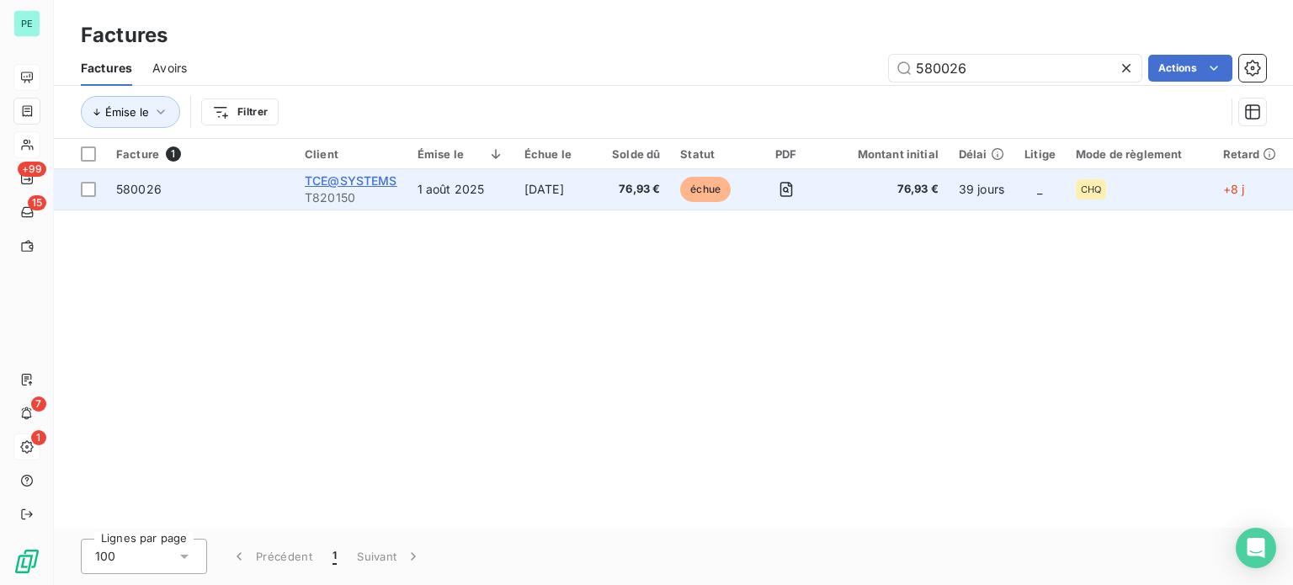
click at [343, 179] on span "TCE@SYSTEMS" at bounding box center [351, 180] width 93 height 14
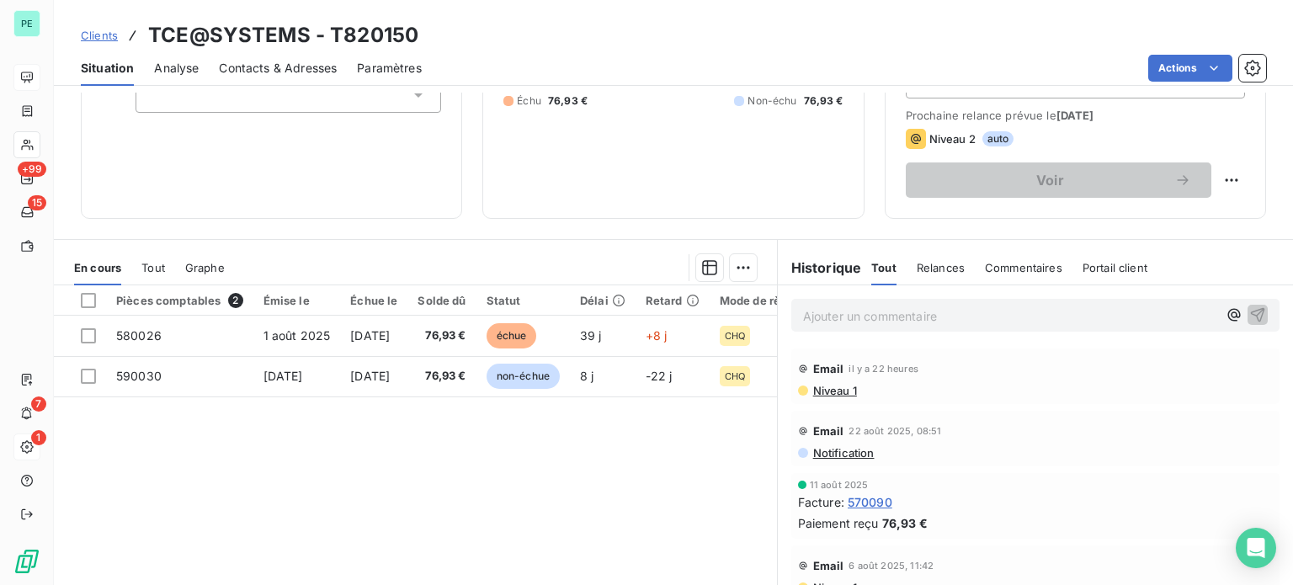
scroll to position [253, 0]
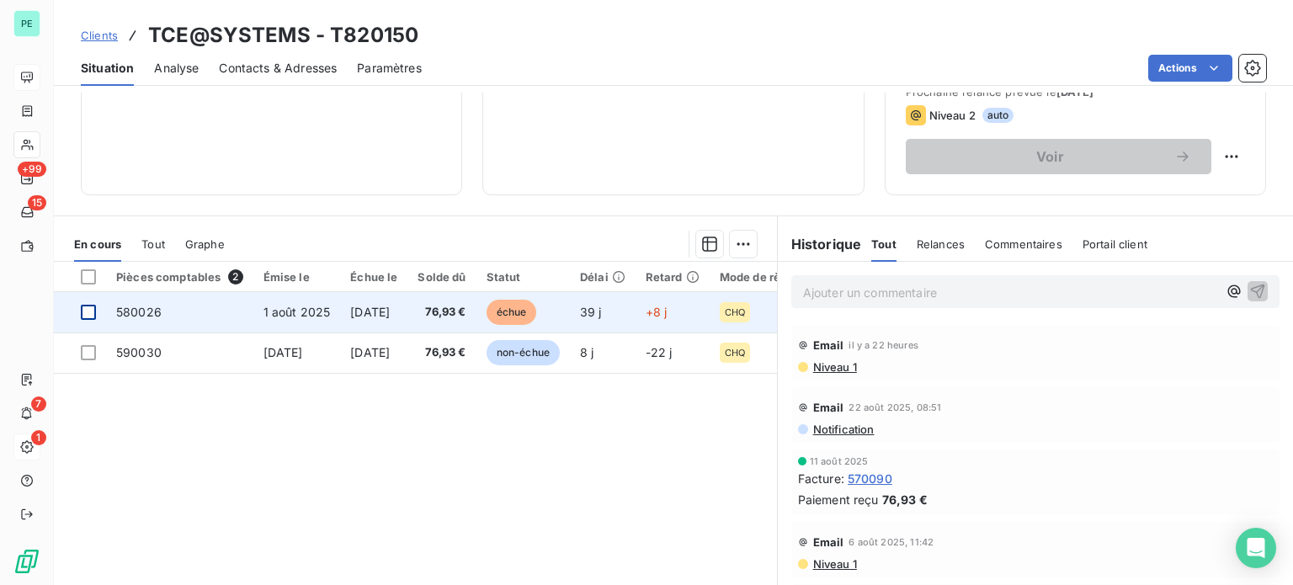
click at [88, 306] on div at bounding box center [88, 312] width 15 height 15
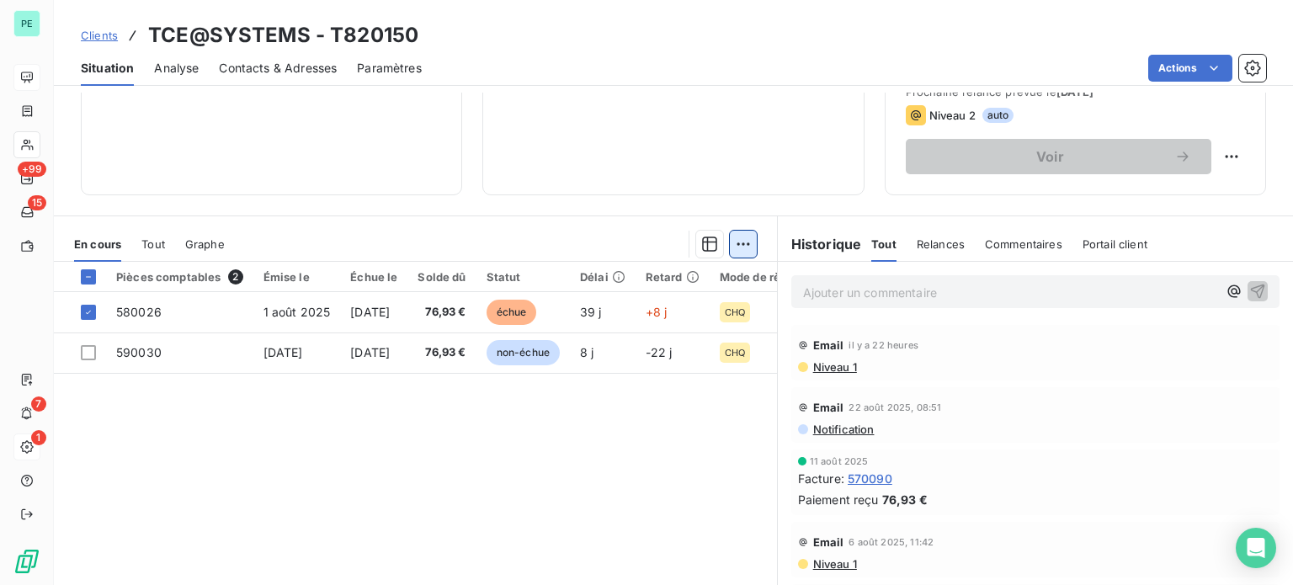
click at [734, 238] on html "PE +99 15 7 1 Clients TCE@SYSTEMS - T820150 Situation Analyse Contacts & Adress…" at bounding box center [646, 292] width 1293 height 585
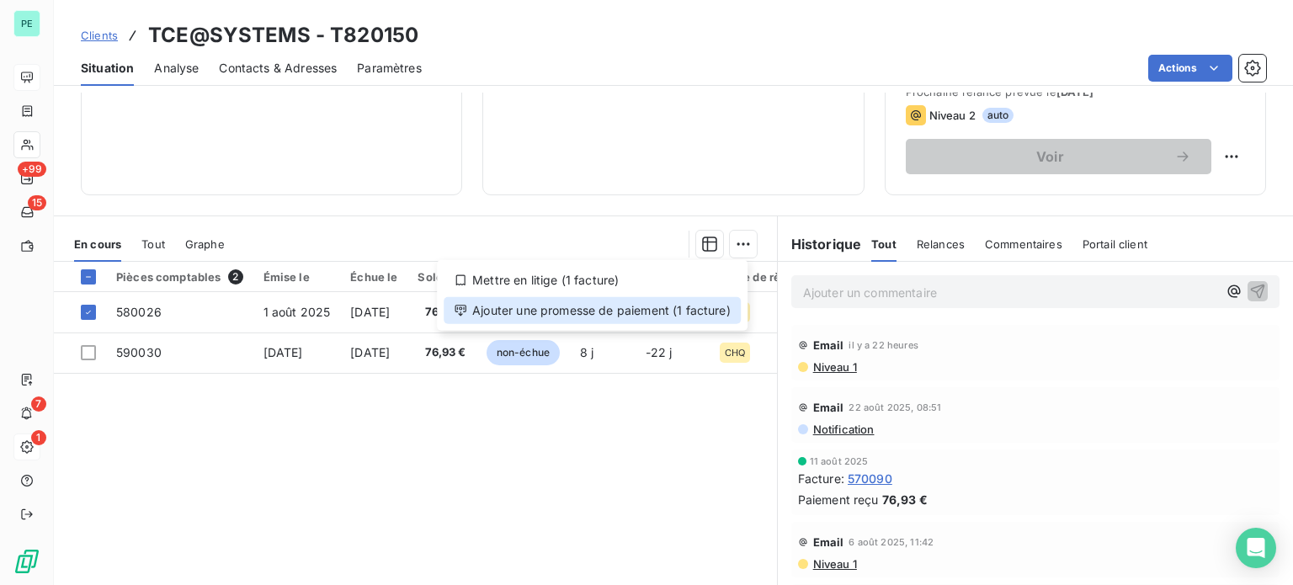
click at [675, 311] on div "Ajouter une promesse de paiement (1 facture)" at bounding box center [592, 310] width 297 height 27
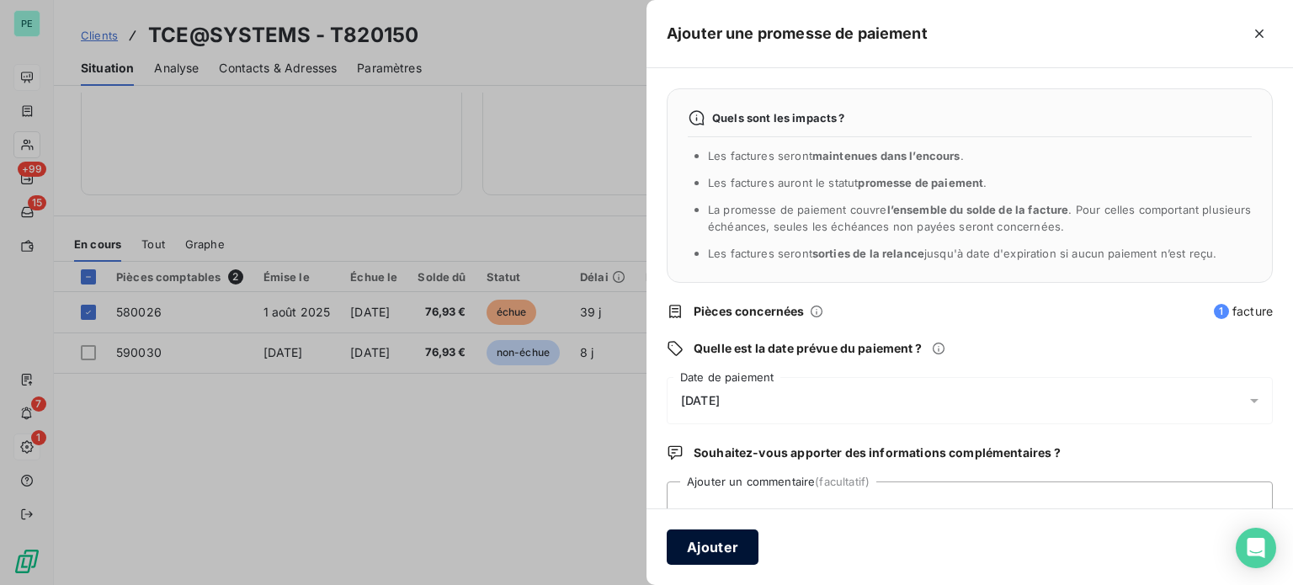
click at [721, 543] on button "Ajouter" at bounding box center [713, 546] width 92 height 35
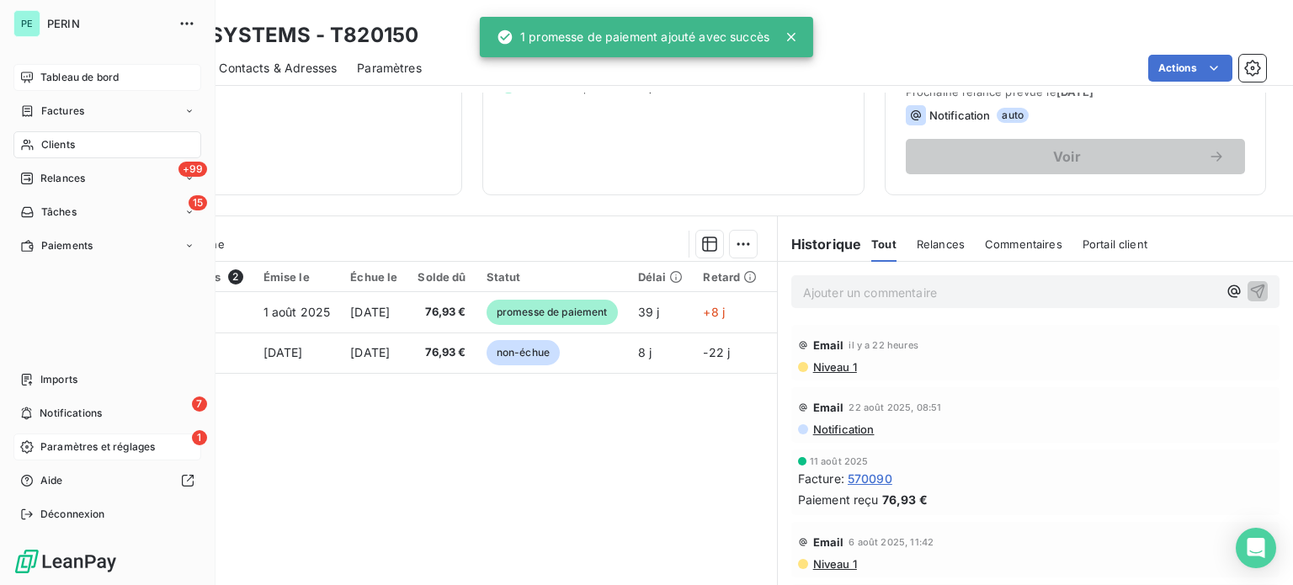
click at [70, 109] on span "Factures" at bounding box center [62, 111] width 43 height 15
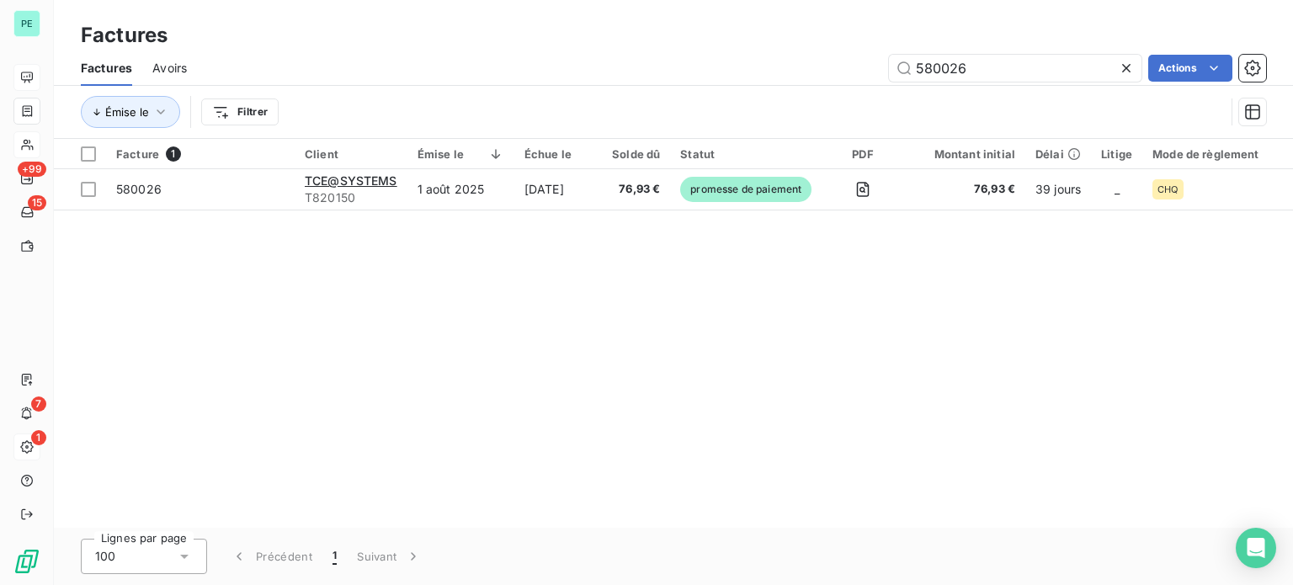
drag, startPoint x: 886, startPoint y: 66, endPoint x: 842, endPoint y: 66, distance: 43.8
click at [846, 66] on div "580026 Actions" at bounding box center [736, 68] width 1059 height 27
type input "571780"
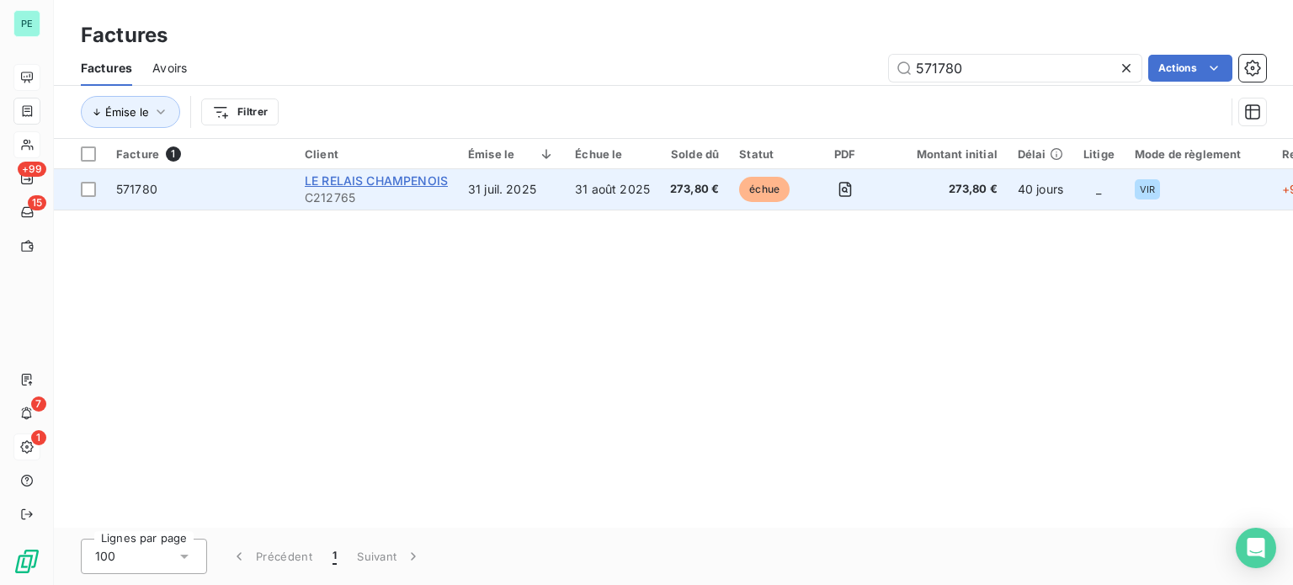
click at [407, 179] on span "LE RELAIS CHAMPENOIS" at bounding box center [376, 180] width 143 height 14
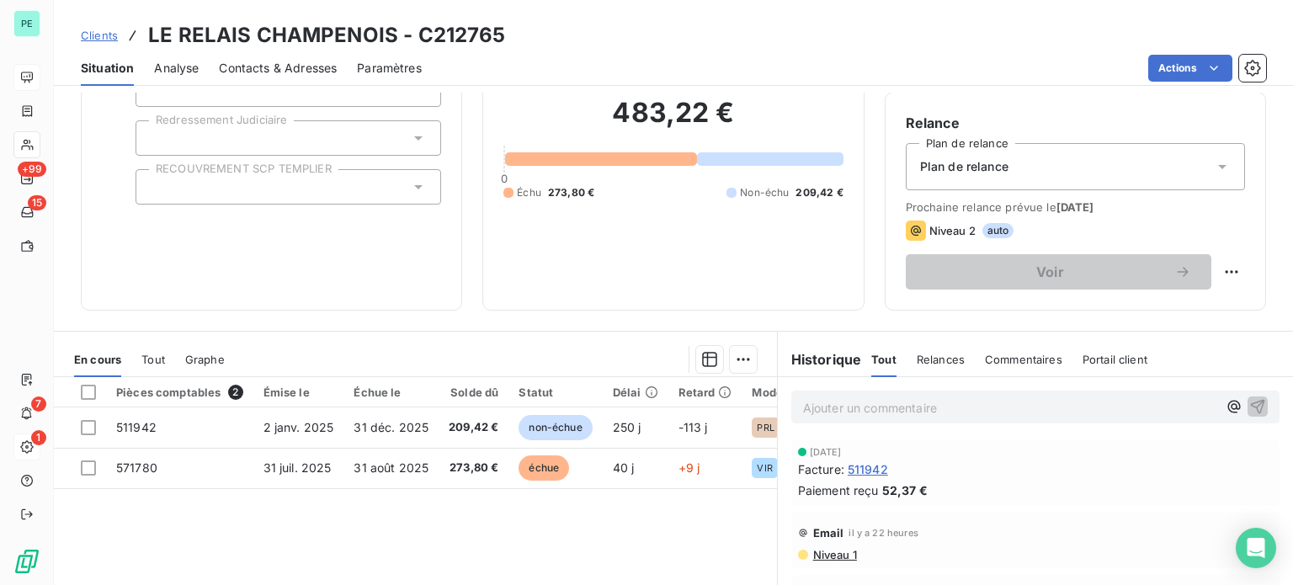
scroll to position [168, 0]
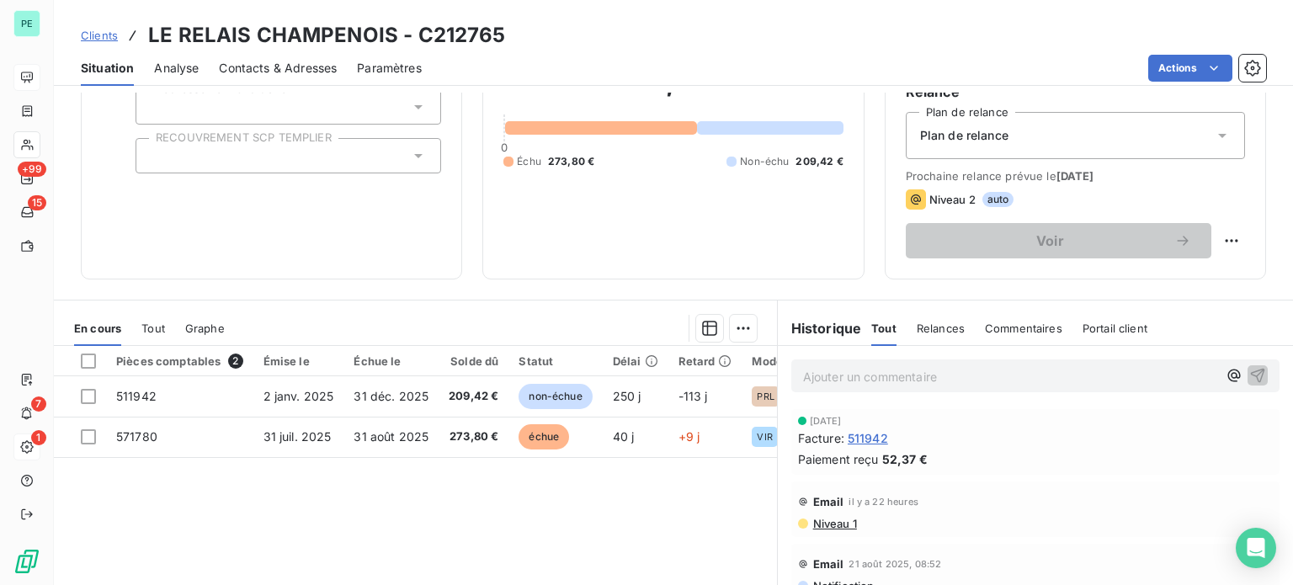
click at [804, 380] on p "Ajouter un commentaire ﻿" at bounding box center [1010, 376] width 414 height 21
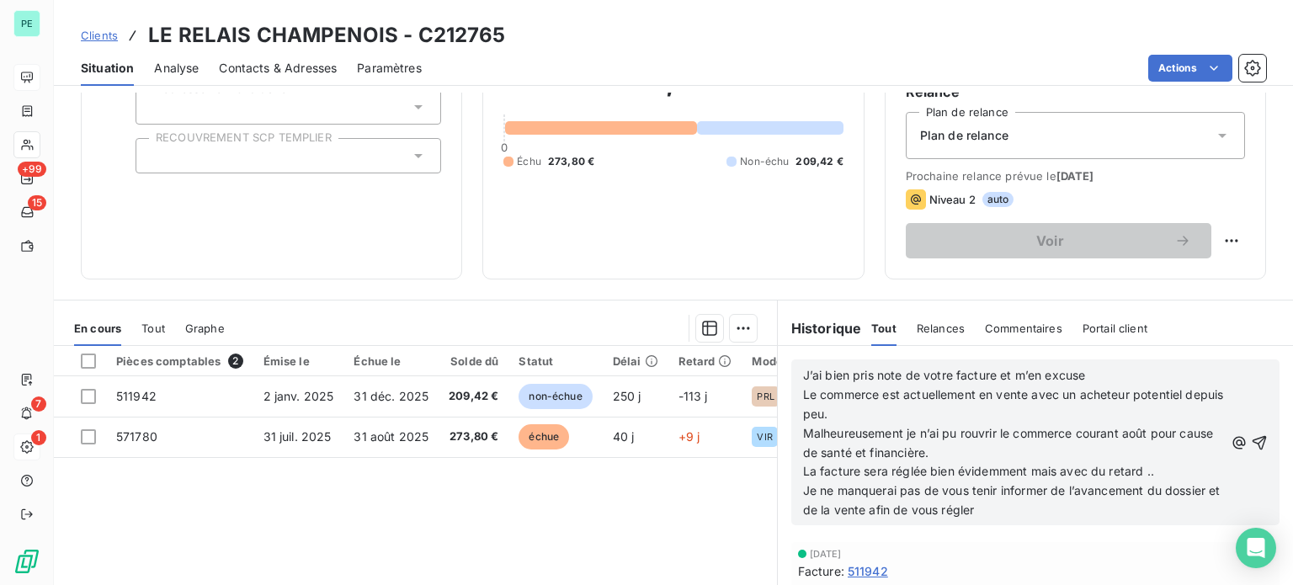
click at [803, 374] on span "J’ai bien pris note de votre facture et m’en excuse" at bounding box center [944, 375] width 283 height 14
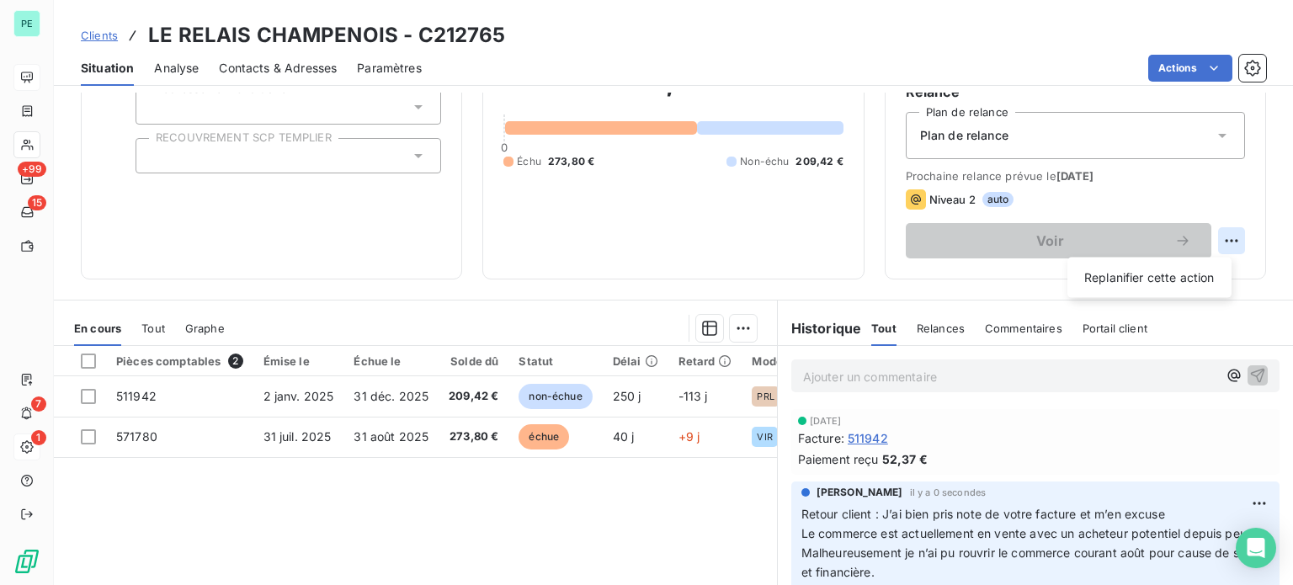
click at [1220, 242] on html "PE +99 15 7 1 Clients LE RELAIS CHAMPENOIS - C212765 Situation Analyse Contacts…" at bounding box center [646, 292] width 1293 height 585
click at [1195, 279] on div "Replanifier cette action" at bounding box center [1149, 277] width 151 height 27
select select "8"
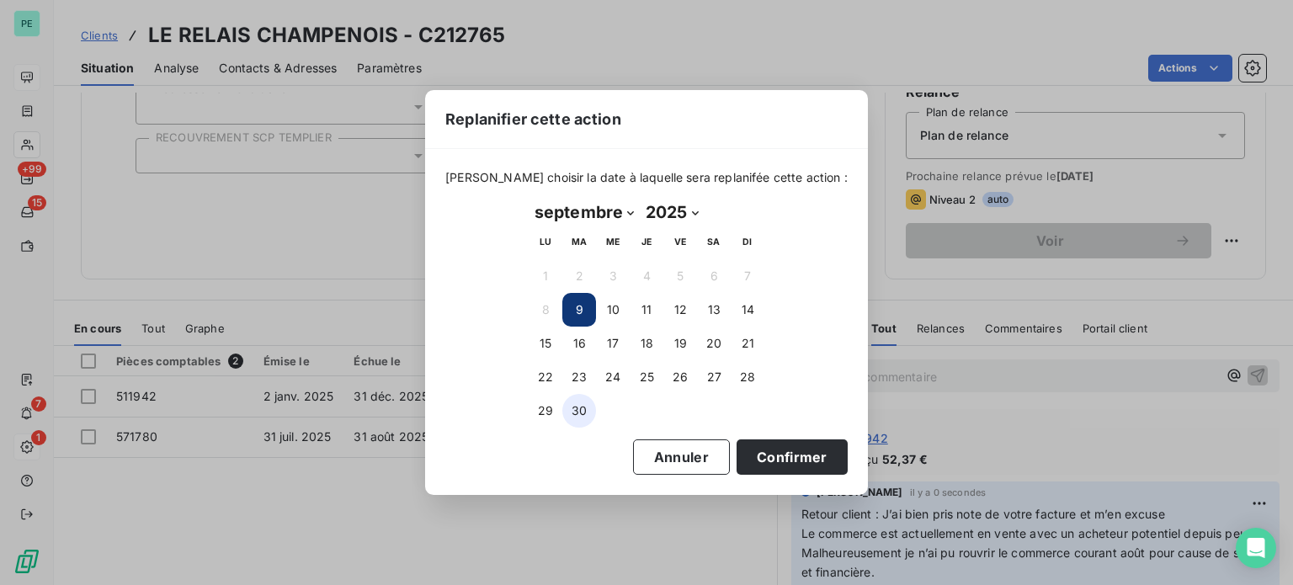
click at [575, 402] on button "30" at bounding box center [579, 411] width 34 height 34
click at [766, 452] on button "Confirmer" at bounding box center [792, 456] width 111 height 35
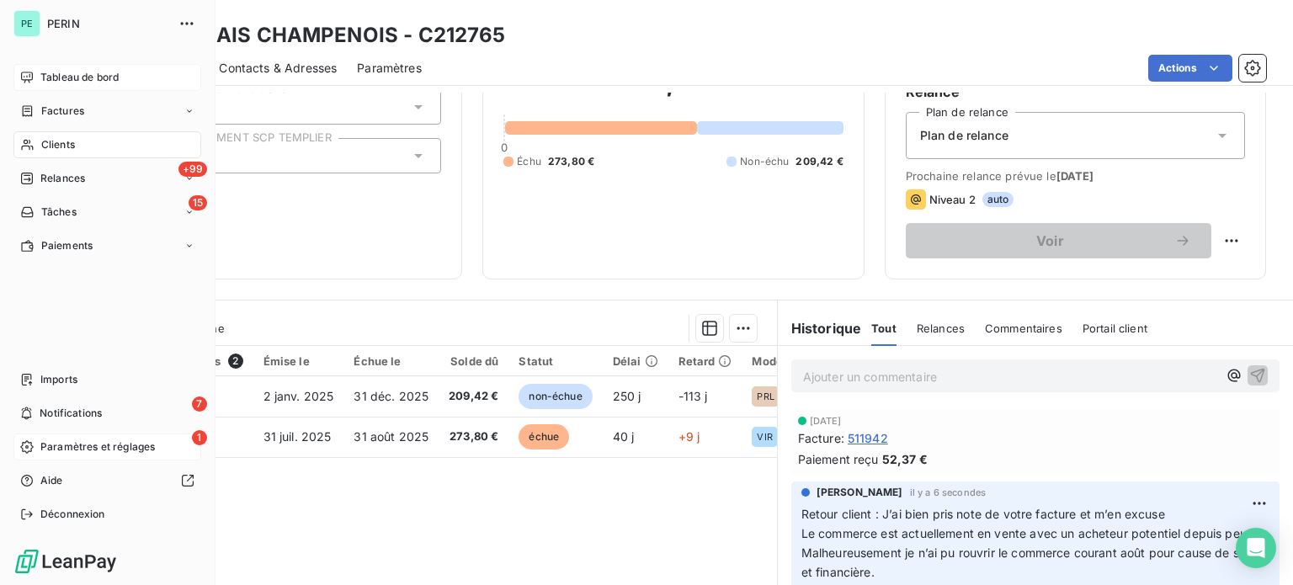
click at [54, 112] on span "Factures" at bounding box center [62, 111] width 43 height 15
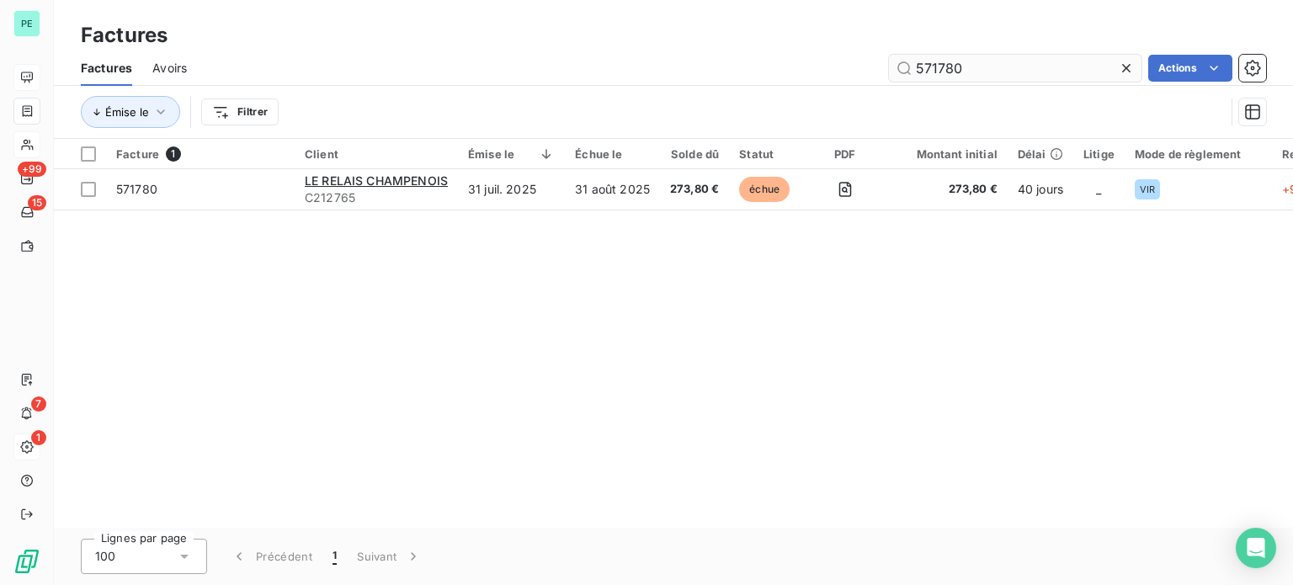
drag, startPoint x: 936, startPoint y: 70, endPoint x: 1061, endPoint y: 70, distance: 124.6
click at [1053, 70] on input "571780" at bounding box center [1015, 68] width 253 height 27
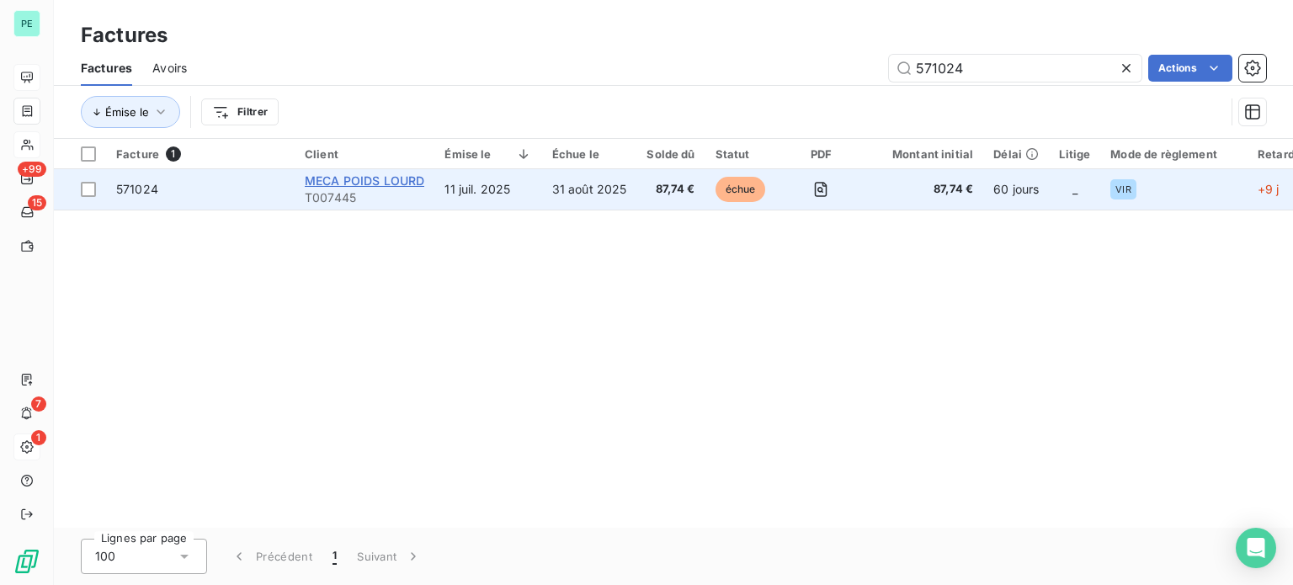
type input "571024"
click at [352, 182] on span "MECA POIDS LOURD" at bounding box center [365, 180] width 120 height 14
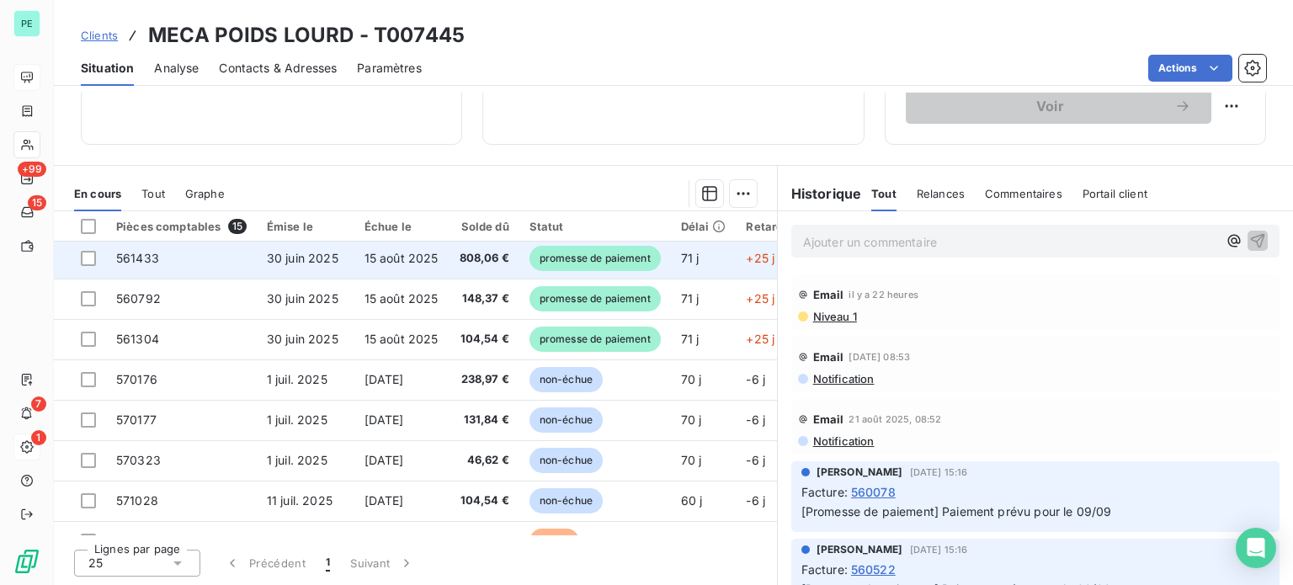
scroll to position [168, 0]
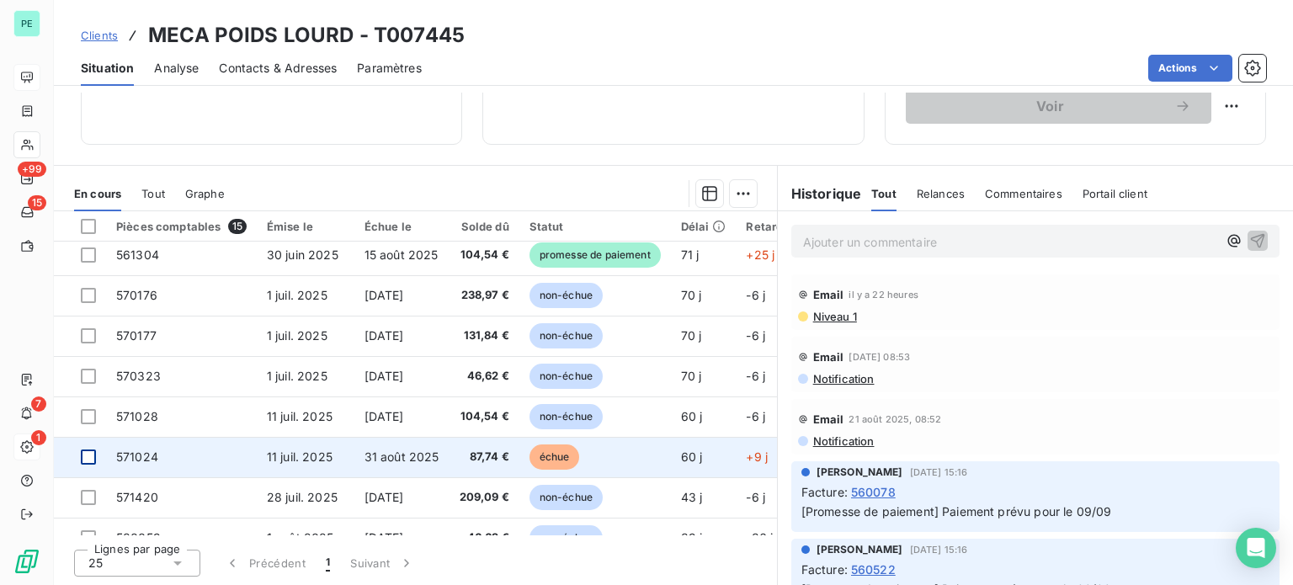
click at [88, 453] on div at bounding box center [88, 456] width 15 height 15
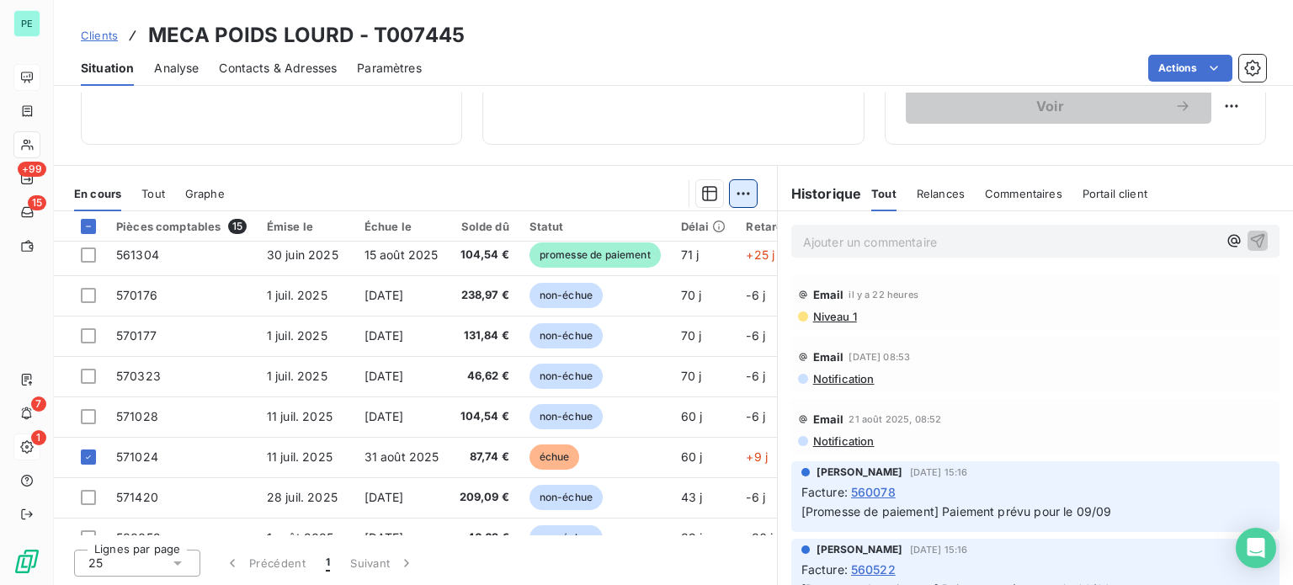
click at [732, 193] on html "PE +99 15 7 1 Clients MECA POIDS LOURD - T007445 Situation Analyse Contacts & A…" at bounding box center [646, 292] width 1293 height 585
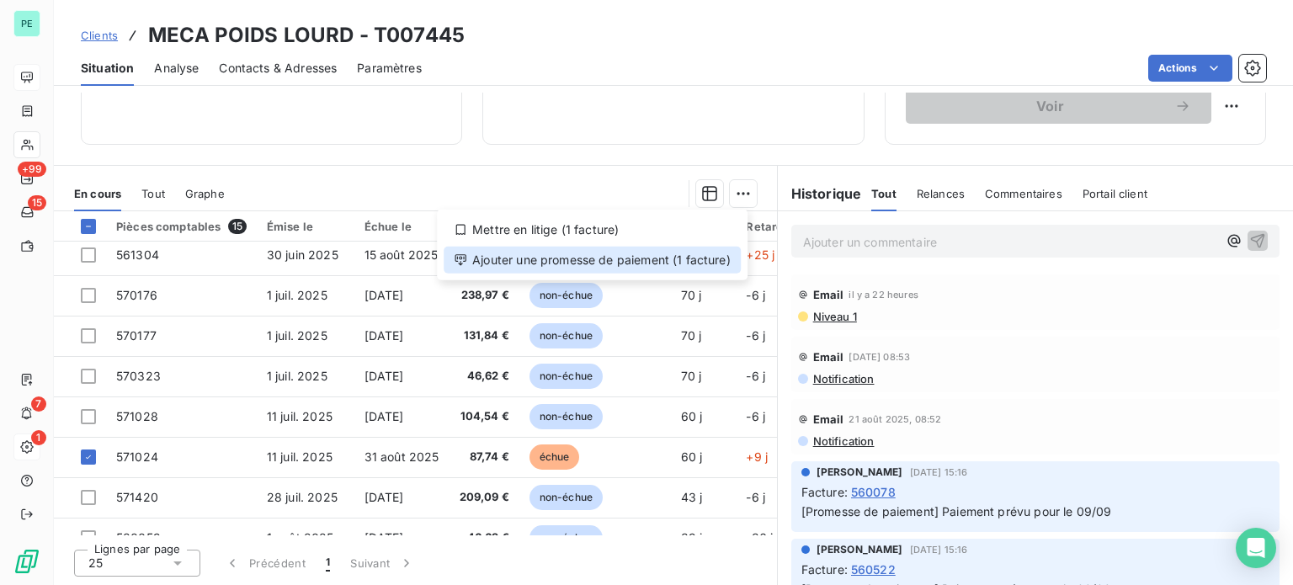
click at [641, 262] on div "Ajouter une promesse de paiement (1 facture)" at bounding box center [592, 260] width 297 height 27
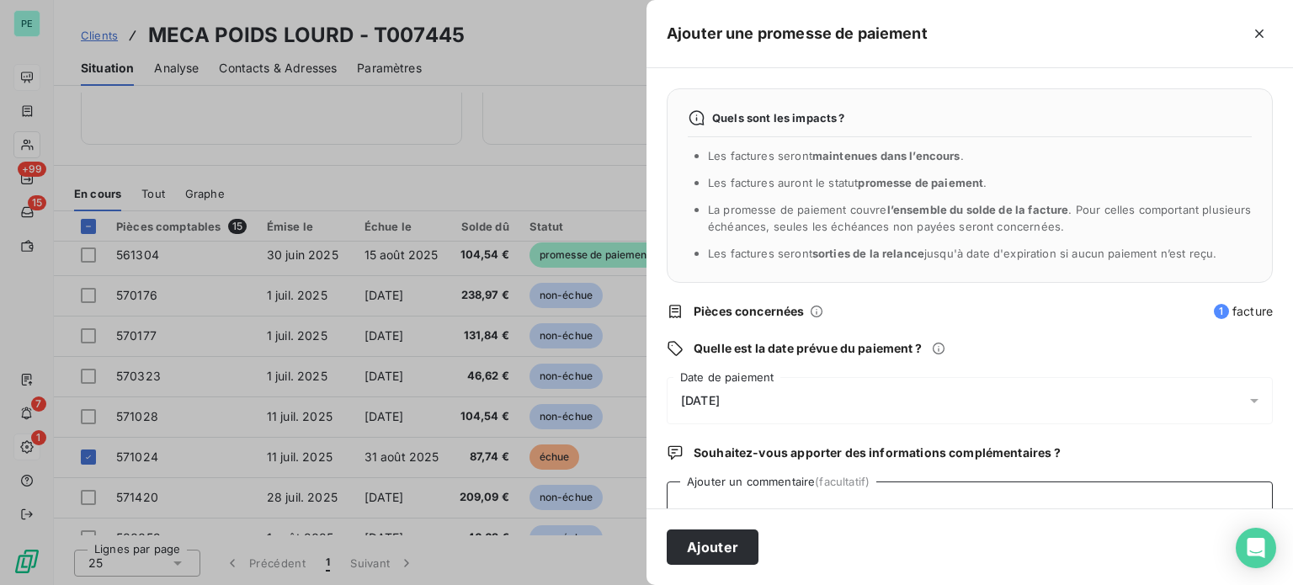
click at [700, 493] on textarea "Ajouter un commentaire (facultatif)" at bounding box center [970, 513] width 606 height 64
paste textarea "Suite à votre mail de relance, nous vous rappelons que nous payons les factures…"
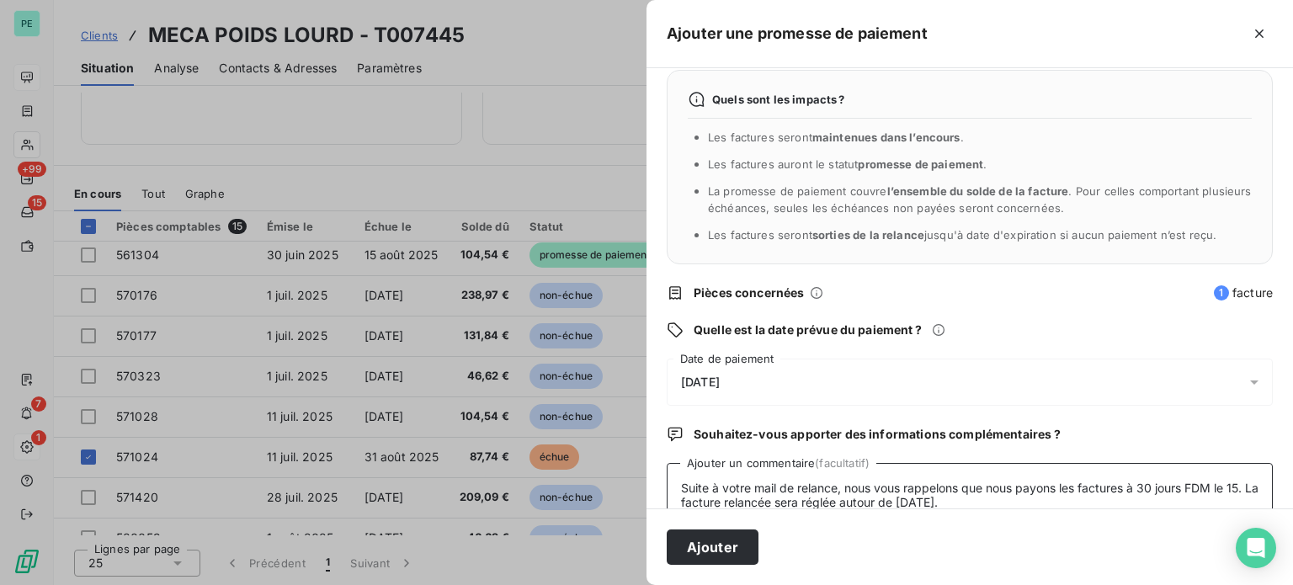
type textarea "Suite à votre mail de relance, nous vous rappelons que nous payons les factures…"
click at [720, 376] on span "[DATE]" at bounding box center [700, 381] width 39 height 13
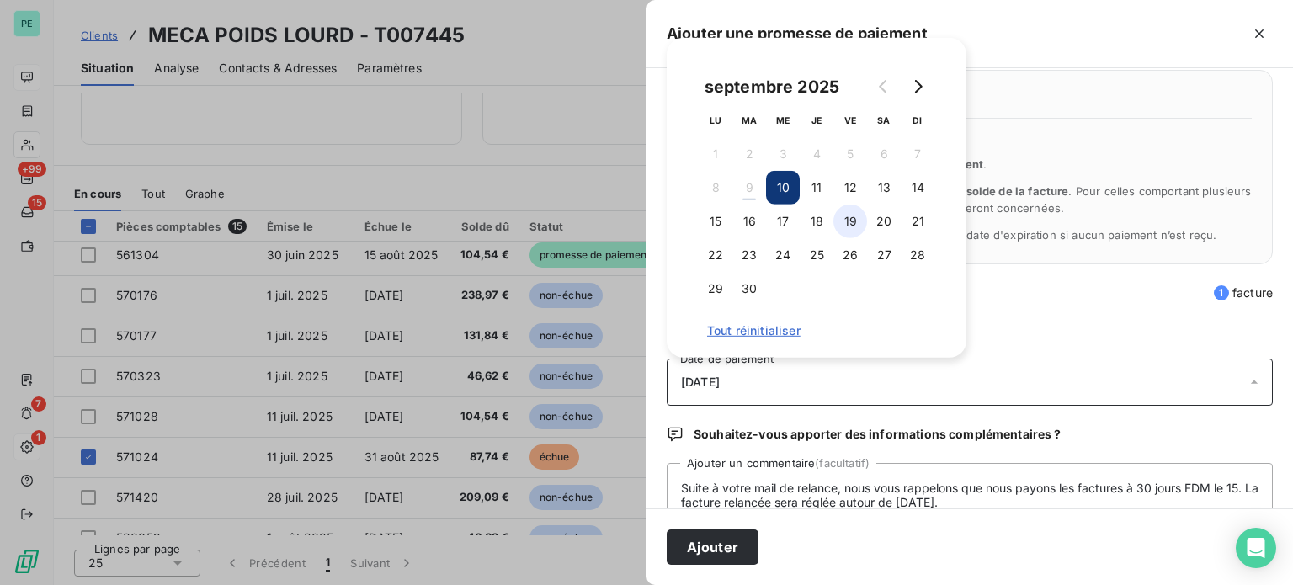
click at [841, 218] on button "19" at bounding box center [850, 222] width 34 height 34
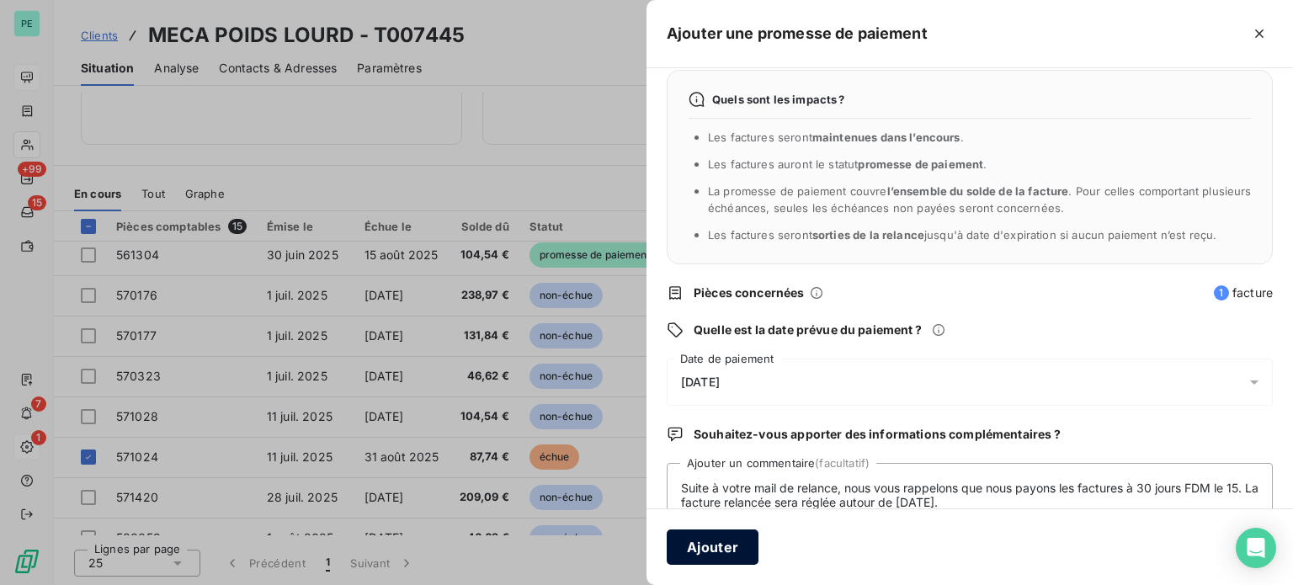
click at [726, 556] on button "Ajouter" at bounding box center [713, 546] width 92 height 35
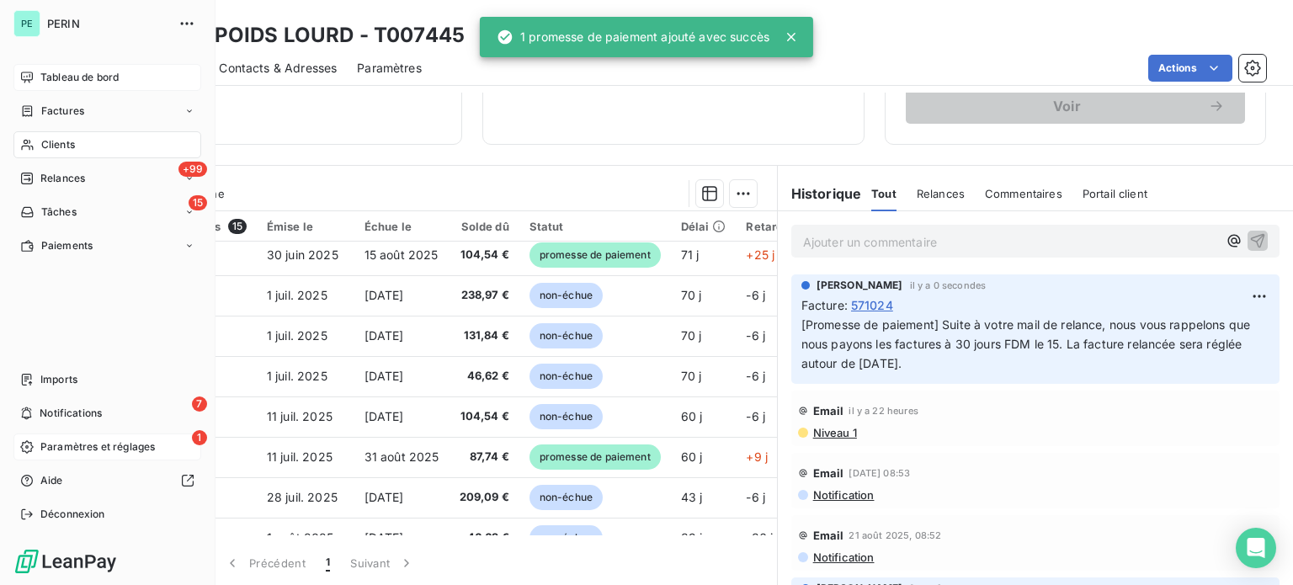
click at [57, 108] on span "Factures" at bounding box center [62, 111] width 43 height 15
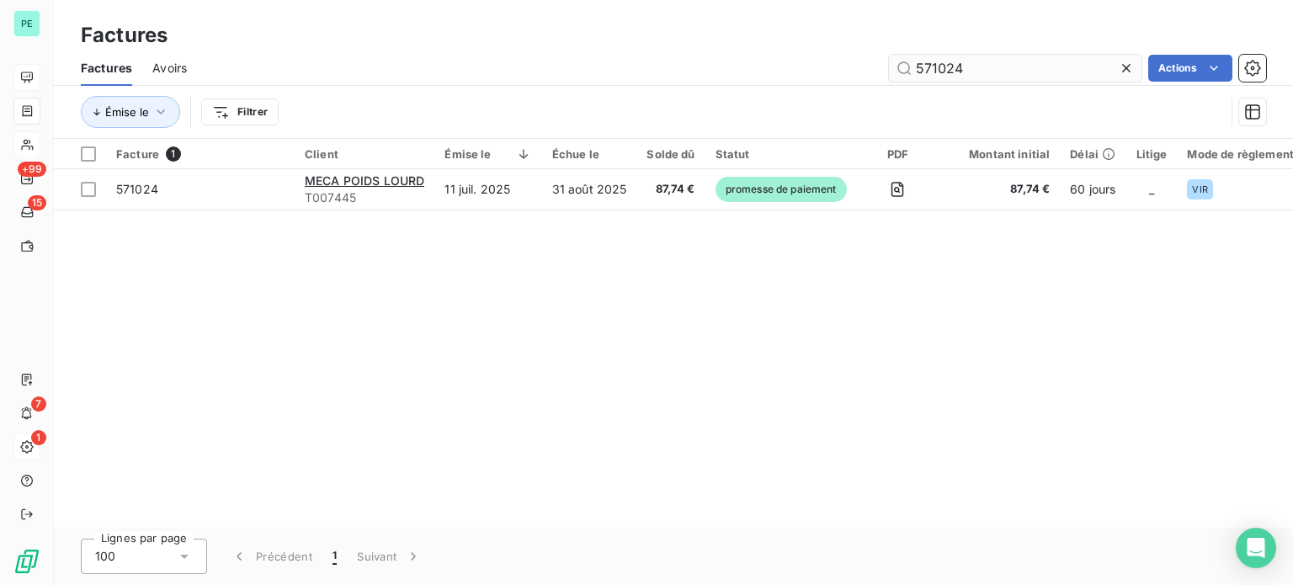
drag, startPoint x: 923, startPoint y: 69, endPoint x: 1081, endPoint y: 76, distance: 158.4
click at [1081, 76] on input "571024" at bounding box center [1015, 68] width 253 height 27
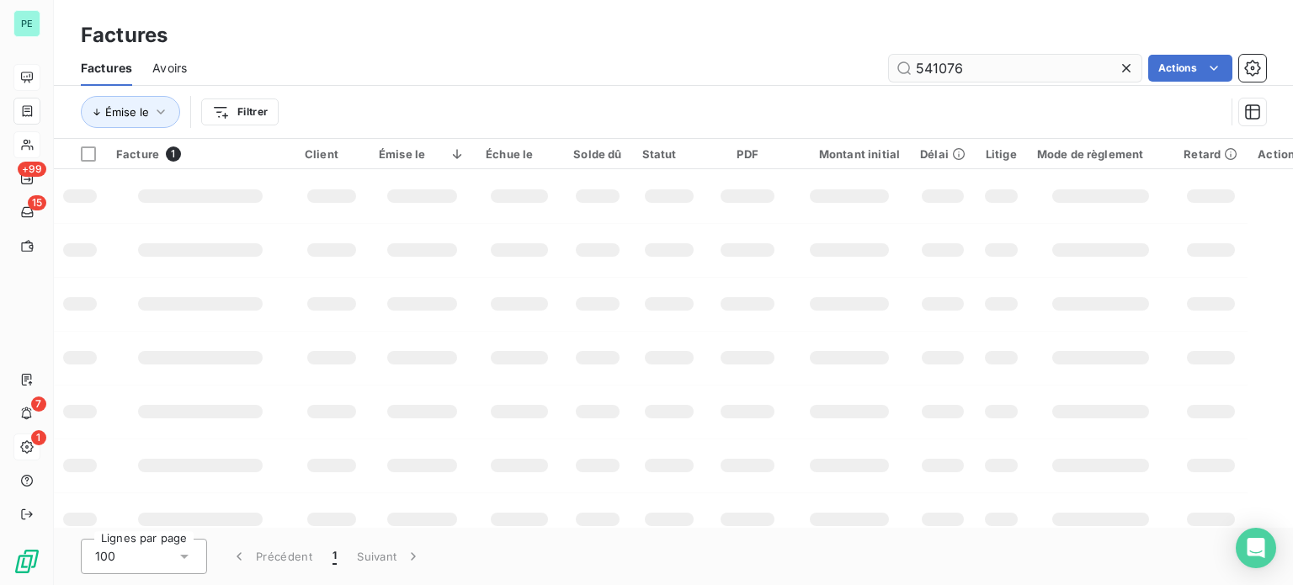
type input "541076"
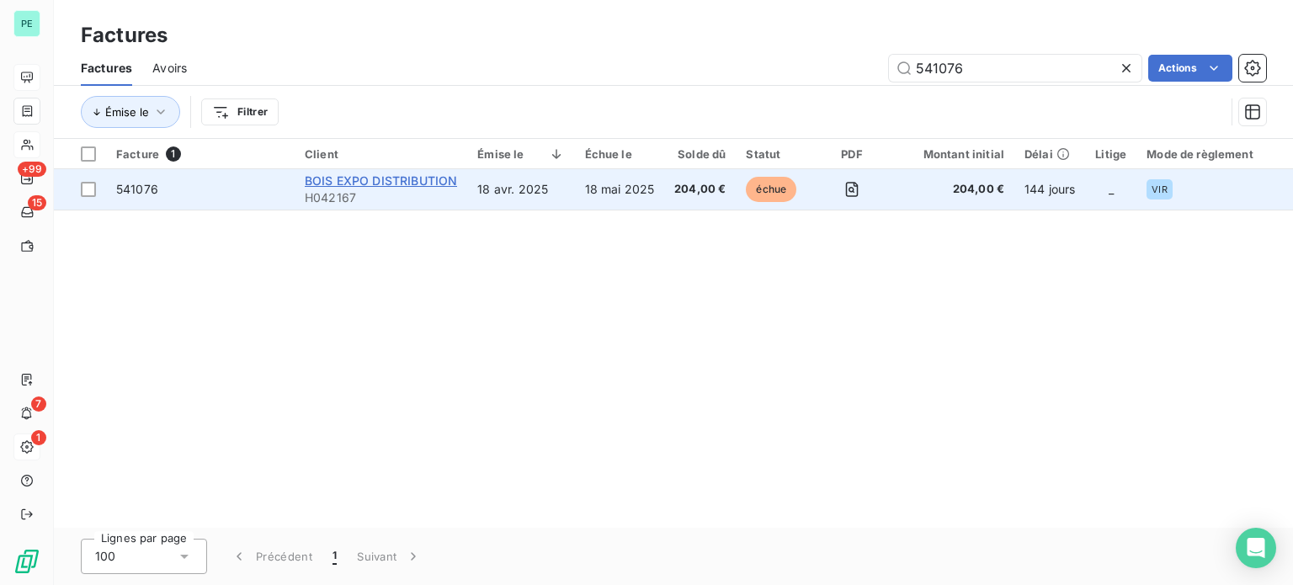
click at [441, 179] on span "BOIS EXPO DISTRIBUTION" at bounding box center [381, 180] width 152 height 14
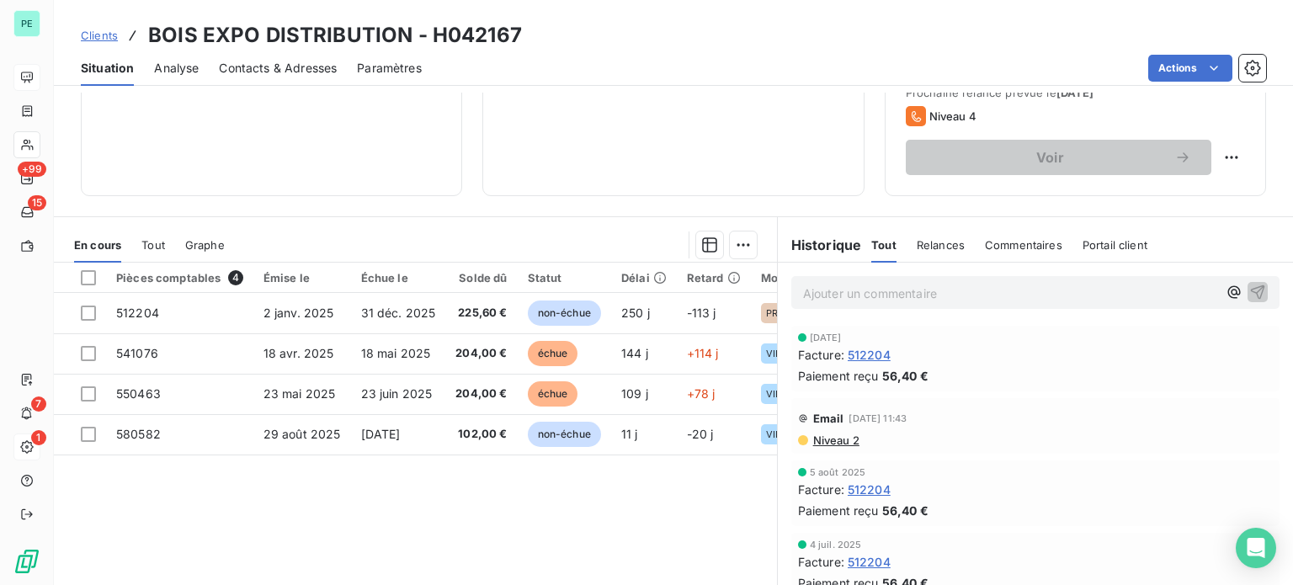
scroll to position [253, 0]
click at [820, 291] on p "Ajouter un commentaire ﻿" at bounding box center [1010, 292] width 414 height 21
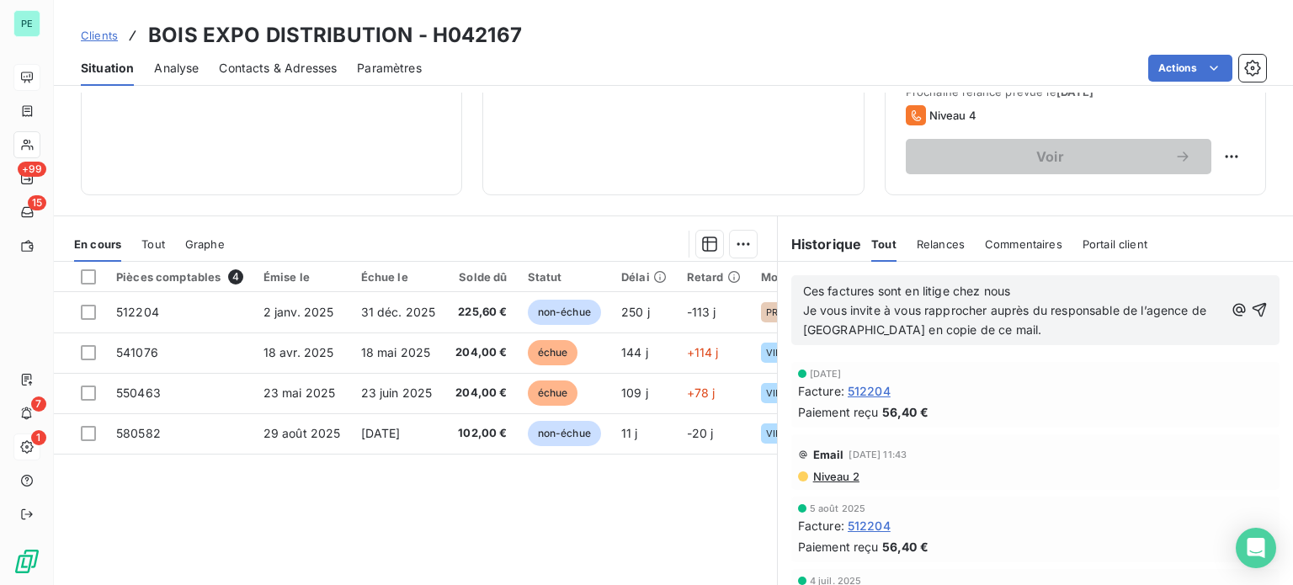
click at [803, 289] on span "Ces factures sont en litige chez nous" at bounding box center [907, 291] width 208 height 14
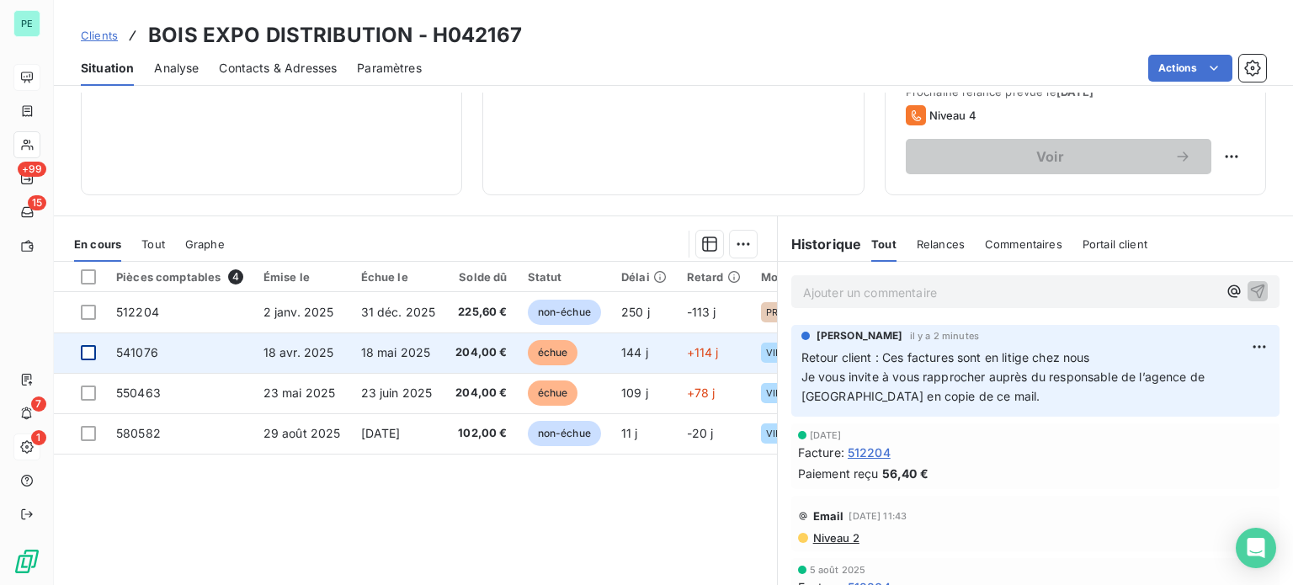
click at [91, 354] on div at bounding box center [88, 352] width 15 height 15
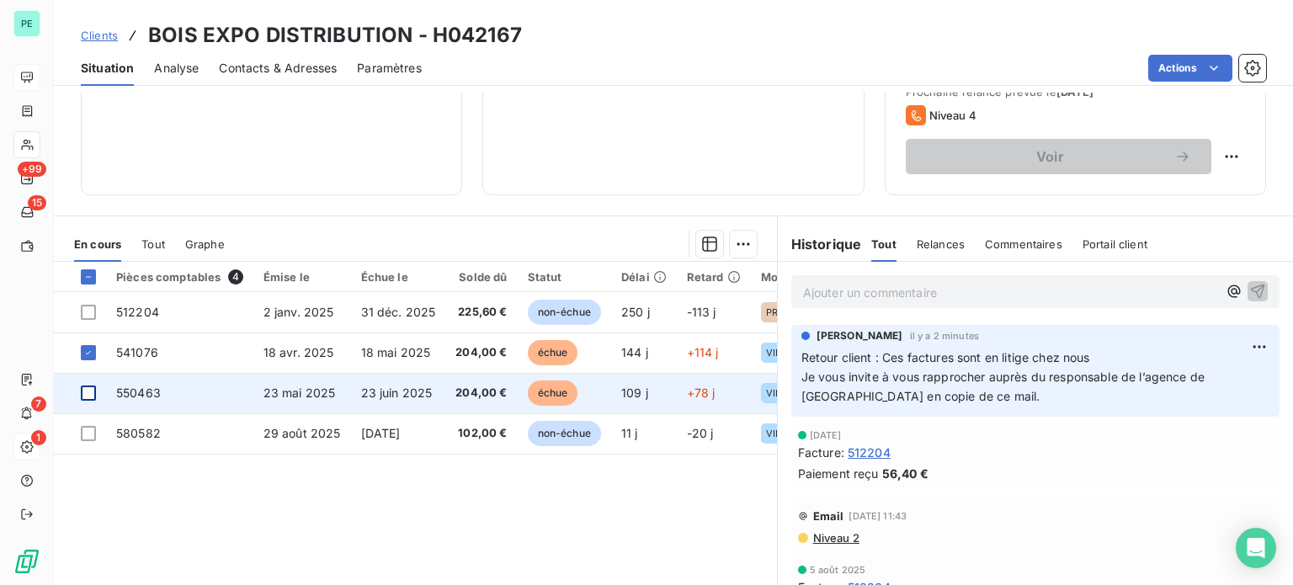
click at [85, 386] on div at bounding box center [88, 393] width 15 height 15
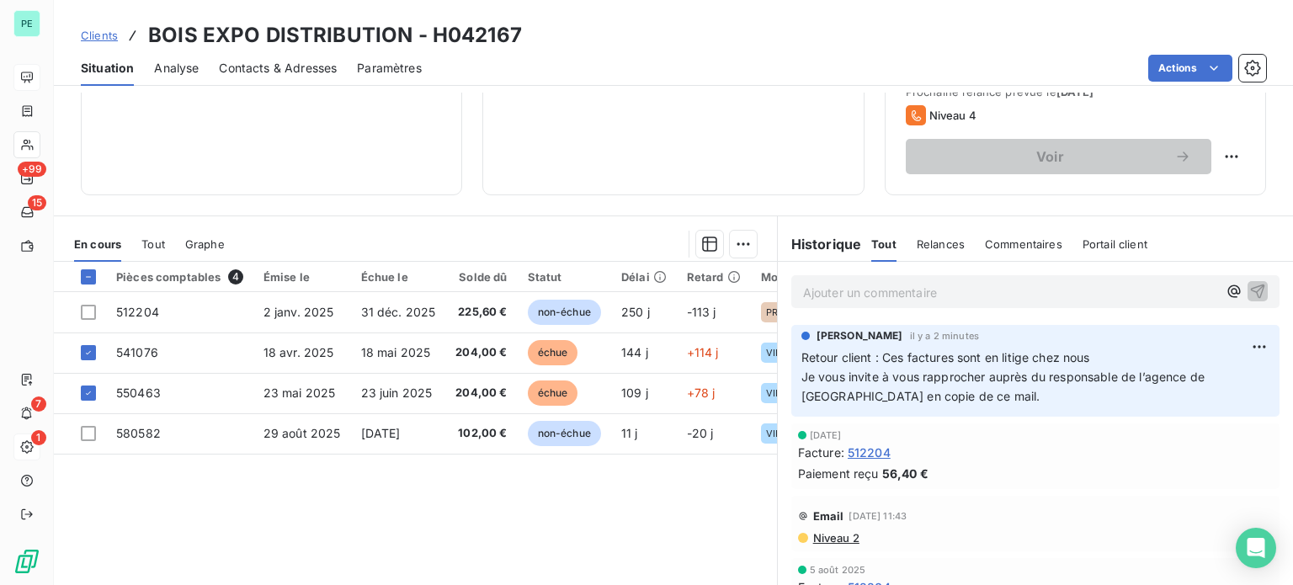
click at [749, 240] on div "En cours Tout Graphe" at bounding box center [415, 243] width 723 height 35
click at [740, 241] on html "PE +99 15 7 1 Clients BOIS EXPO DISTRIBUTION - H042167 Situation Analyse Contac…" at bounding box center [646, 292] width 1293 height 585
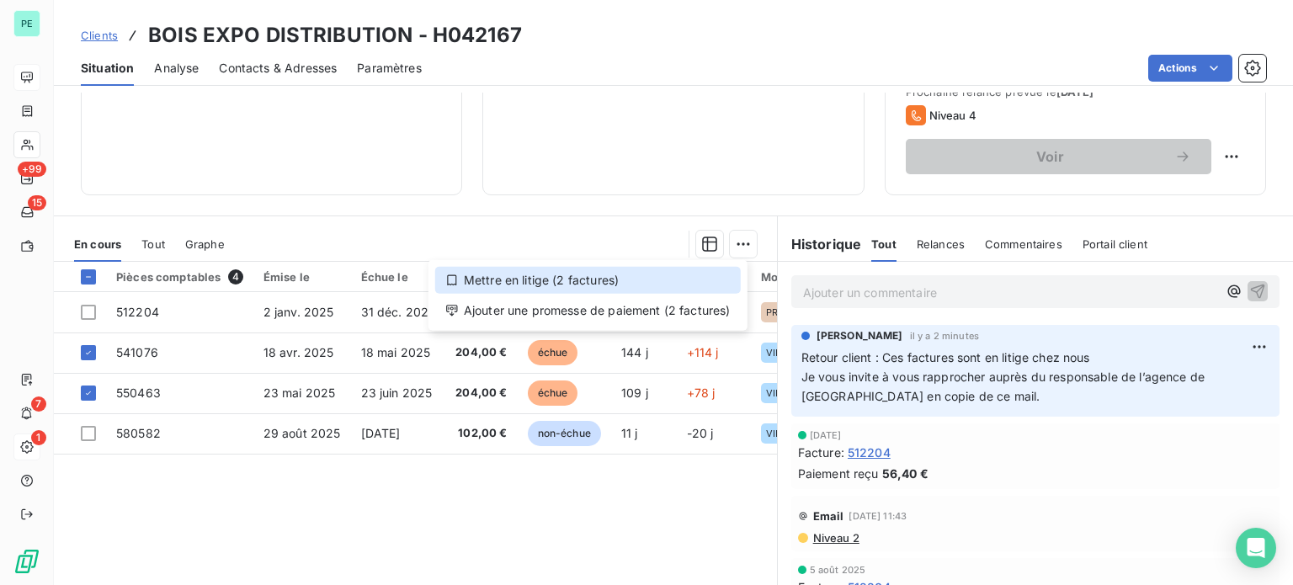
click at [642, 279] on div "Mettre en litige (2 factures)" at bounding box center [588, 280] width 306 height 27
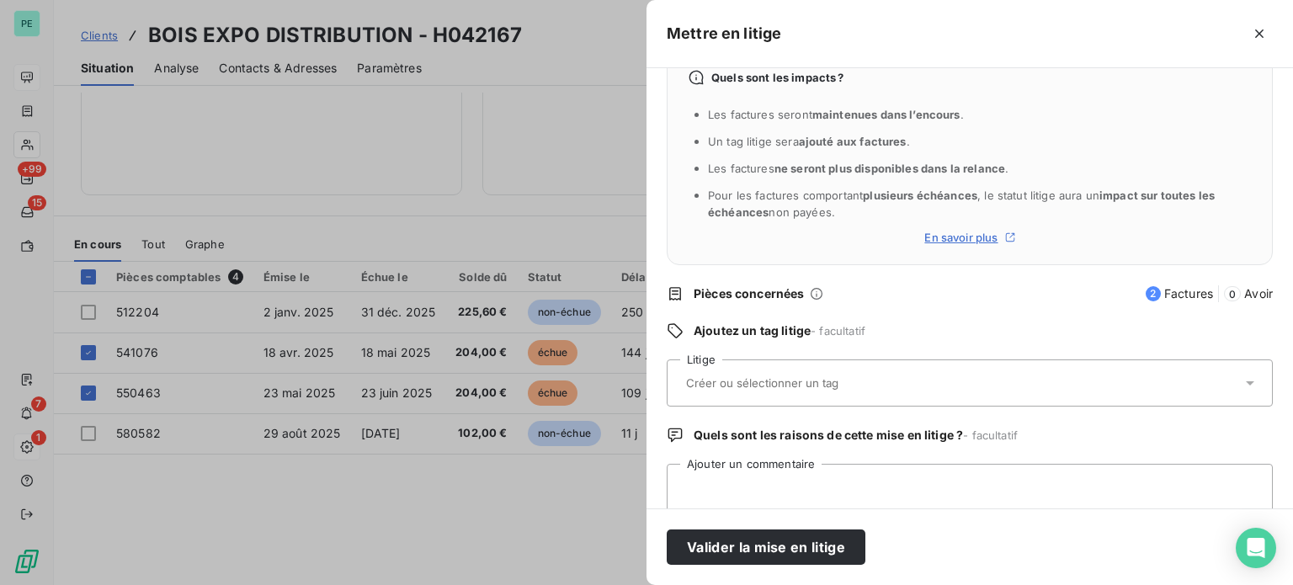
scroll to position [77, 0]
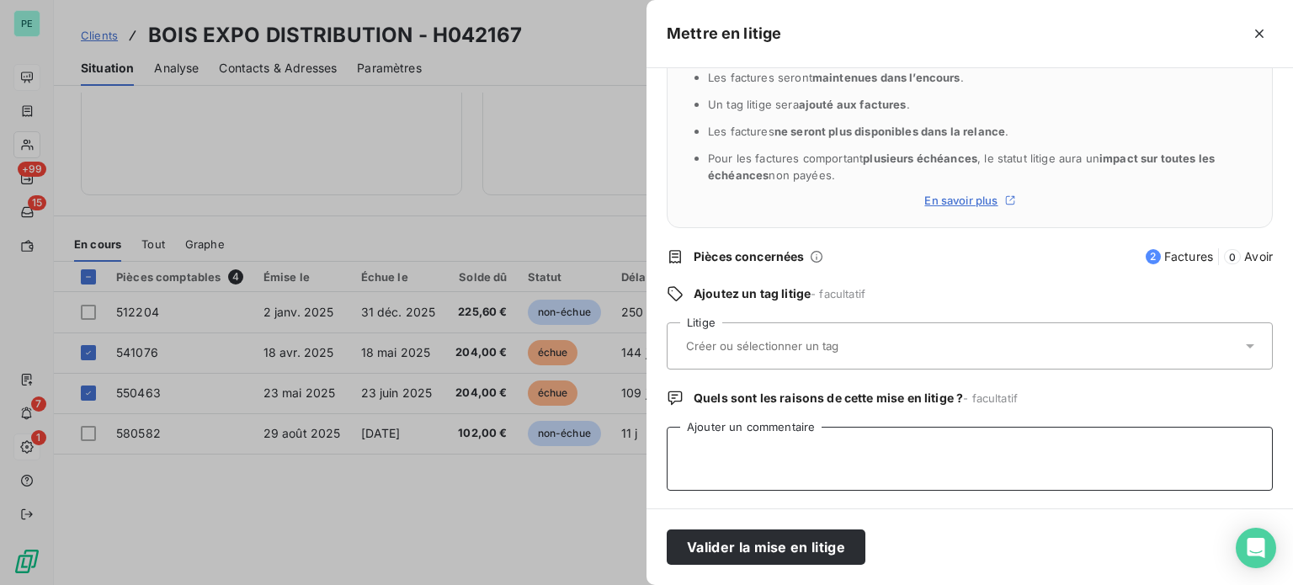
click at [707, 449] on textarea "Ajouter un commentaire" at bounding box center [970, 459] width 606 height 64
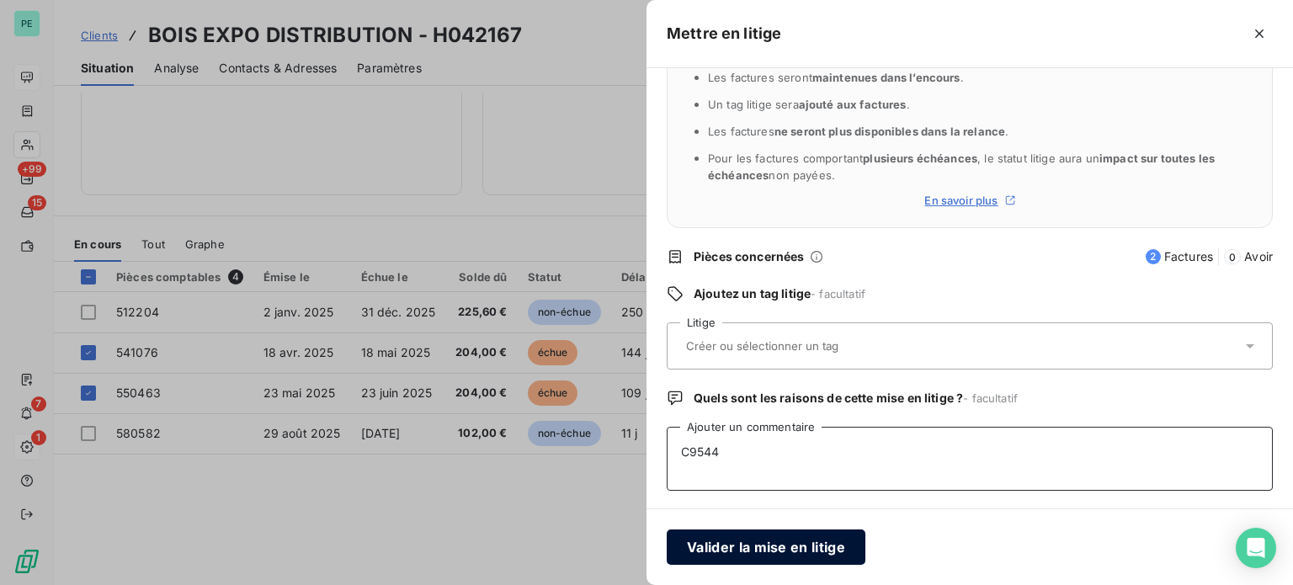
type textarea "C9544"
click at [726, 540] on button "Valider la mise en litige" at bounding box center [766, 546] width 199 height 35
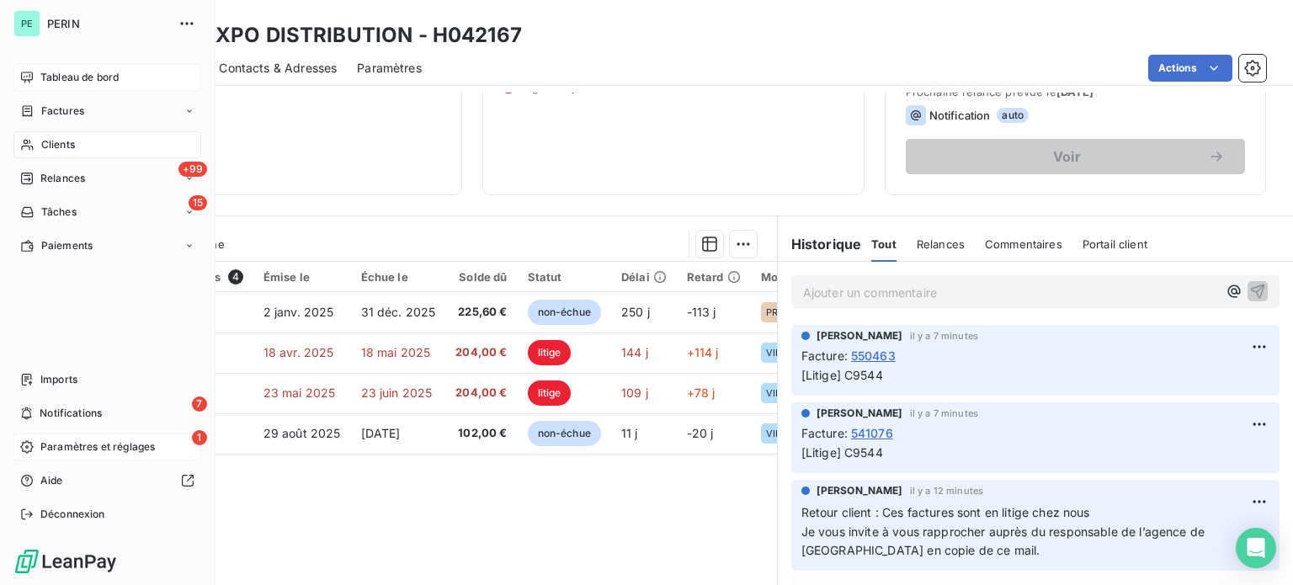
click at [63, 77] on span "Tableau de bord" at bounding box center [79, 77] width 78 height 15
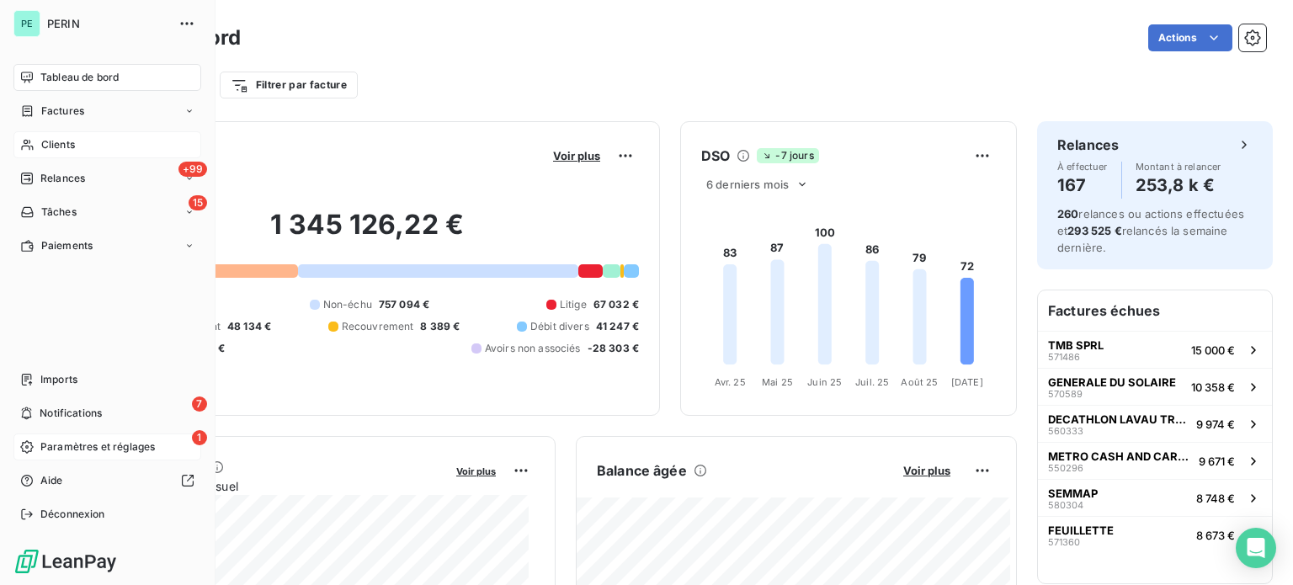
click at [59, 447] on span "Paramètres et réglages" at bounding box center [97, 446] width 114 height 15
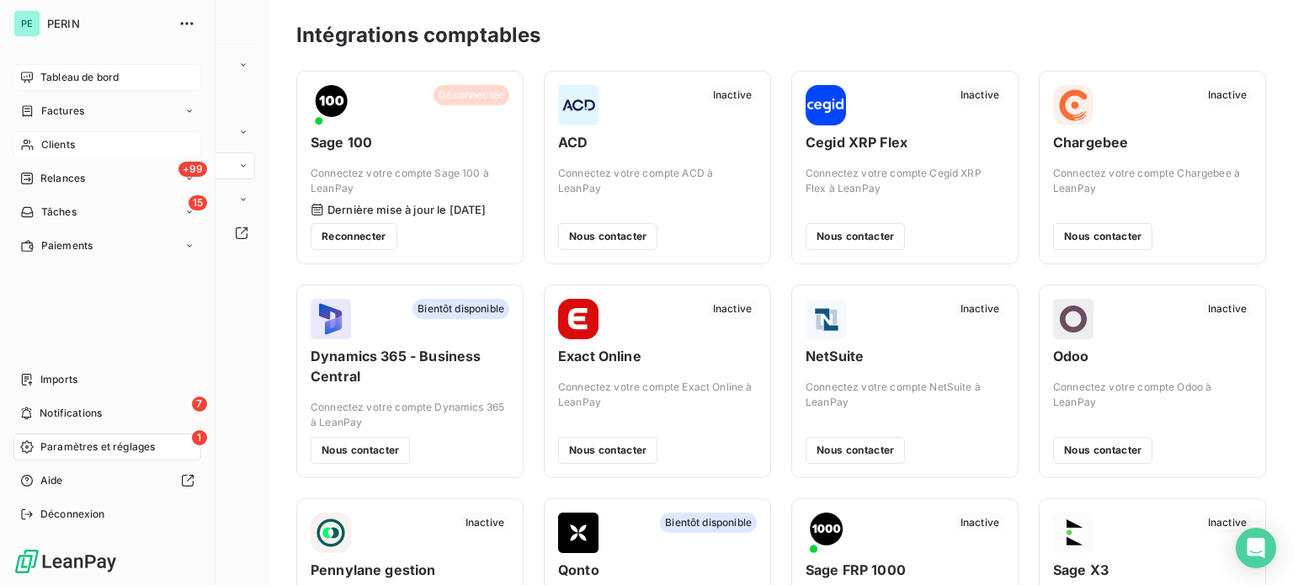
click at [80, 66] on div "Tableau de bord" at bounding box center [107, 77] width 188 height 27
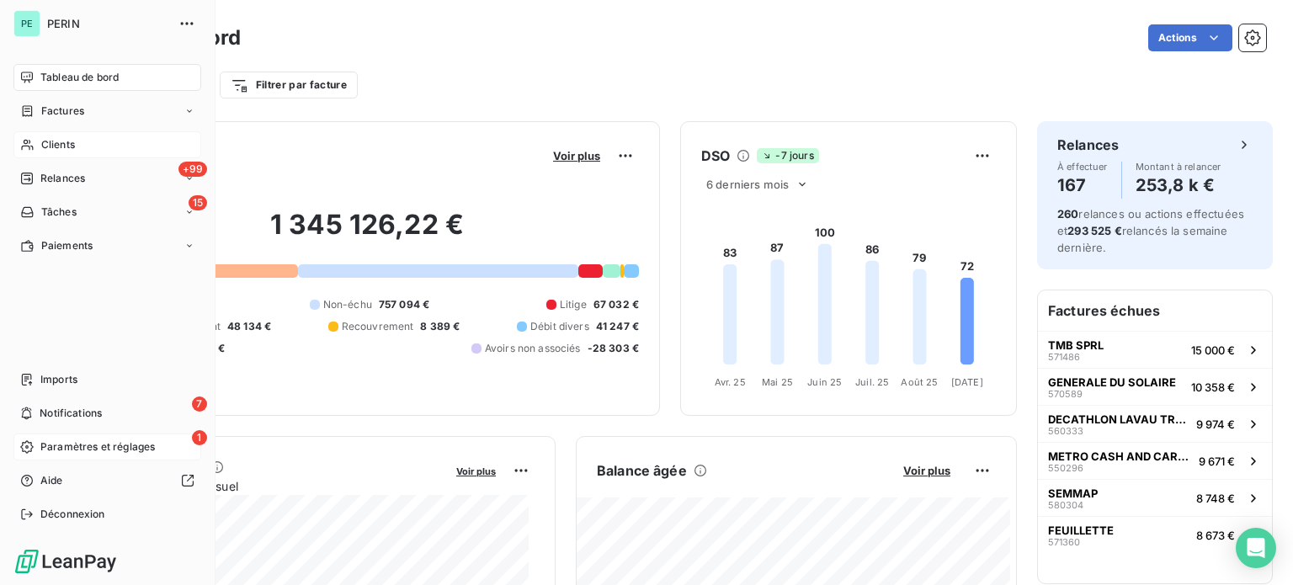
click at [142, 449] on span "Paramètres et réglages" at bounding box center [97, 446] width 114 height 15
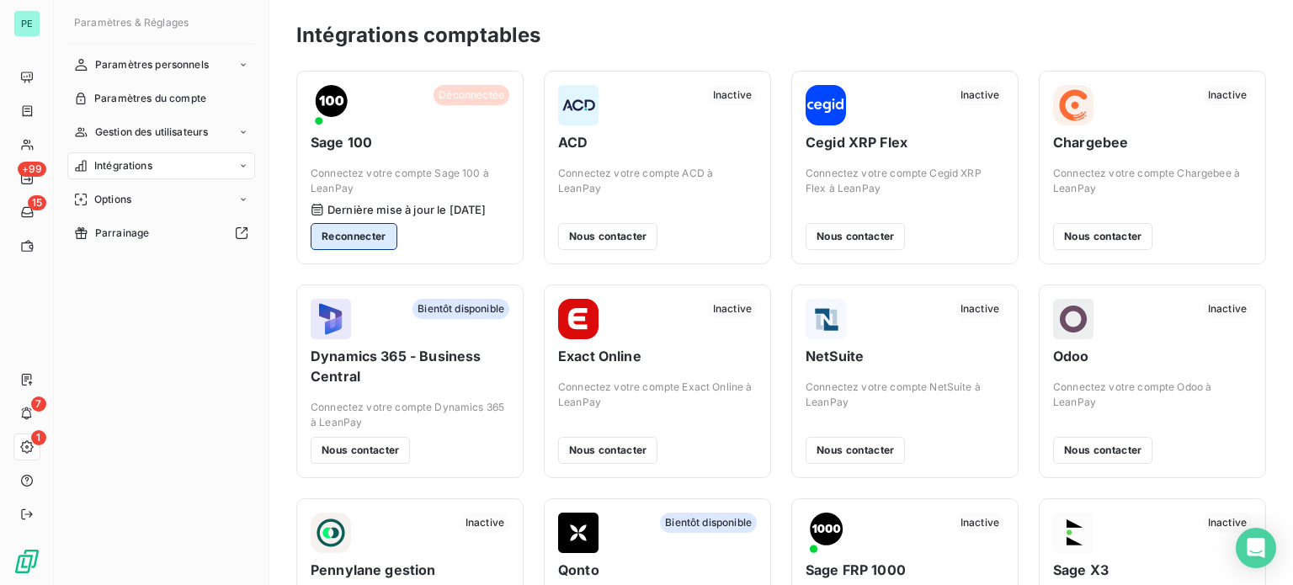
click at [338, 233] on button "Reconnecter" at bounding box center [354, 236] width 87 height 27
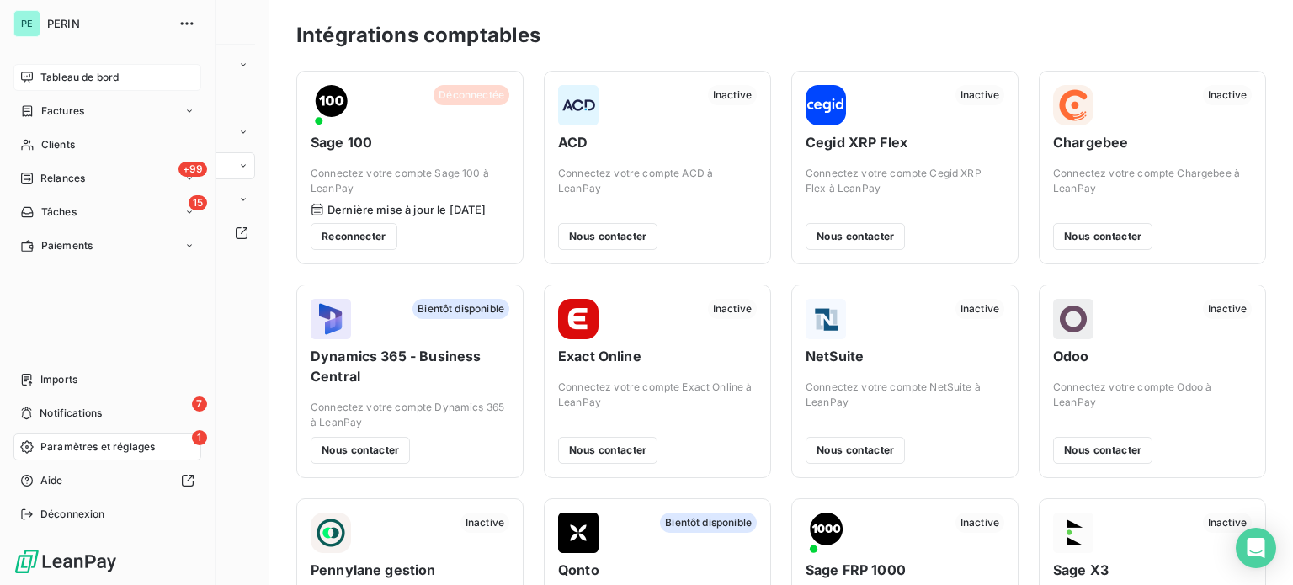
click at [61, 66] on div "Tableau de bord" at bounding box center [107, 77] width 188 height 27
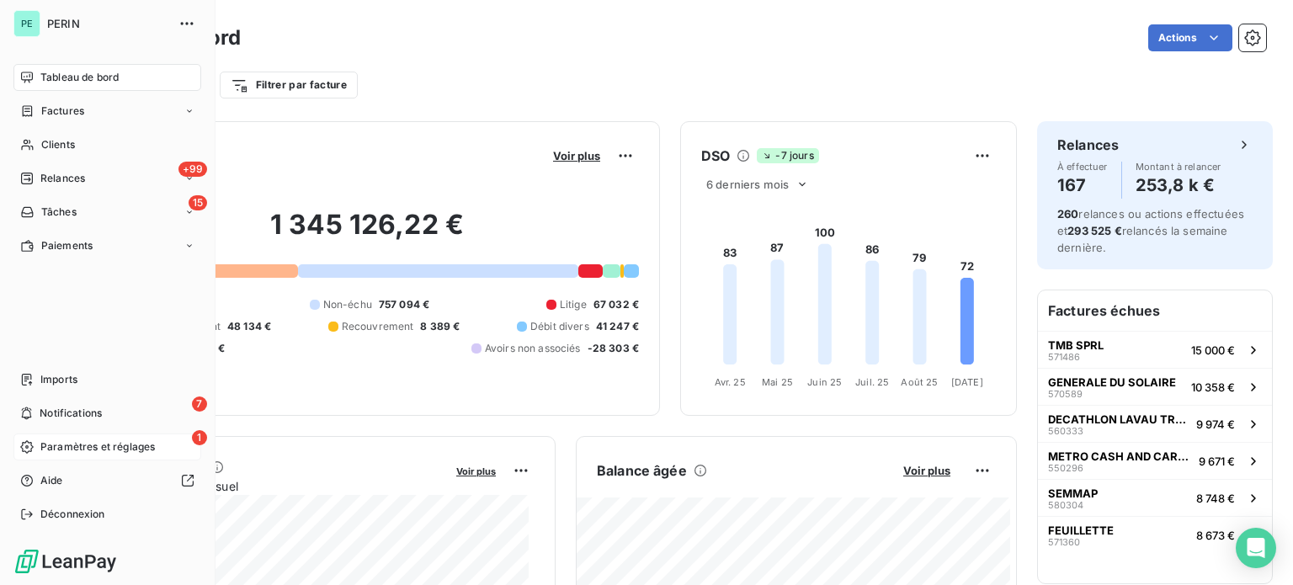
click at [90, 441] on span "Paramètres et réglages" at bounding box center [97, 446] width 114 height 15
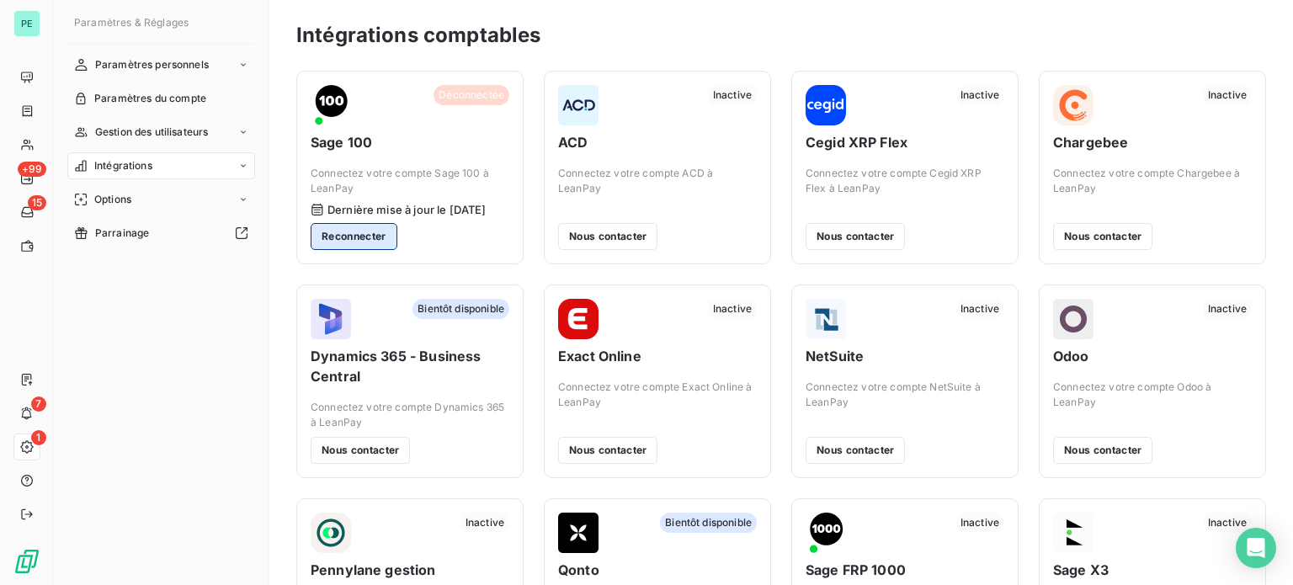
click at [367, 240] on button "Reconnecter" at bounding box center [354, 236] width 87 height 27
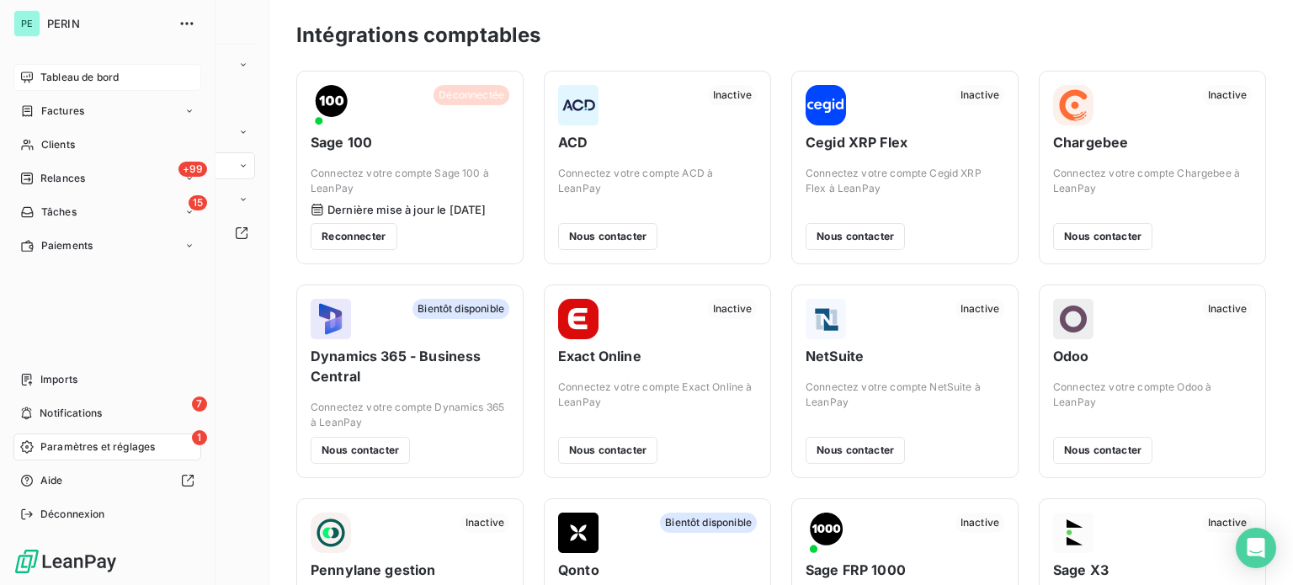
click at [40, 77] on span "Tableau de bord" at bounding box center [79, 77] width 78 height 15
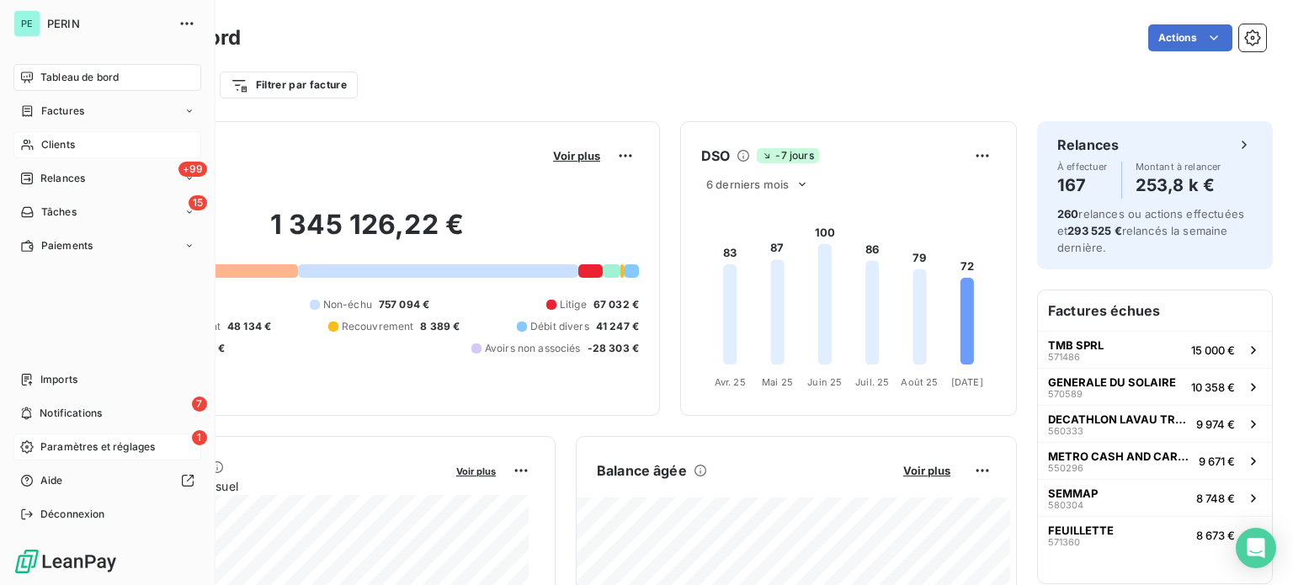
click at [48, 138] on span "Clients" at bounding box center [58, 144] width 34 height 15
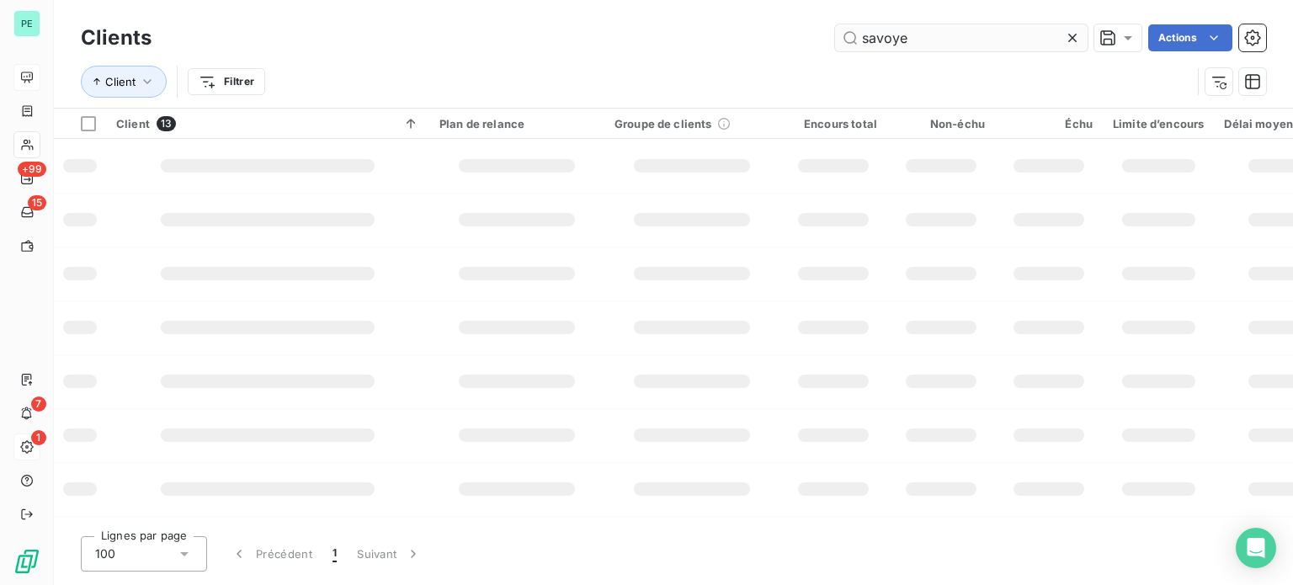
type input "savoye"
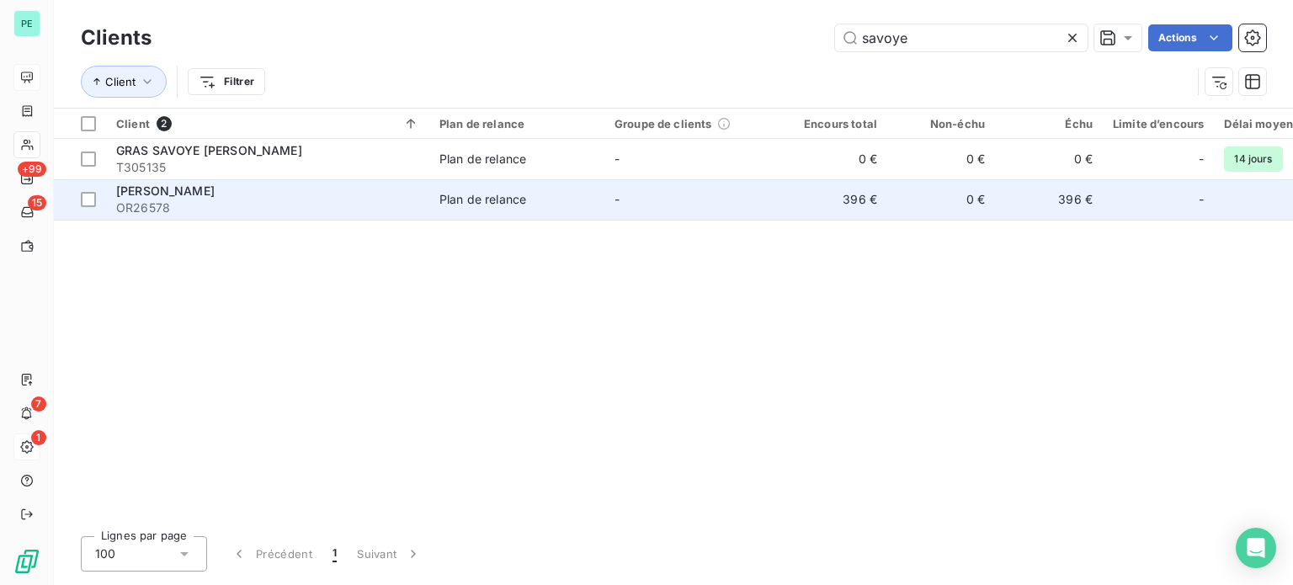
click at [949, 199] on td "0 €" at bounding box center [941, 199] width 108 height 40
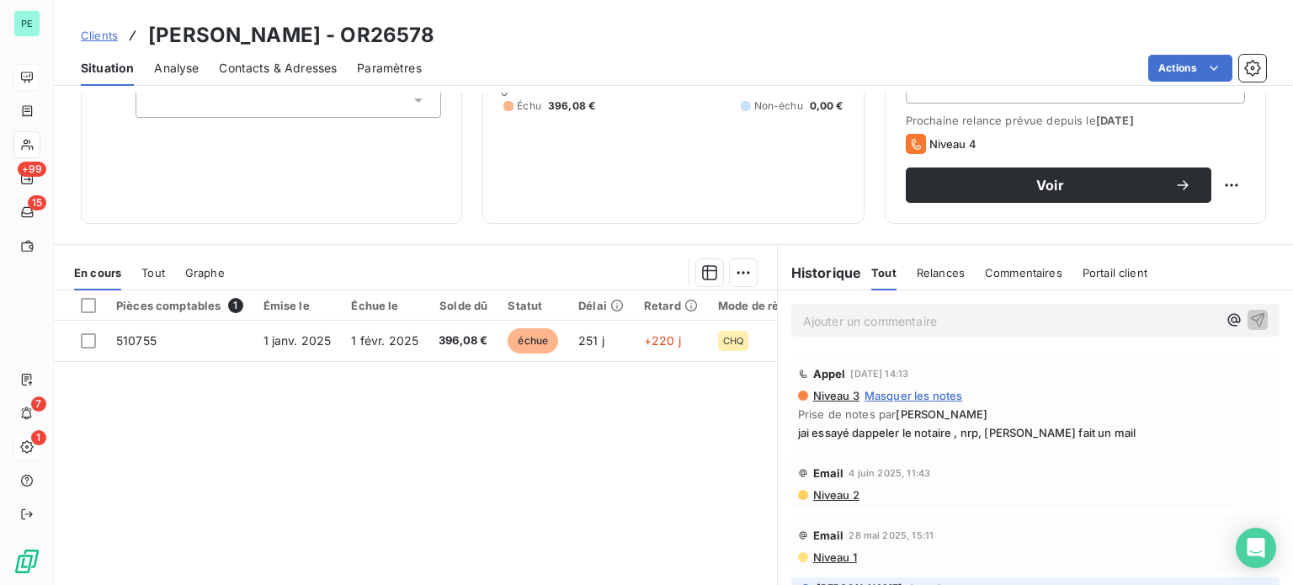
scroll to position [253, 0]
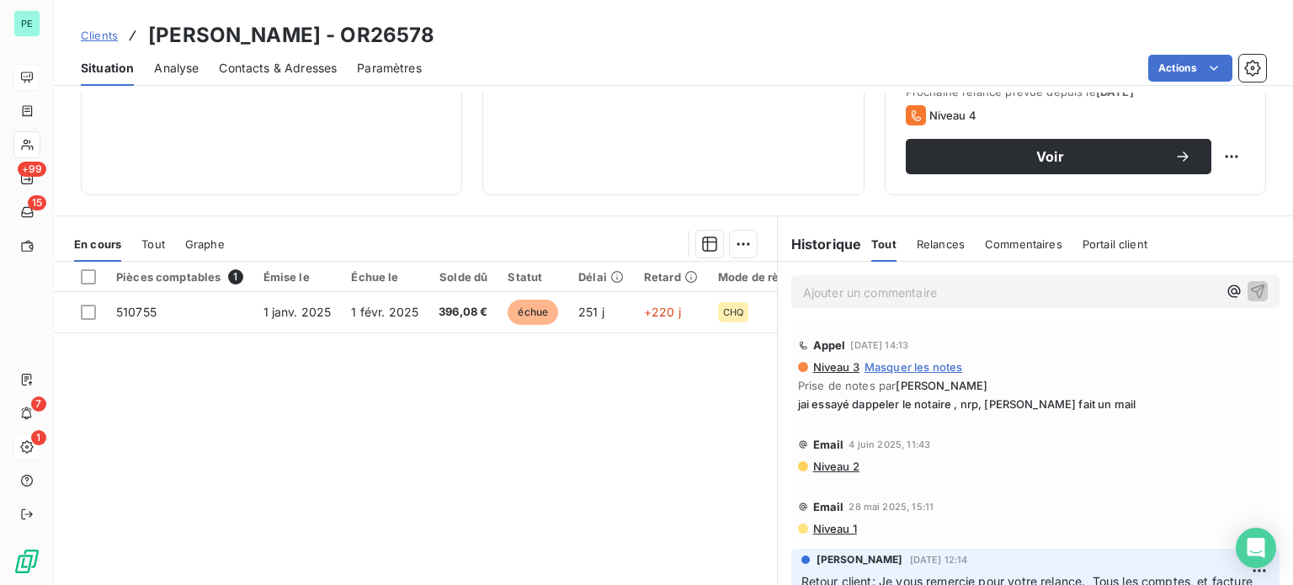
click at [811, 290] on p "Ajouter un commentaire ﻿" at bounding box center [1010, 292] width 414 height 21
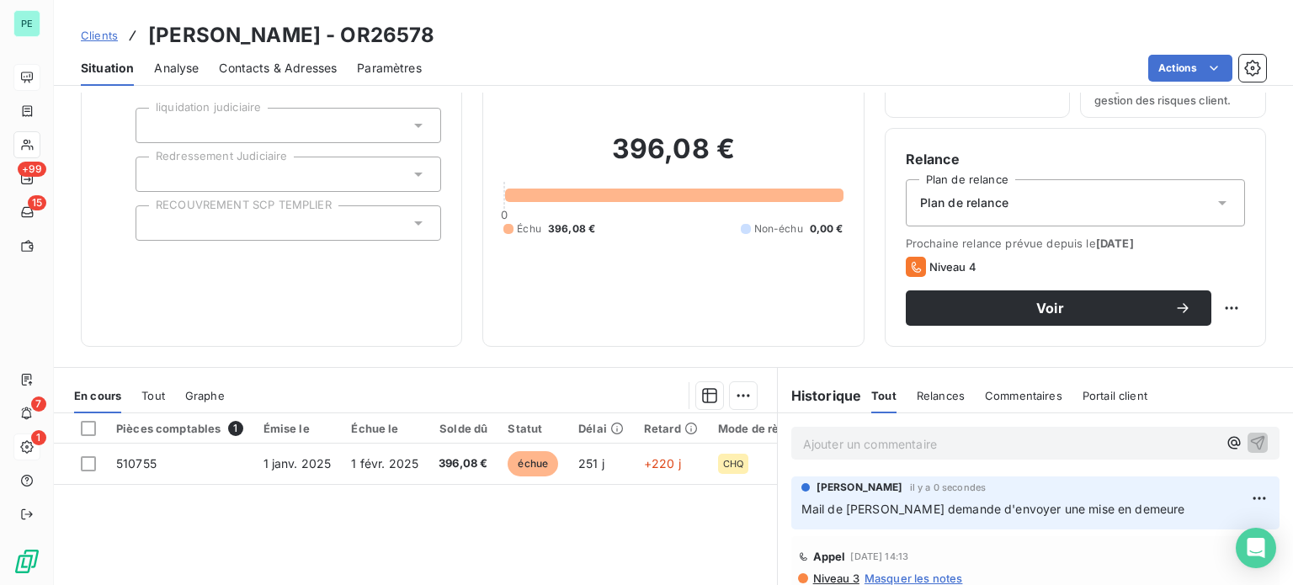
scroll to position [0, 0]
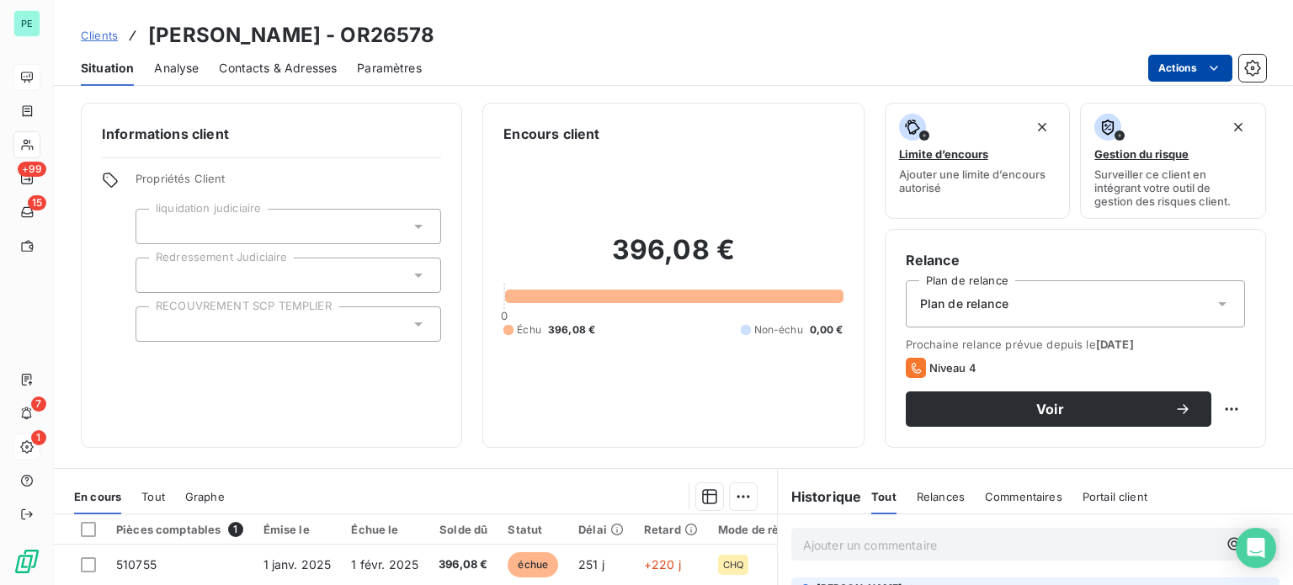
click at [1185, 61] on html "PE +99 15 7 1 Clients MME SAVOYE - OR26578 Situation Analyse Contacts & Adresse…" at bounding box center [646, 292] width 1293 height 585
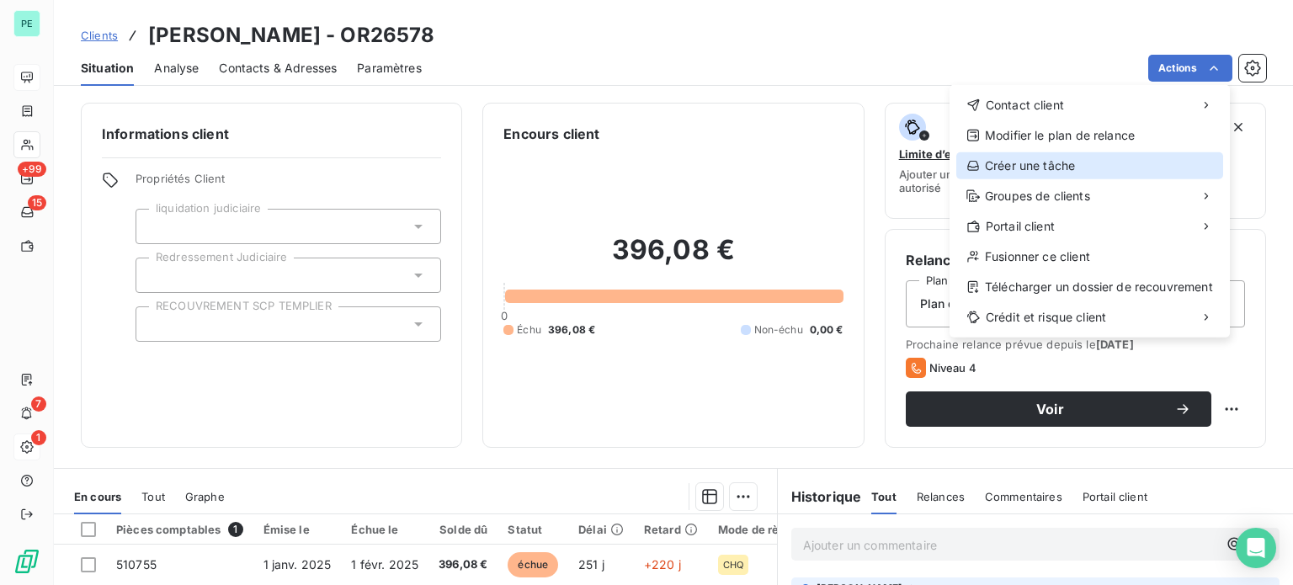
click at [1066, 162] on div "Créer une tâche" at bounding box center [1089, 165] width 267 height 27
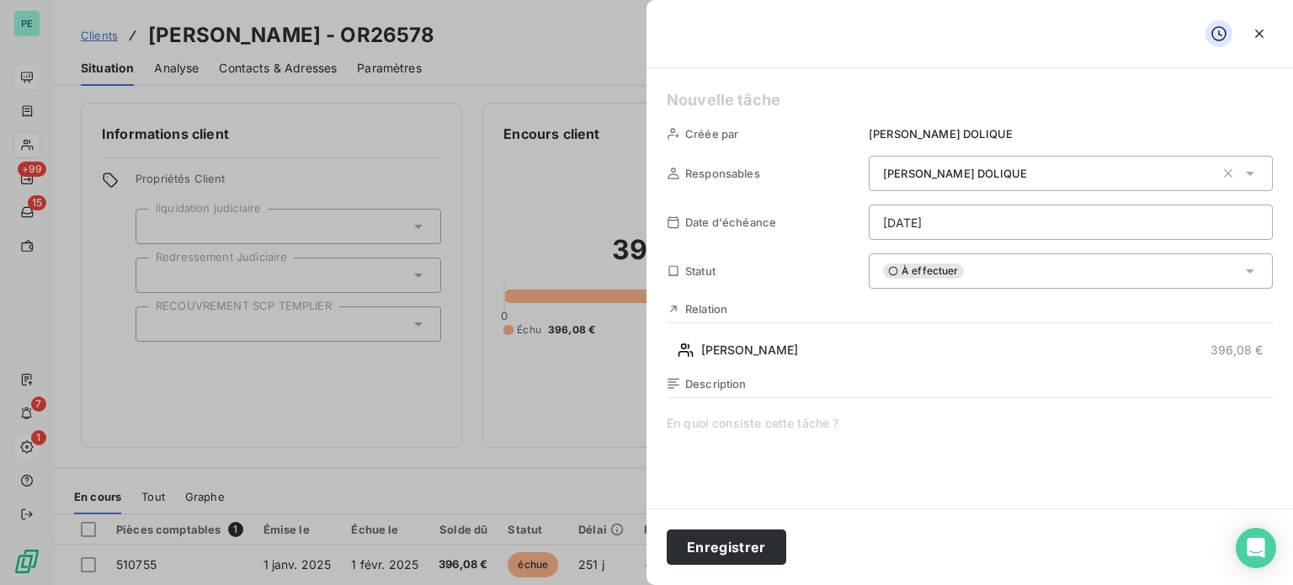
click at [785, 423] on span at bounding box center [970, 576] width 606 height 323
click at [951, 269] on span "À effectuer" at bounding box center [923, 270] width 81 height 15
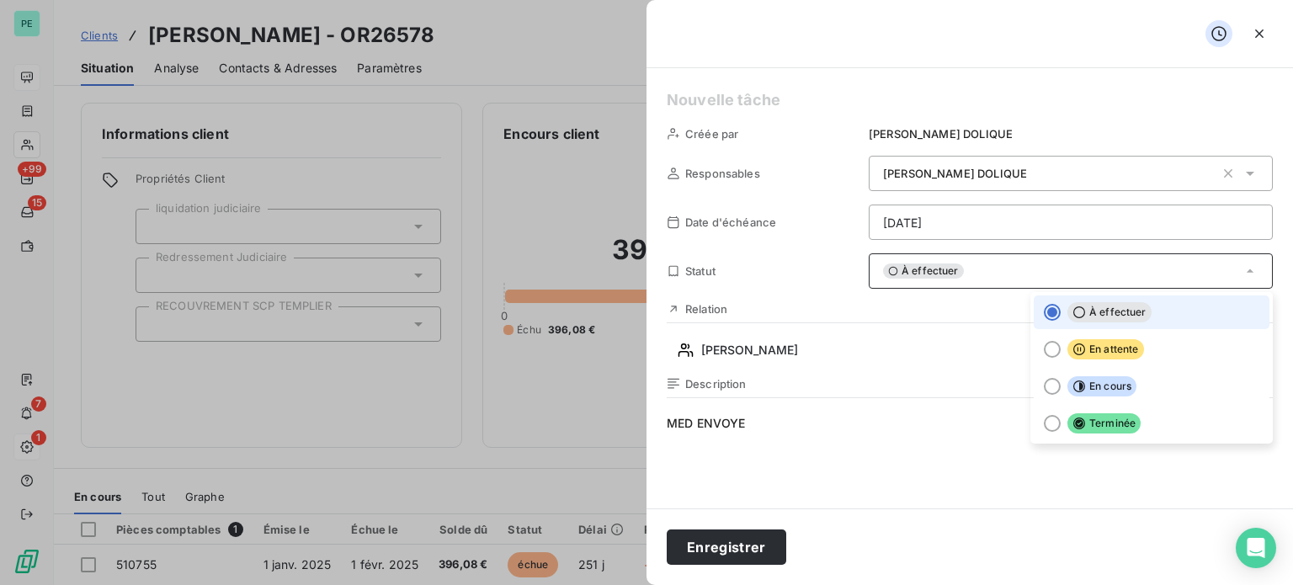
click at [951, 269] on span "À effectuer" at bounding box center [923, 270] width 81 height 15
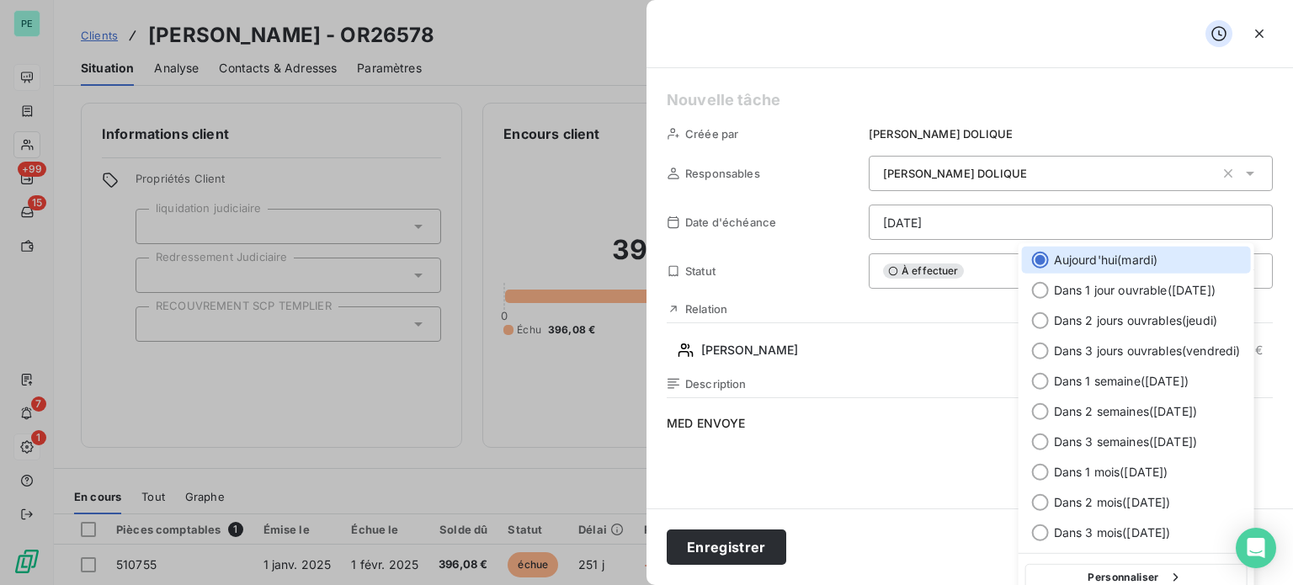
click at [957, 221] on html "PE +99 15 7 1 Clients MME SAVOYE - OR26578 Situation Analyse Contacts & Adresse…" at bounding box center [646, 292] width 1293 height 585
click at [1152, 412] on span "Dans 2 semaines ( [DATE] )" at bounding box center [1125, 411] width 143 height 17
type input "[DATE]"
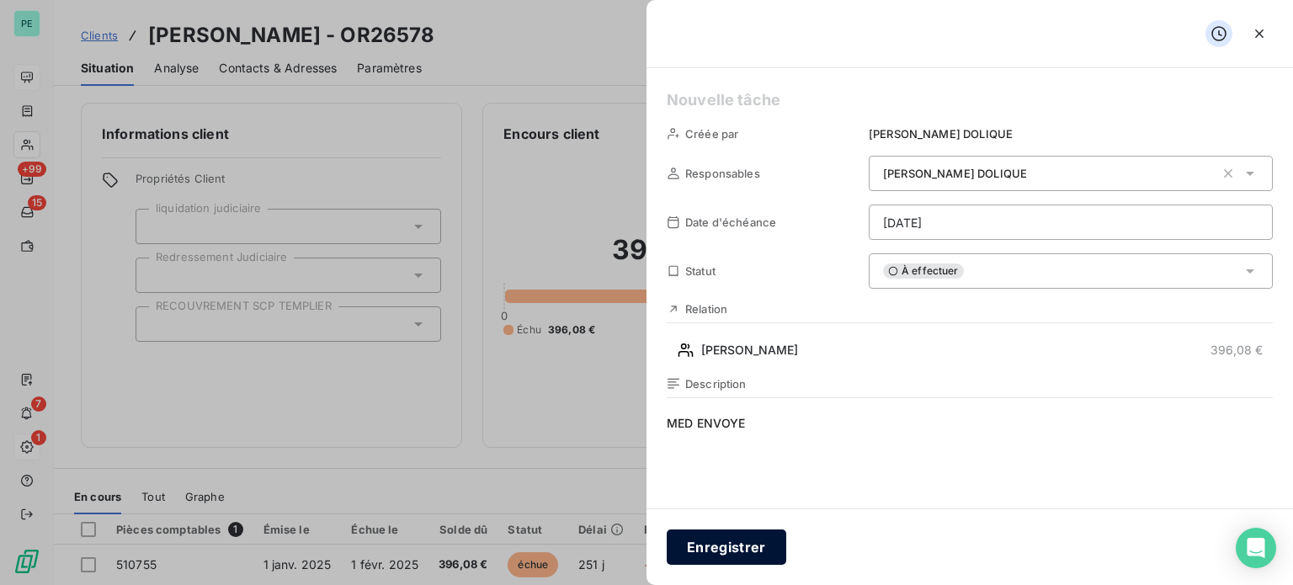
click at [748, 542] on button "Enregistrer" at bounding box center [727, 546] width 120 height 35
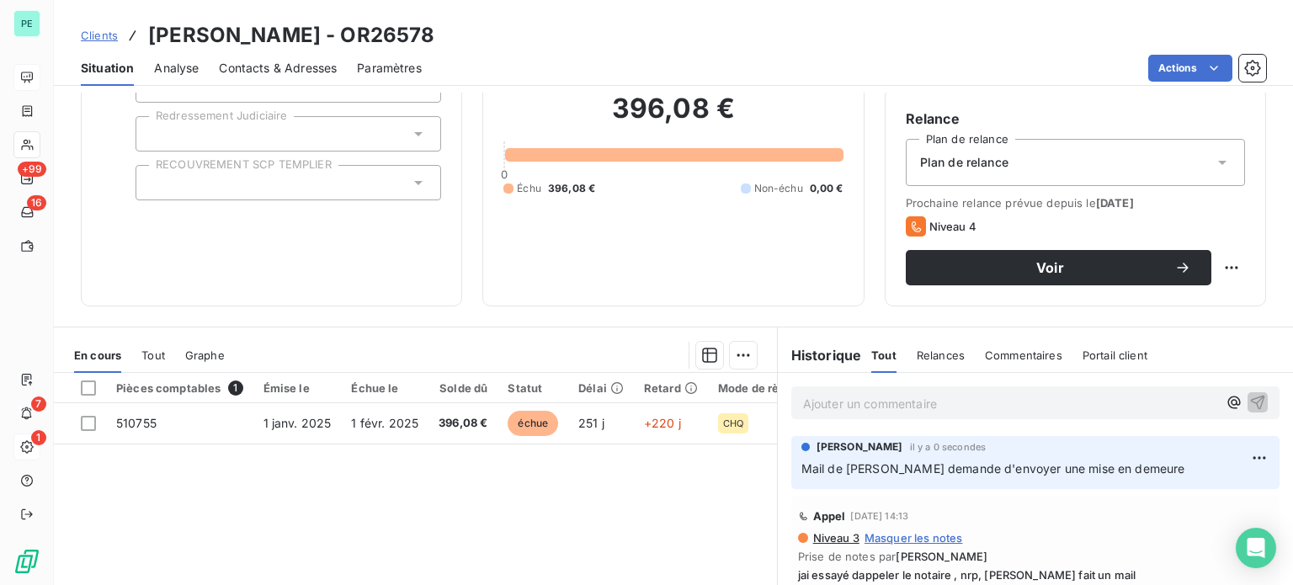
scroll to position [168, 0]
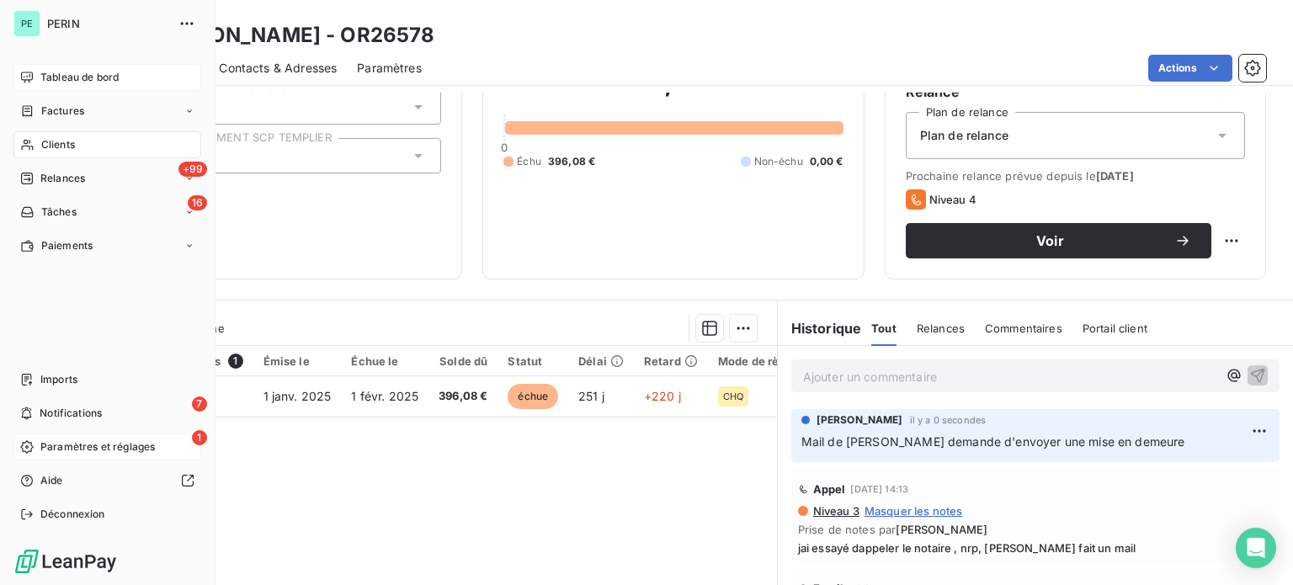
click at [61, 70] on span "Tableau de bord" at bounding box center [79, 77] width 78 height 15
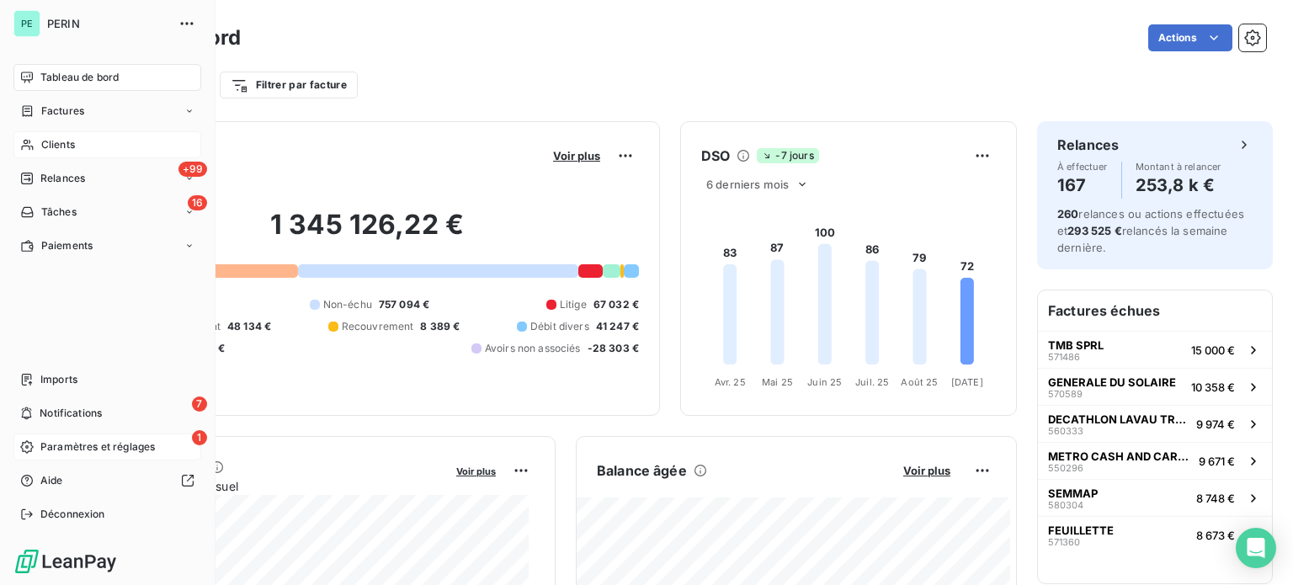
click at [60, 441] on span "Paramètres et réglages" at bounding box center [97, 446] width 114 height 15
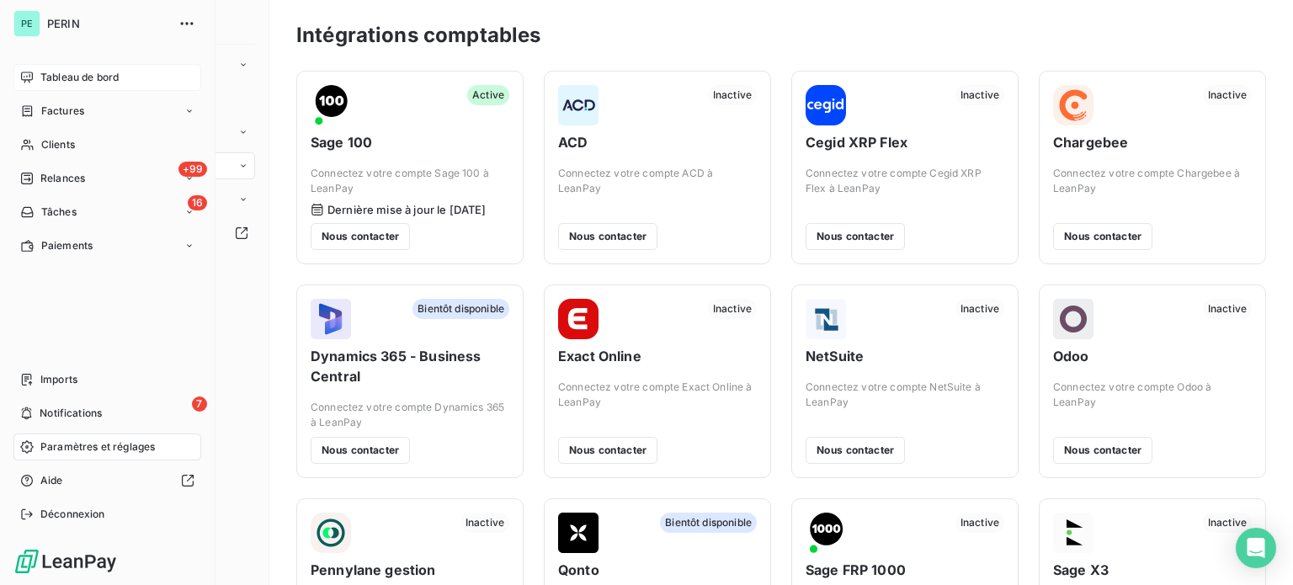
click at [61, 70] on span "Tableau de bord" at bounding box center [79, 77] width 78 height 15
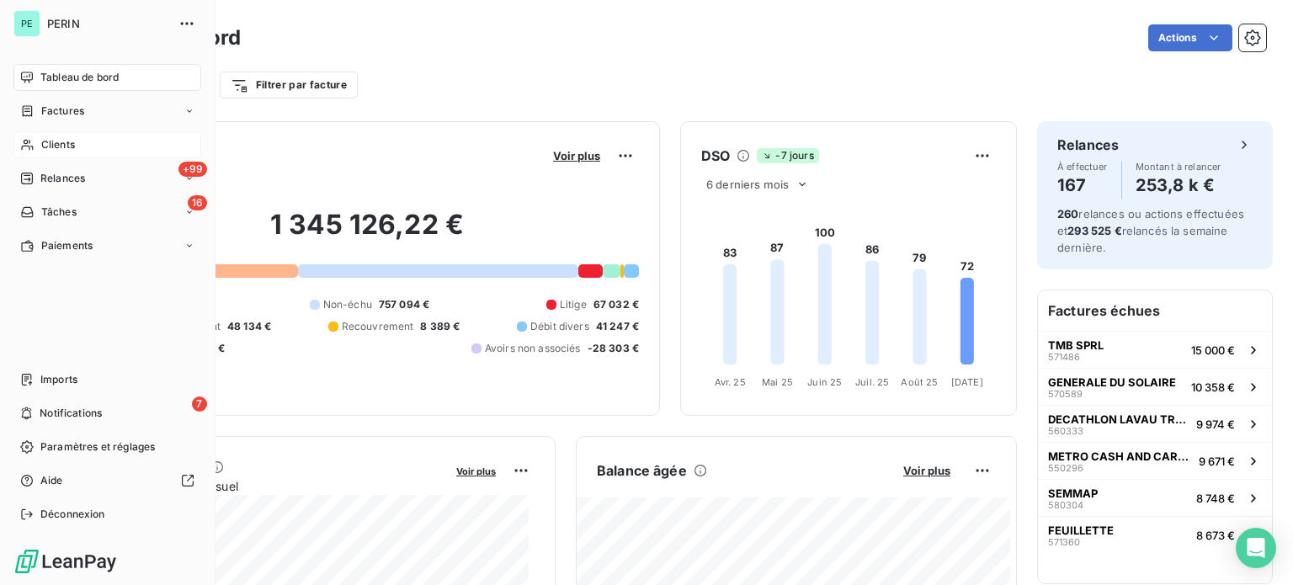
click at [66, 145] on span "Clients" at bounding box center [58, 144] width 34 height 15
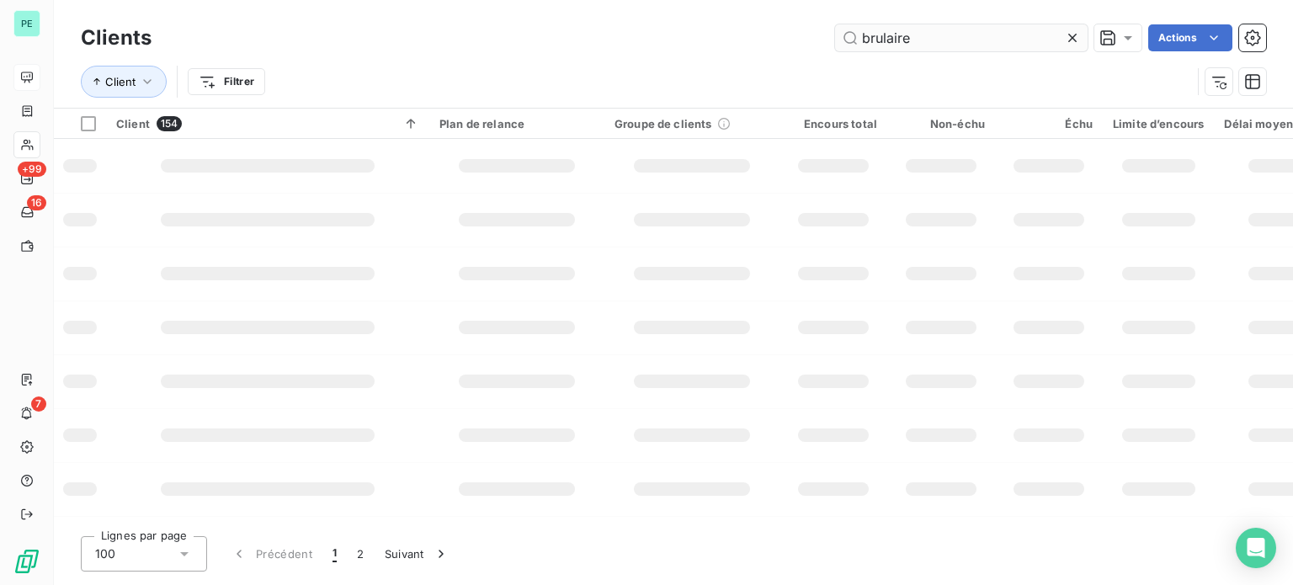
type input "brulaire"
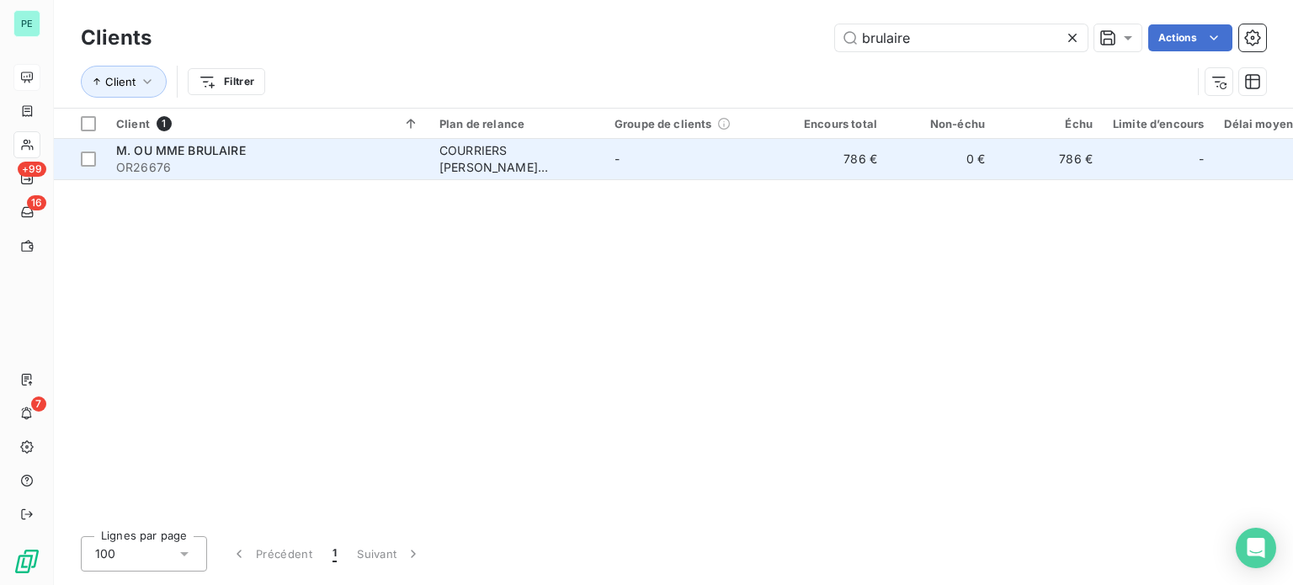
click at [801, 158] on td "786 €" at bounding box center [833, 159] width 108 height 40
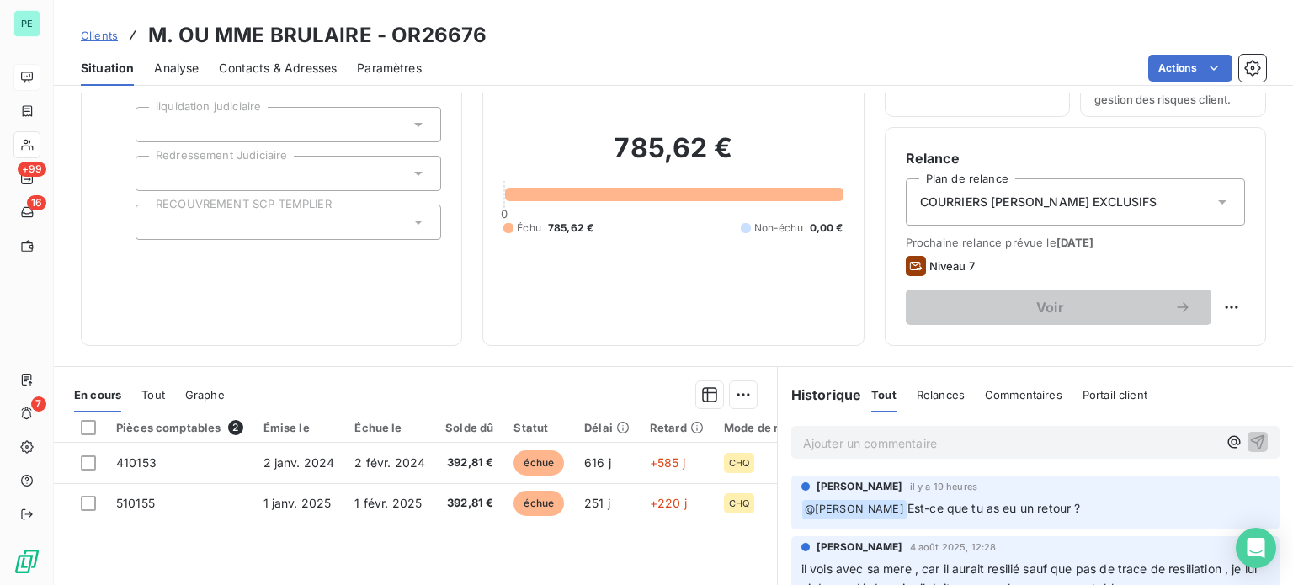
scroll to position [168, 0]
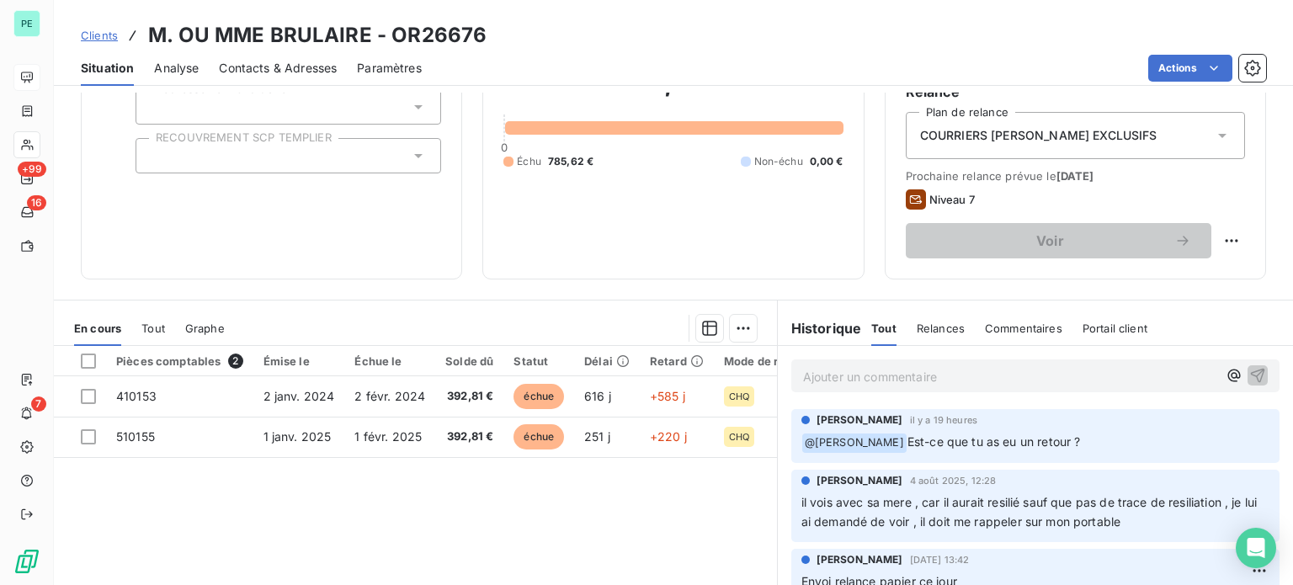
click at [825, 385] on p "Ajouter un commentaire ﻿" at bounding box center [1010, 376] width 414 height 21
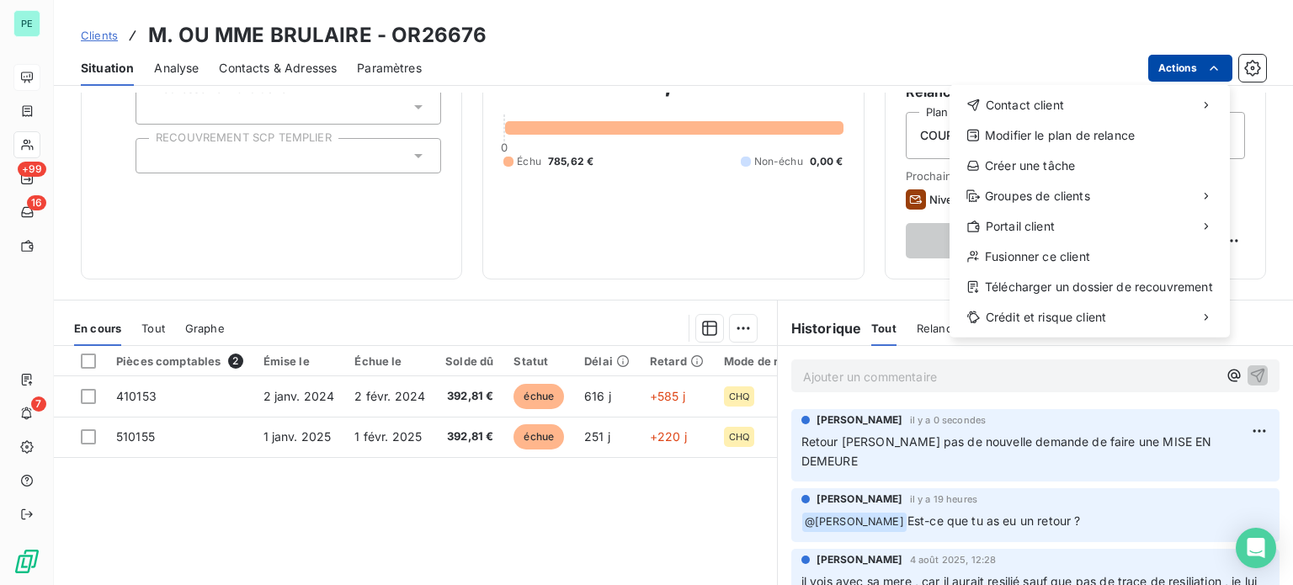
click at [1165, 66] on html "PE +99 16 7 Clients M. OU MME BRULAIRE - OR26676 Situation Analyse Contacts & A…" at bounding box center [646, 292] width 1293 height 585
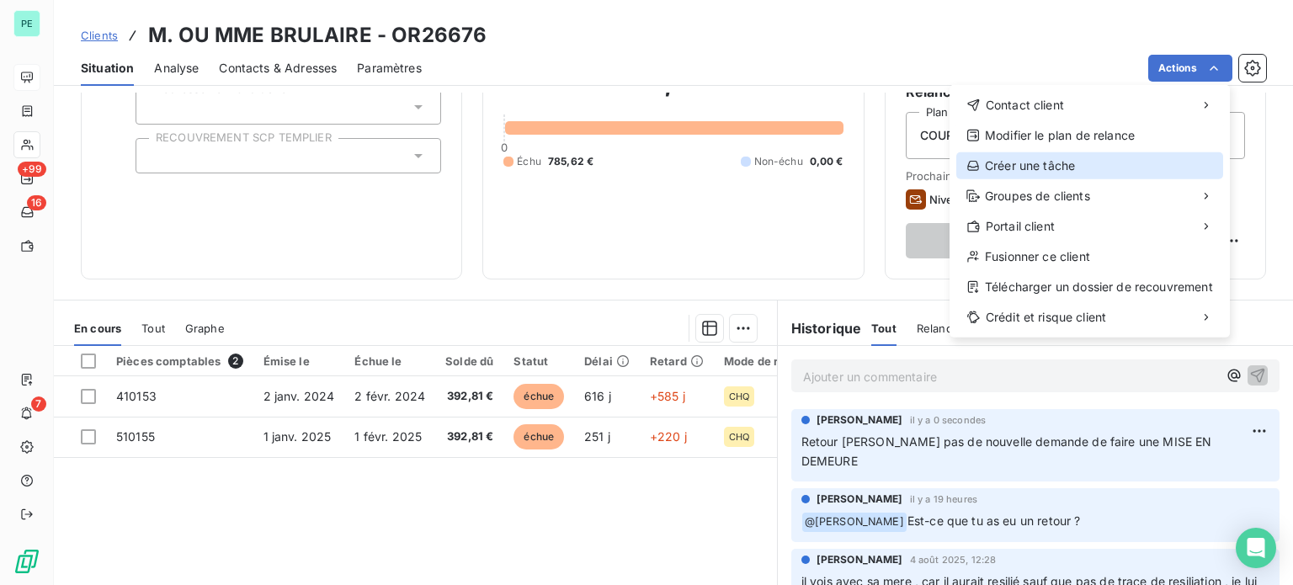
click at [1027, 168] on div "Créer une tâche" at bounding box center [1089, 165] width 267 height 27
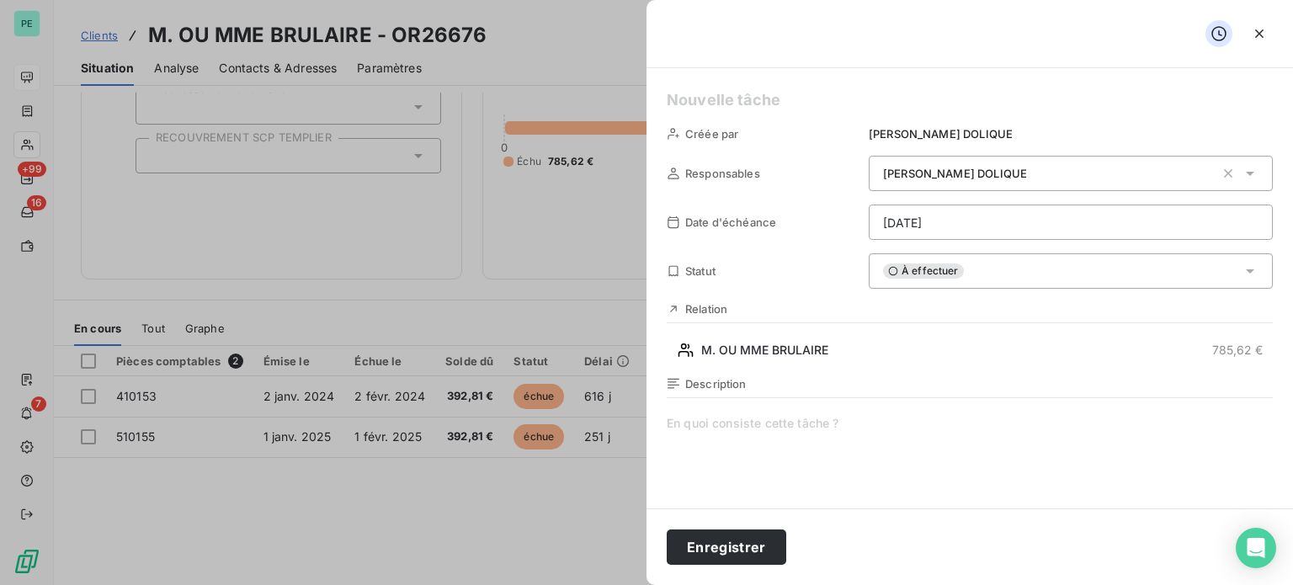
click at [760, 428] on span at bounding box center [970, 576] width 606 height 323
click at [918, 215] on html "PE +99 16 7 Clients M. OU MME BRULAIRE - OR26676 Situation Analyse Contacts & A…" at bounding box center [646, 292] width 1293 height 585
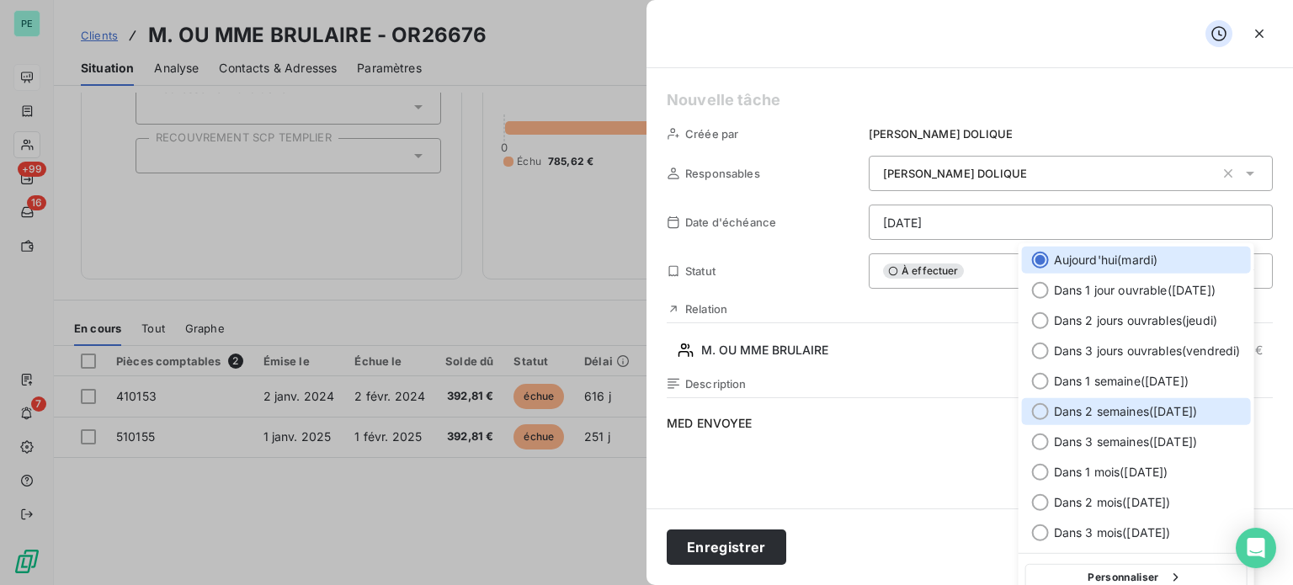
click at [1083, 416] on span "Dans 2 semaines ( [DATE] )" at bounding box center [1125, 411] width 143 height 17
type input "[DATE]"
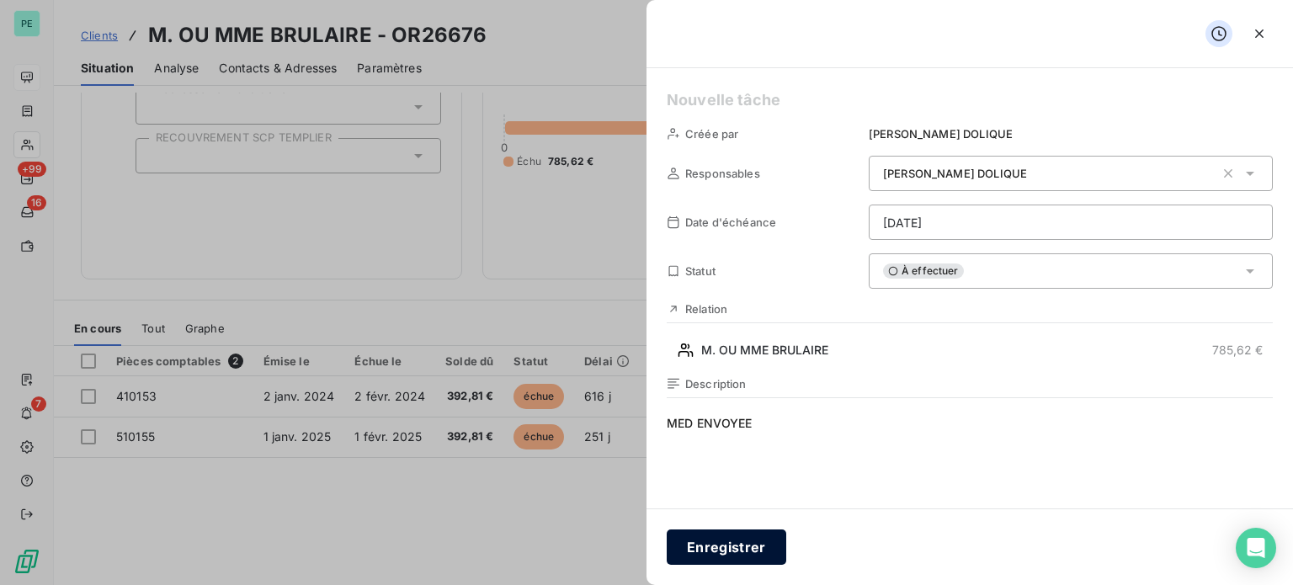
click at [764, 558] on button "Enregistrer" at bounding box center [727, 546] width 120 height 35
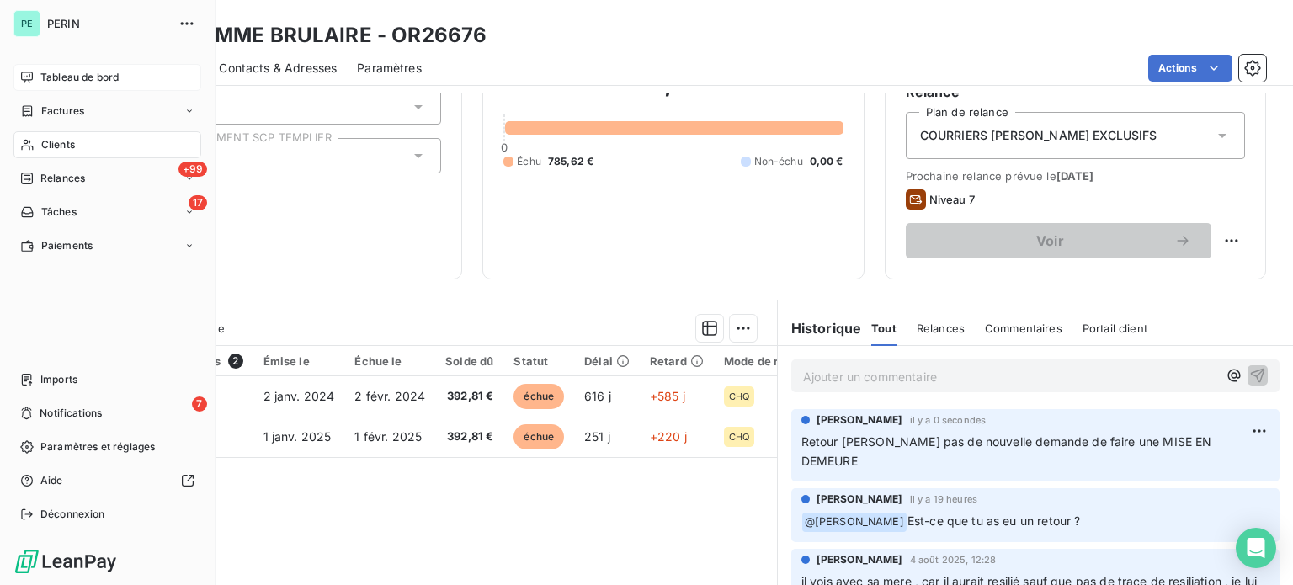
click at [58, 70] on span "Tableau de bord" at bounding box center [79, 77] width 78 height 15
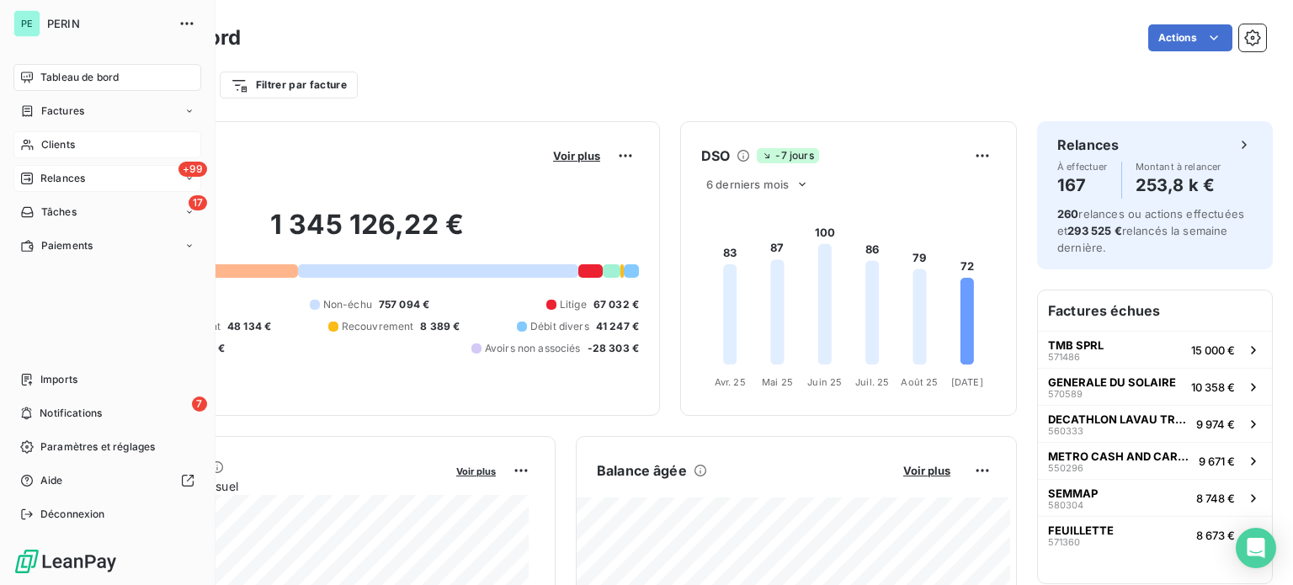
click at [57, 174] on span "Relances" at bounding box center [62, 178] width 45 height 15
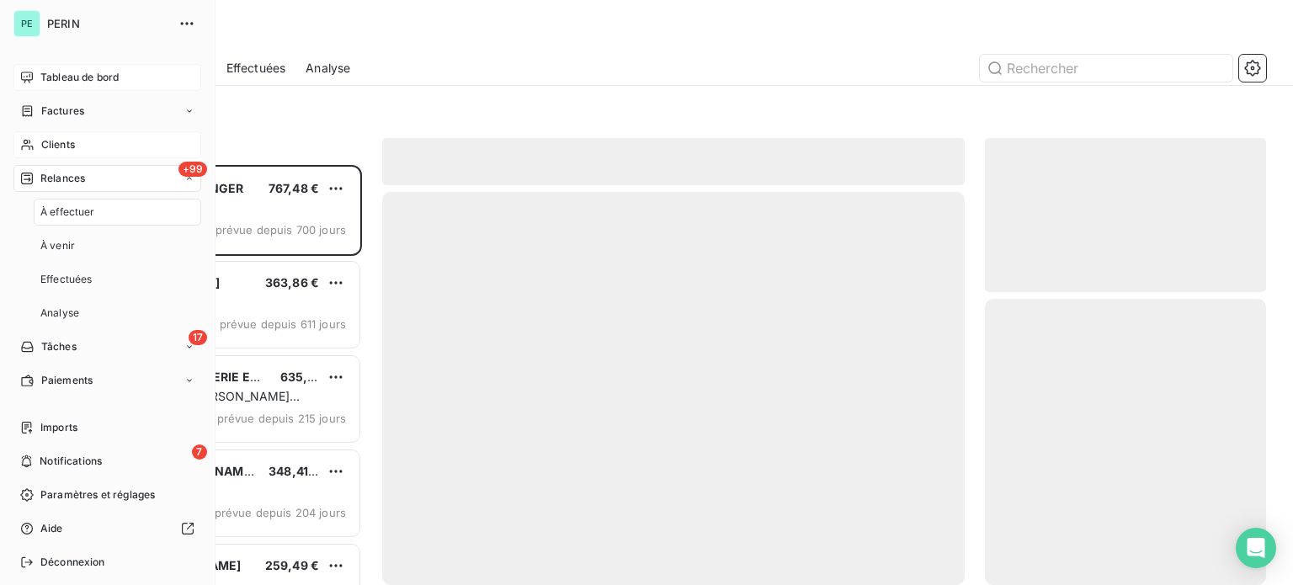
click at [57, 174] on span "Relances" at bounding box center [62, 178] width 45 height 15
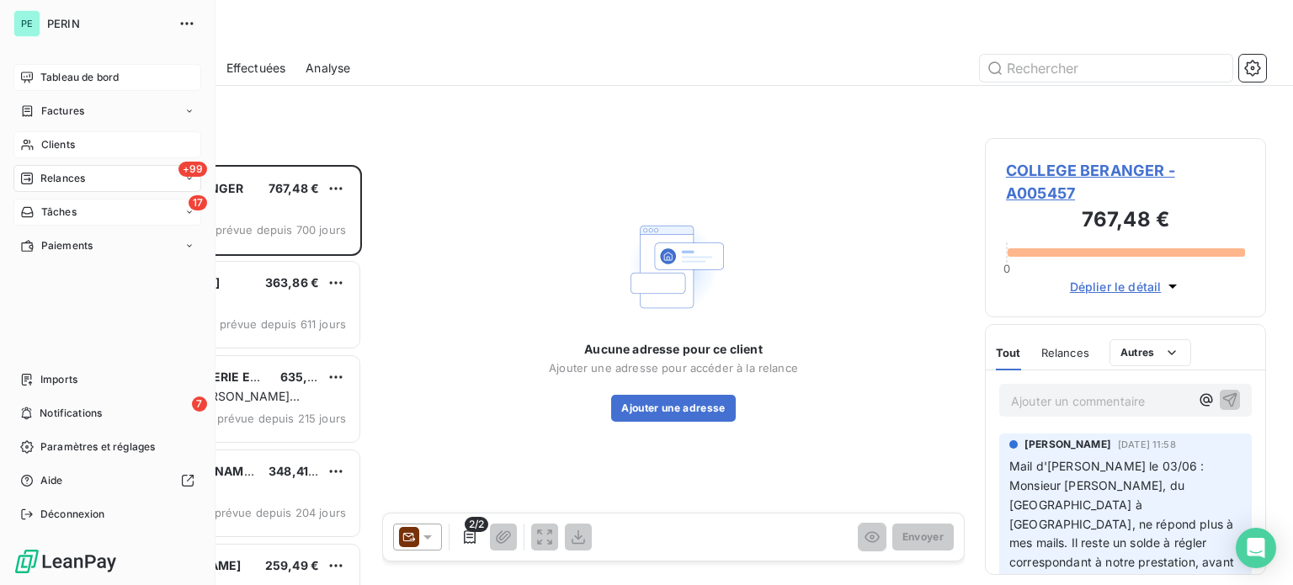
click at [51, 208] on span "Tâches" at bounding box center [58, 212] width 35 height 15
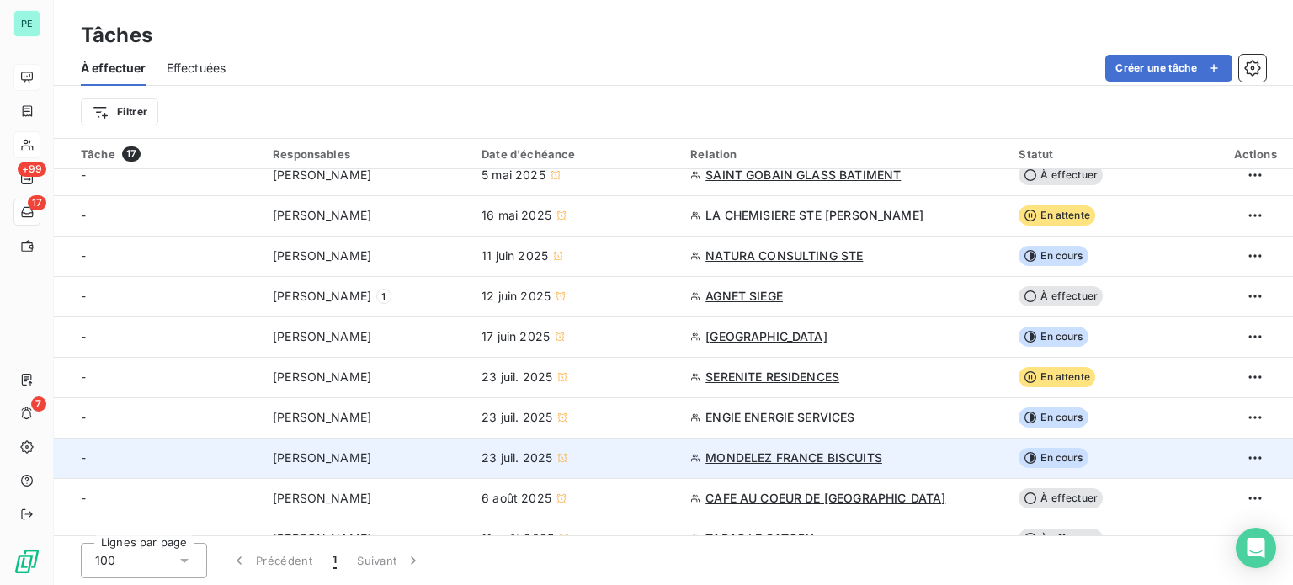
scroll to position [84, 0]
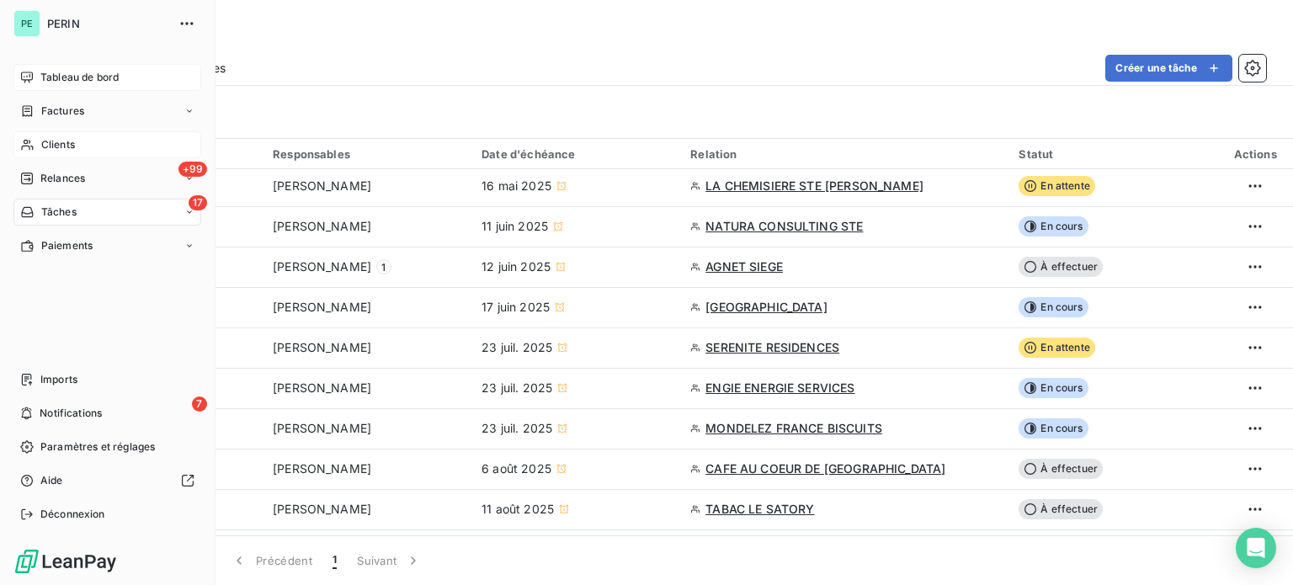
click at [66, 79] on span "Tableau de bord" at bounding box center [79, 77] width 78 height 15
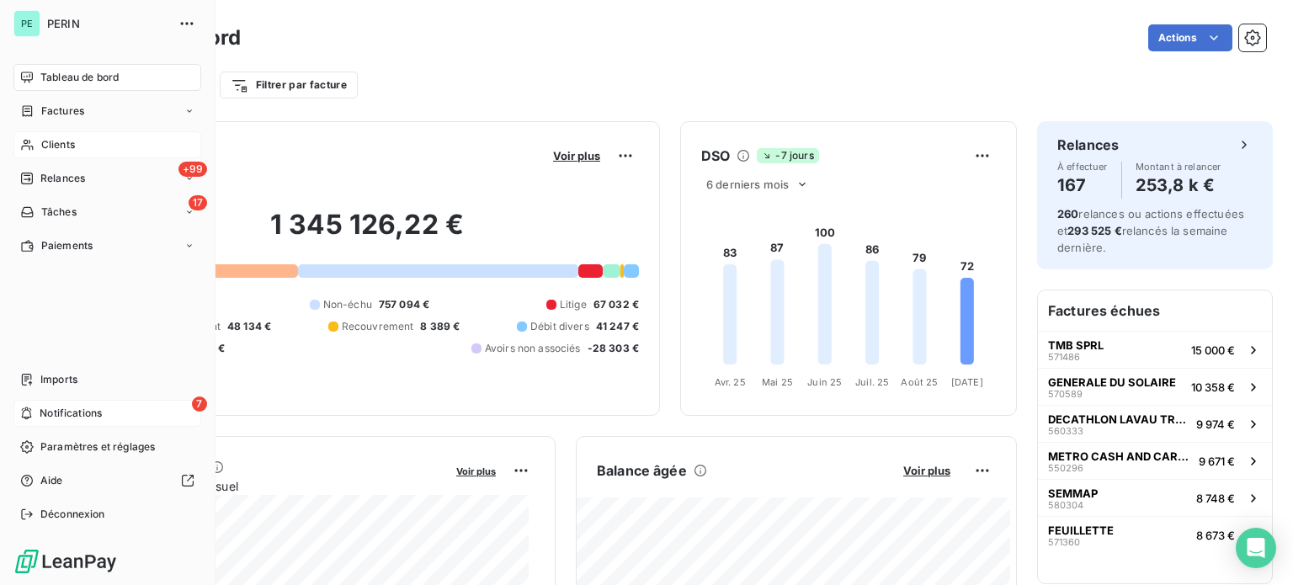
click at [45, 410] on span "Notifications" at bounding box center [71, 413] width 62 height 15
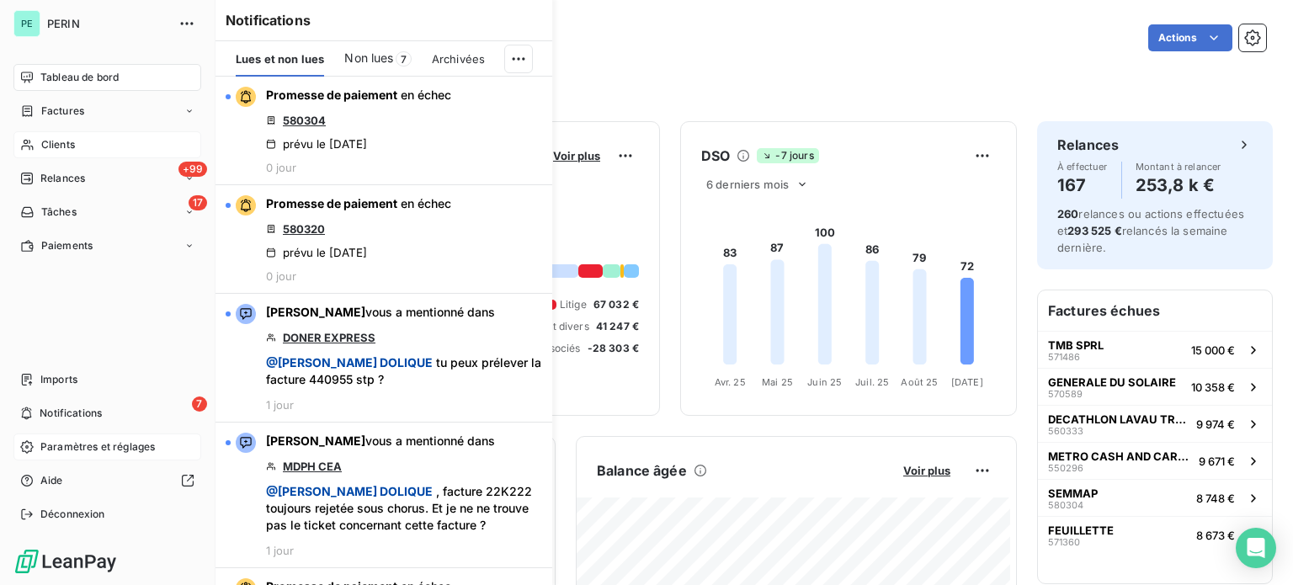
click at [53, 444] on span "Paramètres et réglages" at bounding box center [97, 446] width 114 height 15
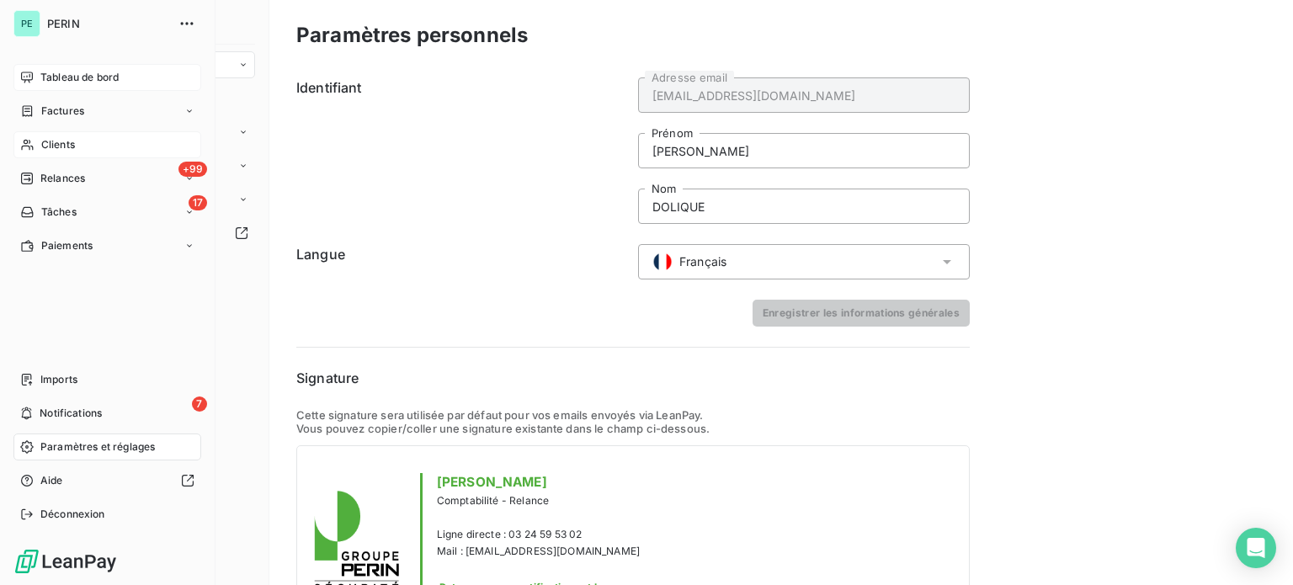
click at [66, 77] on span "Tableau de bord" at bounding box center [79, 77] width 78 height 15
